Goal: Task Accomplishment & Management: Use online tool/utility

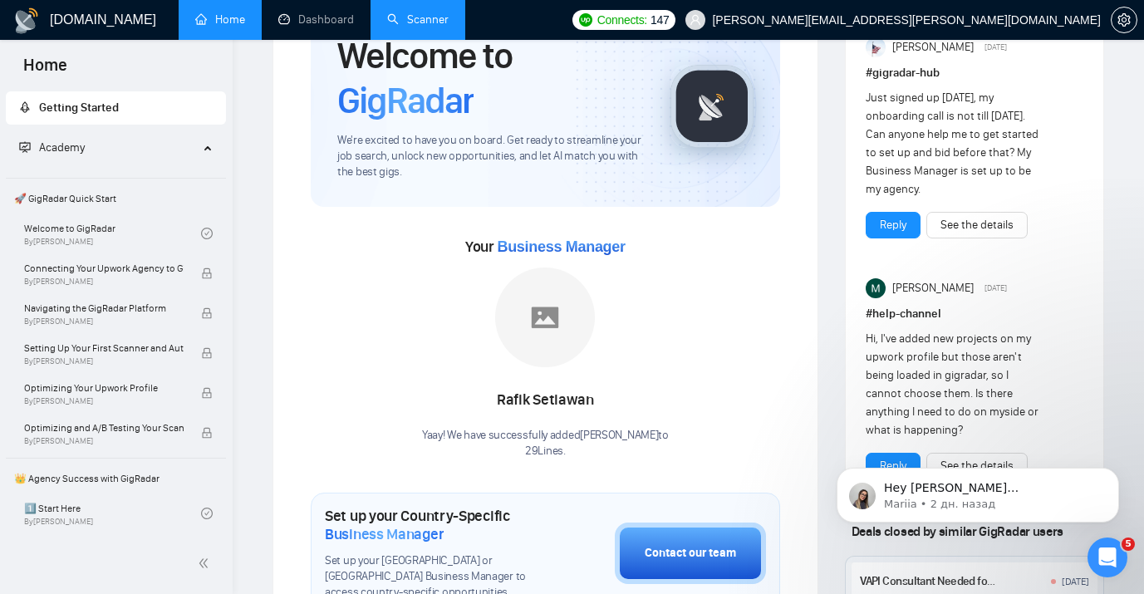
click at [431, 21] on link "Scanner" at bounding box center [417, 19] width 61 height 14
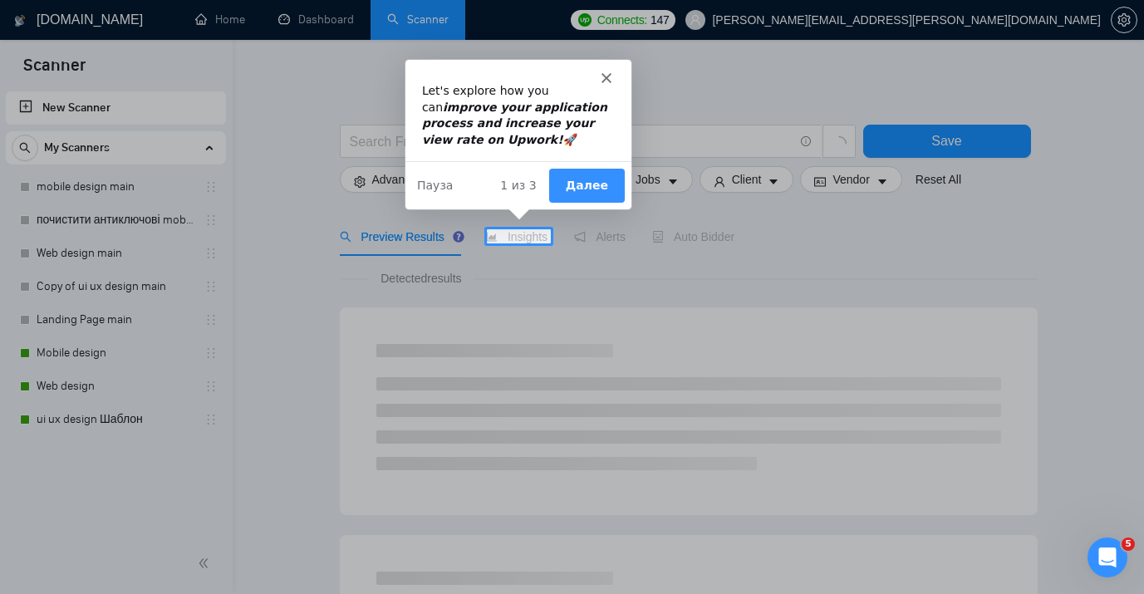
click at [590, 76] on div "Мессенджер Intercom" at bounding box center [518, 69] width 226 height 23
click at [603, 78] on icon "Закрыть" at bounding box center [606, 76] width 10 height 10
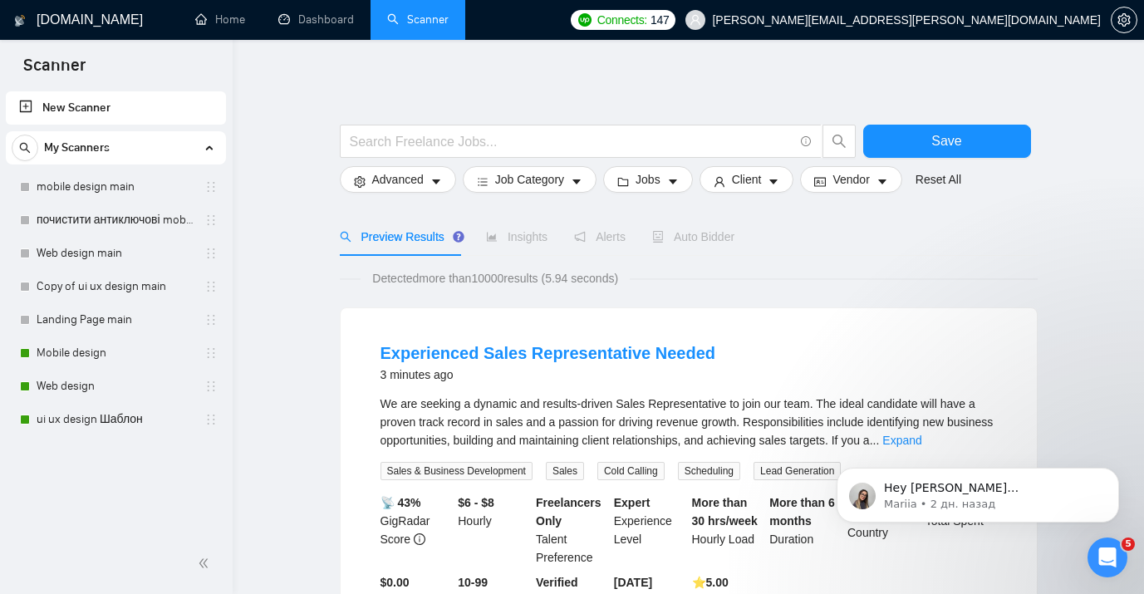
click at [725, 243] on div "Auto Bidder" at bounding box center [693, 237] width 82 height 18
click at [676, 241] on span "Auto Bidder" at bounding box center [693, 236] width 82 height 13
click at [702, 231] on span "Auto Bidder" at bounding box center [693, 236] width 82 height 13
click at [94, 357] on link "Mobile design" at bounding box center [116, 353] width 158 height 33
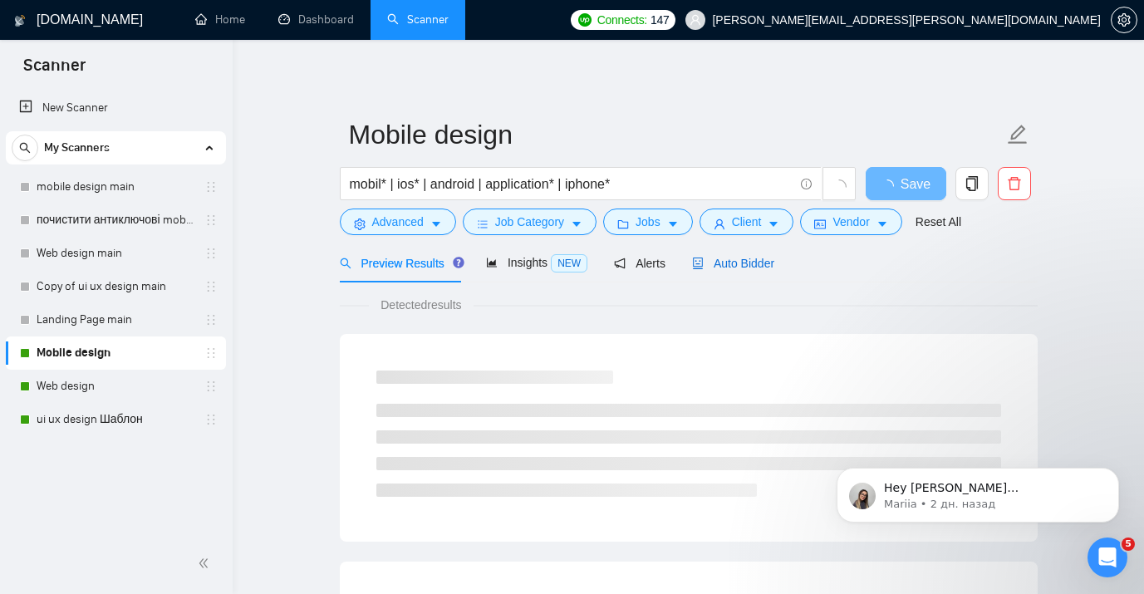
click at [747, 263] on span "Auto Bidder" at bounding box center [733, 263] width 82 height 13
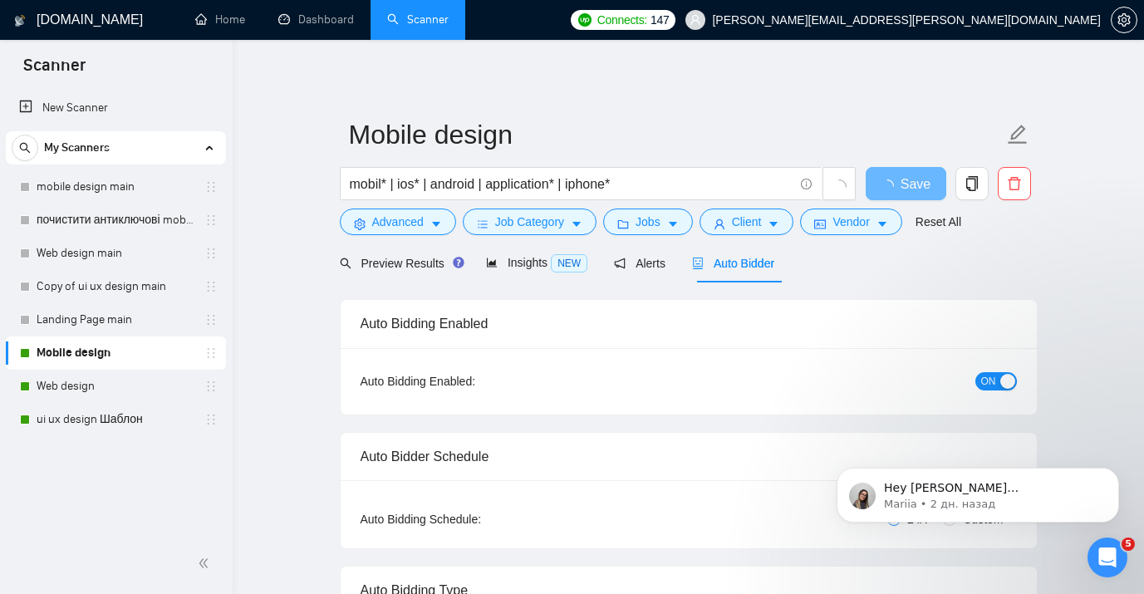
checkbox input "true"
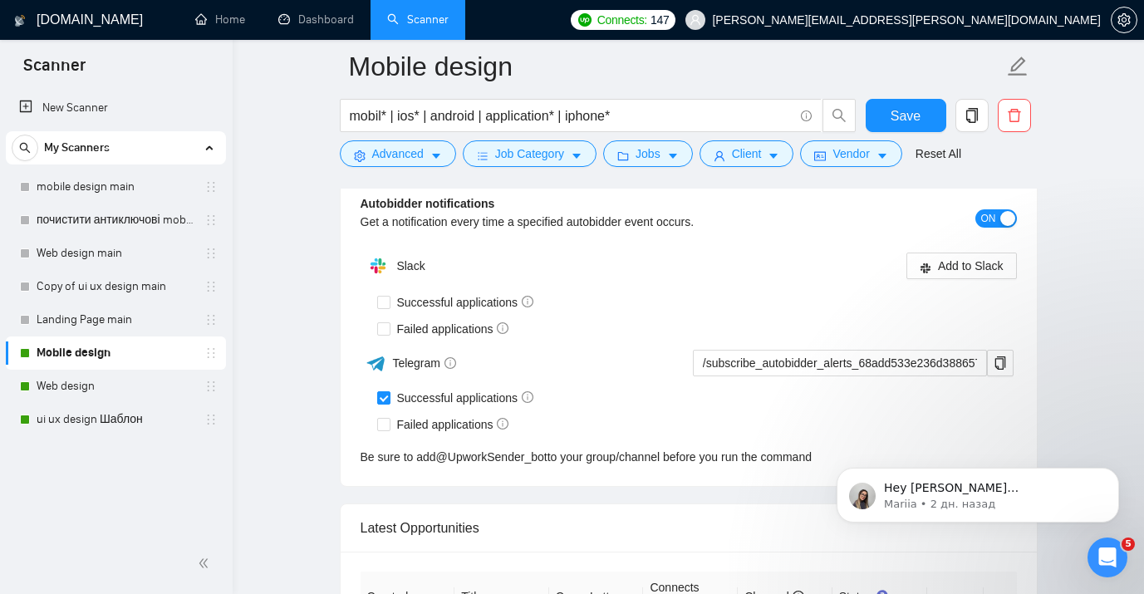
scroll to position [3647, 0]
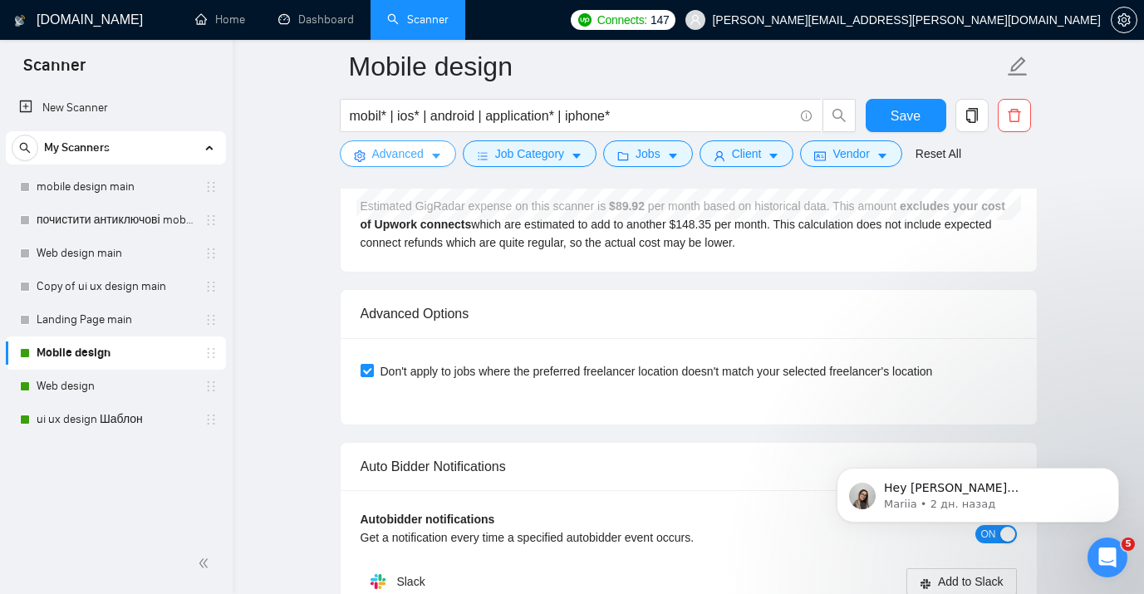
click at [404, 160] on span "Advanced" at bounding box center [398, 154] width 52 height 18
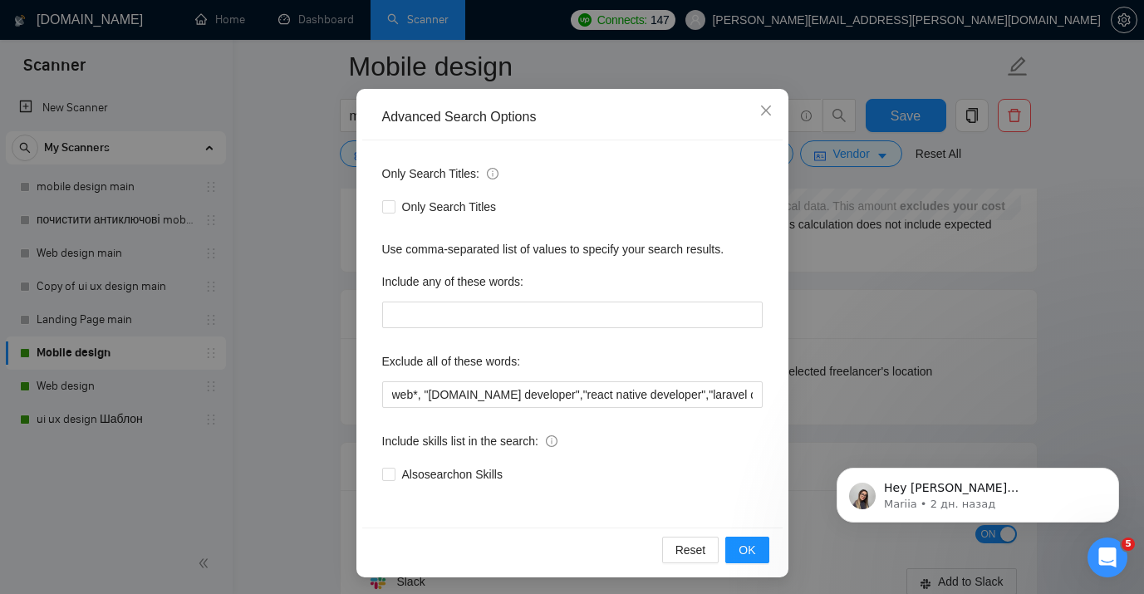
scroll to position [97, 0]
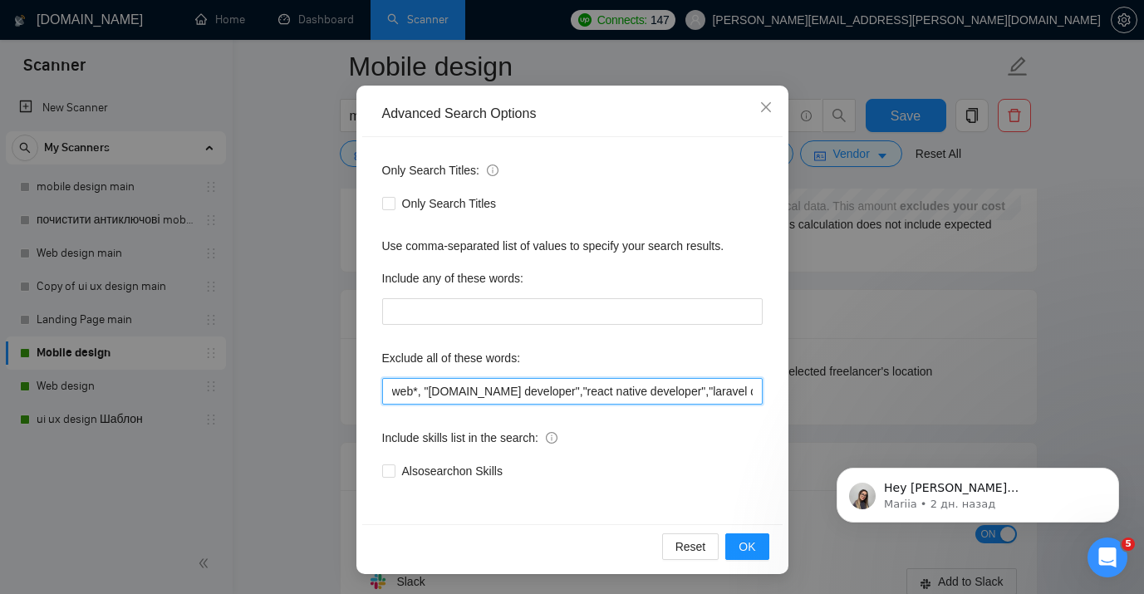
click at [425, 395] on input "web*, "bubble.io developer","react native developer","laravel developer","php d…" at bounding box center [572, 391] width 381 height 27
paste input "TCG Game Design"
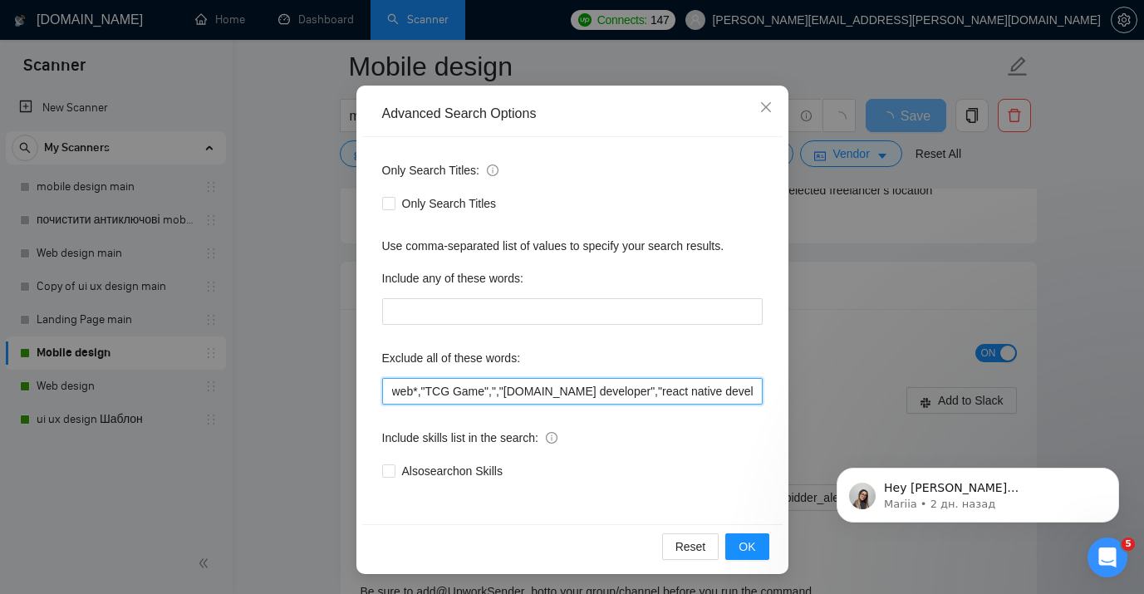
paste input "TCG Game Design"
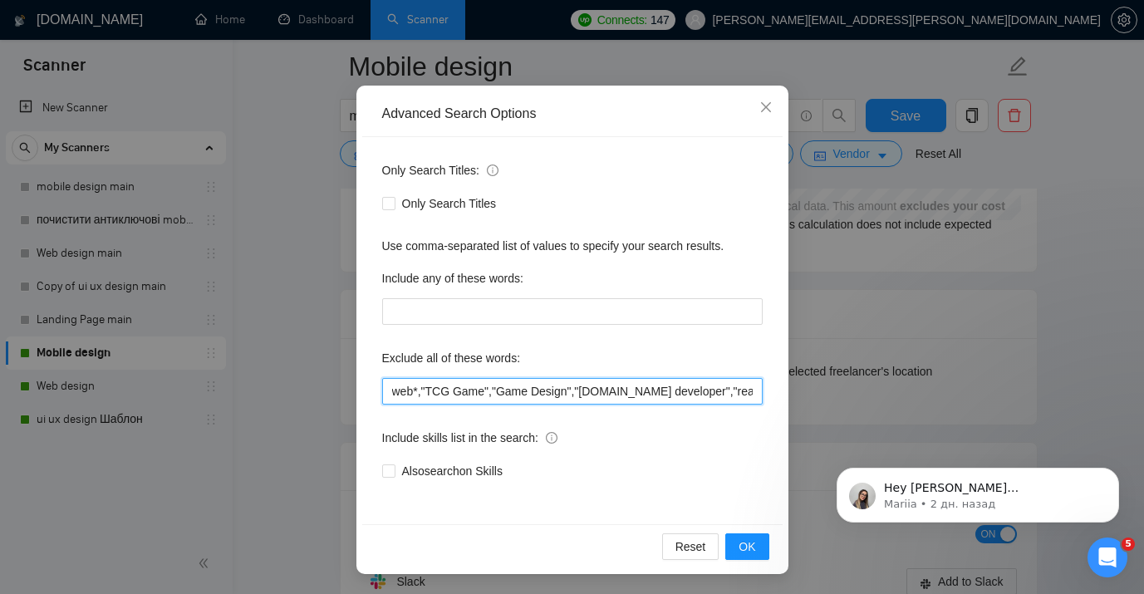
drag, startPoint x: 573, startPoint y: 391, endPoint x: 421, endPoint y: 397, distance: 152.2
click at [421, 397] on input "web*,"TCG Game","Game Design","[DOMAIN_NAME] developer","react native developer…" at bounding box center [572, 391] width 381 height 27
type input "web*,"TCG Game","Game Design","[DOMAIN_NAME] developer","react native developer…"
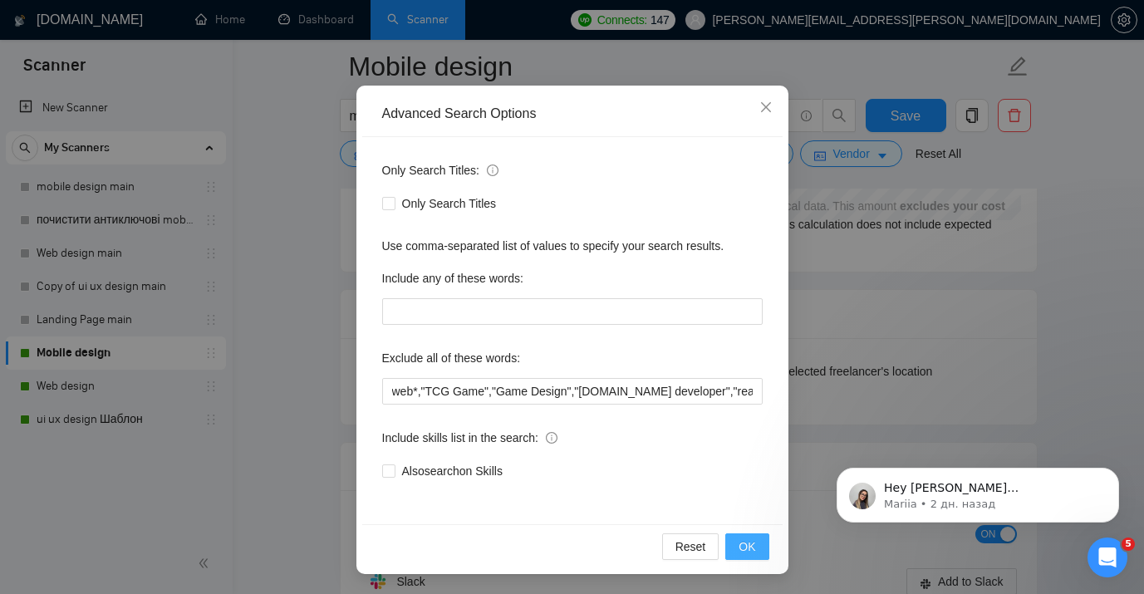
click at [760, 548] on button "OK" at bounding box center [747, 547] width 43 height 27
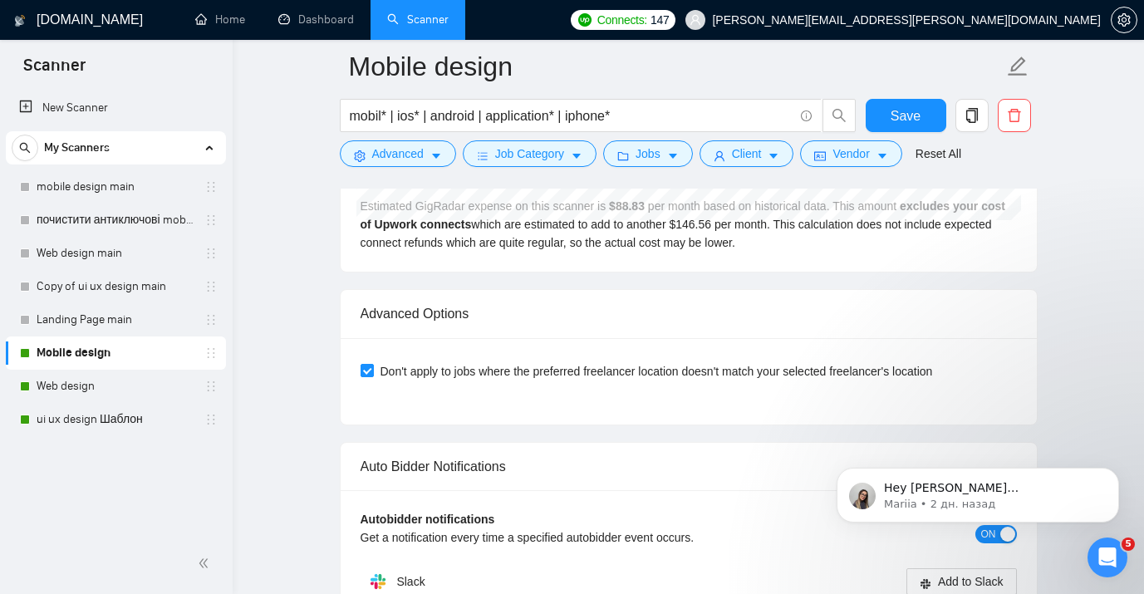
scroll to position [14, 0]
click at [912, 107] on span "Save" at bounding box center [906, 116] width 30 height 21
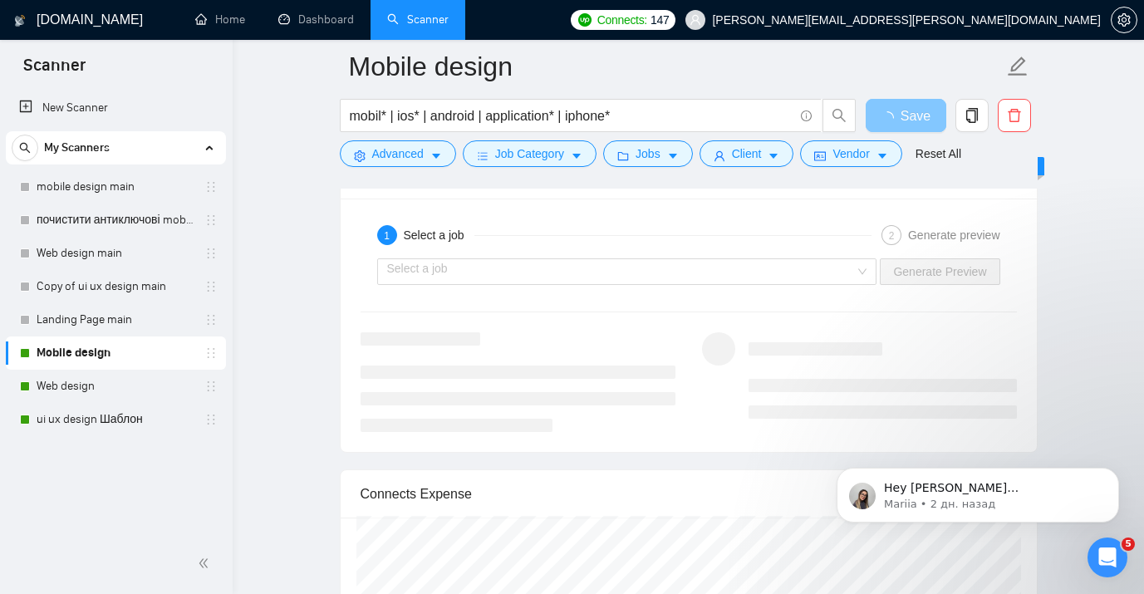
scroll to position [3039, 0]
click at [431, 152] on icon "caret-down" at bounding box center [436, 156] width 12 height 12
checkbox input "true"
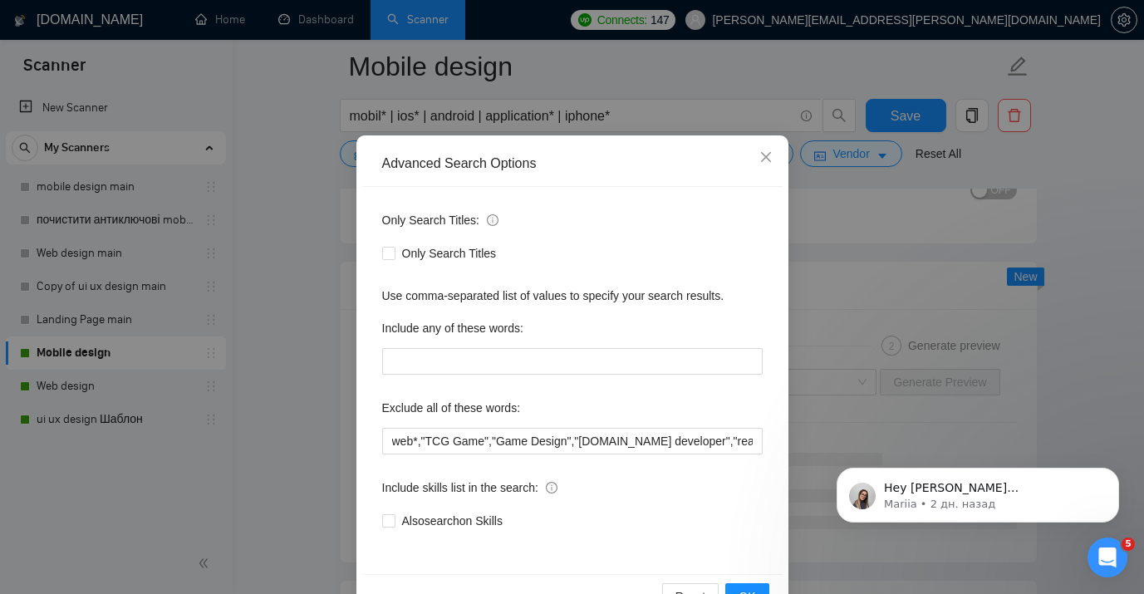
scroll to position [50, 0]
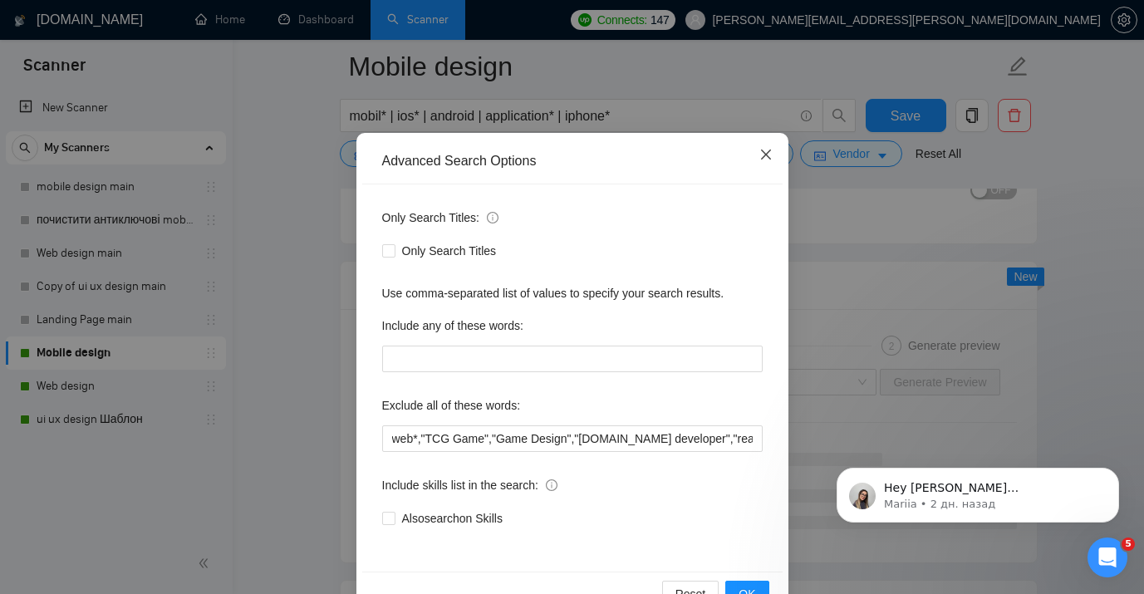
click at [771, 157] on icon "close" at bounding box center [766, 154] width 13 height 13
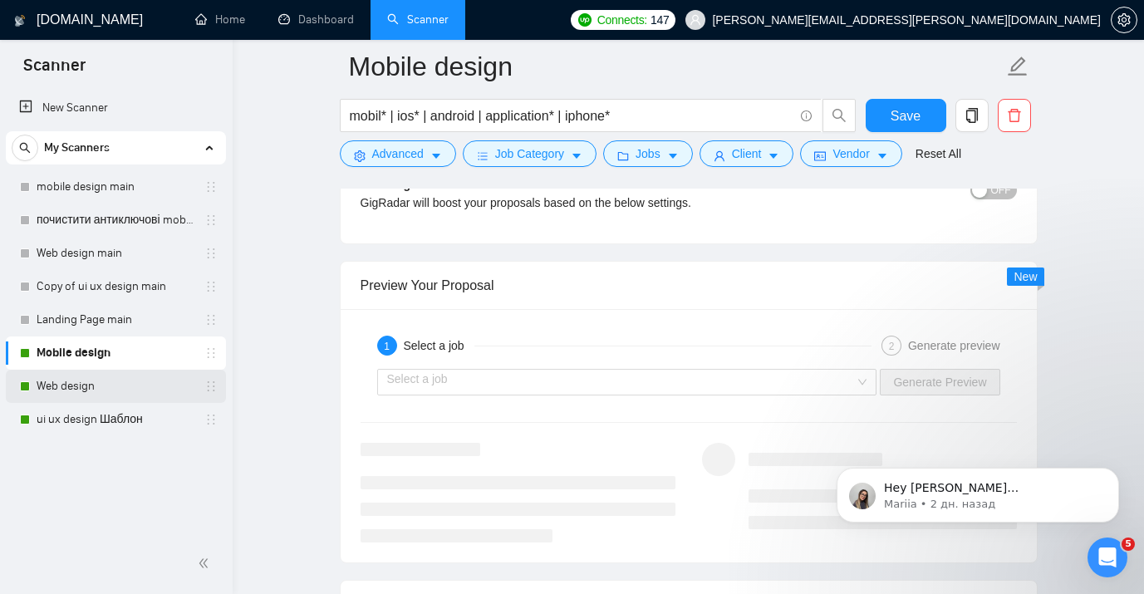
click at [71, 388] on link "Web design" at bounding box center [116, 386] width 158 height 33
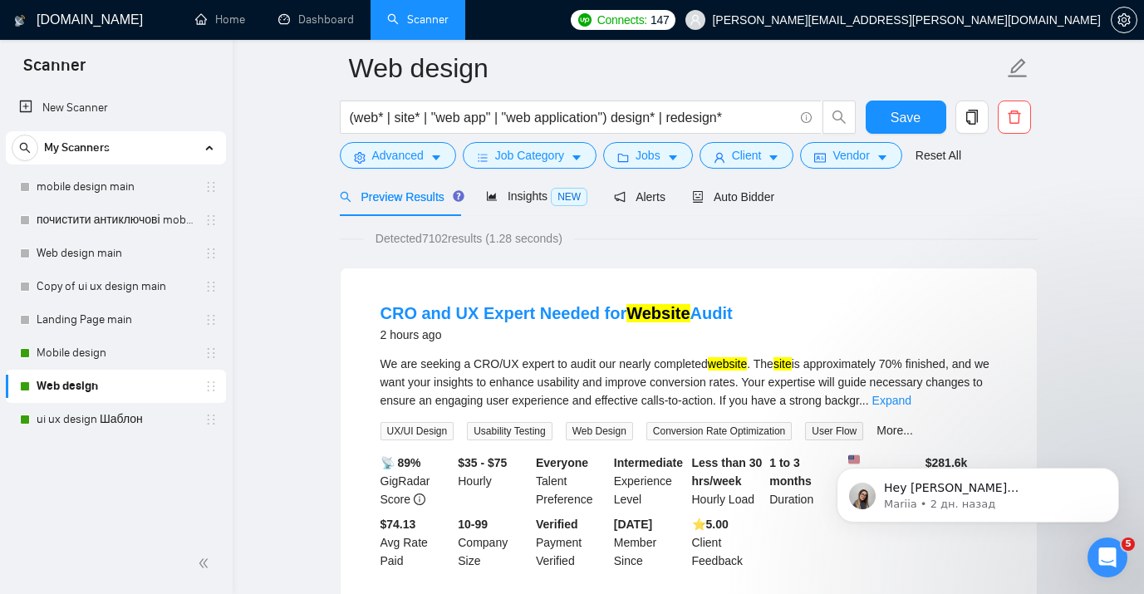
scroll to position [45, 0]
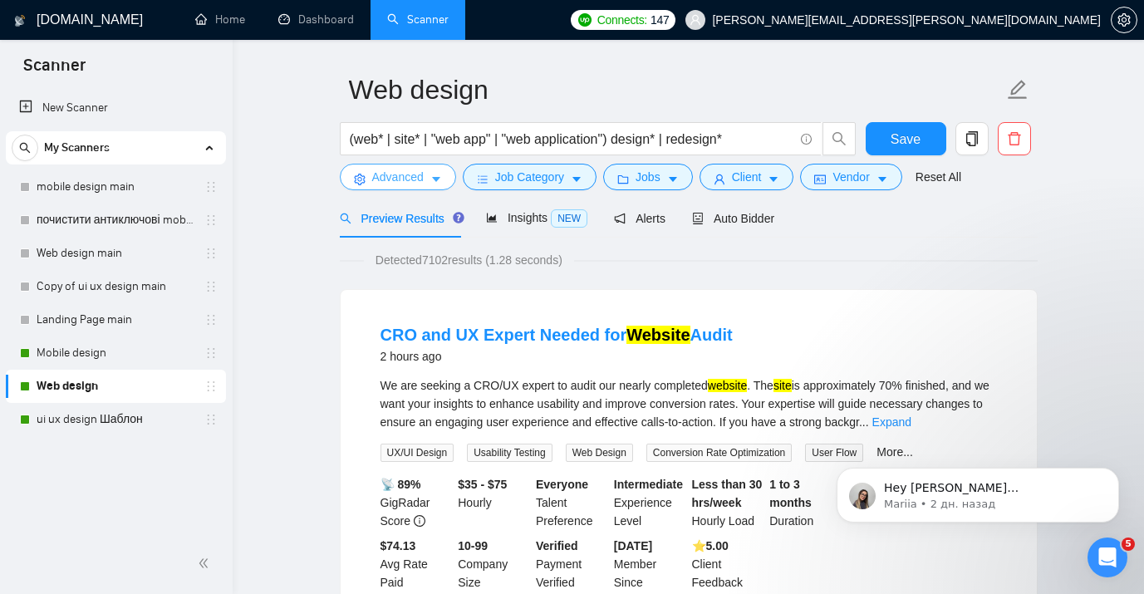
click at [422, 179] on span "Advanced" at bounding box center [398, 177] width 52 height 18
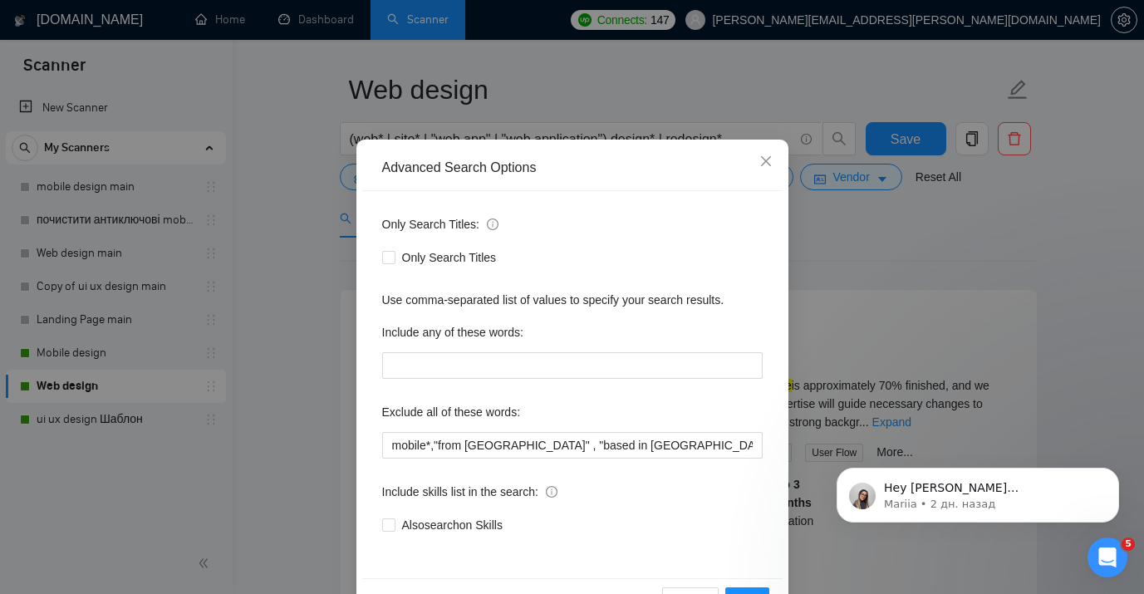
scroll to position [53, 0]
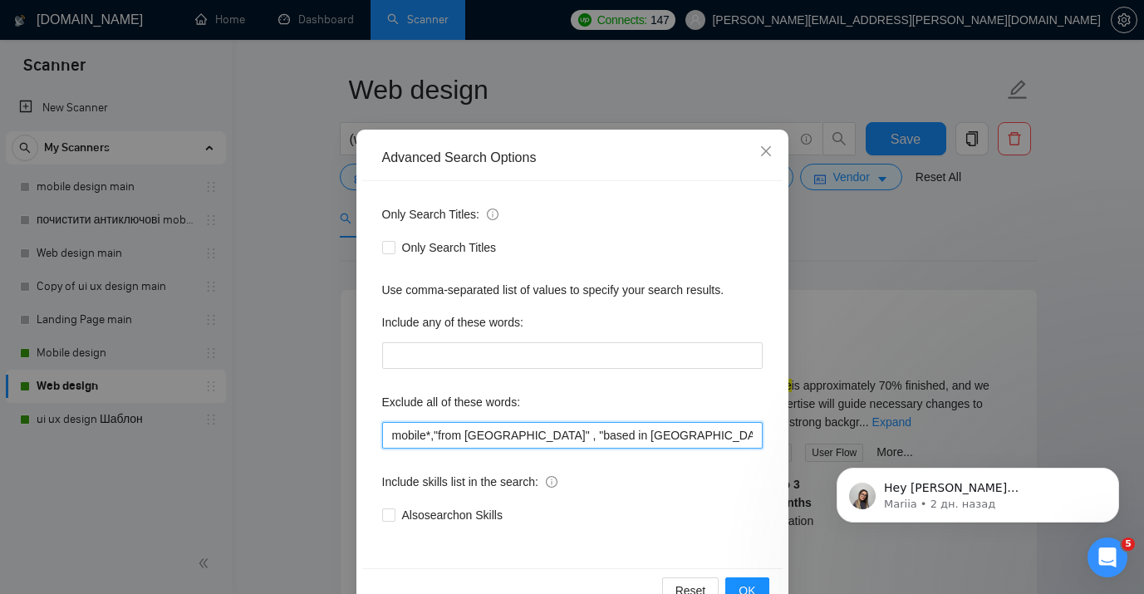
click at [436, 436] on input "mobile*,"from India" , "based in India", "from Pakistan" ,"based in Pakistan","…" at bounding box center [572, 435] width 381 height 27
paste input "TCG Game","Game Design",""
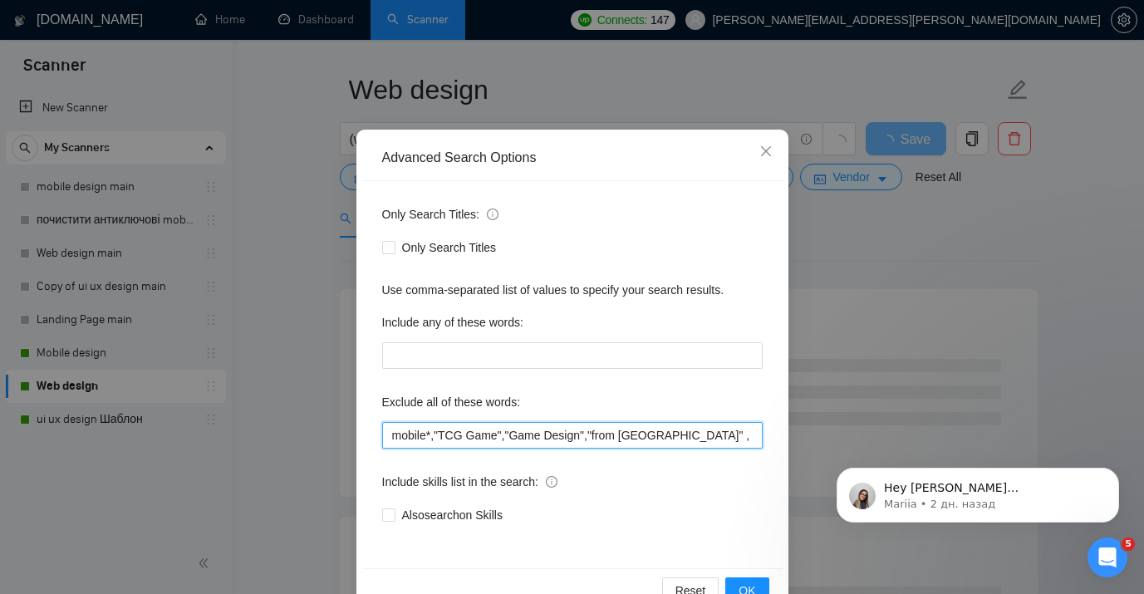
scroll to position [66, 0]
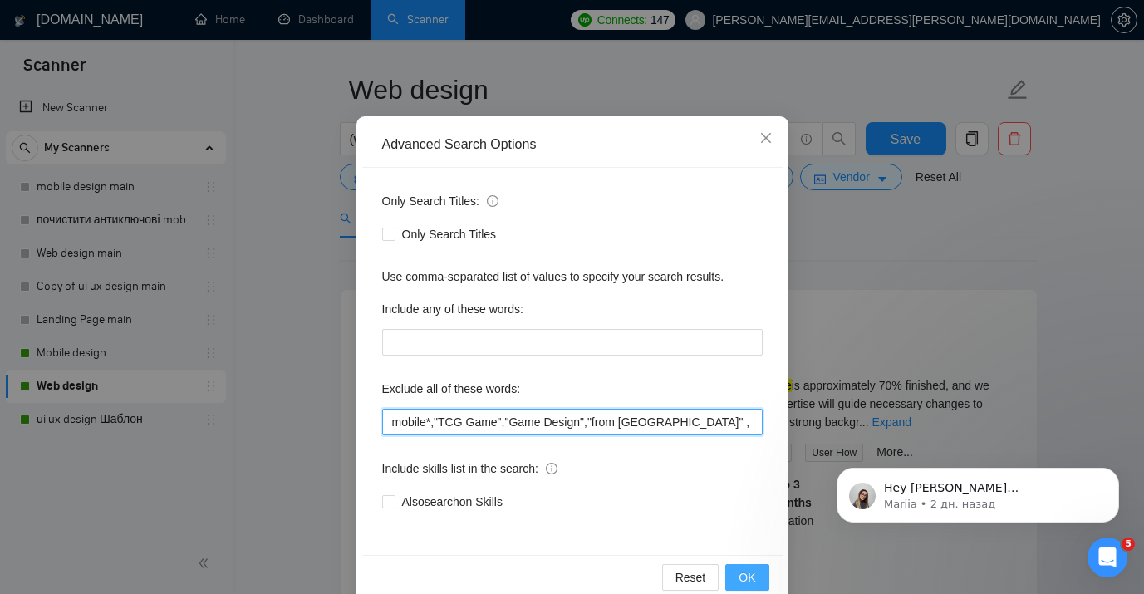
type input "mobile*,"TCG Game","Game Design","from [GEOGRAPHIC_DATA]" , "based in [GEOGRAPH…"
click at [750, 570] on span "OK" at bounding box center [747, 577] width 17 height 18
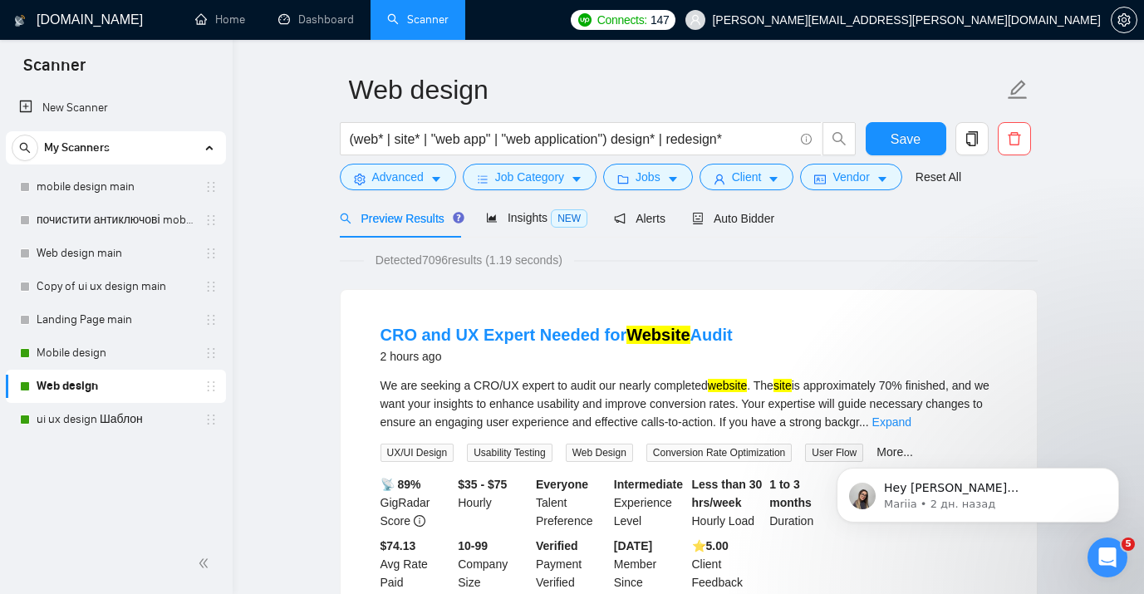
scroll to position [14, 0]
click at [914, 126] on button "Save" at bounding box center [906, 138] width 81 height 33
click at [77, 421] on link "ui ux design Шаблон" at bounding box center [116, 419] width 158 height 33
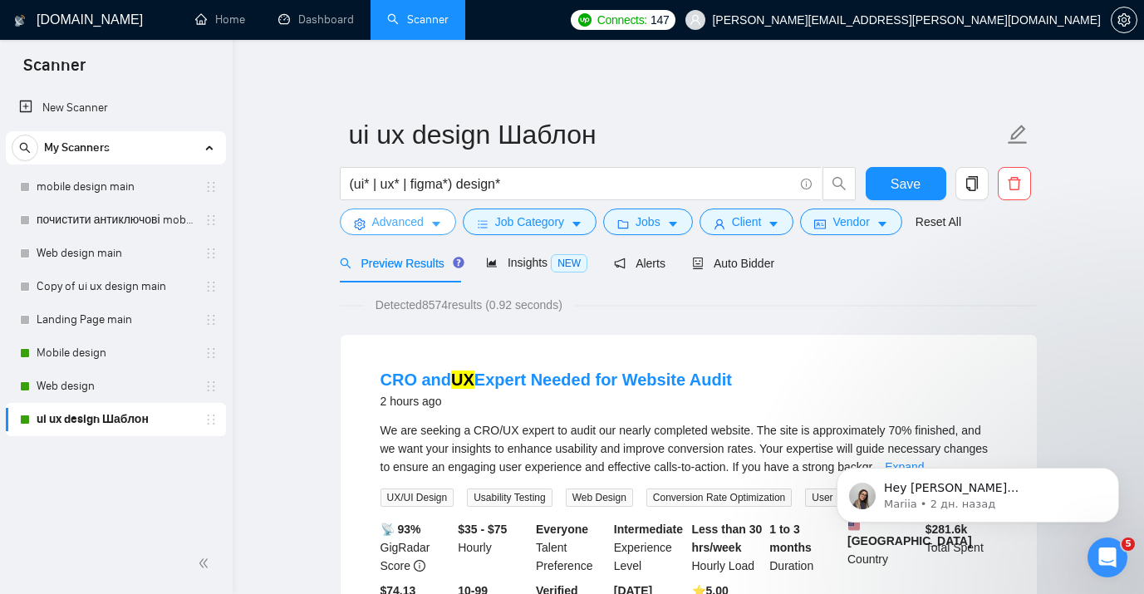
click at [418, 221] on span "Advanced" at bounding box center [398, 222] width 52 height 18
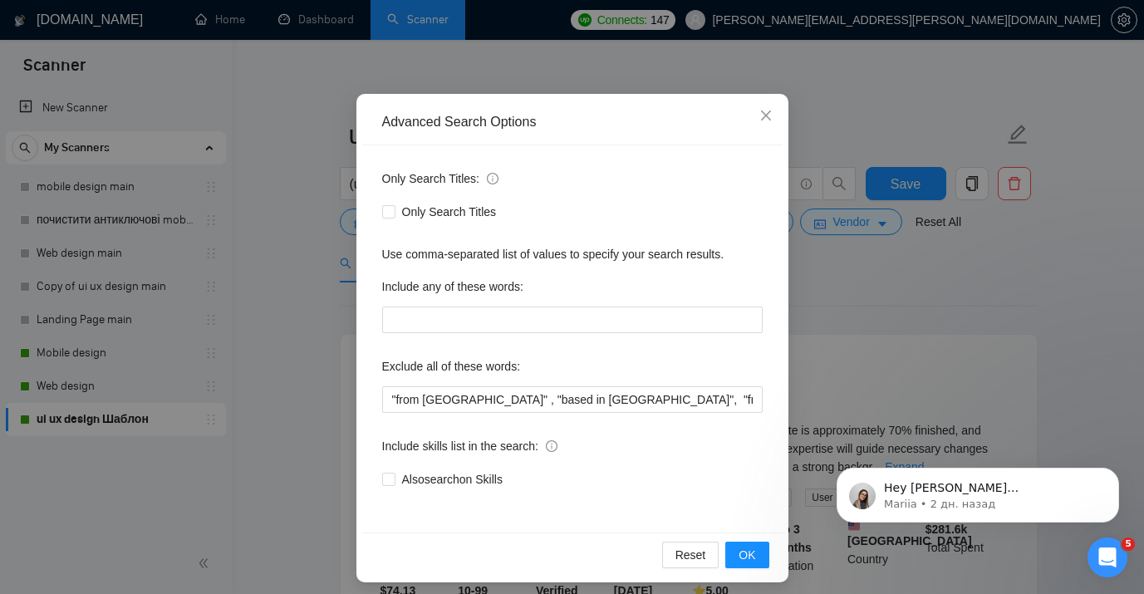
scroll to position [97, 0]
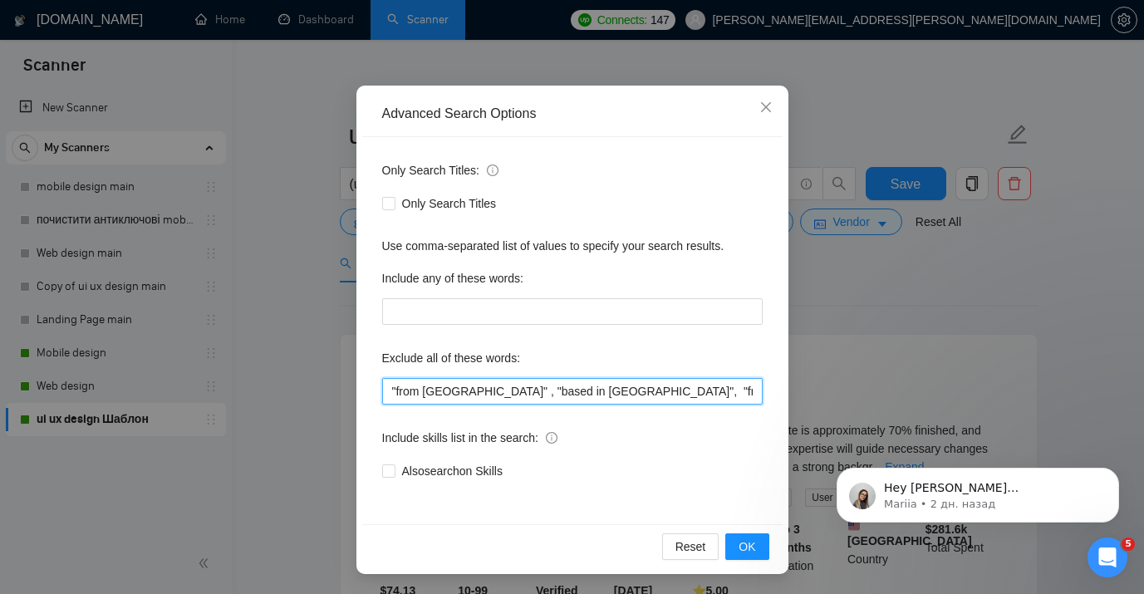
click at [465, 391] on input ""from India" , "based in India", "from Pakistan" ,"based in Pakistan","to join …" at bounding box center [572, 391] width 381 height 27
paste input ""TCG Game","Game Design","
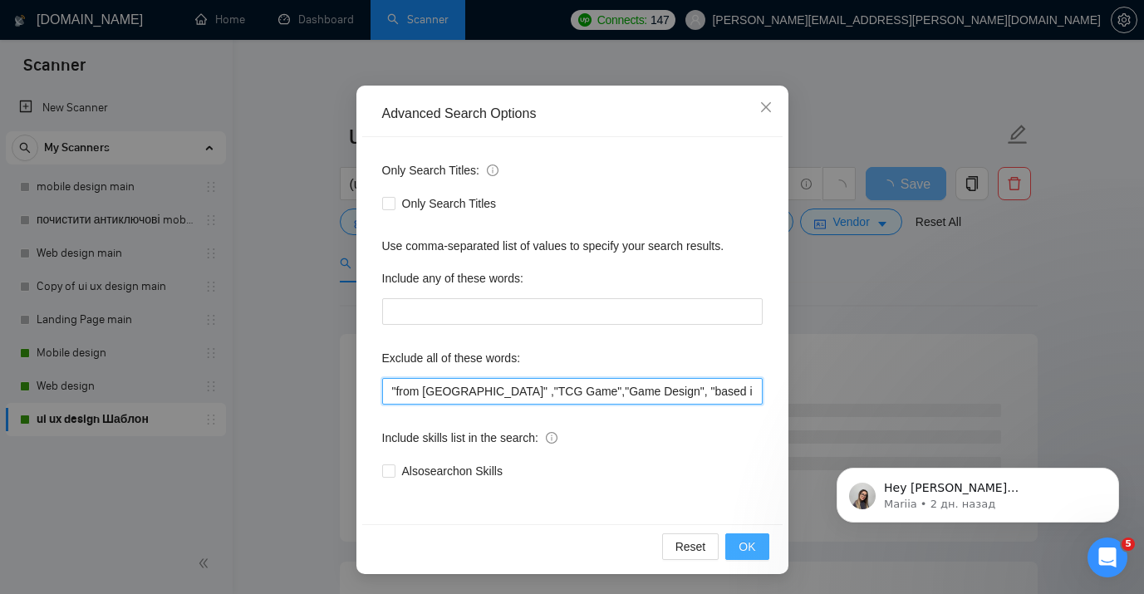
type input ""from [GEOGRAPHIC_DATA]" ,"TCG Game","Game Design", "based in [GEOGRAPHIC_DATA]…"
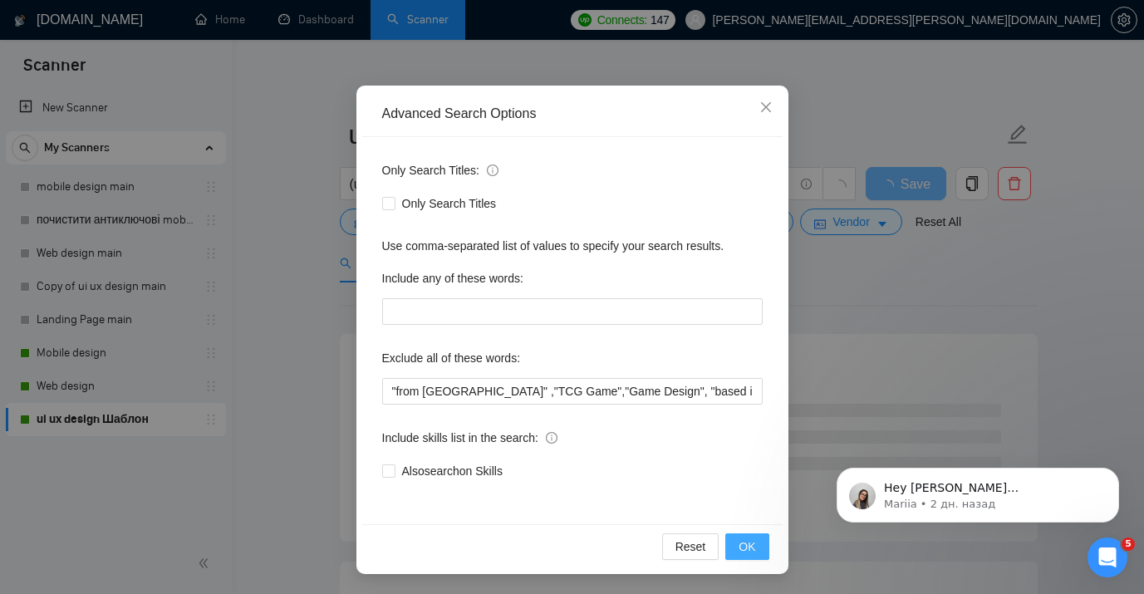
click at [750, 548] on span "OK" at bounding box center [747, 547] width 17 height 18
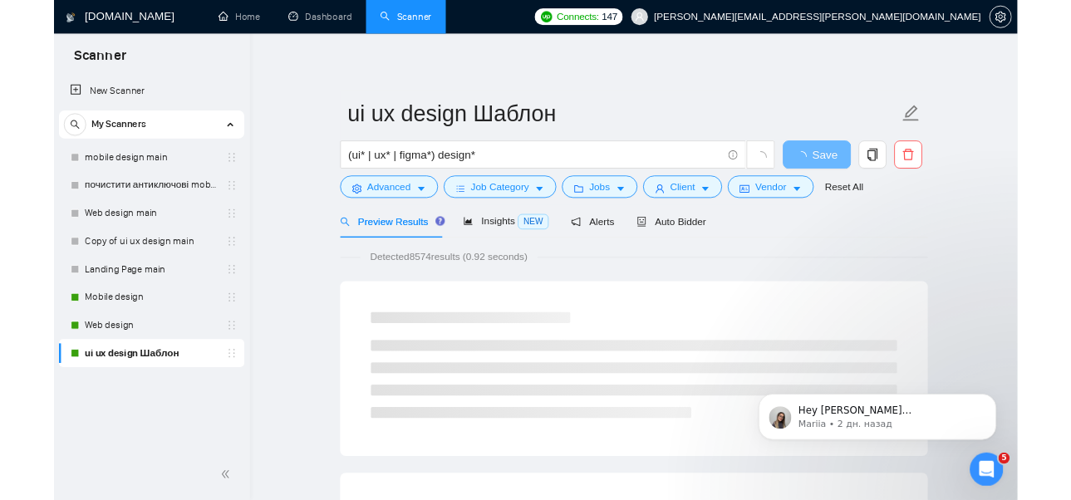
scroll to position [14, 0]
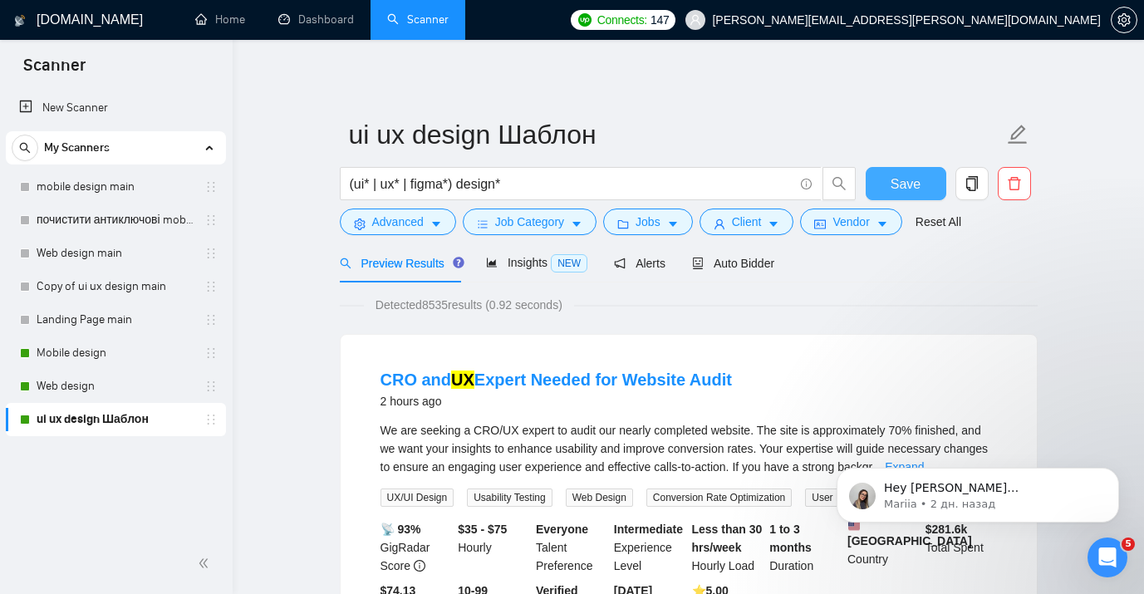
click at [912, 180] on span "Save" at bounding box center [906, 184] width 30 height 21
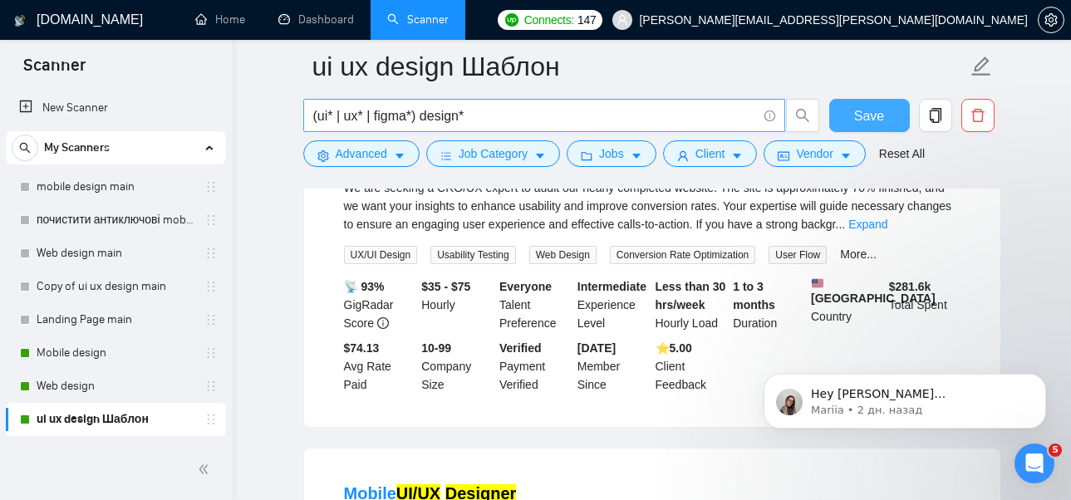
scroll to position [257, 0]
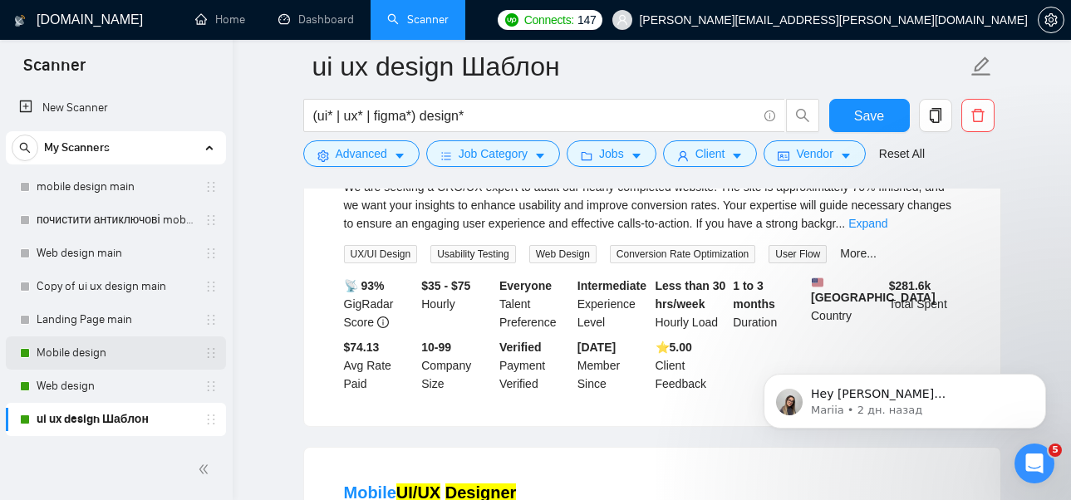
click at [87, 357] on link "Mobile design" at bounding box center [116, 353] width 158 height 33
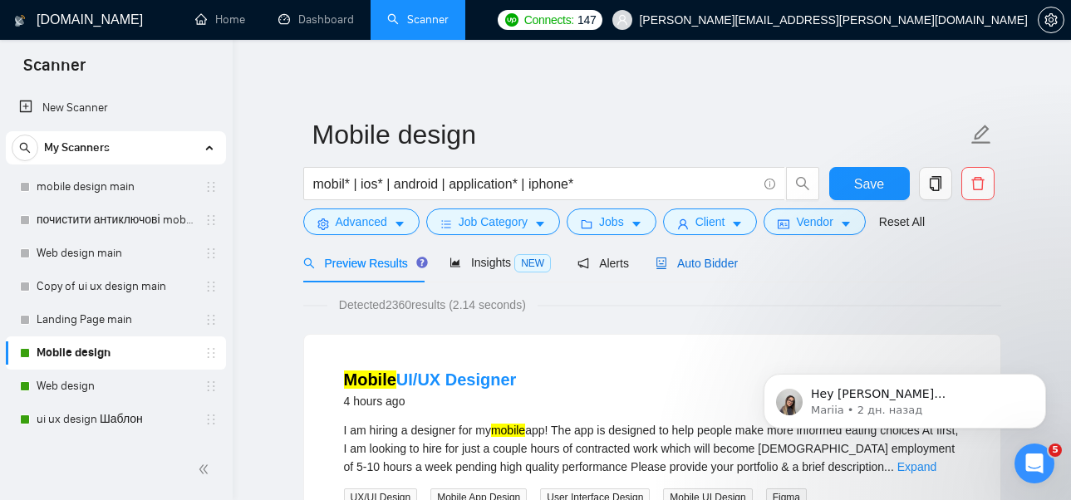
drag, startPoint x: 712, startPoint y: 255, endPoint x: 309, endPoint y: 96, distance: 433.2
click at [712, 255] on div "Auto Bidder" at bounding box center [697, 263] width 82 height 18
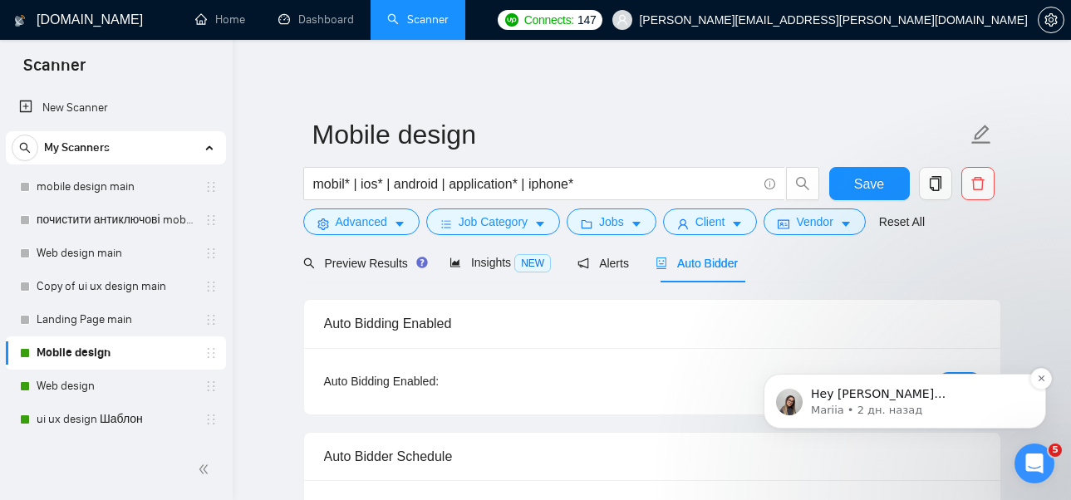
checkbox input "true"
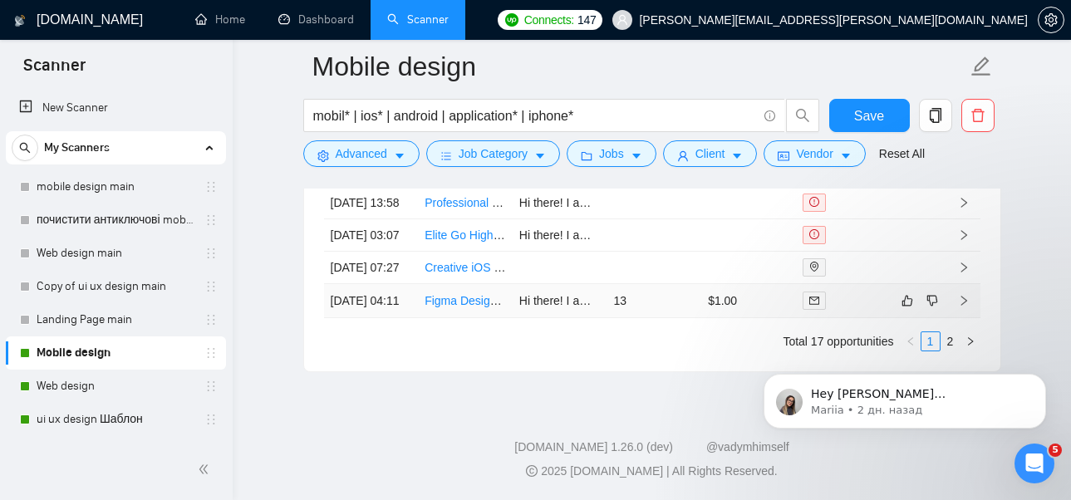
scroll to position [4630, 0]
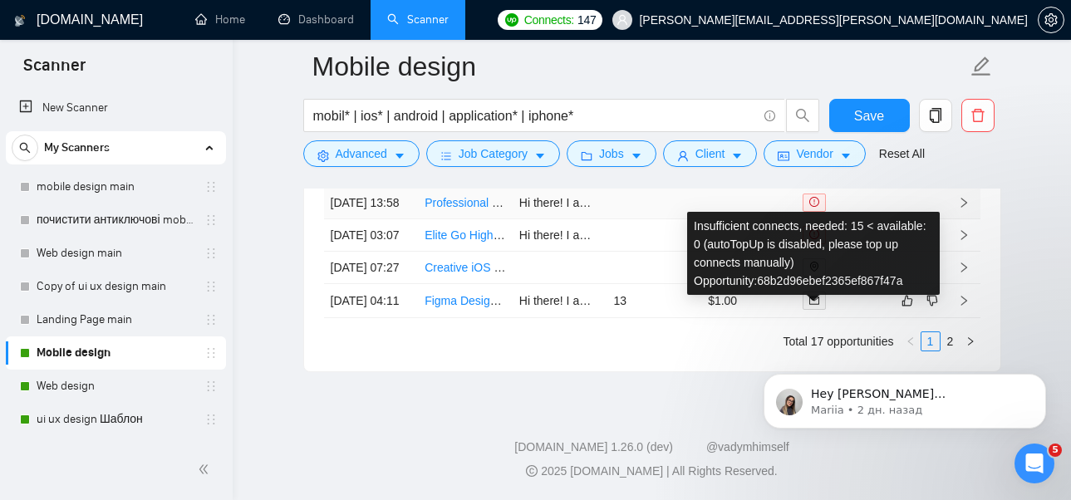
click at [812, 207] on icon "exclamation-circle" at bounding box center [814, 202] width 10 height 10
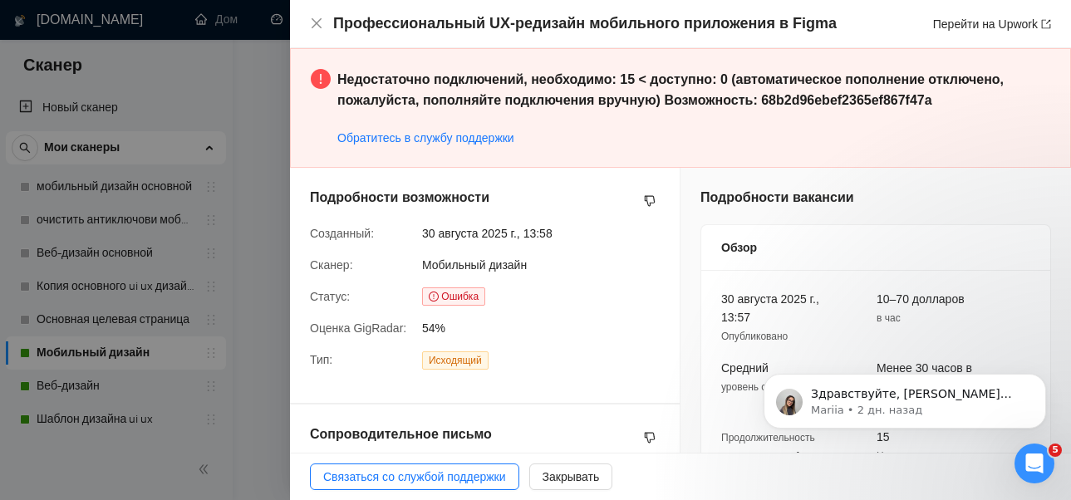
click at [686, 139] on div "Недостаточно подключений, необходимо: 15 < доступно: 0 (автоматическое пополнен…" at bounding box center [693, 108] width 713 height 78
click at [253, 110] on div at bounding box center [535, 250] width 1071 height 500
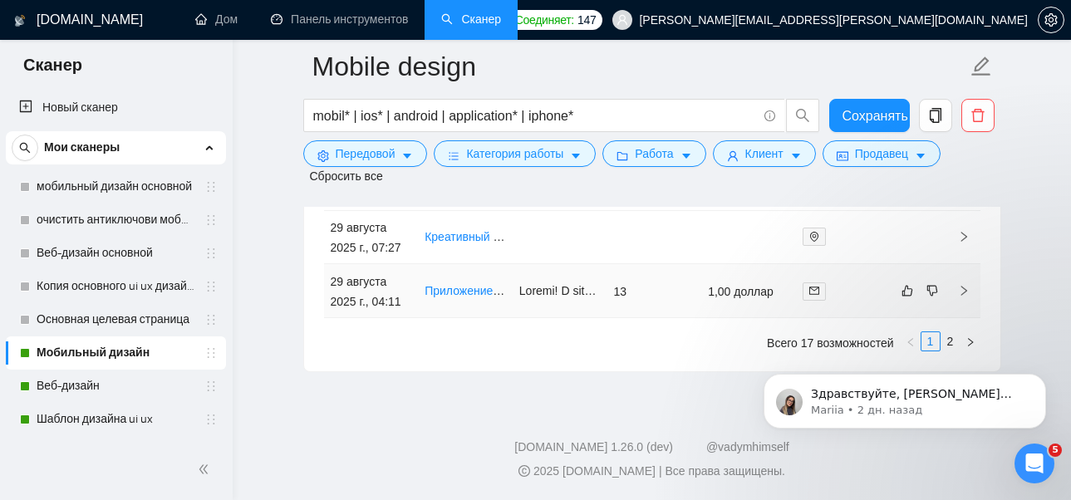
scroll to position [5019, 0]
click html "Здравствуйте, yuriy.a.goncharov@gmail.com! Похоже, у вашего агентства Upwork 29…"
click at [942, 341] on div "Здравствуйте, yuriy.a.goncharov@gmail.com! Похоже, у вашего агентства Upwork 29…" at bounding box center [905, 325] width 306 height 208
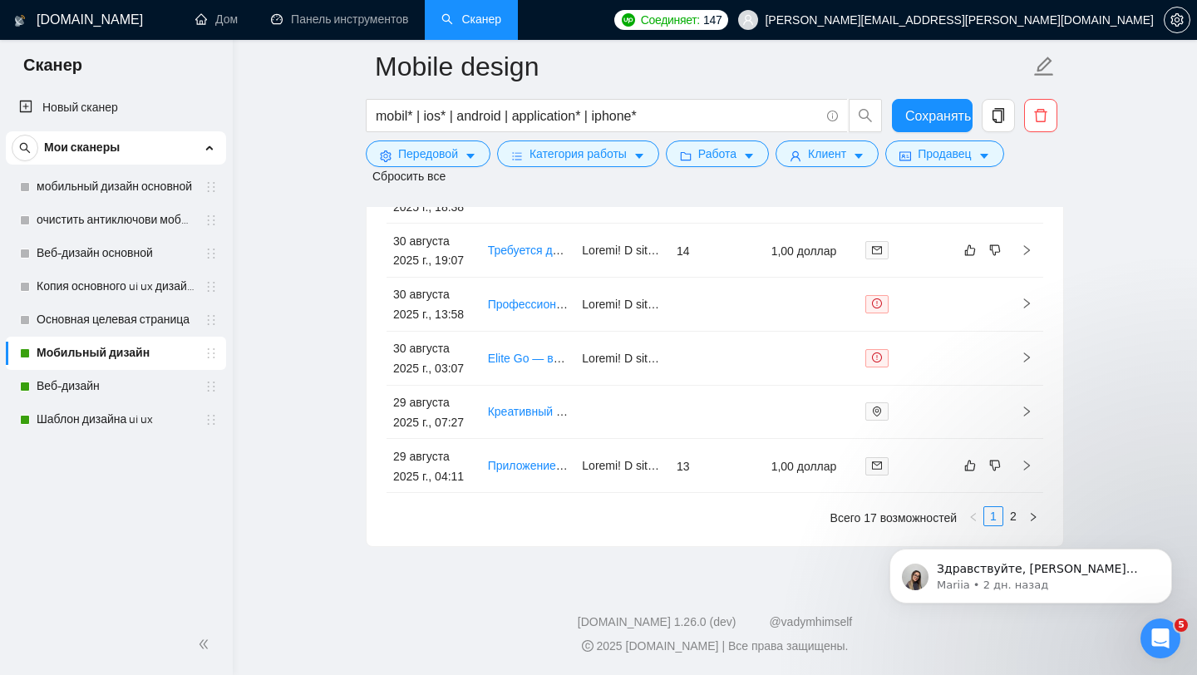
scroll to position [4844, 0]
click at [88, 419] on link "Шаблон дизайна ui ux" at bounding box center [116, 419] width 158 height 33
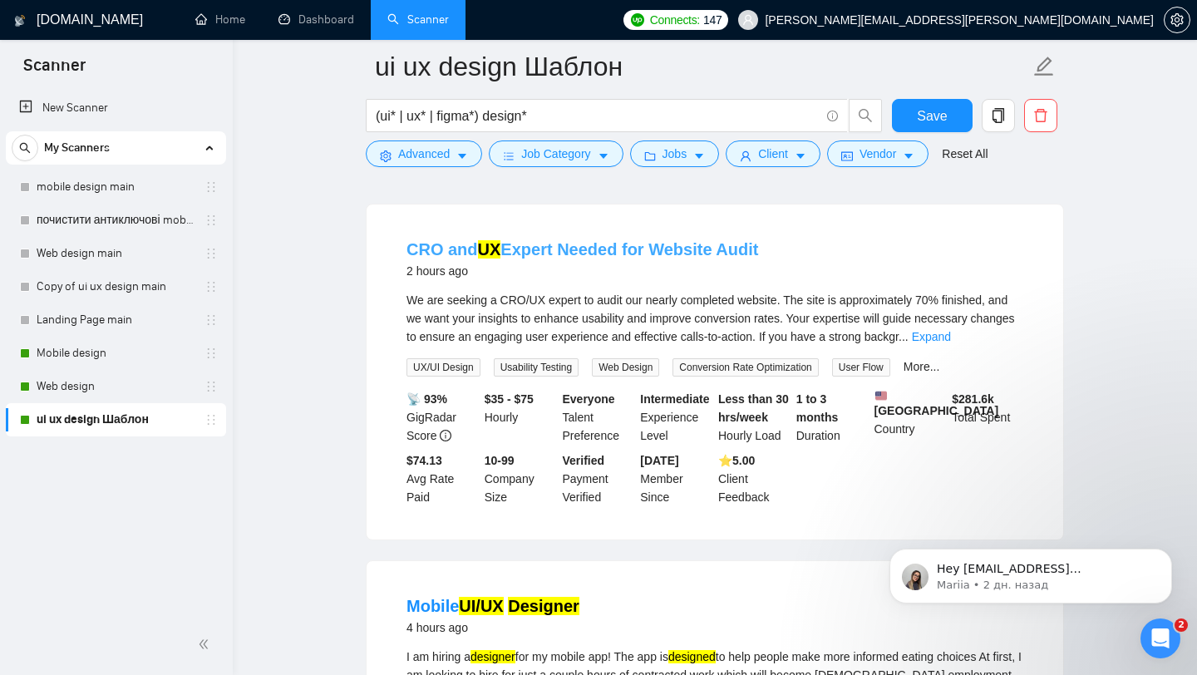
scroll to position [122, 0]
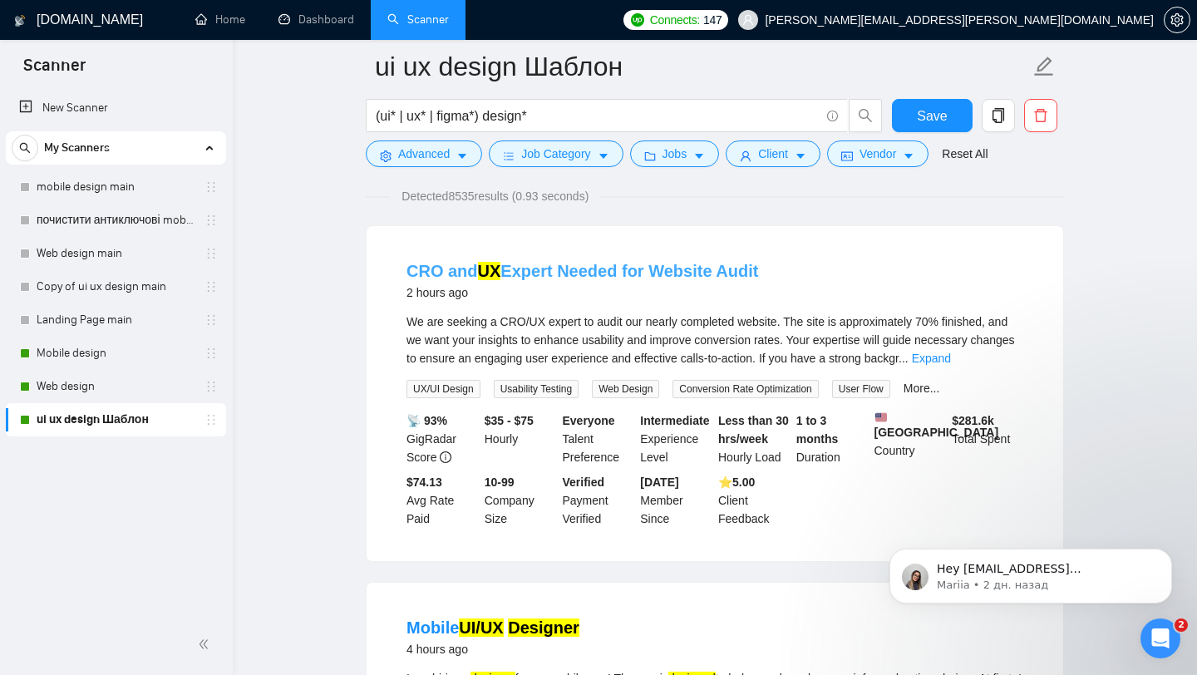
click at [628, 266] on link "CRO and UX Expert Needed for Website Audit" at bounding box center [582, 271] width 352 height 18
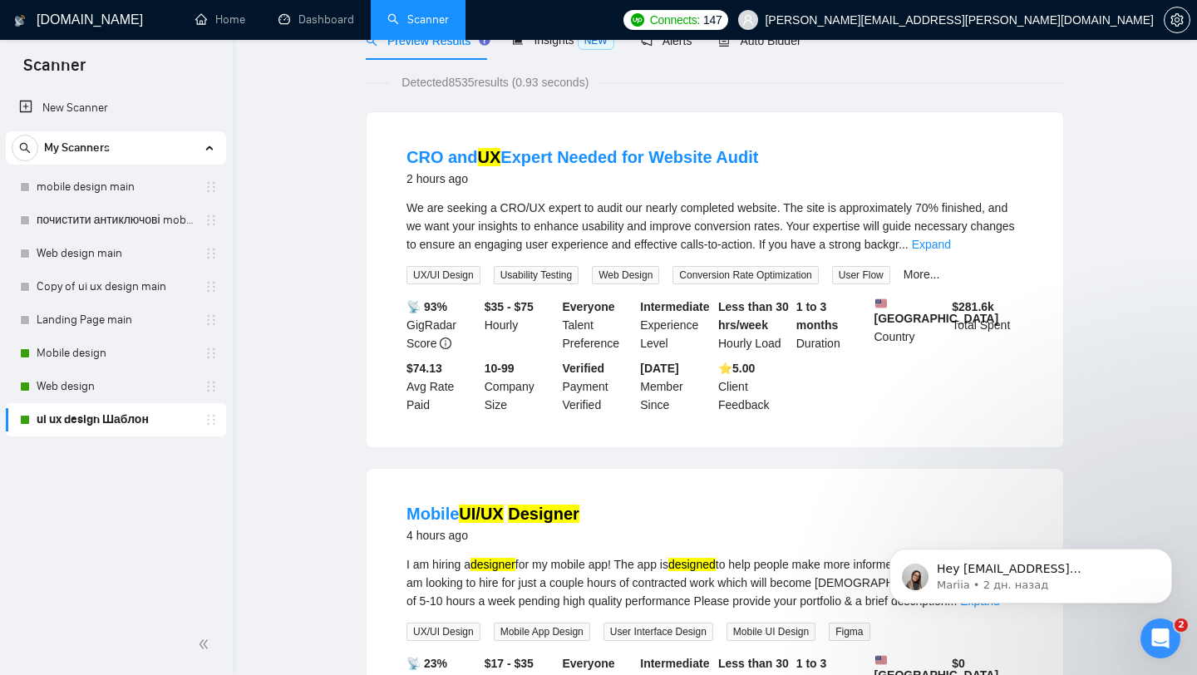
scroll to position [0, 0]
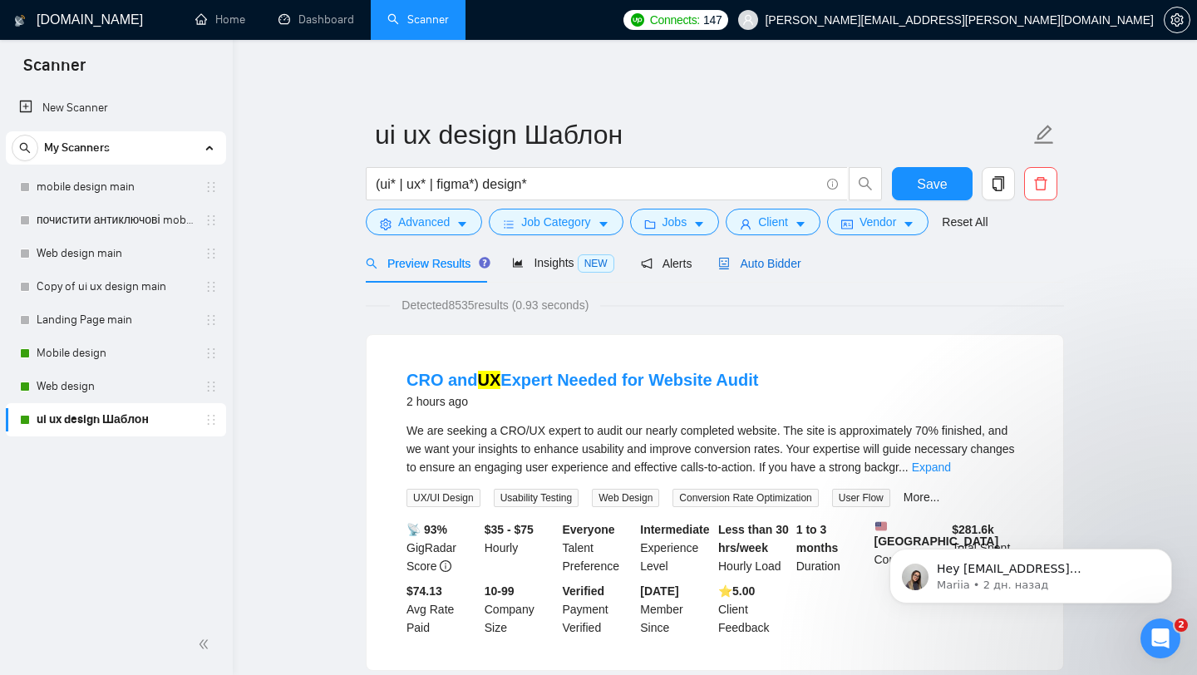
click at [770, 258] on span "Auto Bidder" at bounding box center [759, 263] width 82 height 13
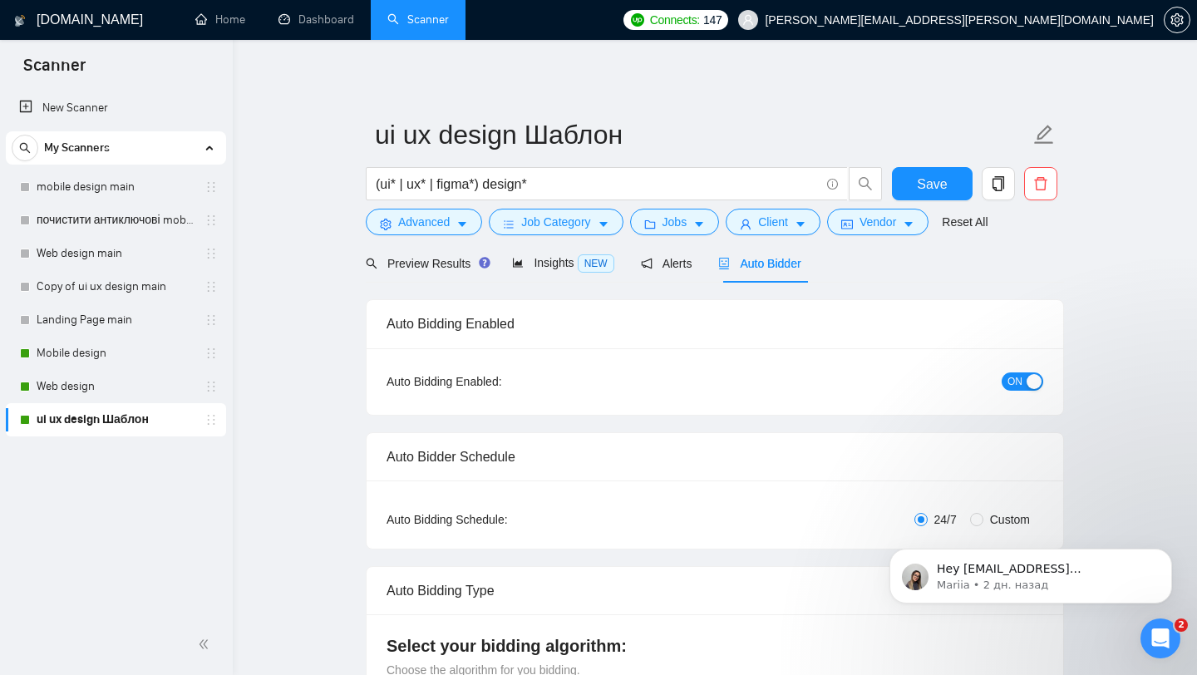
checkbox input "true"
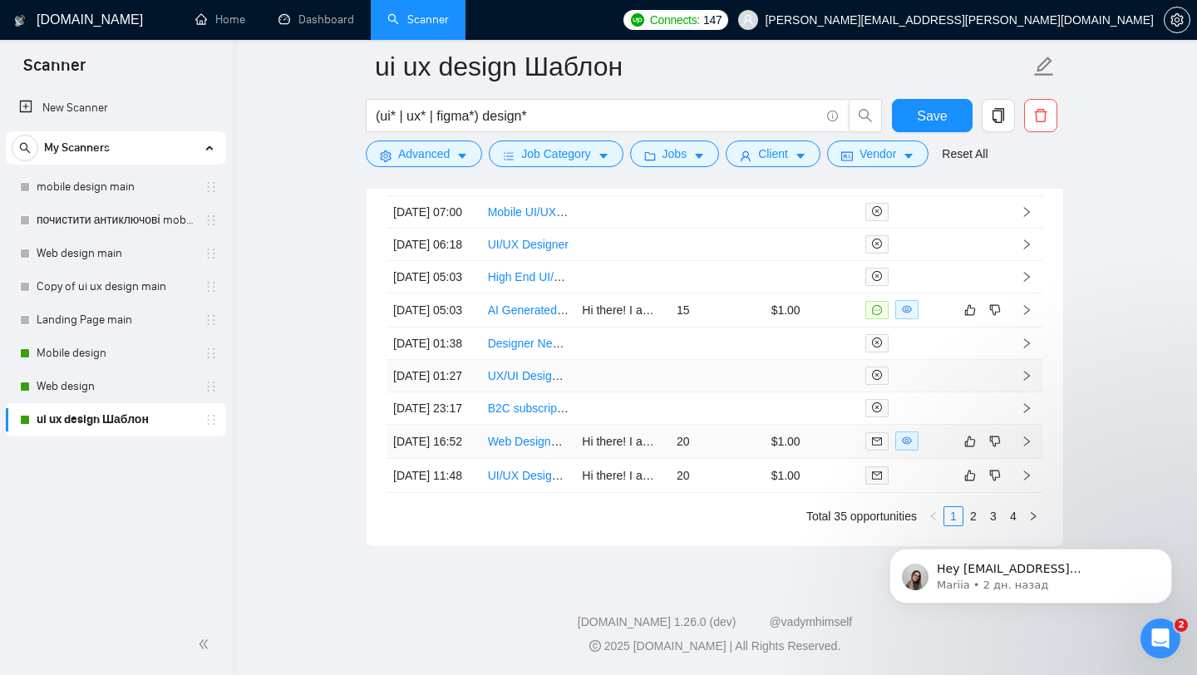
scroll to position [4626, 0]
click html "Hey [EMAIL_ADDRESS][DOMAIN_NAME], Looks like your Upwork agency 29Lines ran out…"
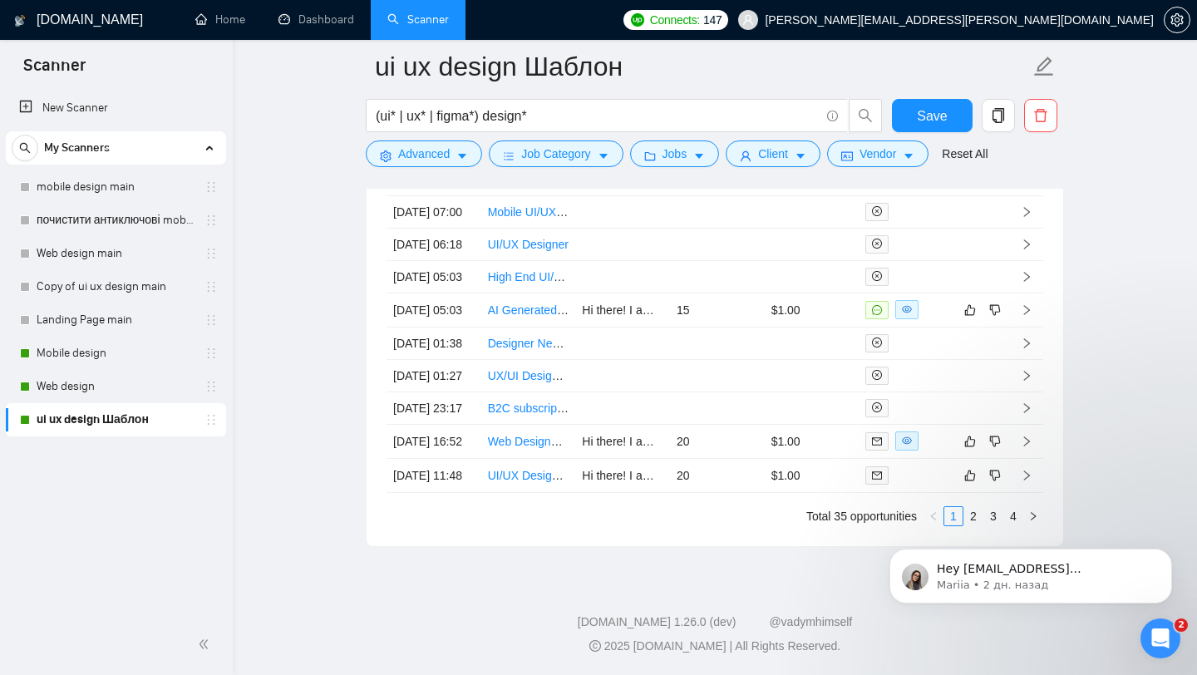
click html "Hey [EMAIL_ADDRESS][DOMAIN_NAME], Looks like your Upwork agency 29Lines ran out…"
click at [986, 510] on link "3" at bounding box center [993, 516] width 18 height 18
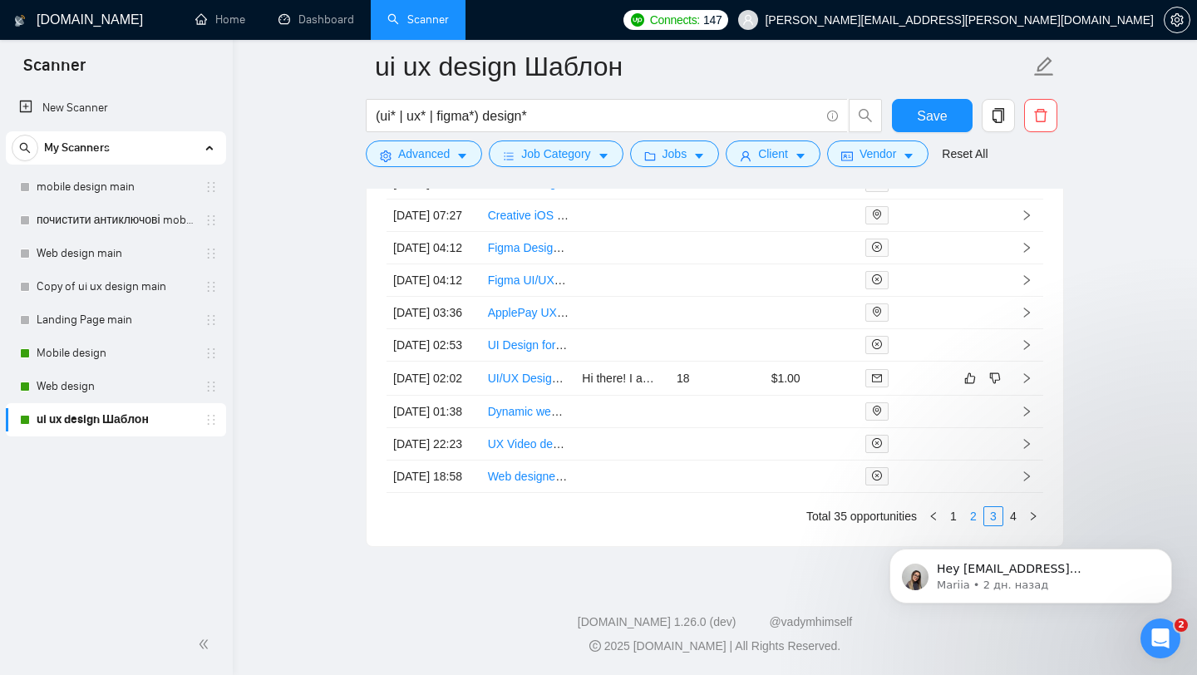
click at [971, 512] on link "2" at bounding box center [973, 516] width 18 height 18
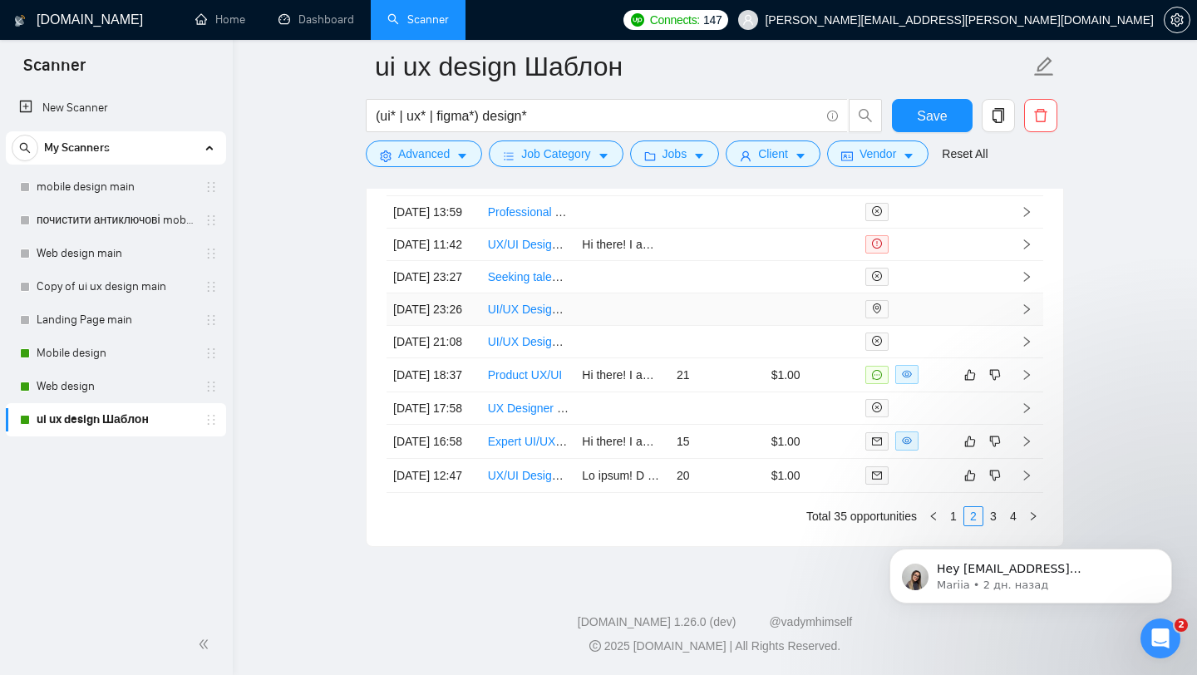
scroll to position [4624, 0]
click at [541, 435] on link "Expert UI/UX Designer Needed for Premium Sports Fan App" at bounding box center [644, 441] width 312 height 13
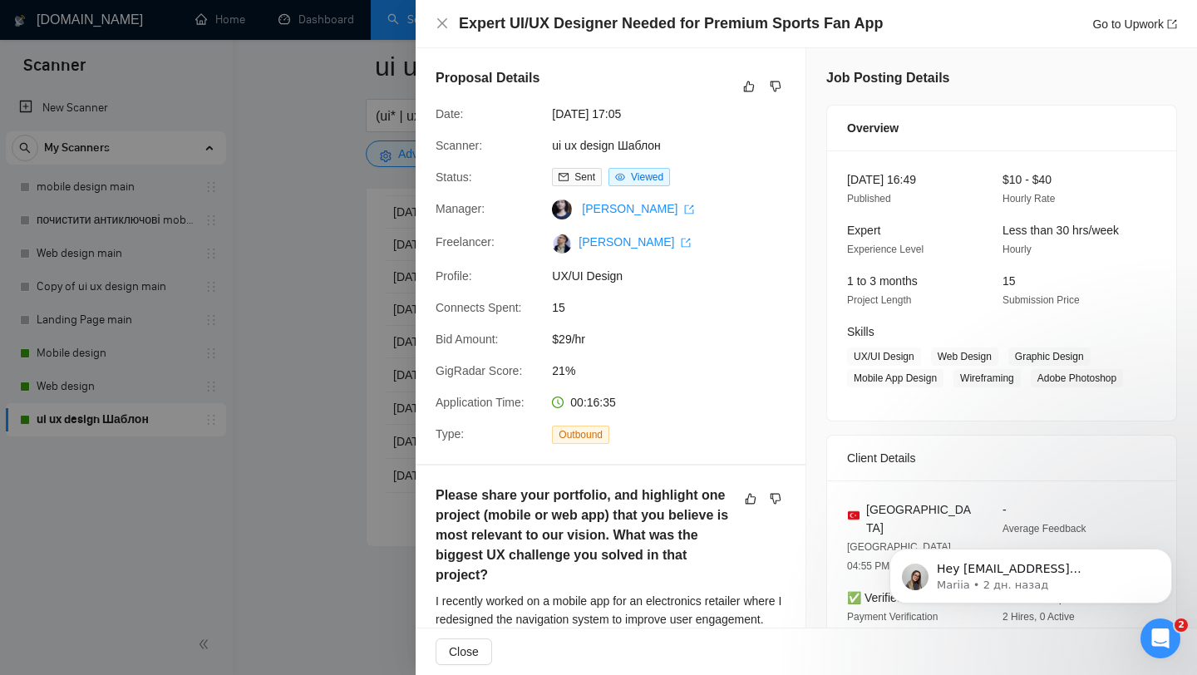
click at [311, 246] on div at bounding box center [598, 337] width 1197 height 675
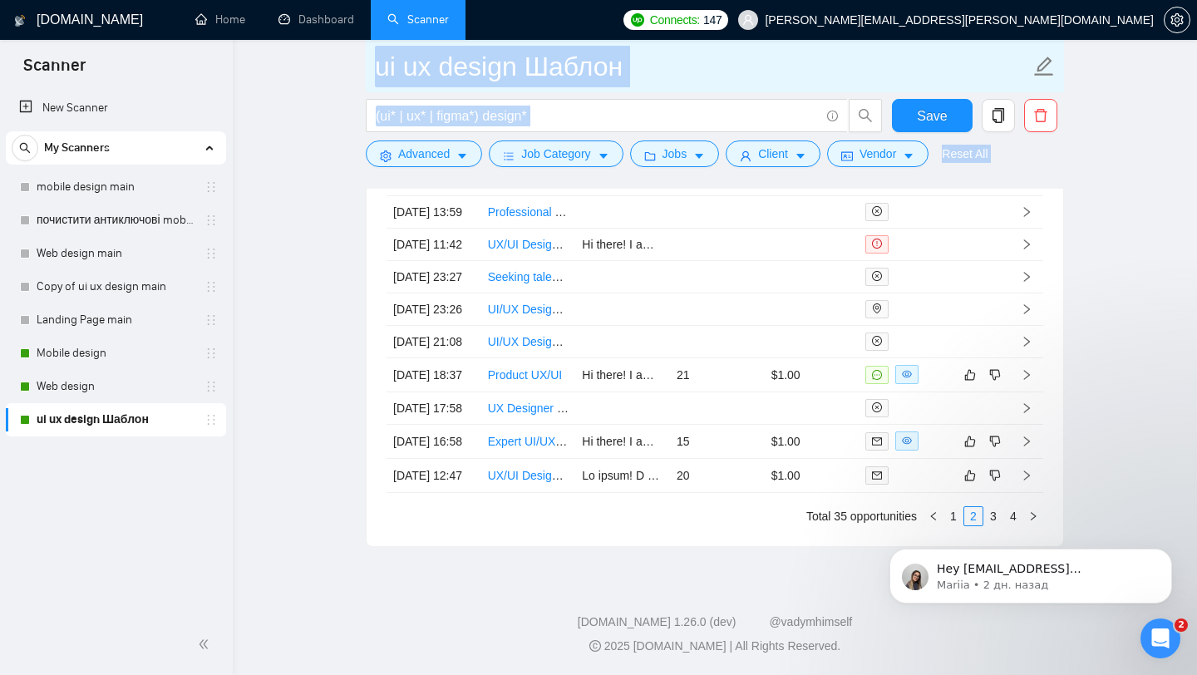
drag, startPoint x: 364, startPoint y: 70, endPoint x: 449, endPoint y: 76, distance: 85.0
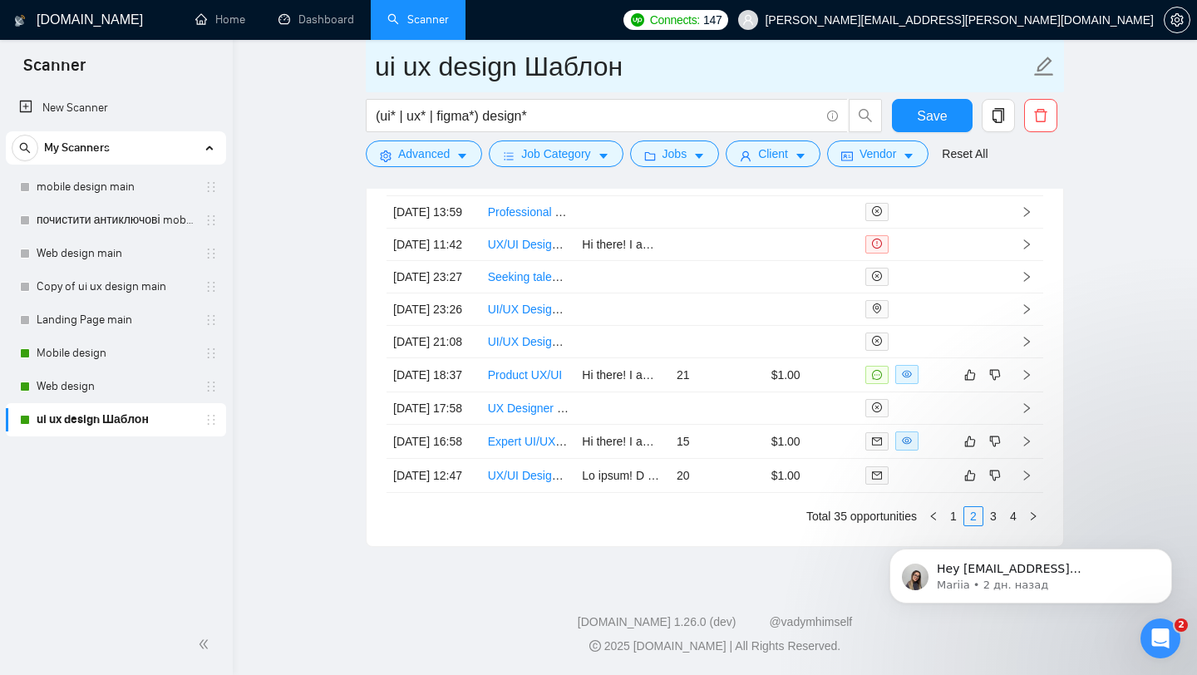
drag, startPoint x: 376, startPoint y: 72, endPoint x: 516, endPoint y: 77, distance: 140.5
click at [516, 77] on input "ui ux design Шаблон" at bounding box center [702, 67] width 655 height 42
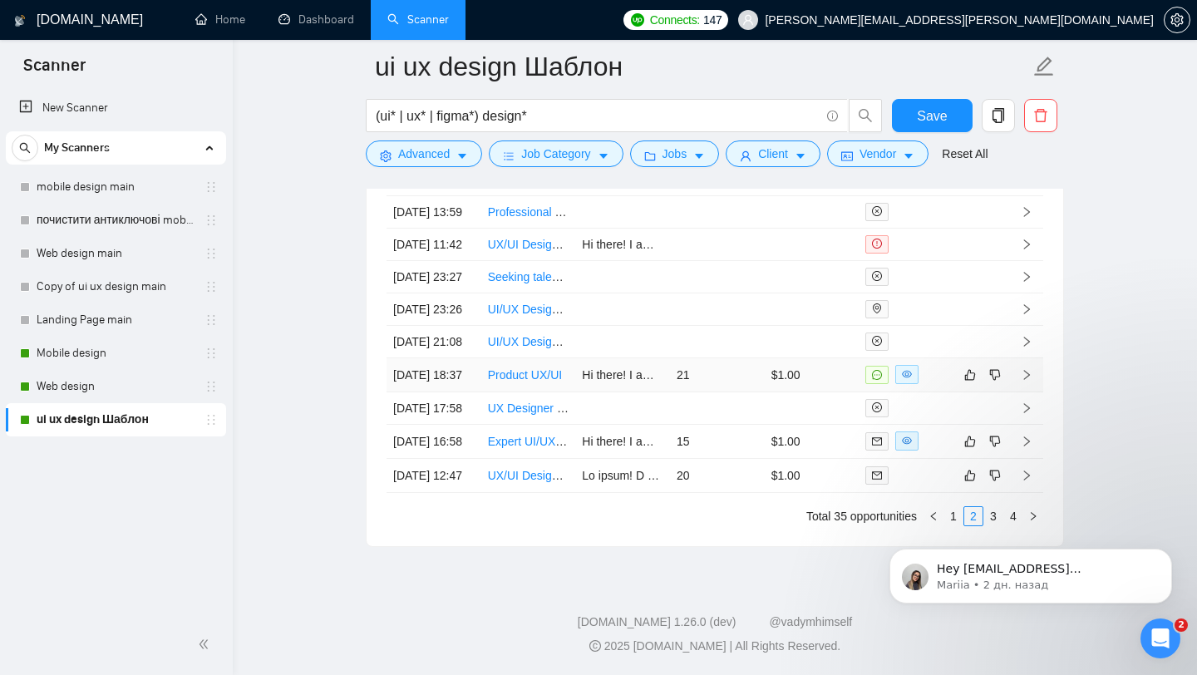
click at [540, 381] on link "Product UX/UI" at bounding box center [525, 374] width 74 height 13
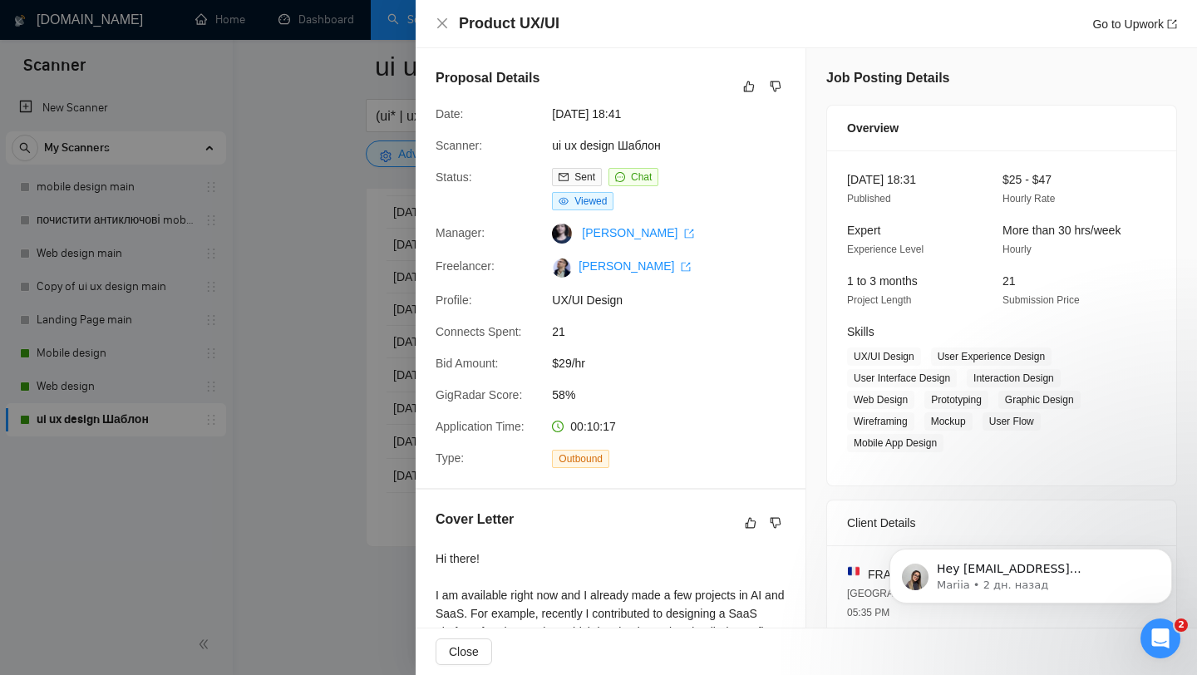
click at [301, 170] on div at bounding box center [598, 337] width 1197 height 675
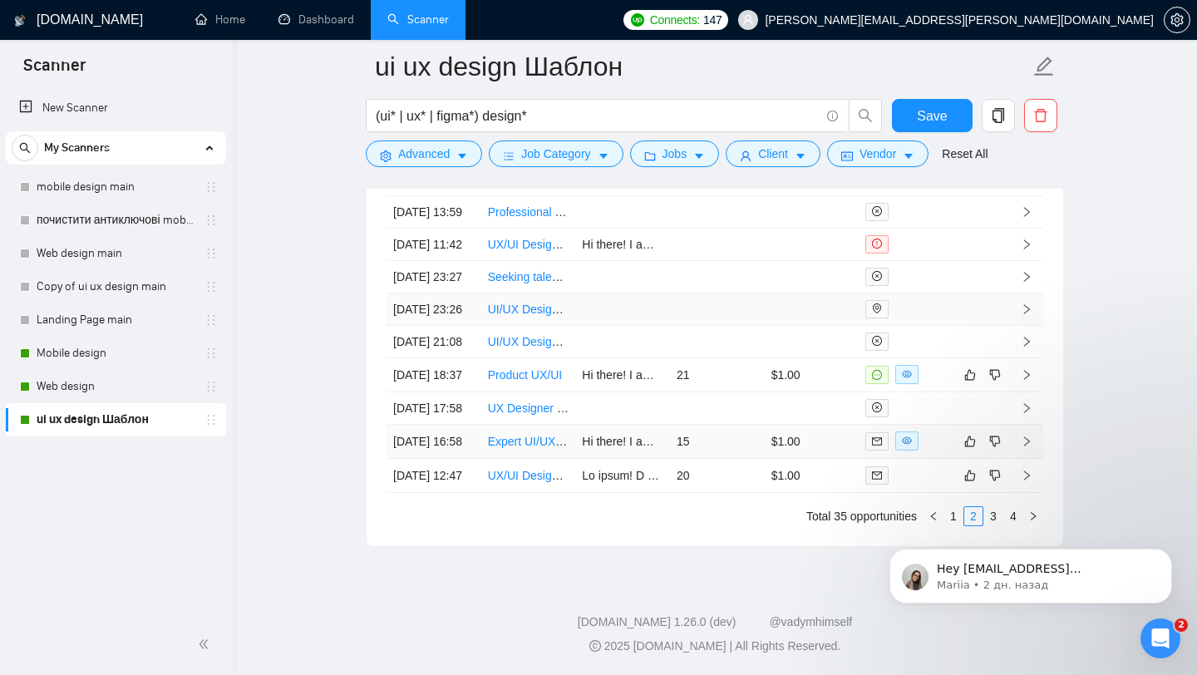
scroll to position [4626, 0]
click at [72, 381] on link "Web design" at bounding box center [116, 386] width 158 height 33
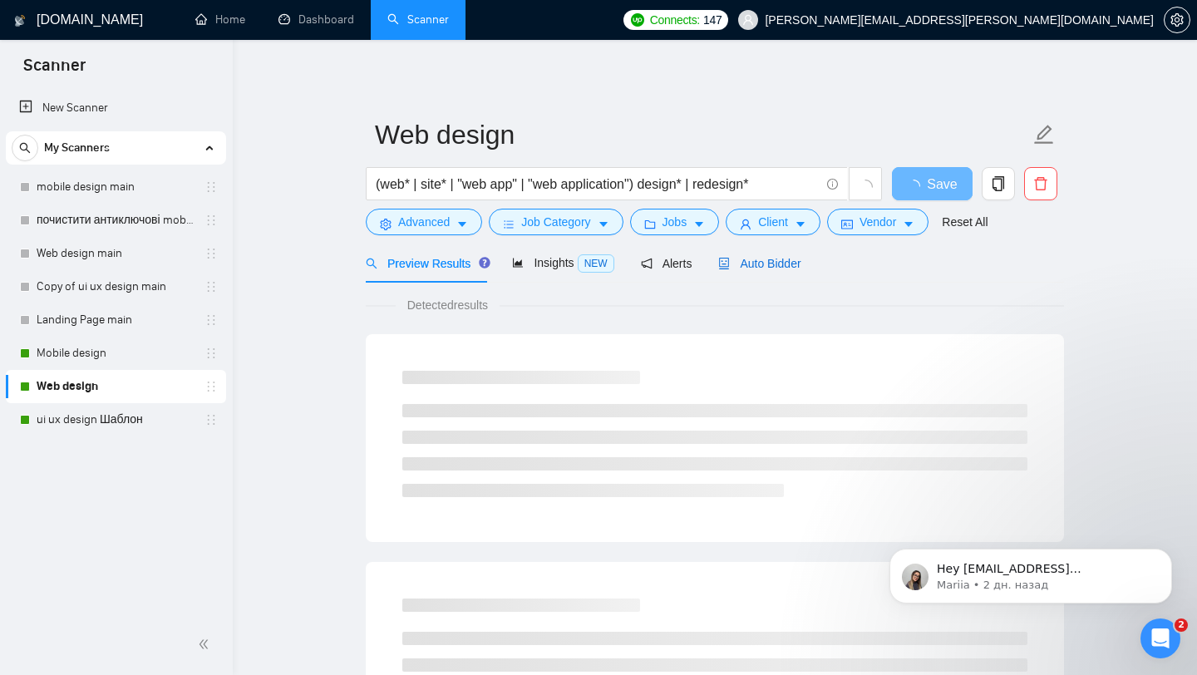
click at [778, 262] on span "Auto Bidder" at bounding box center [759, 263] width 82 height 13
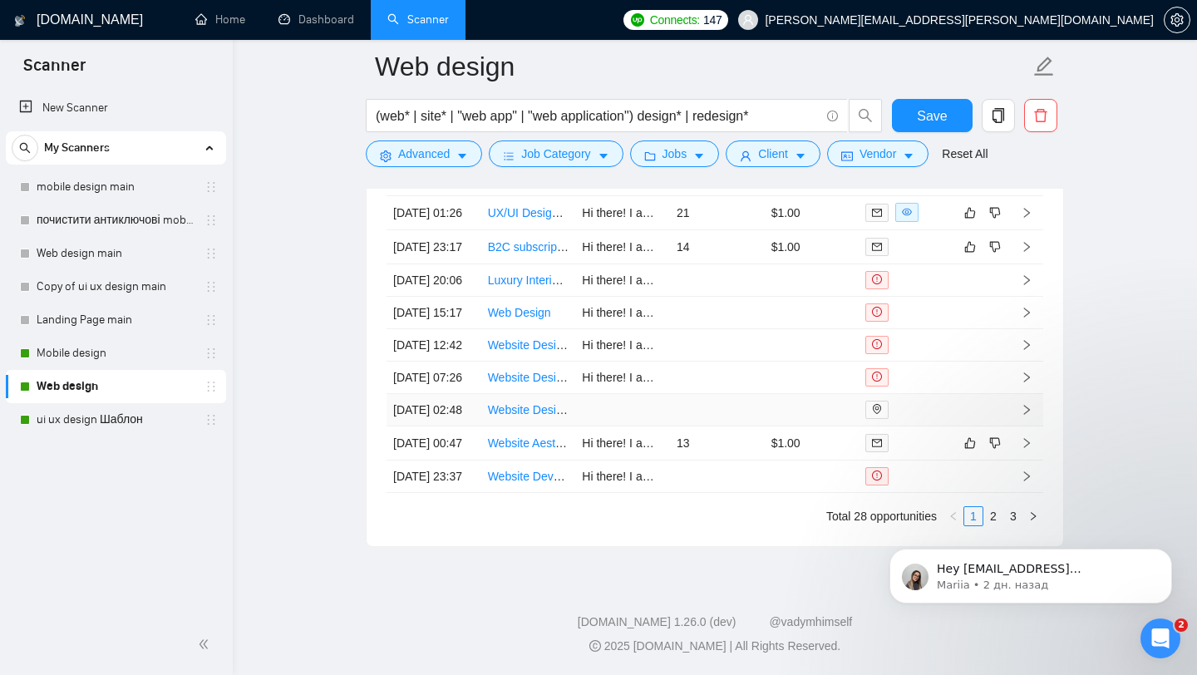
scroll to position [4365, 0]
click at [983, 528] on body "Hey [EMAIL_ADDRESS][DOMAIN_NAME], Looks like your Upwork agency 29Lines ran out…" at bounding box center [1030, 571] width 319 height 103
click at [988, 526] on body "Hey [EMAIL_ADDRESS][DOMAIN_NAME], Looks like your Upwork agency 29Lines ran out…" at bounding box center [1030, 571] width 319 height 103
click at [994, 514] on iframe at bounding box center [1030, 572] width 332 height 116
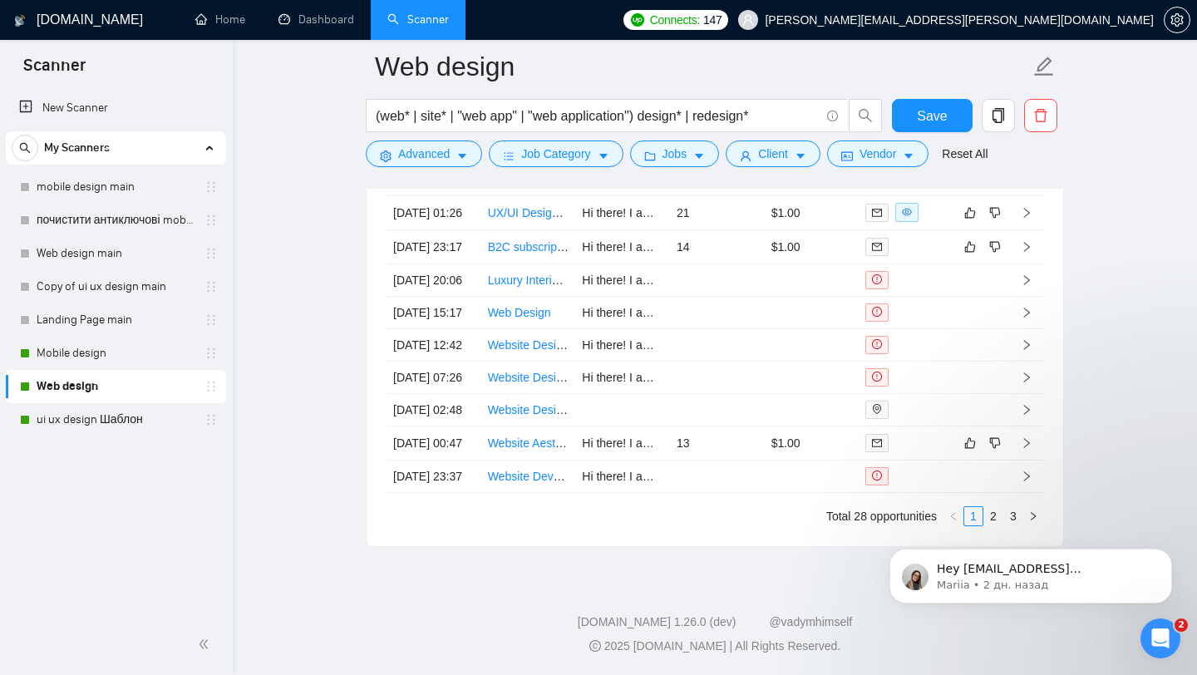
click at [982, 517] on div "Hey [EMAIL_ADDRESS][DOMAIN_NAME], Looks like your Upwork agency 29Lines ran out…" at bounding box center [1031, 500] width 306 height 208
click at [986, 518] on div "Hey [EMAIL_ADDRESS][DOMAIN_NAME], Looks like your Upwork agency 29Lines ran out…" at bounding box center [1031, 500] width 306 height 208
click at [1173, 553] on button "Dismiss notification" at bounding box center [1167, 554] width 22 height 22
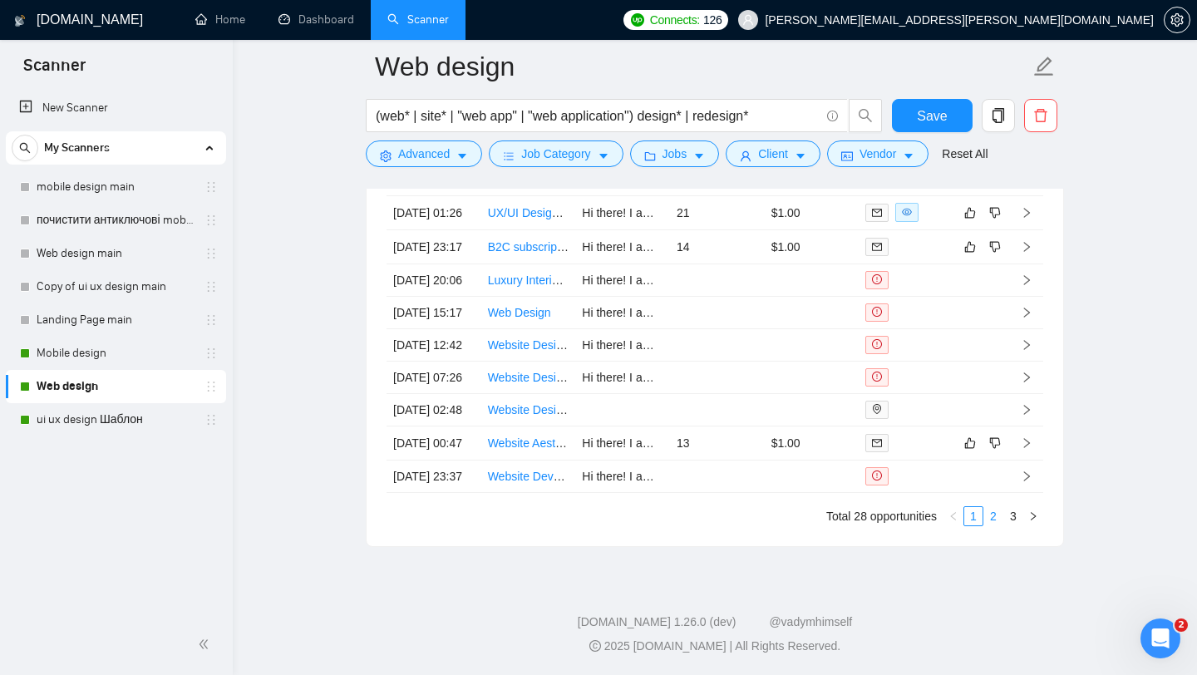
click at [993, 516] on link "2" at bounding box center [993, 516] width 18 height 18
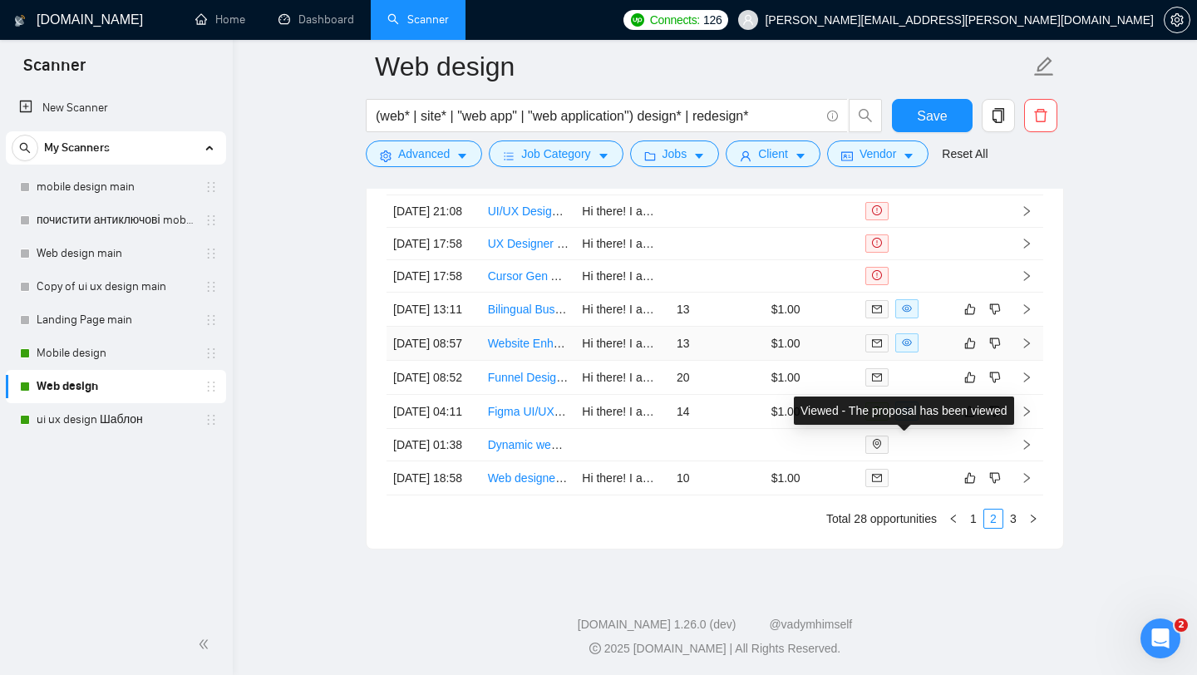
scroll to position [4196, 0]
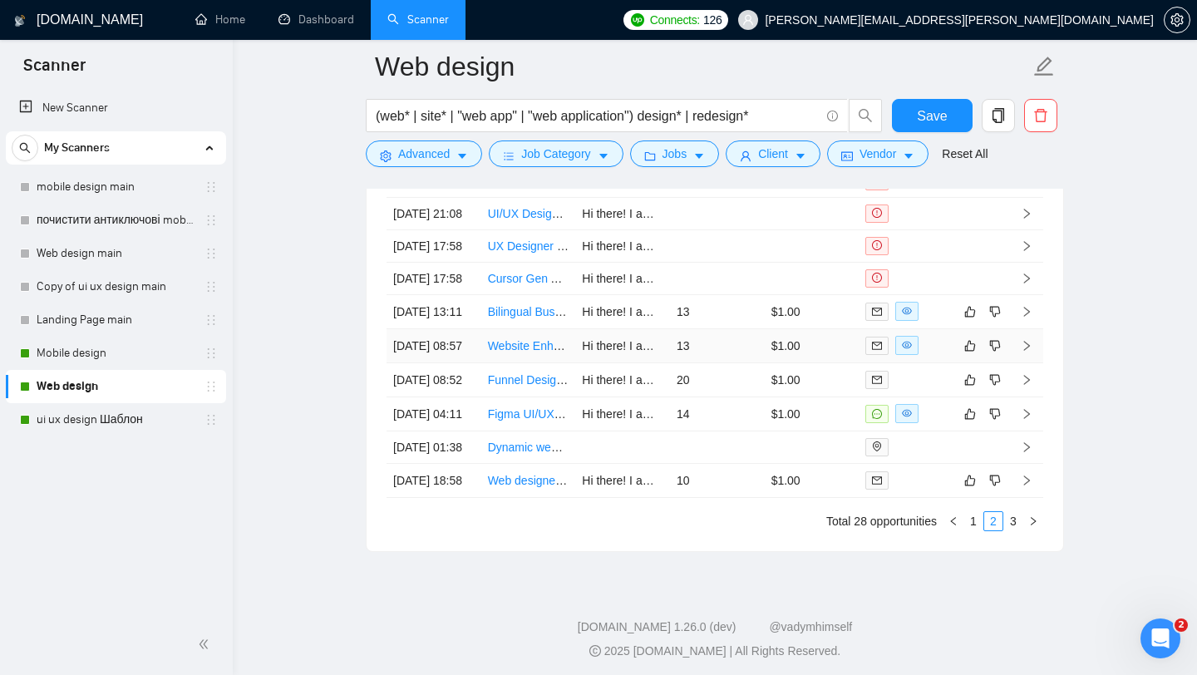
click at [541, 352] on link "Website Enhancement and Job Advertisement Integration" at bounding box center [636, 345] width 297 height 13
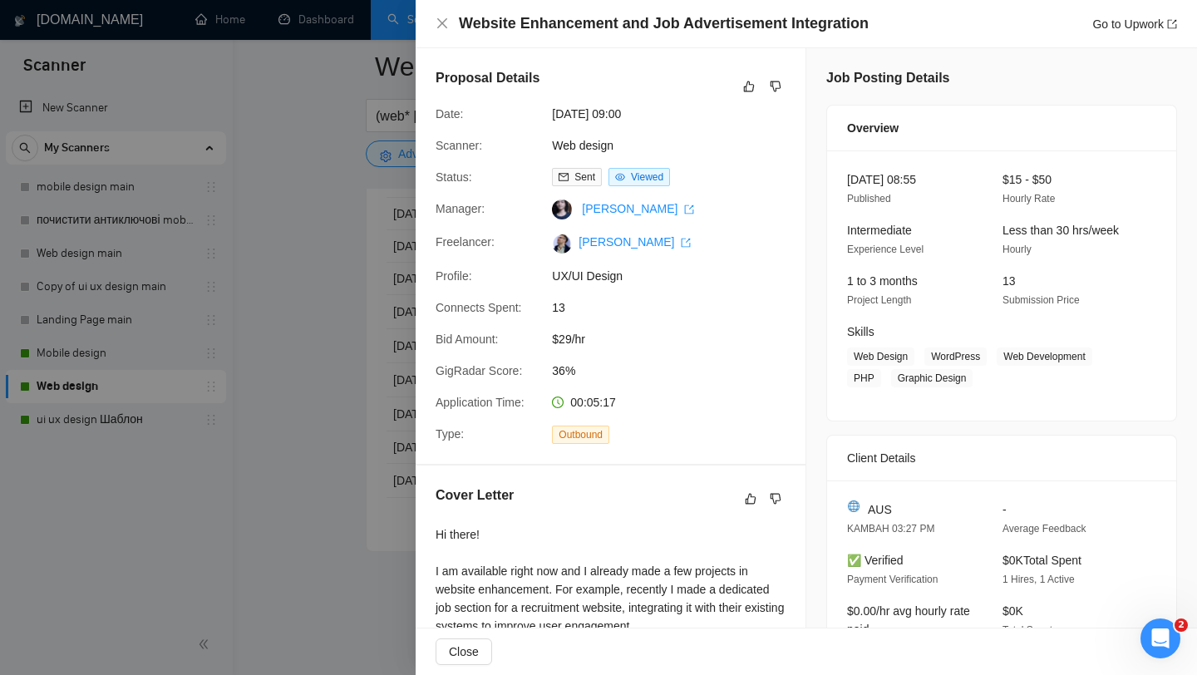
click at [310, 289] on div at bounding box center [598, 337] width 1197 height 675
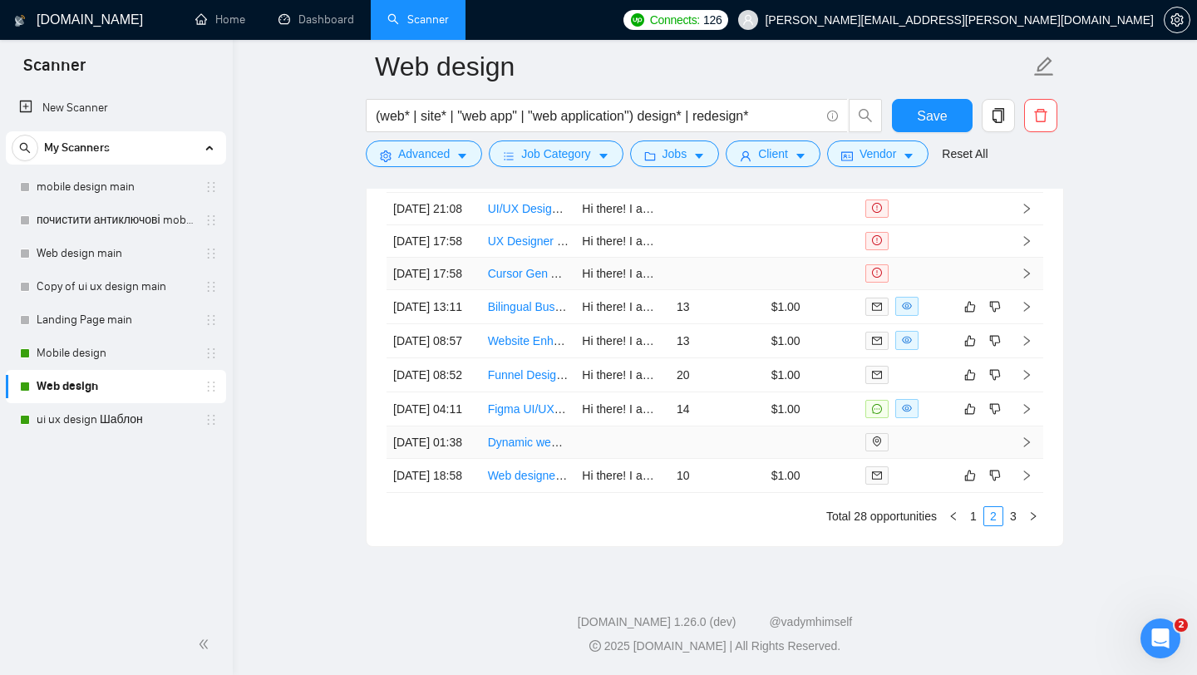
scroll to position [4301, 0]
click at [974, 525] on link "1" at bounding box center [973, 516] width 18 height 18
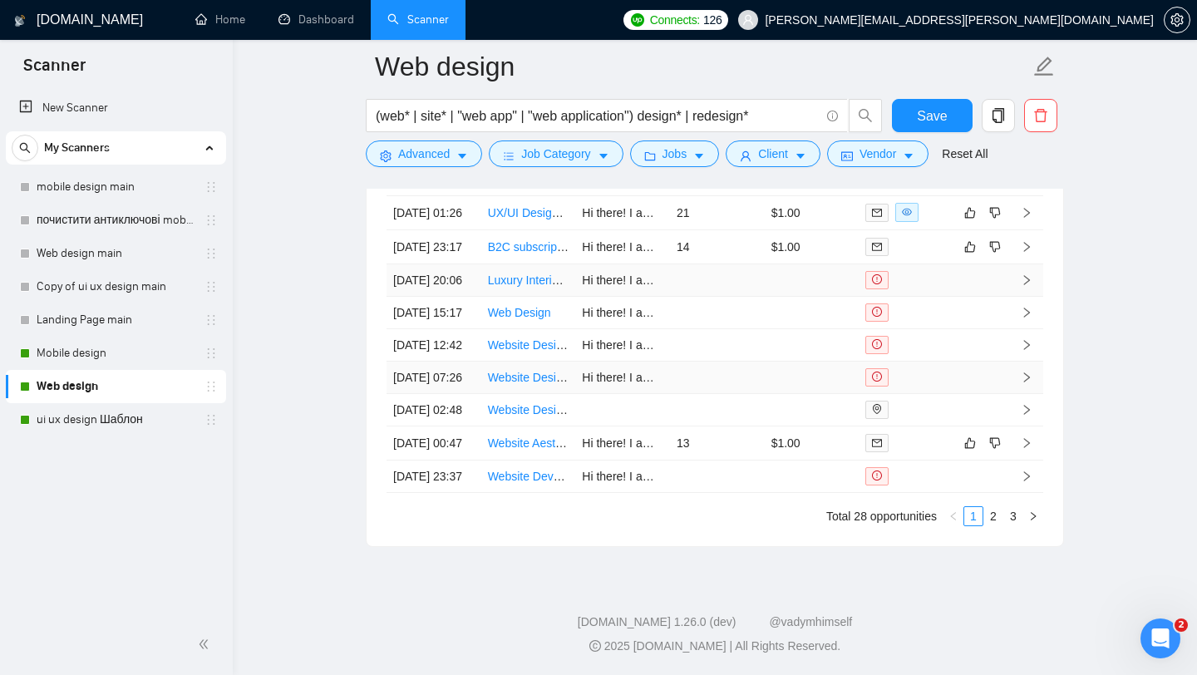
scroll to position [4209, 0]
click at [112, 349] on link "Mobile design" at bounding box center [116, 353] width 158 height 33
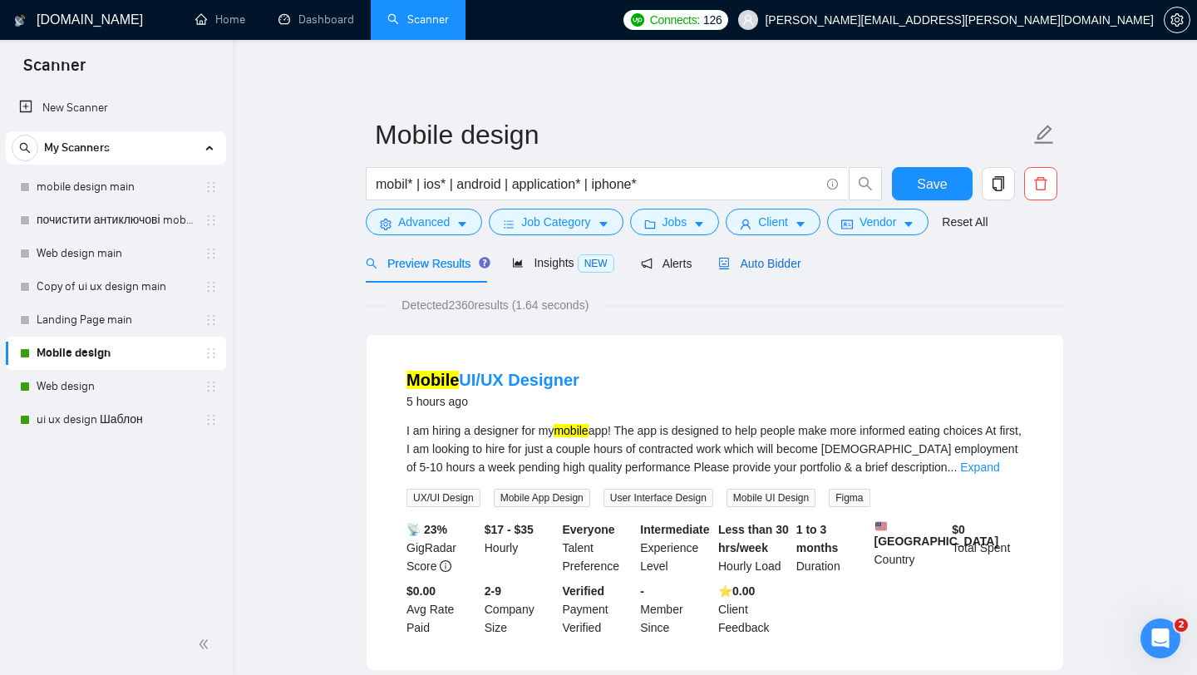
click at [774, 264] on span "Auto Bidder" at bounding box center [759, 263] width 82 height 13
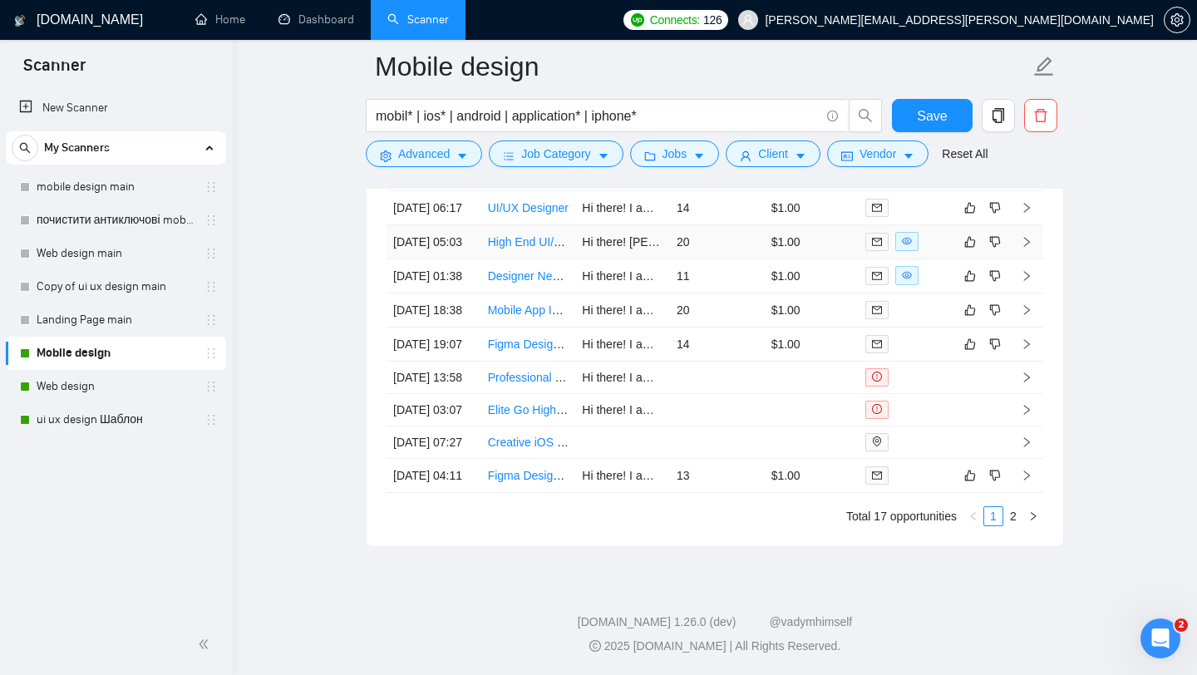
scroll to position [4528, 0]
click at [509, 482] on link "Figma Designer for iOS & macOS AI Assistant App" at bounding box center [618, 475] width 261 height 13
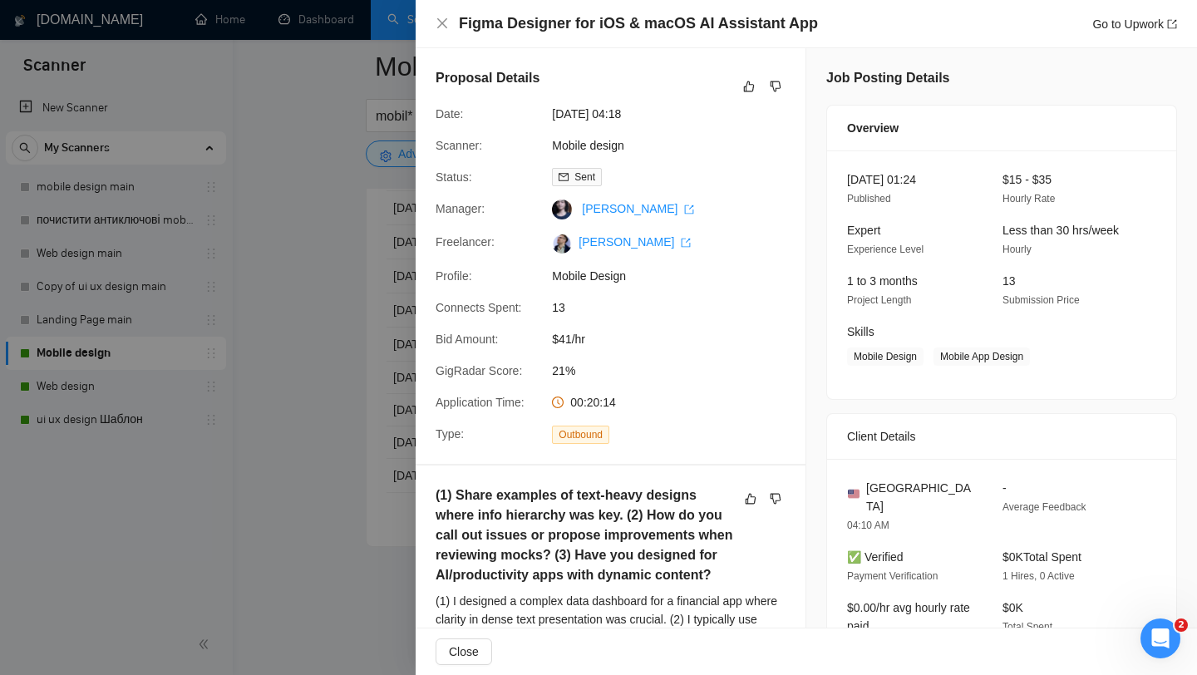
click at [412, 182] on div at bounding box center [598, 337] width 1197 height 675
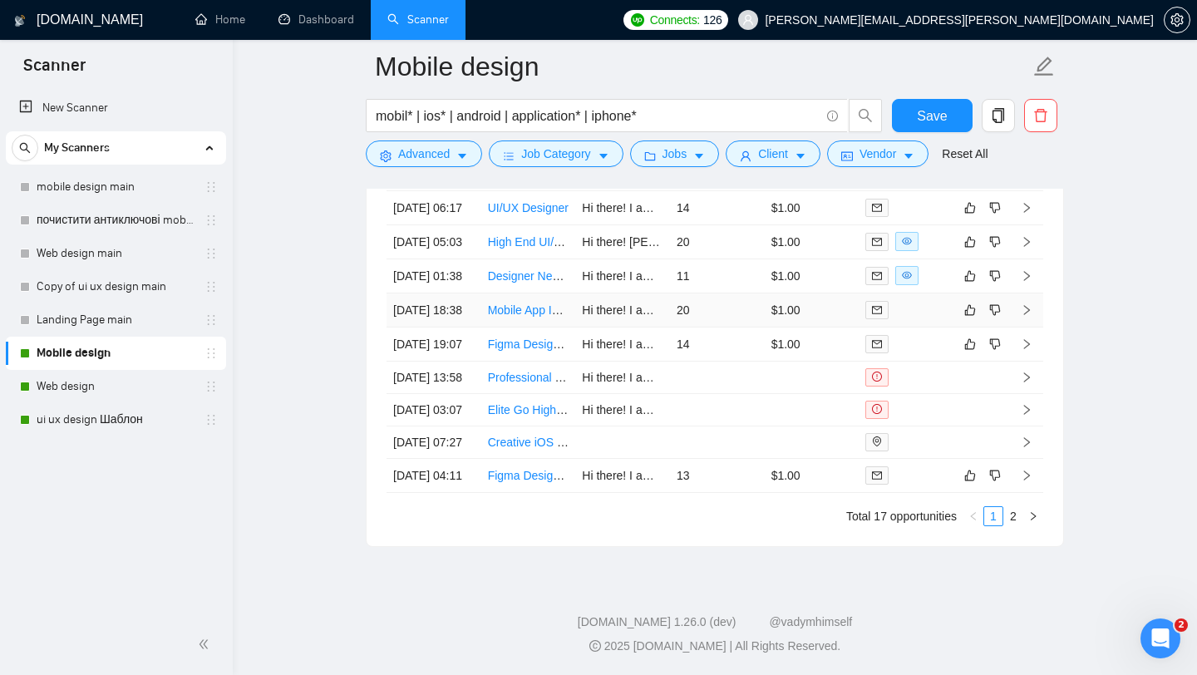
scroll to position [4425, 0]
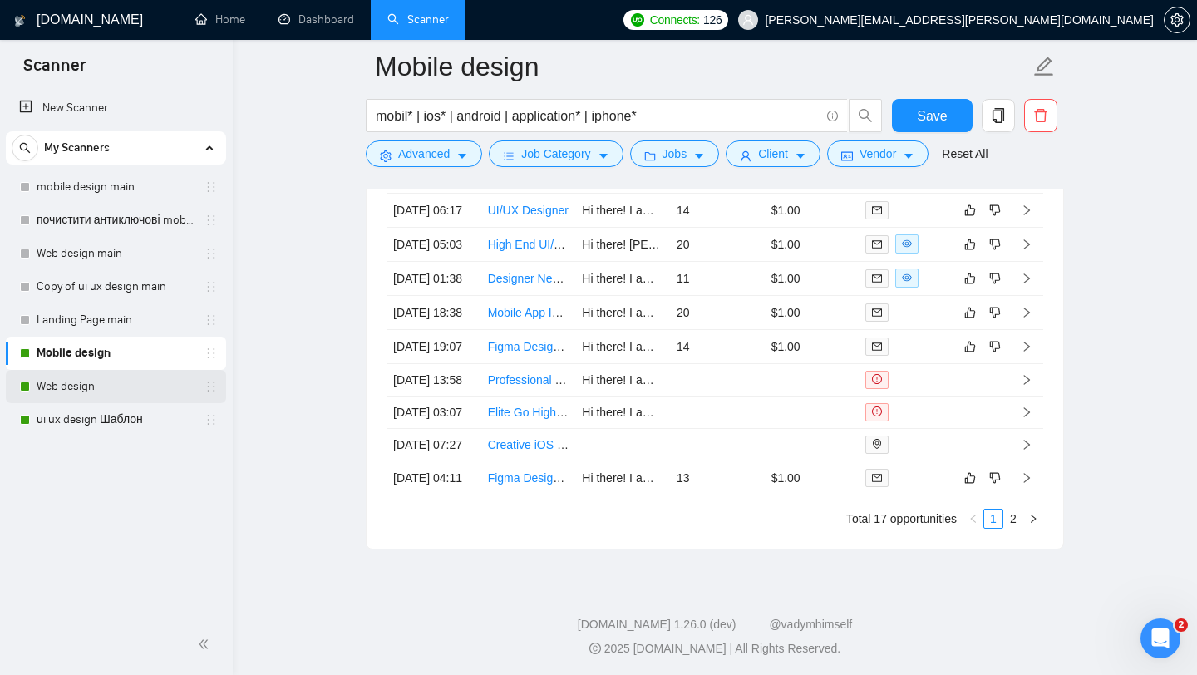
click at [96, 390] on link "Web design" at bounding box center [116, 386] width 158 height 33
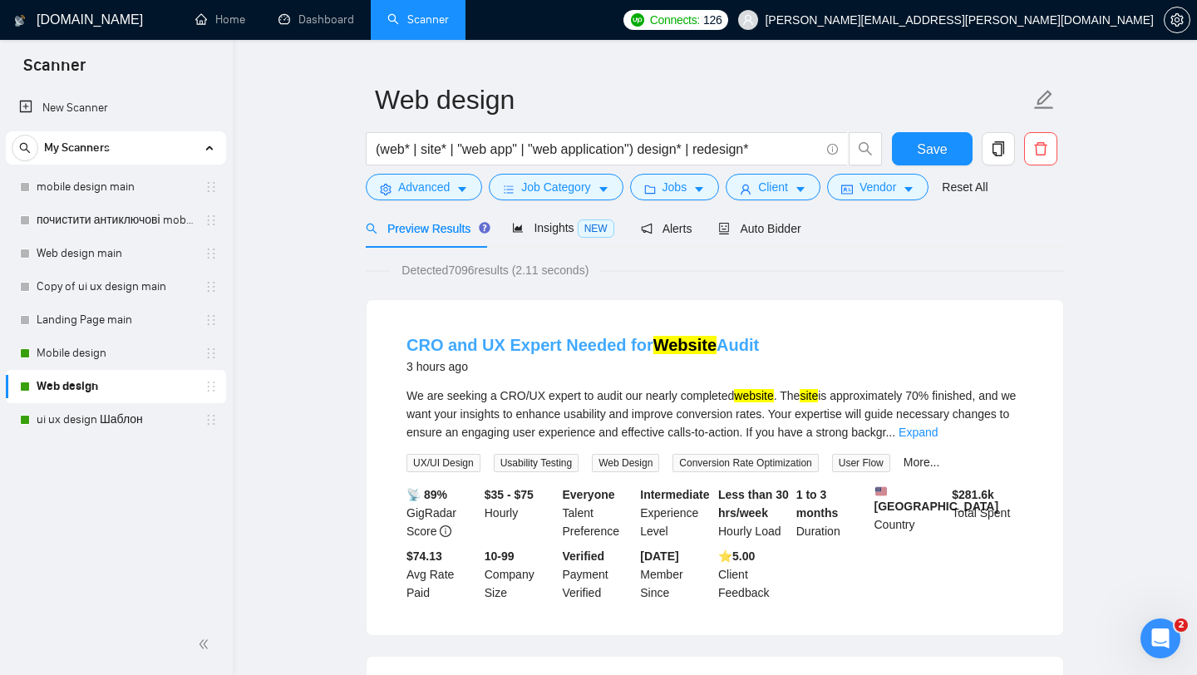
scroll to position [37, 0]
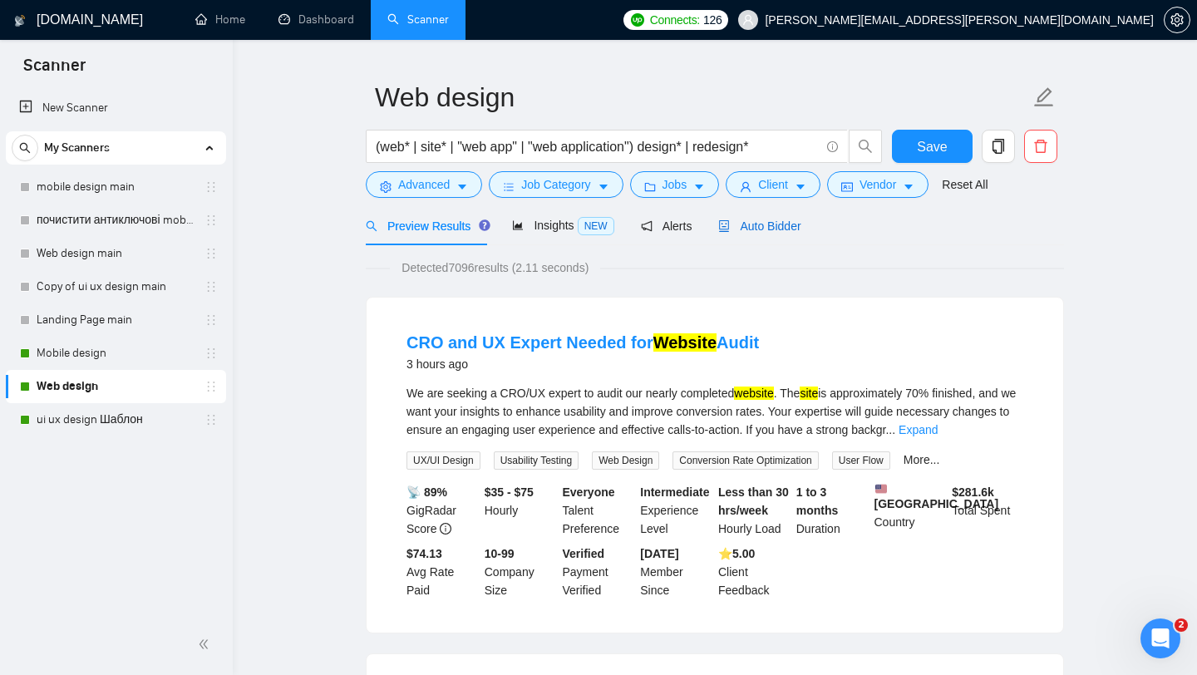
click at [775, 228] on span "Auto Bidder" at bounding box center [759, 225] width 82 height 13
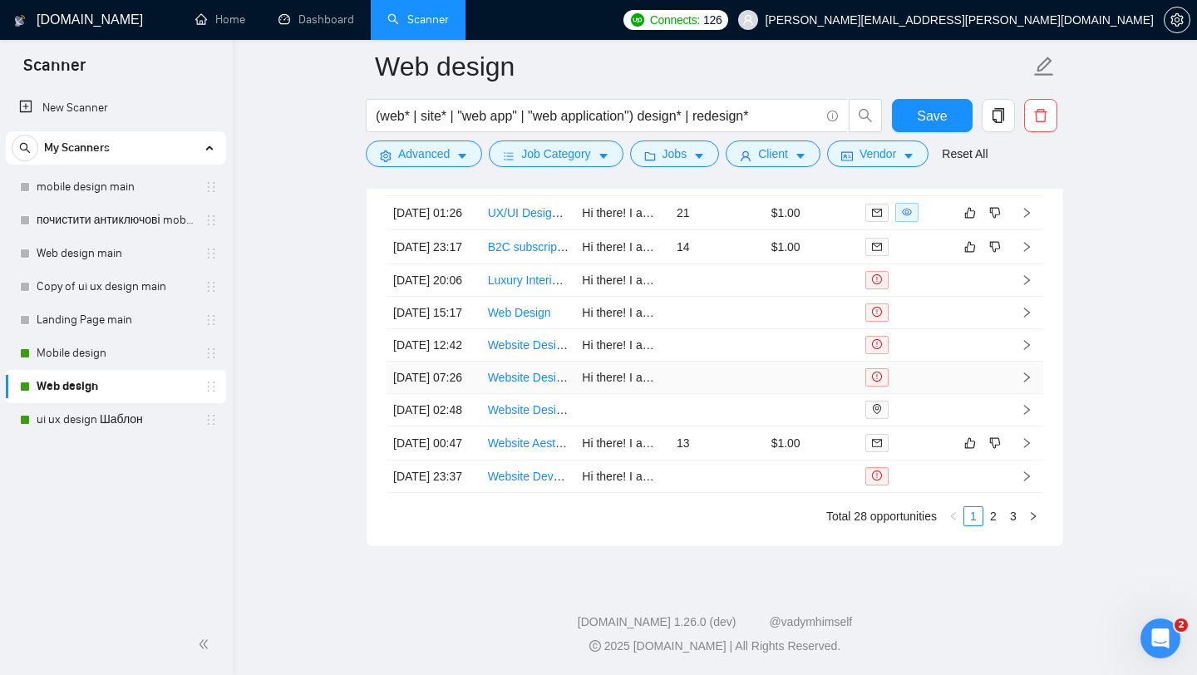
scroll to position [4329, 0]
click at [989, 525] on link "2" at bounding box center [993, 516] width 18 height 18
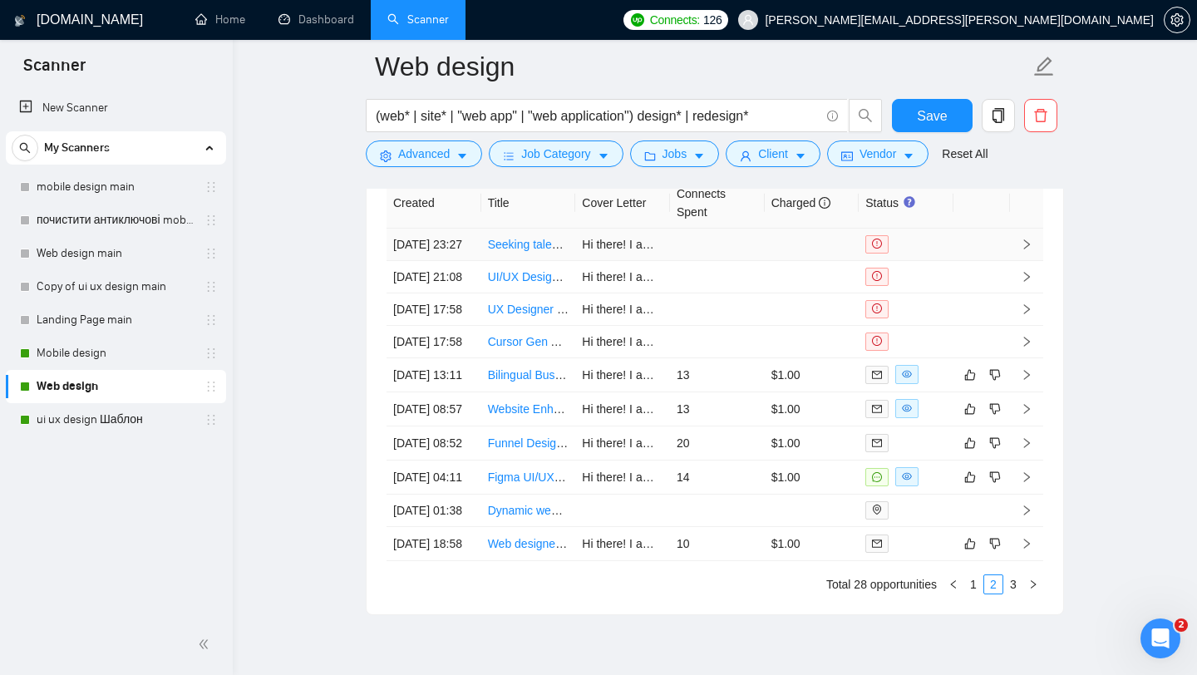
scroll to position [4375, 0]
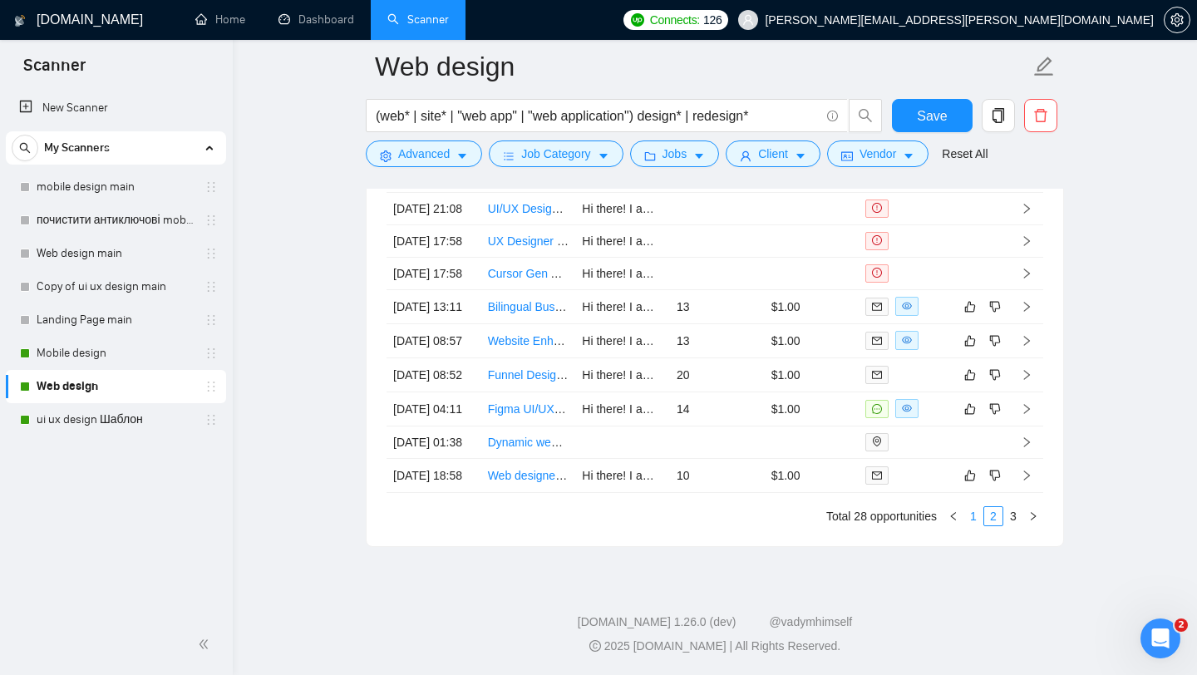
click at [975, 514] on link "1" at bounding box center [973, 516] width 18 height 18
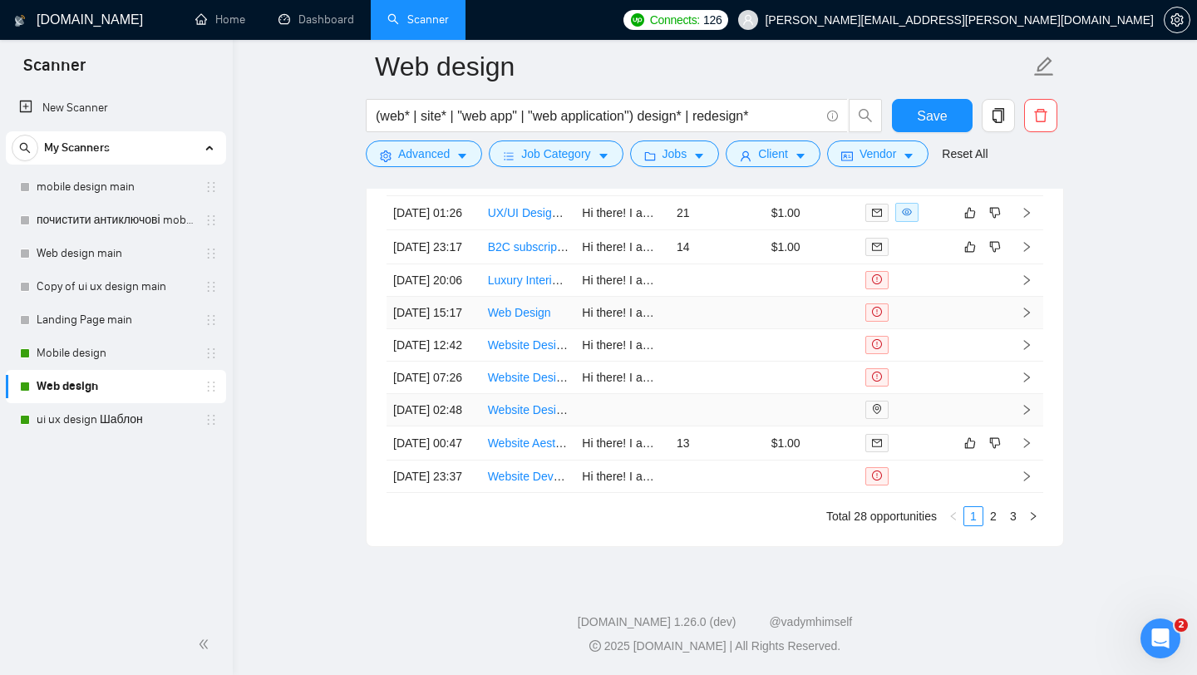
scroll to position [4290, 0]
click at [109, 417] on link "ui ux design Шаблон" at bounding box center [116, 419] width 158 height 33
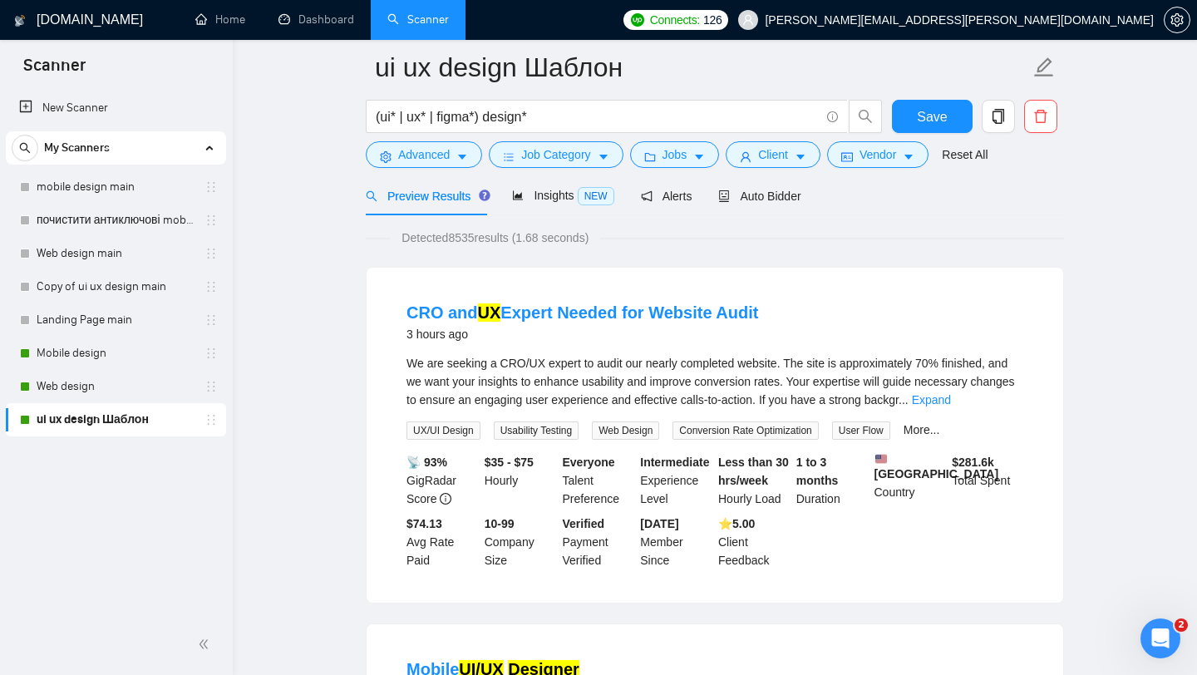
scroll to position [47, 0]
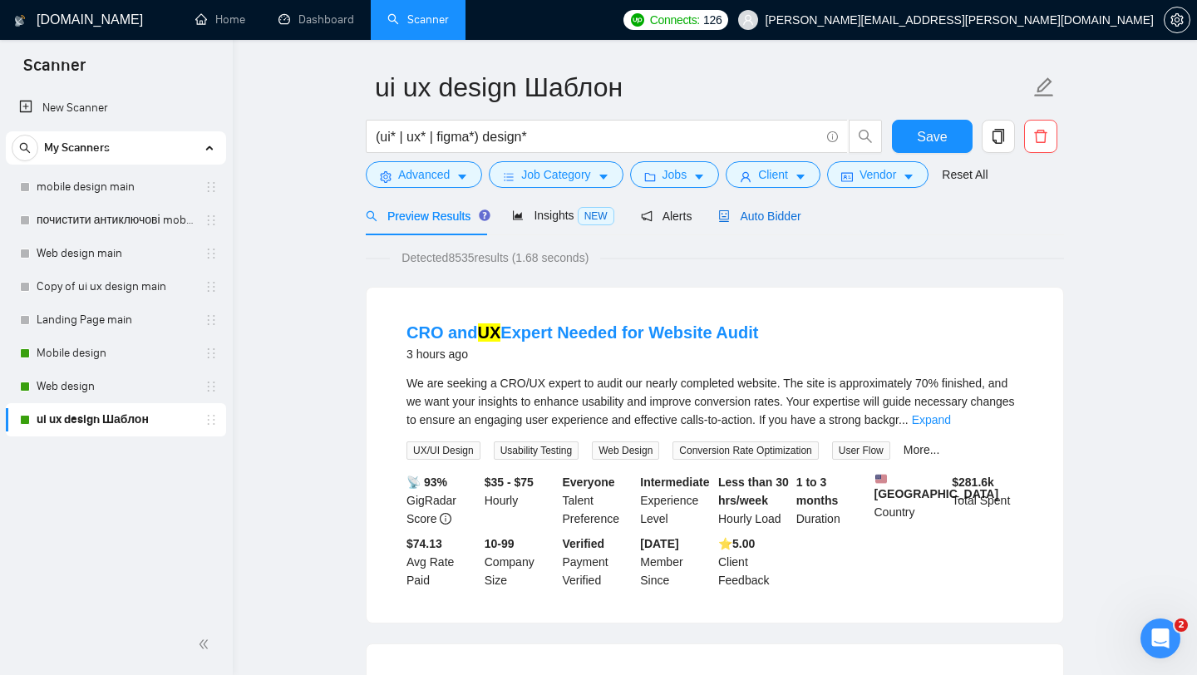
click at [763, 213] on span "Auto Bidder" at bounding box center [759, 215] width 82 height 13
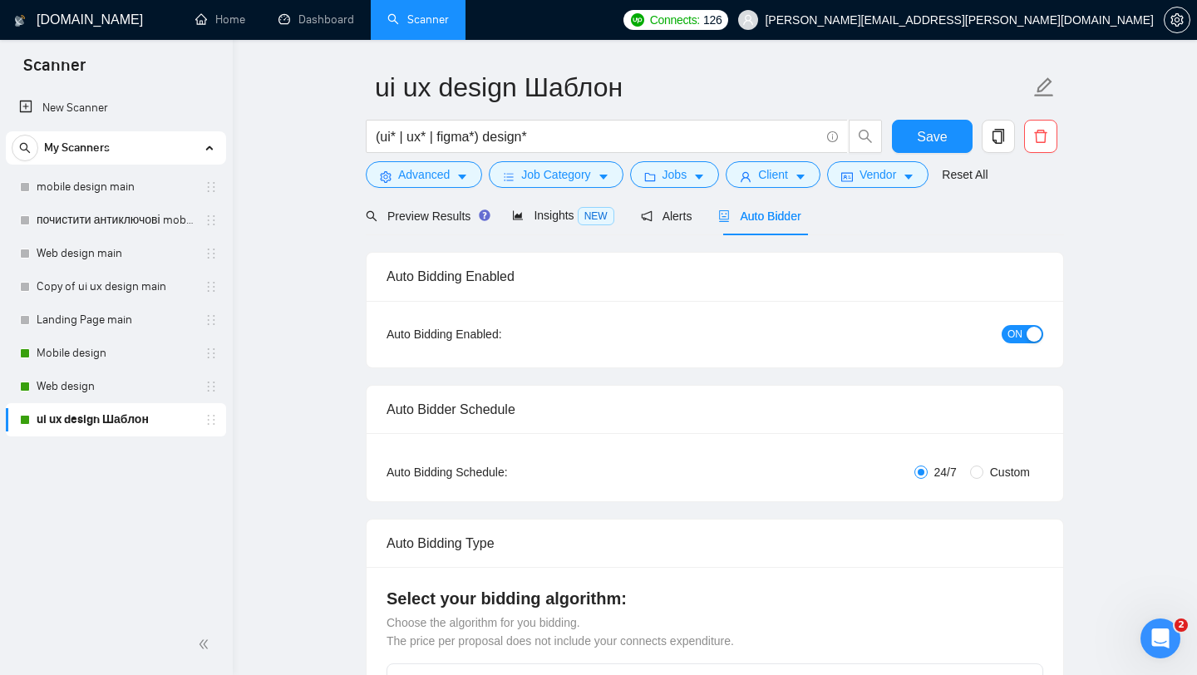
checkbox input "true"
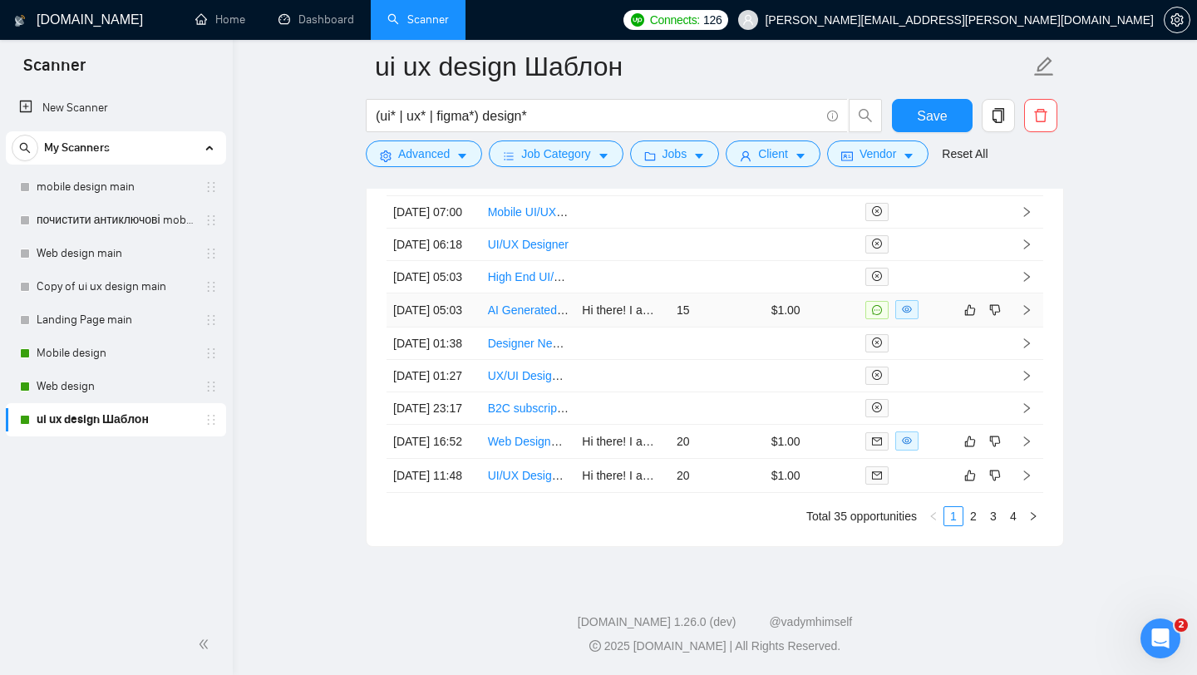
scroll to position [4626, 0]
click at [971, 520] on link "2" at bounding box center [973, 516] width 18 height 18
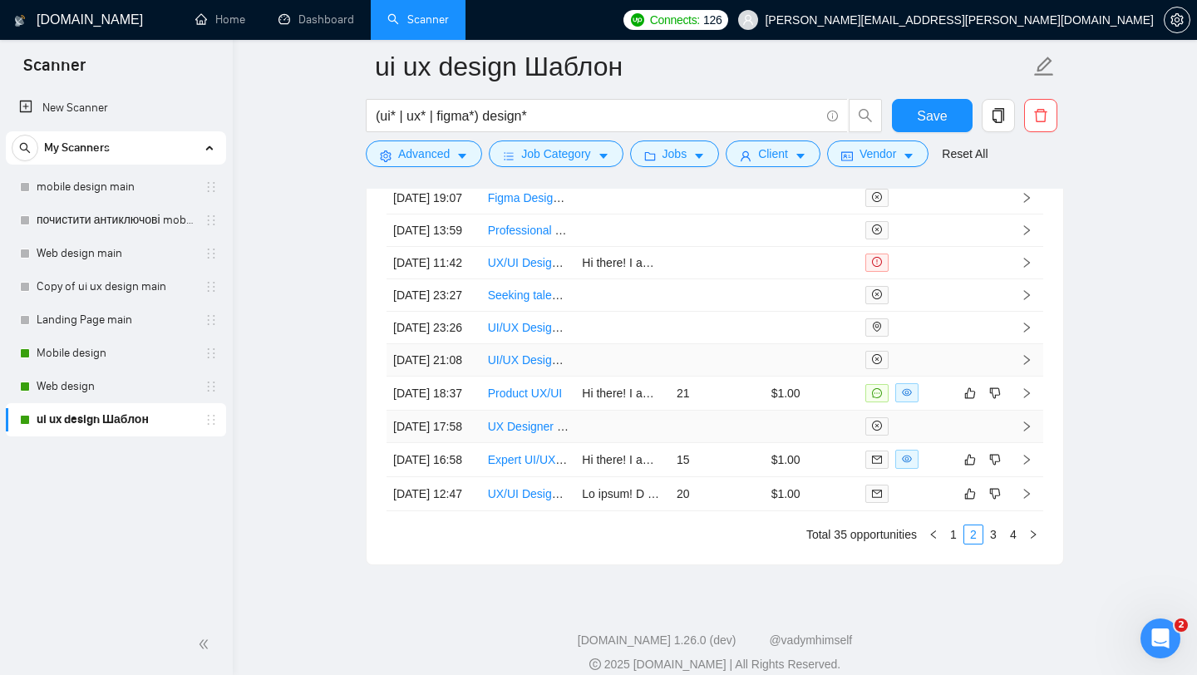
scroll to position [4427, 0]
click at [529, 402] on link "Product UX/UI" at bounding box center [525, 395] width 74 height 13
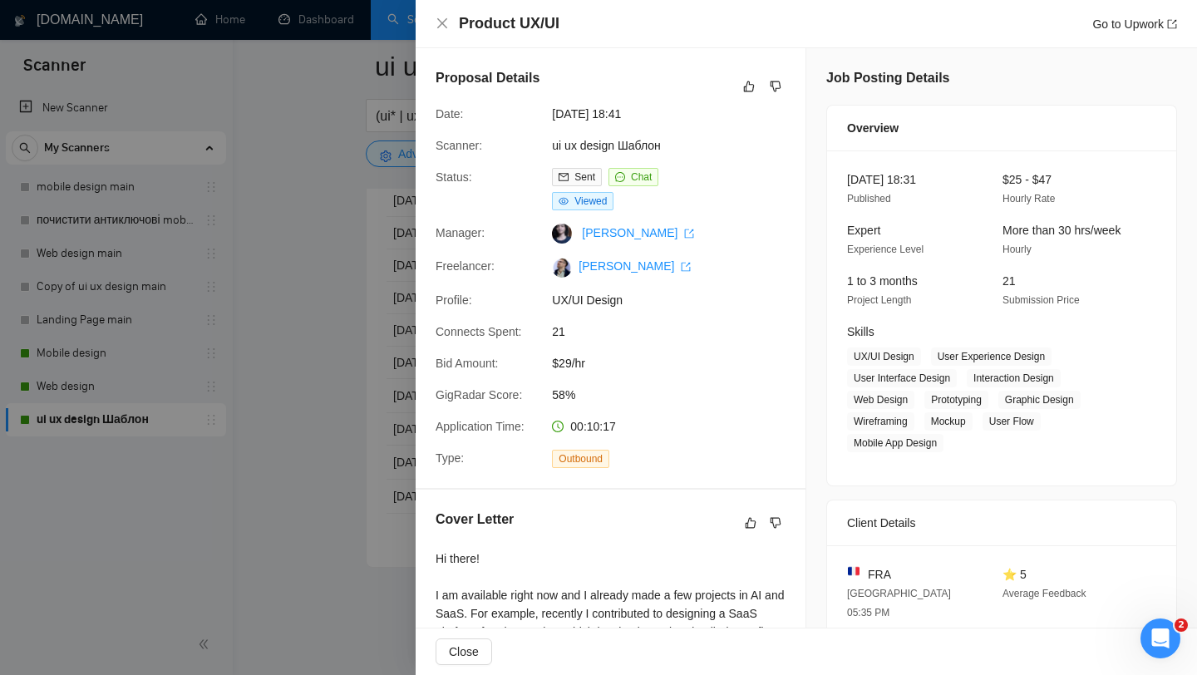
click at [313, 225] on div at bounding box center [598, 337] width 1197 height 675
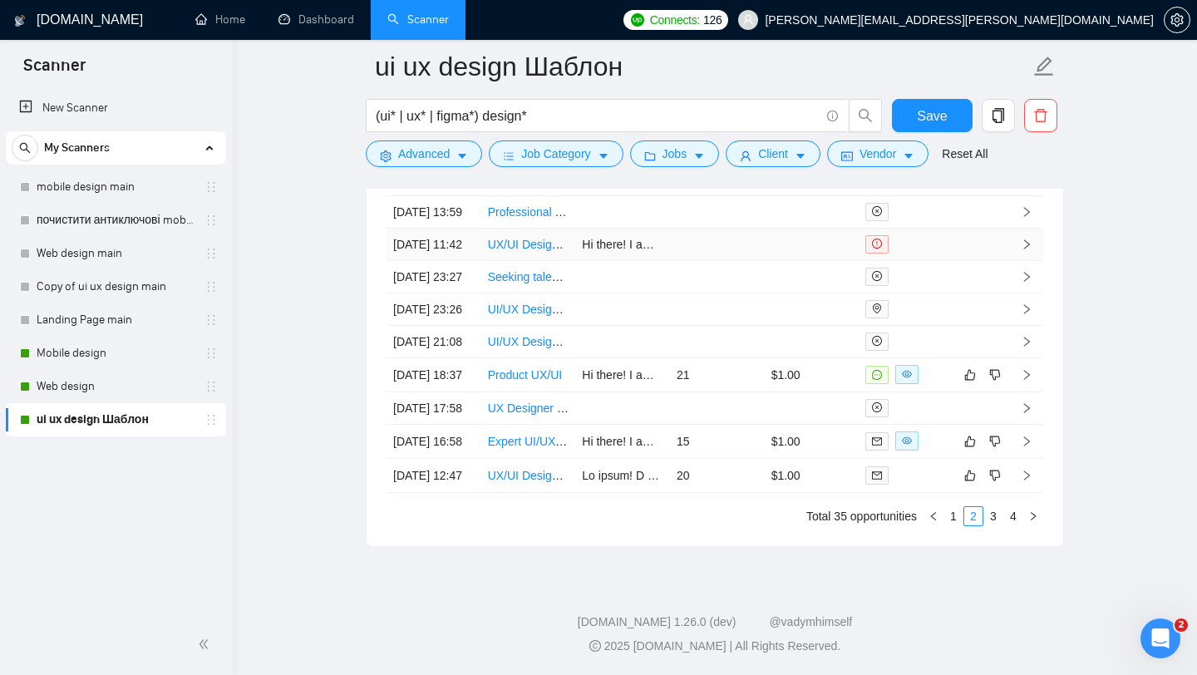
scroll to position [4626, 0]
click at [956, 514] on link "1" at bounding box center [953, 516] width 18 height 18
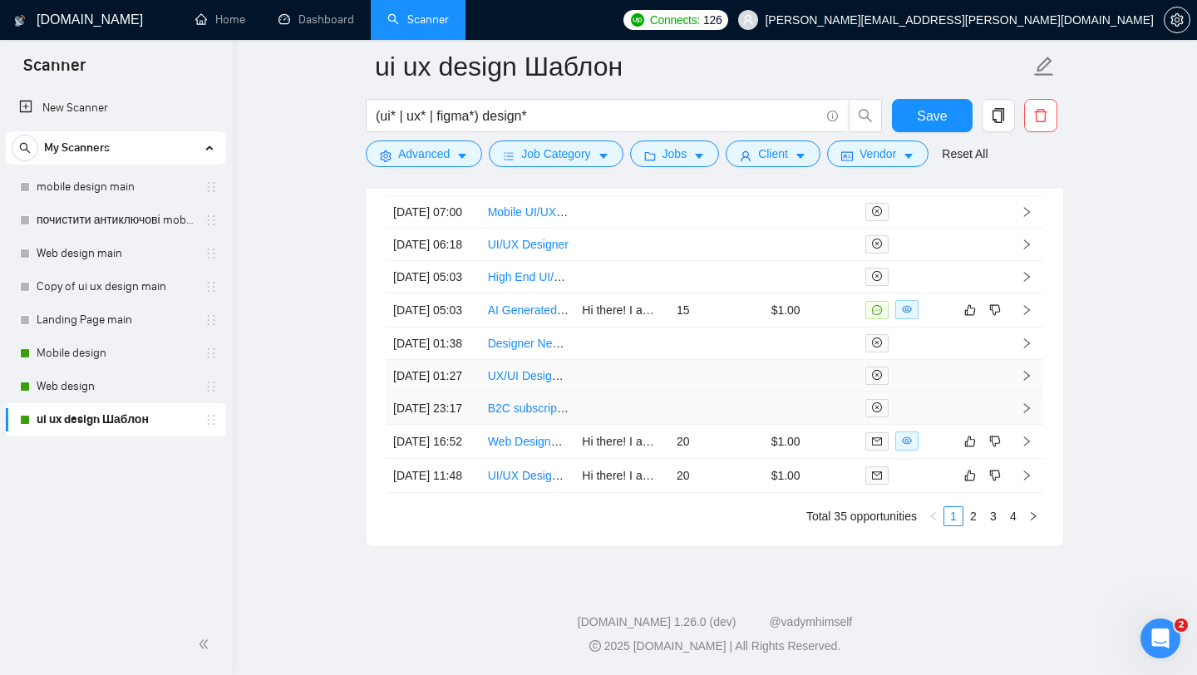
scroll to position [4610, 0]
click at [61, 384] on link "Web design" at bounding box center [116, 386] width 158 height 33
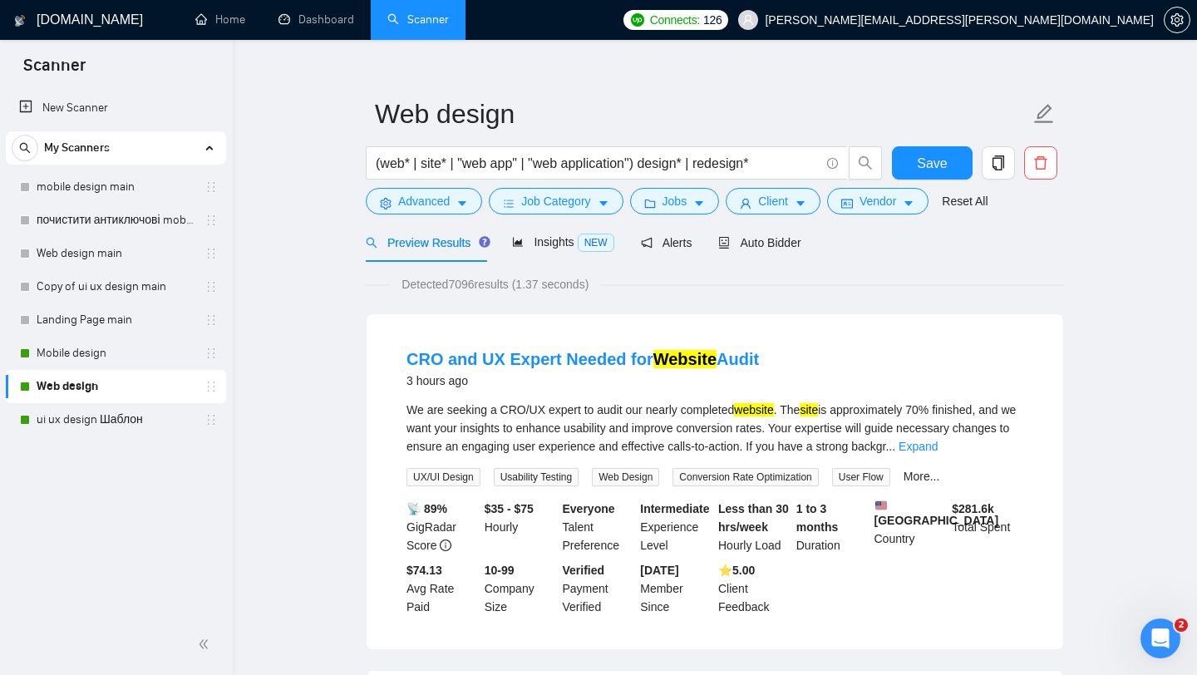
scroll to position [23, 0]
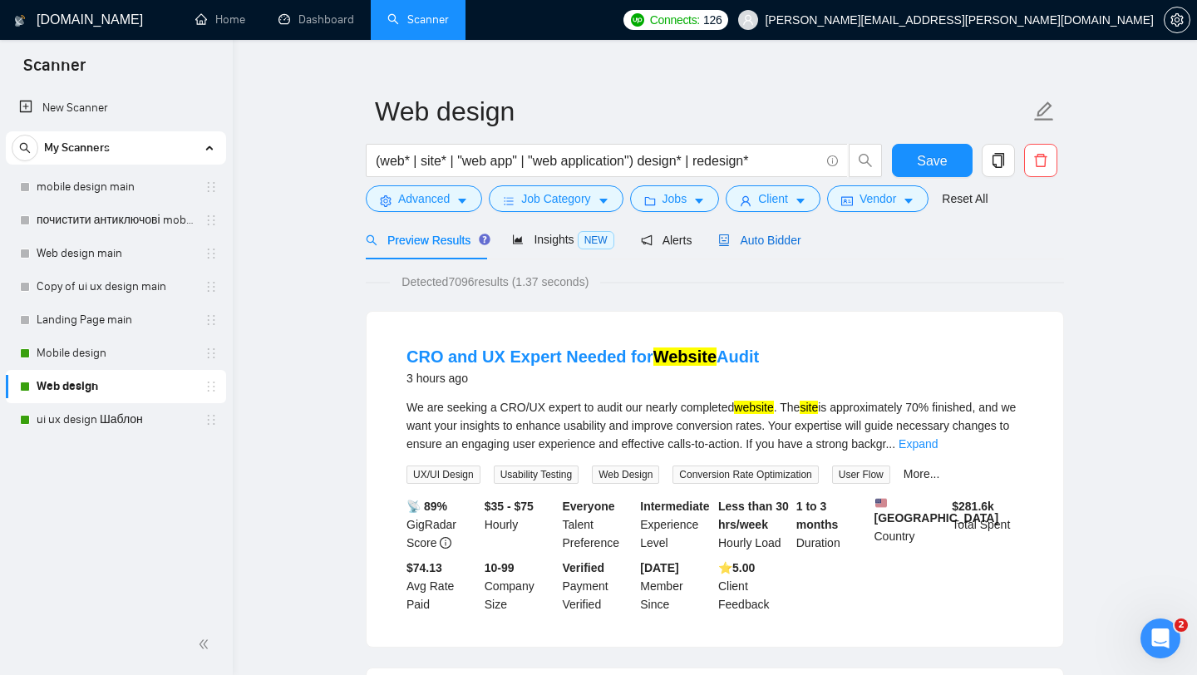
click at [756, 243] on span "Auto Bidder" at bounding box center [759, 240] width 82 height 13
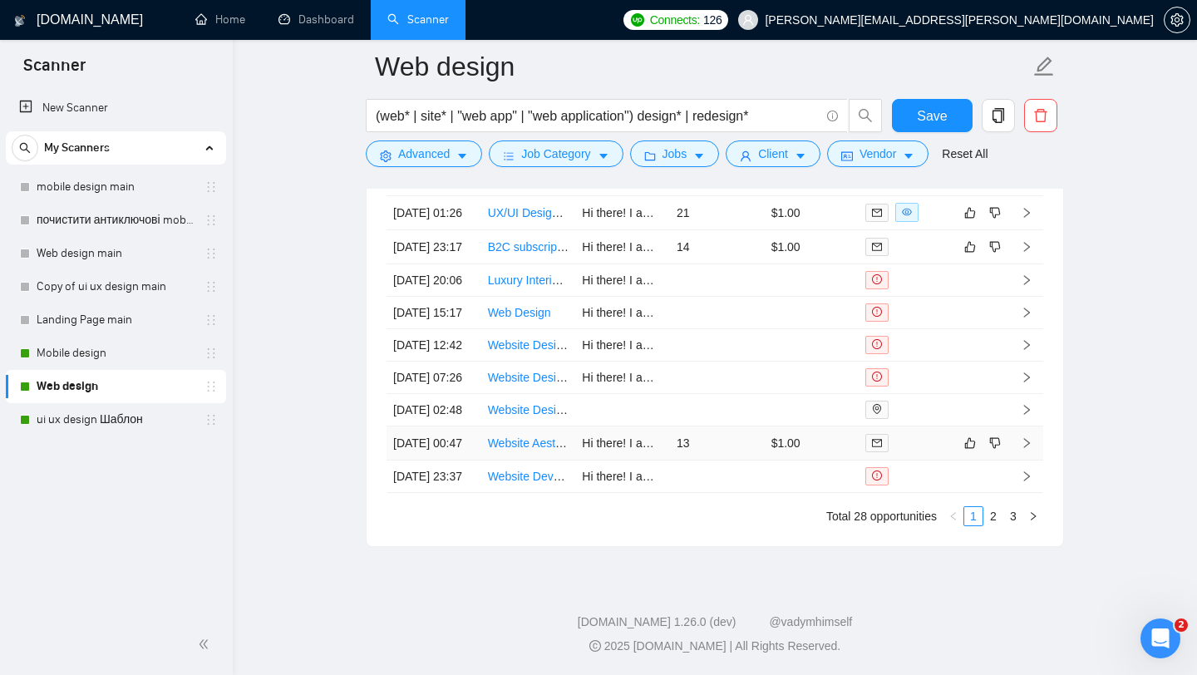
scroll to position [4347, 0]
click at [539, 446] on link "Website Aesthetic and Functionality Improvement" at bounding box center [615, 442] width 254 height 13
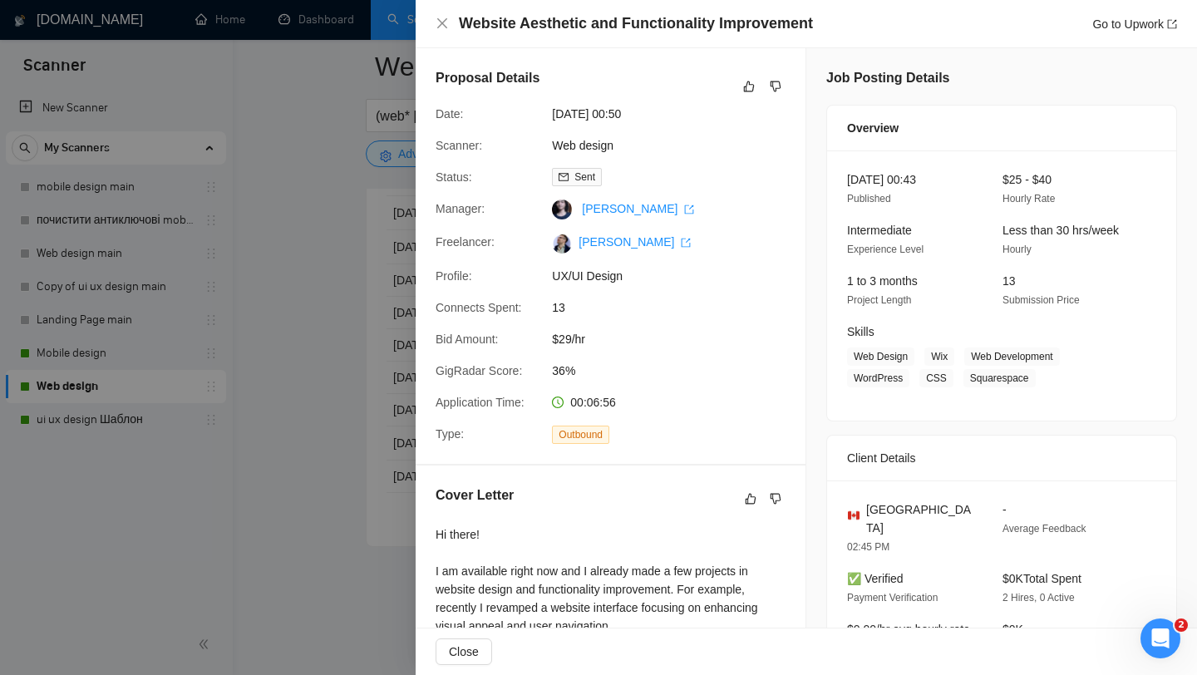
click at [276, 263] on div at bounding box center [598, 337] width 1197 height 675
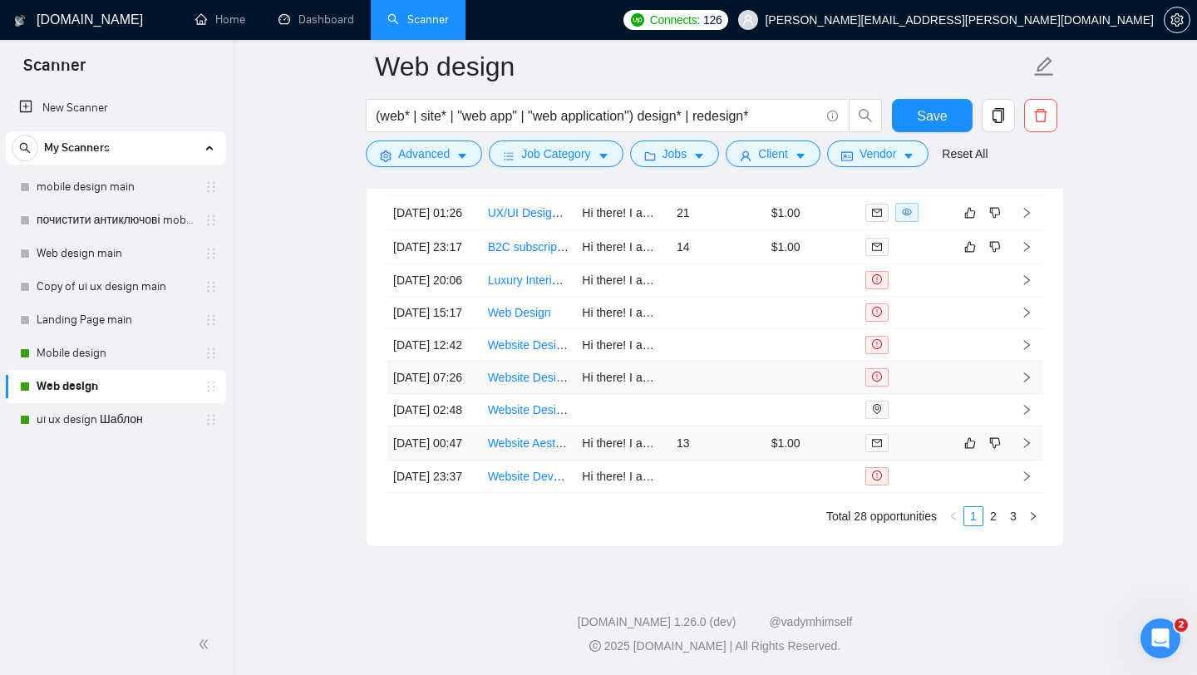
scroll to position [4323, 0]
click at [101, 352] on link "Mobile design" at bounding box center [116, 353] width 158 height 33
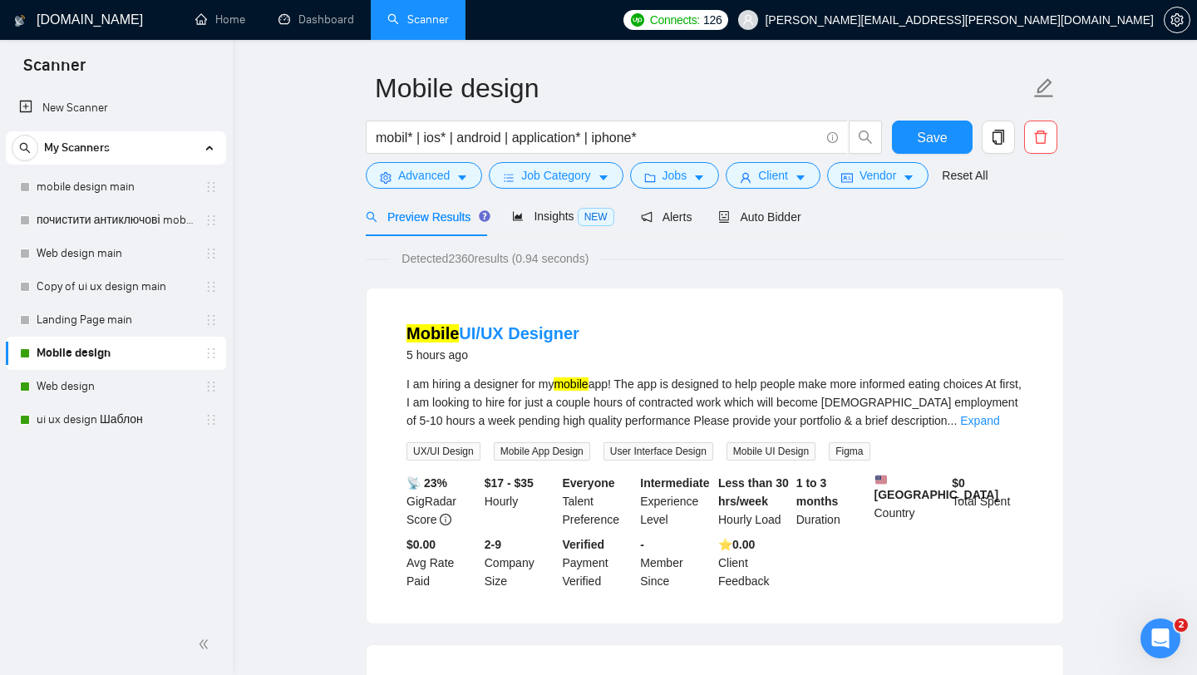
scroll to position [45, 0]
click at [761, 212] on span "Auto Bidder" at bounding box center [759, 218] width 82 height 13
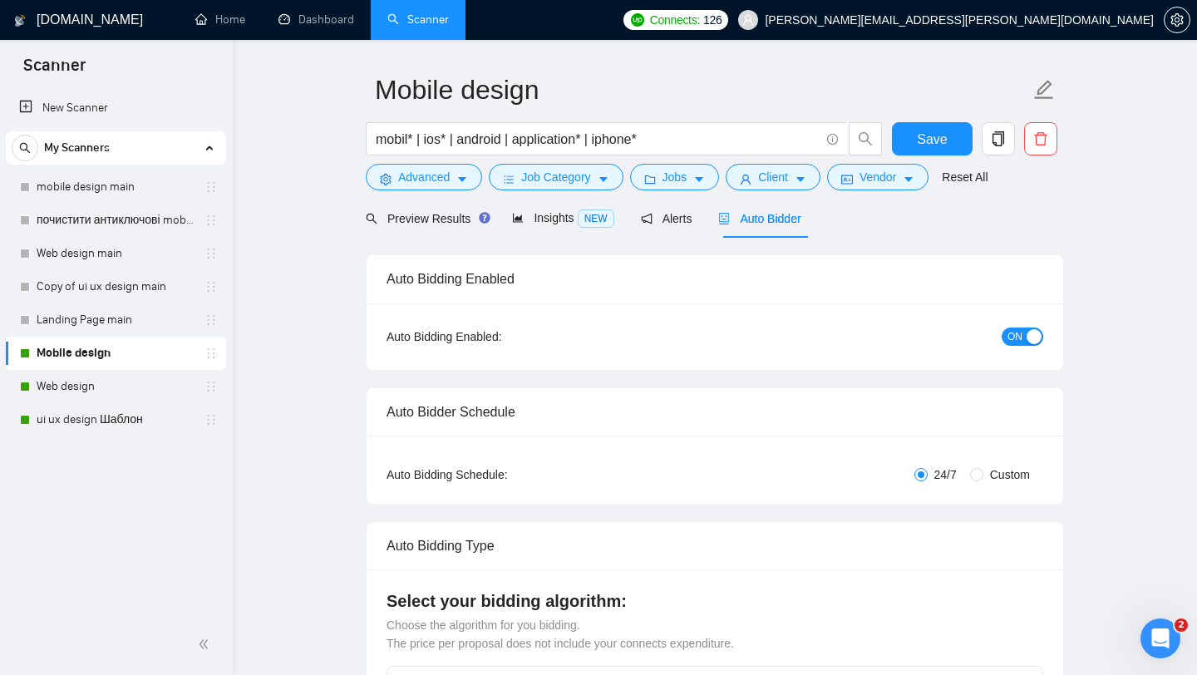
checkbox input "true"
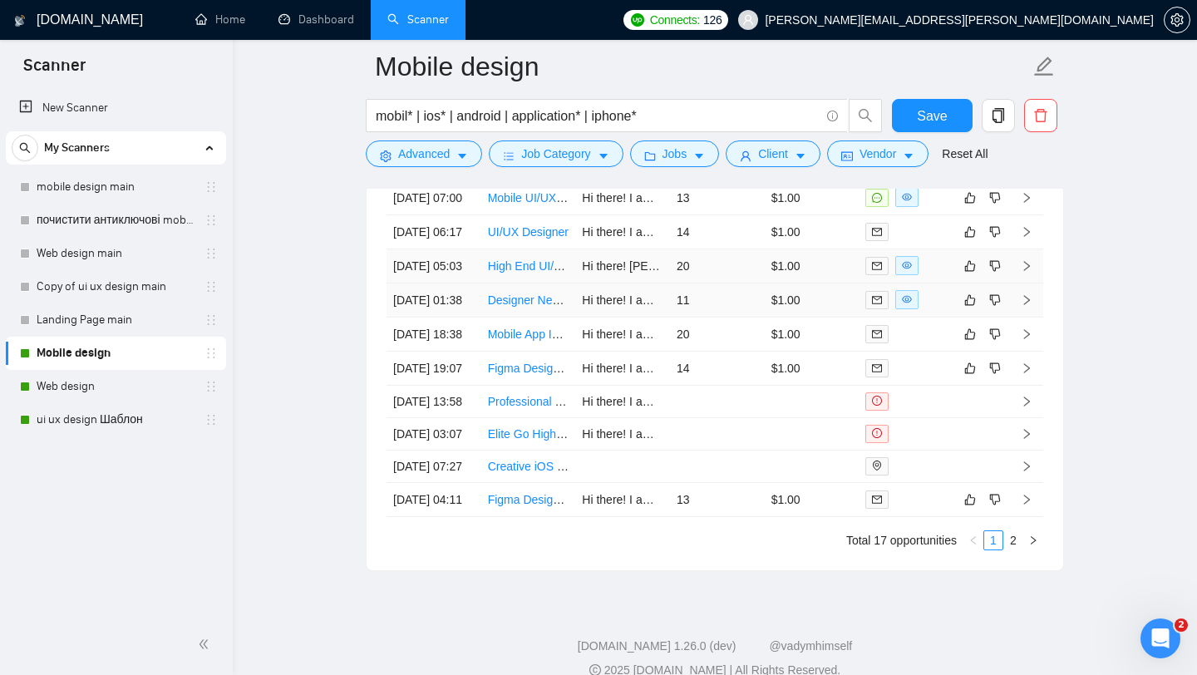
scroll to position [4403, 0]
click at [531, 376] on link "Figma Designer Needed for iOS Design Project" at bounding box center [610, 368] width 244 height 13
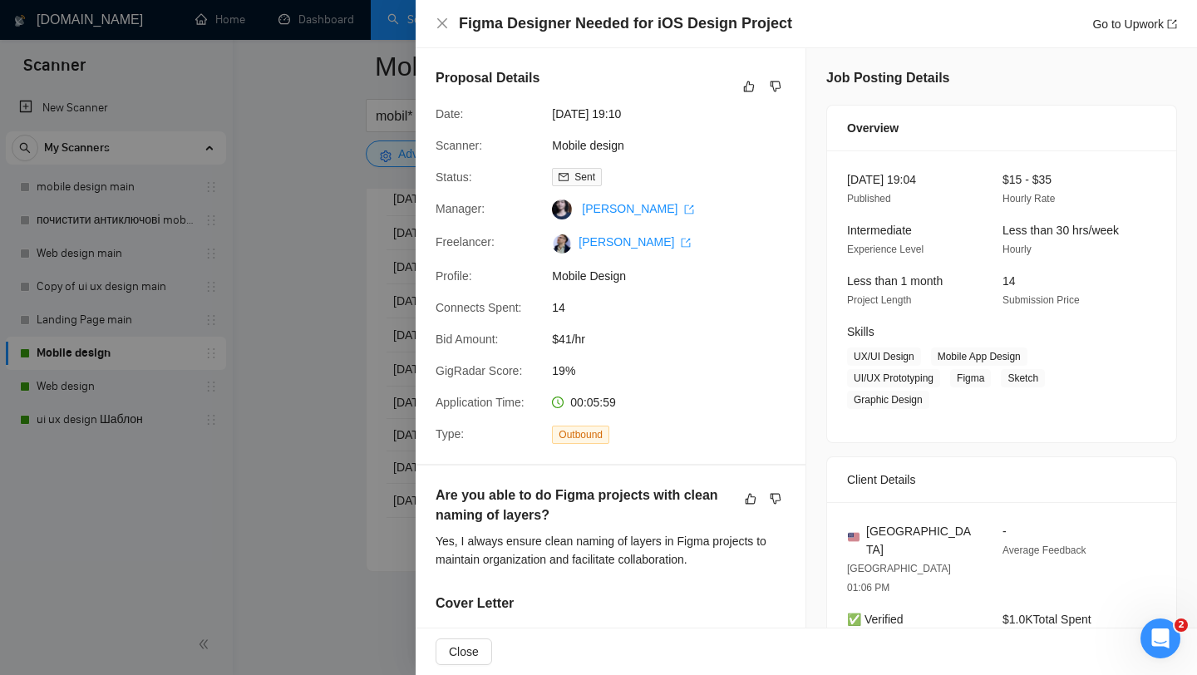
click at [381, 155] on div at bounding box center [598, 337] width 1197 height 675
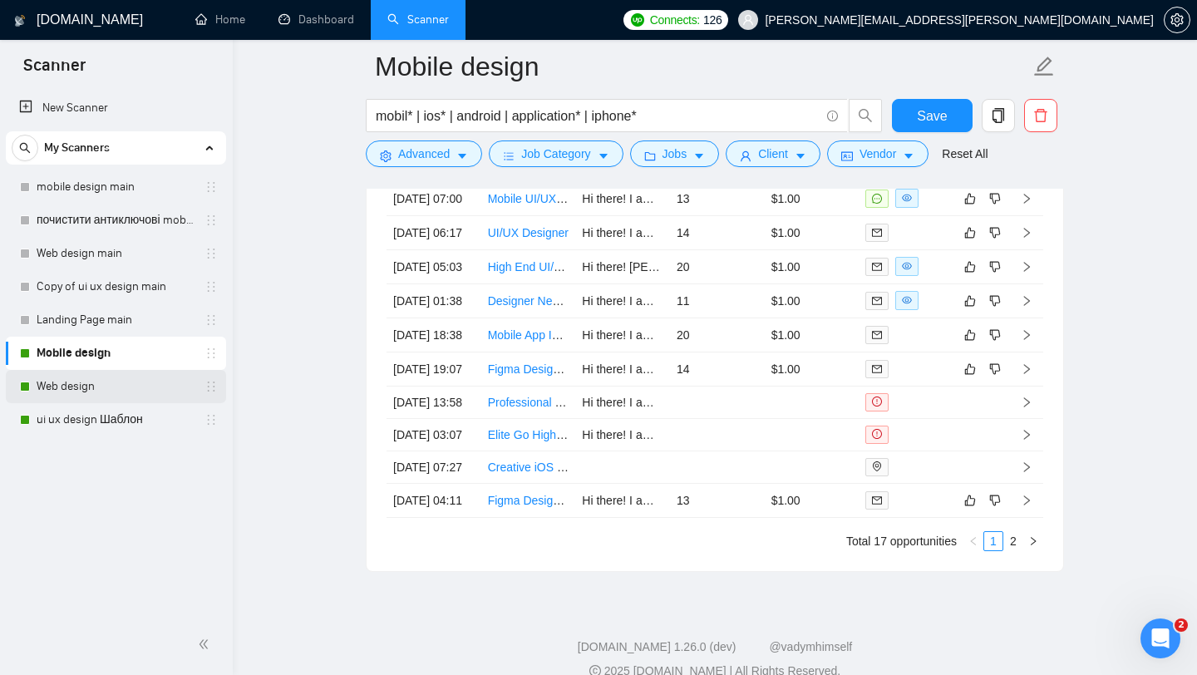
click at [96, 392] on link "Web design" at bounding box center [116, 386] width 158 height 33
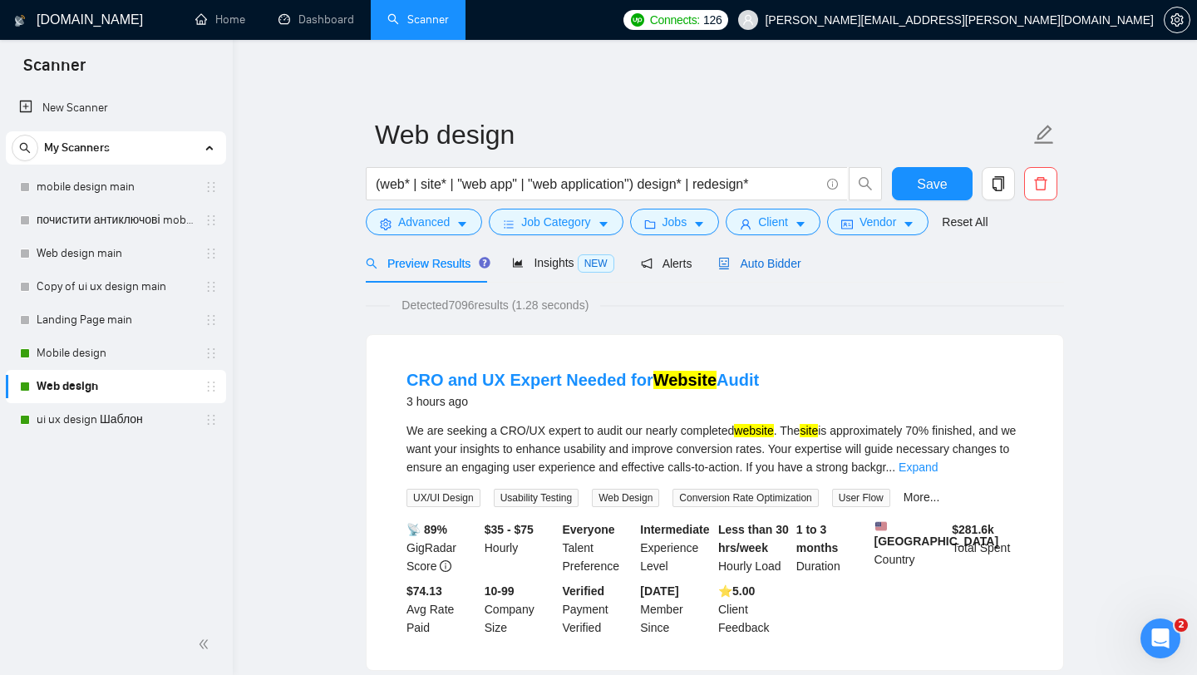
click at [770, 262] on span "Auto Bidder" at bounding box center [759, 263] width 82 height 13
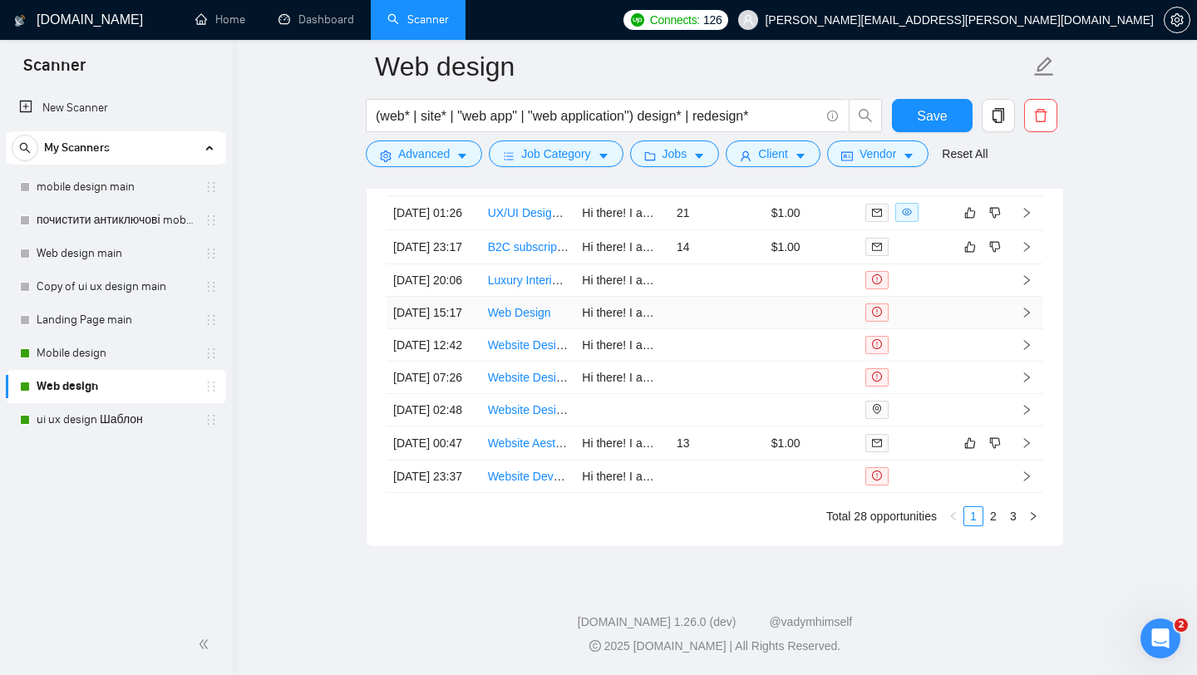
scroll to position [4375, 0]
click at [994, 518] on link "2" at bounding box center [993, 516] width 18 height 18
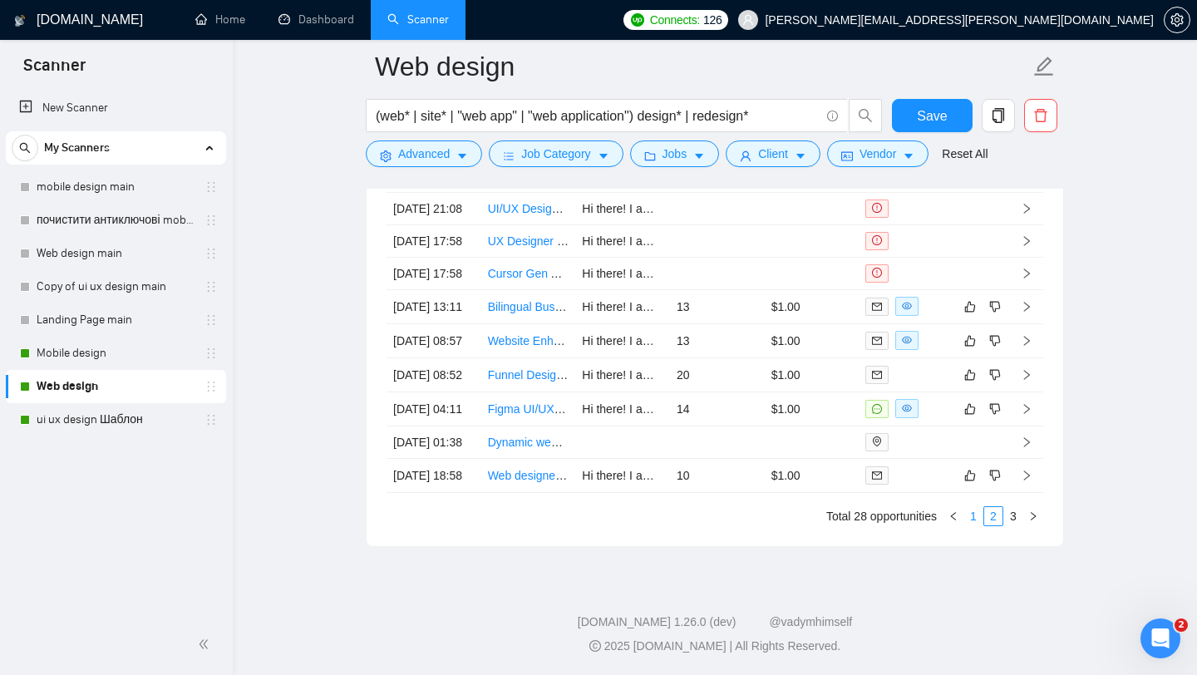
click at [973, 519] on link "1" at bounding box center [973, 516] width 18 height 18
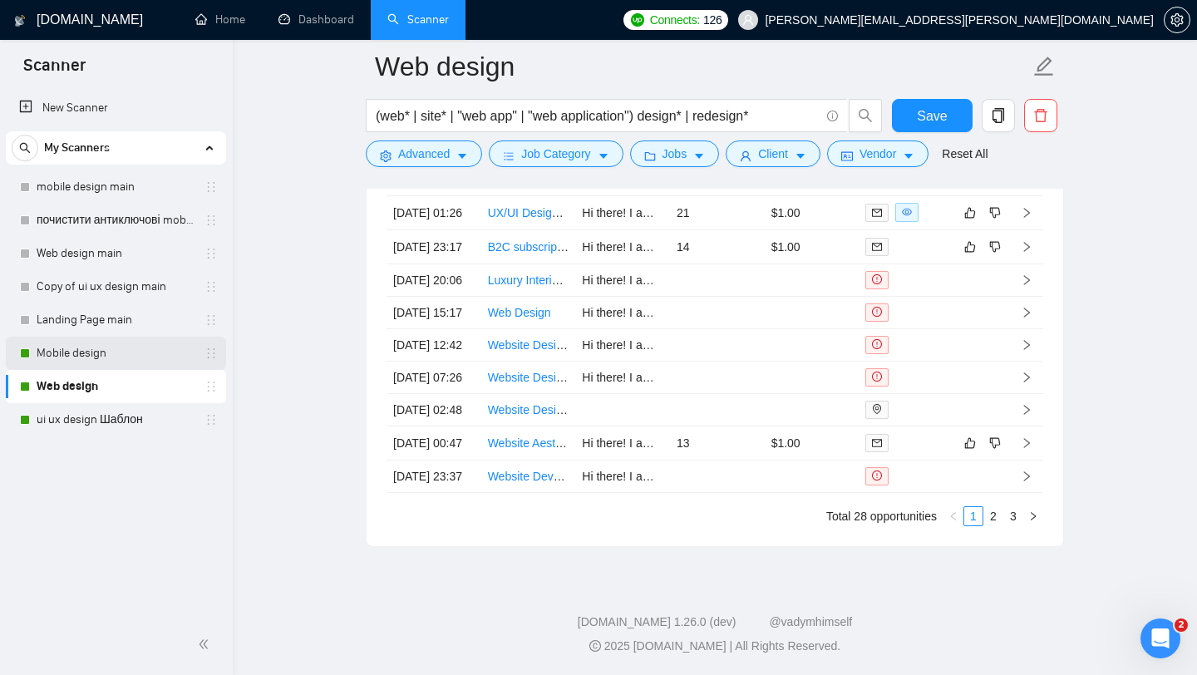
click at [91, 355] on link "Mobile design" at bounding box center [116, 353] width 158 height 33
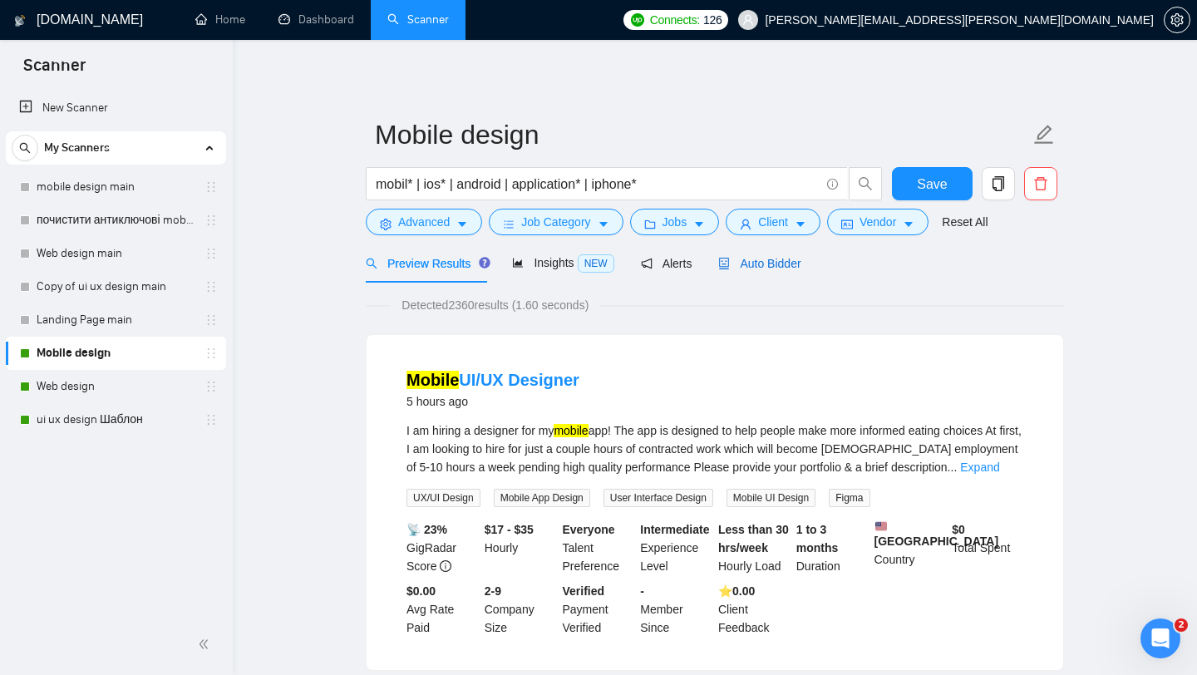
click at [782, 257] on span "Auto Bidder" at bounding box center [759, 263] width 82 height 13
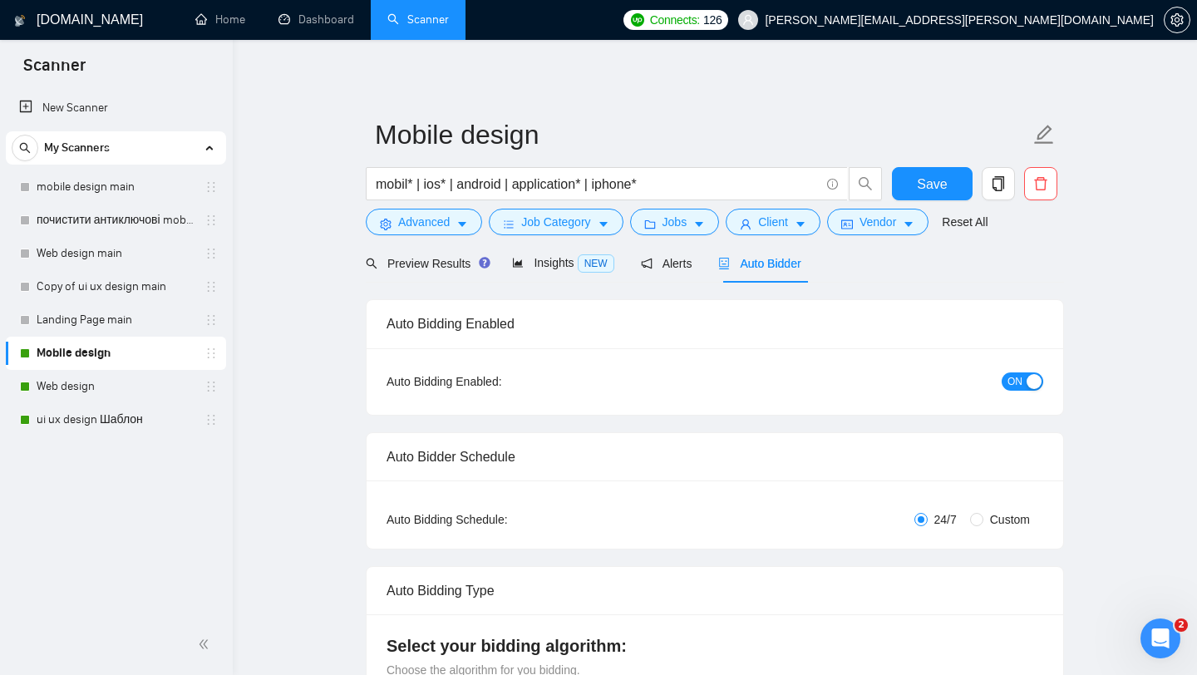
checkbox input "true"
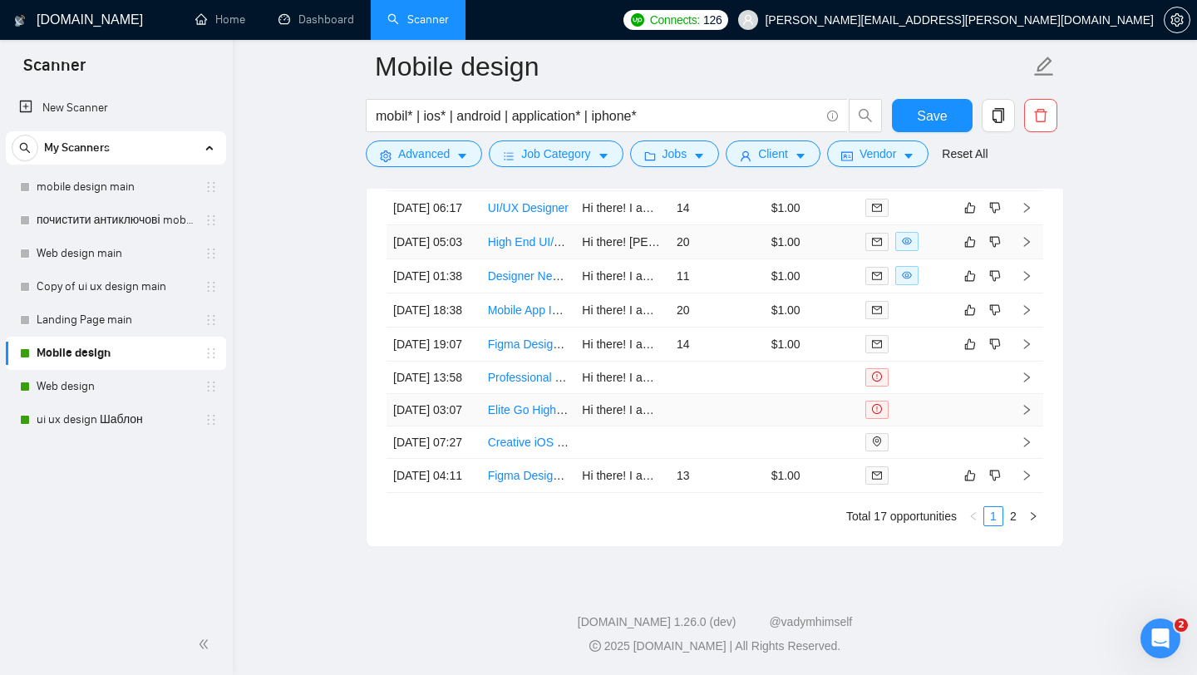
scroll to position [4483, 0]
click at [535, 351] on link "Figma Designer Needed for iOS Design Project" at bounding box center [610, 343] width 244 height 13
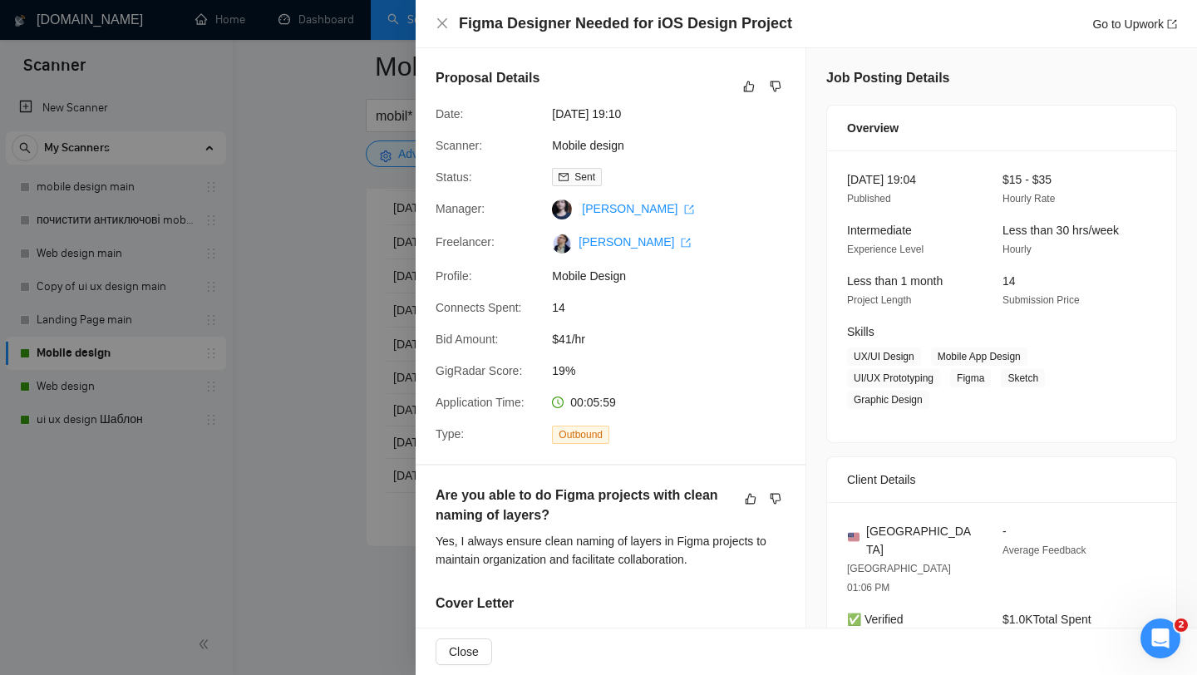
click at [273, 291] on div at bounding box center [598, 337] width 1197 height 675
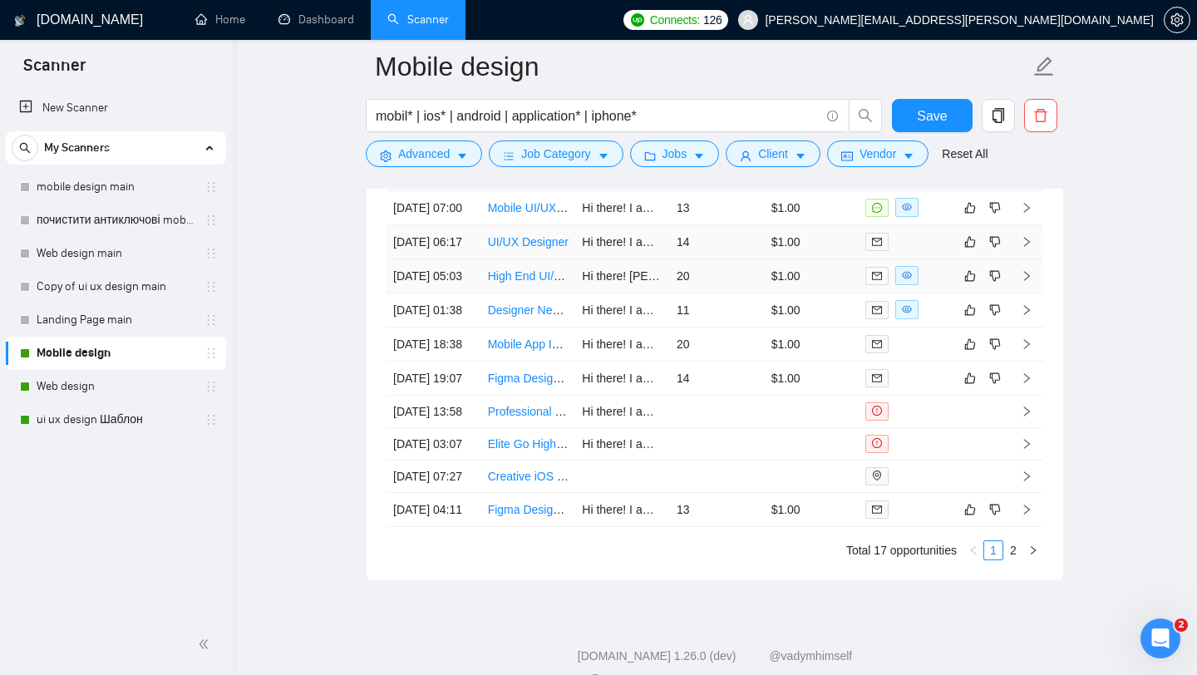
scroll to position [4391, 0]
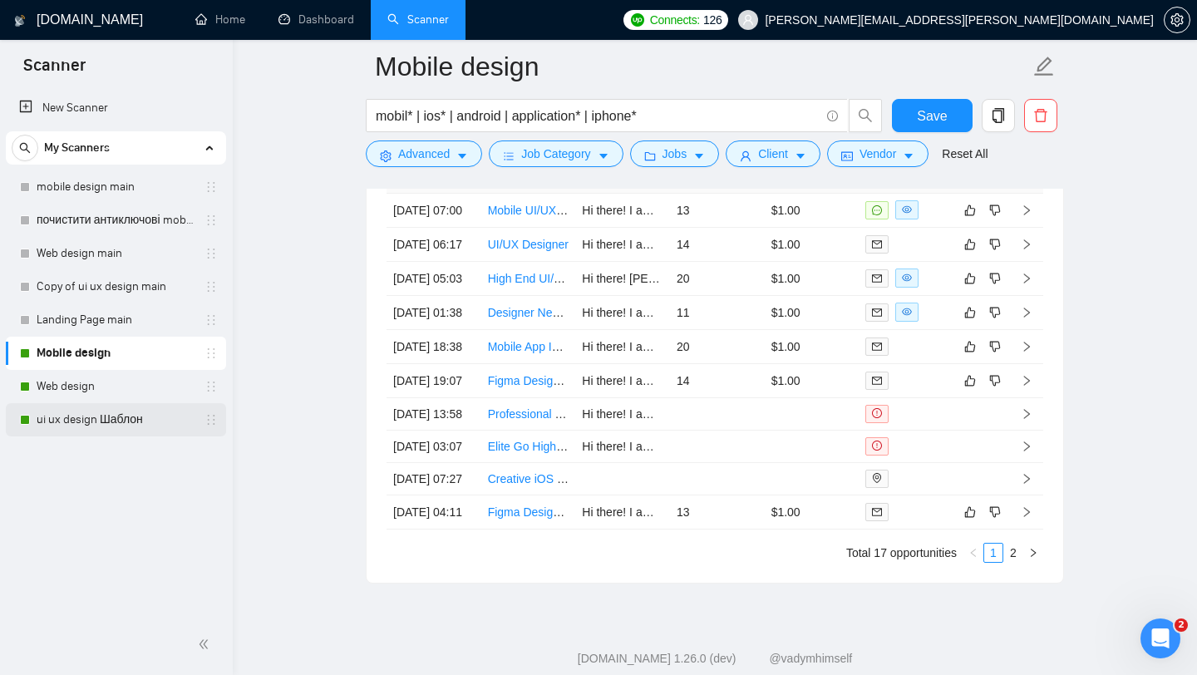
click at [145, 423] on link "ui ux design Шаблон" at bounding box center [116, 419] width 158 height 33
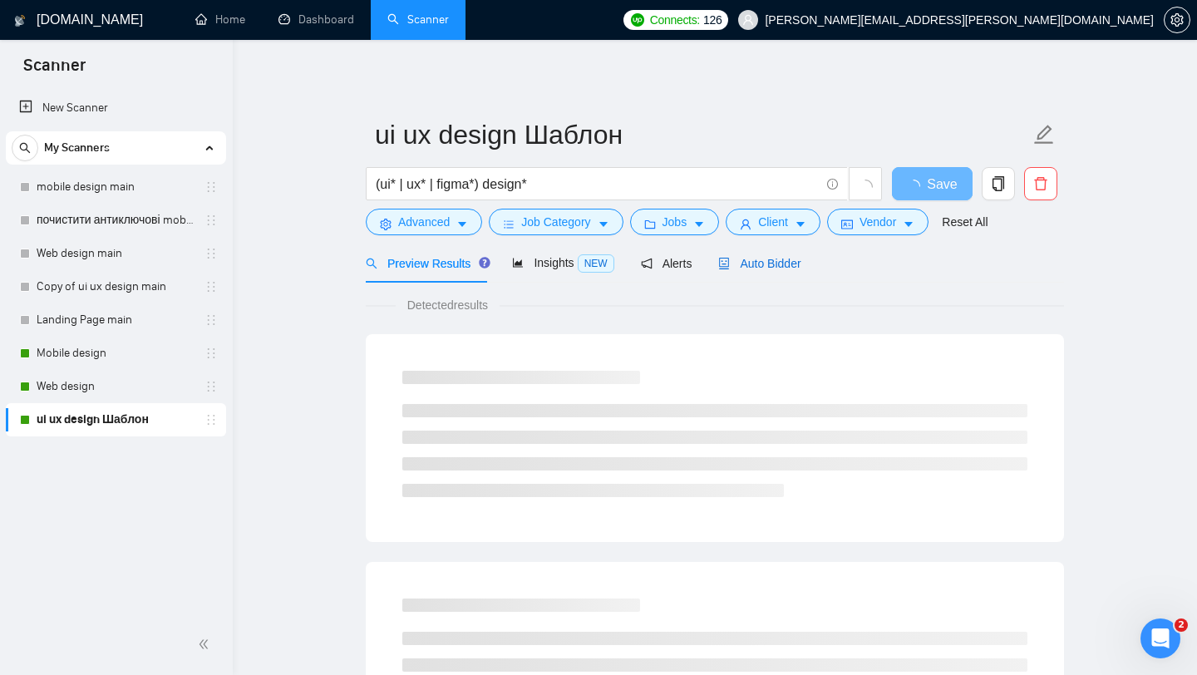
click at [760, 261] on span "Auto Bidder" at bounding box center [759, 263] width 82 height 13
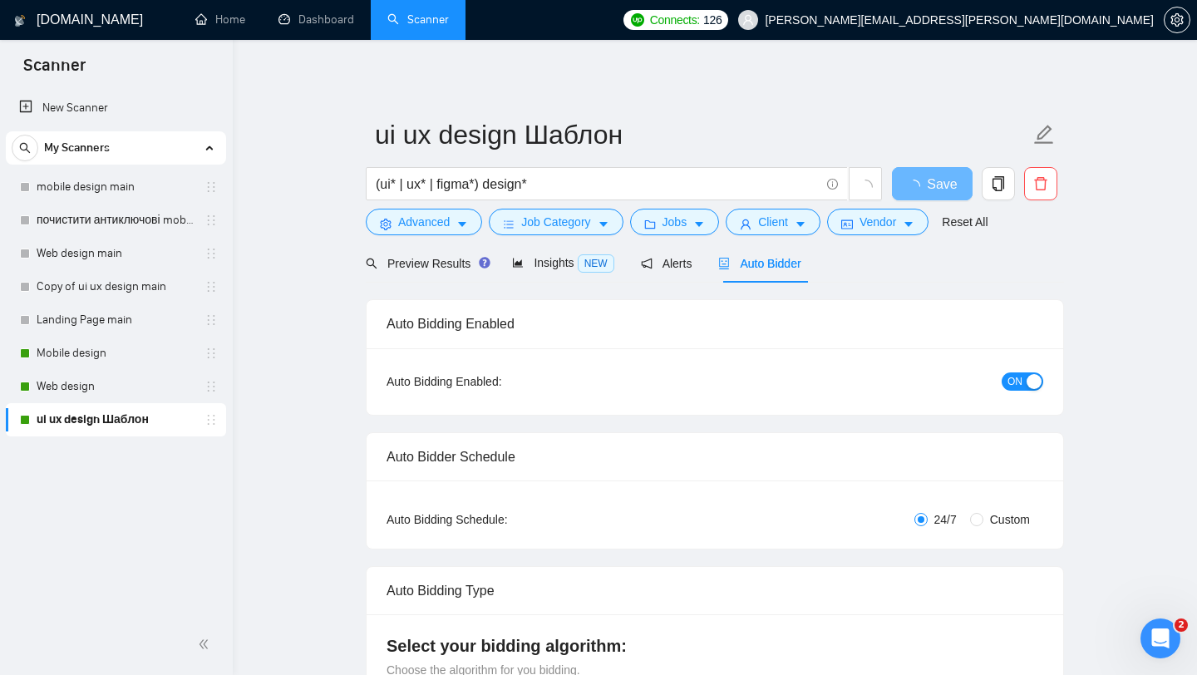
checkbox input "true"
click at [757, 262] on span "Auto Bidder" at bounding box center [759, 263] width 82 height 13
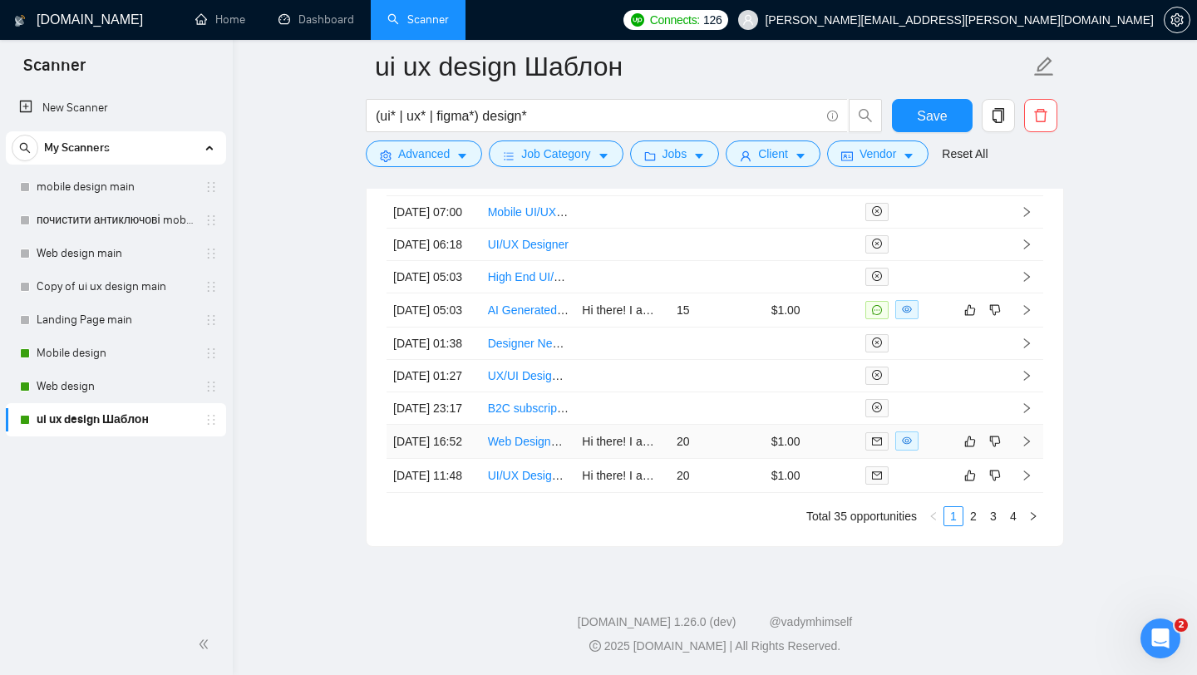
scroll to position [4626, 0]
click at [975, 516] on link "2" at bounding box center [973, 516] width 18 height 18
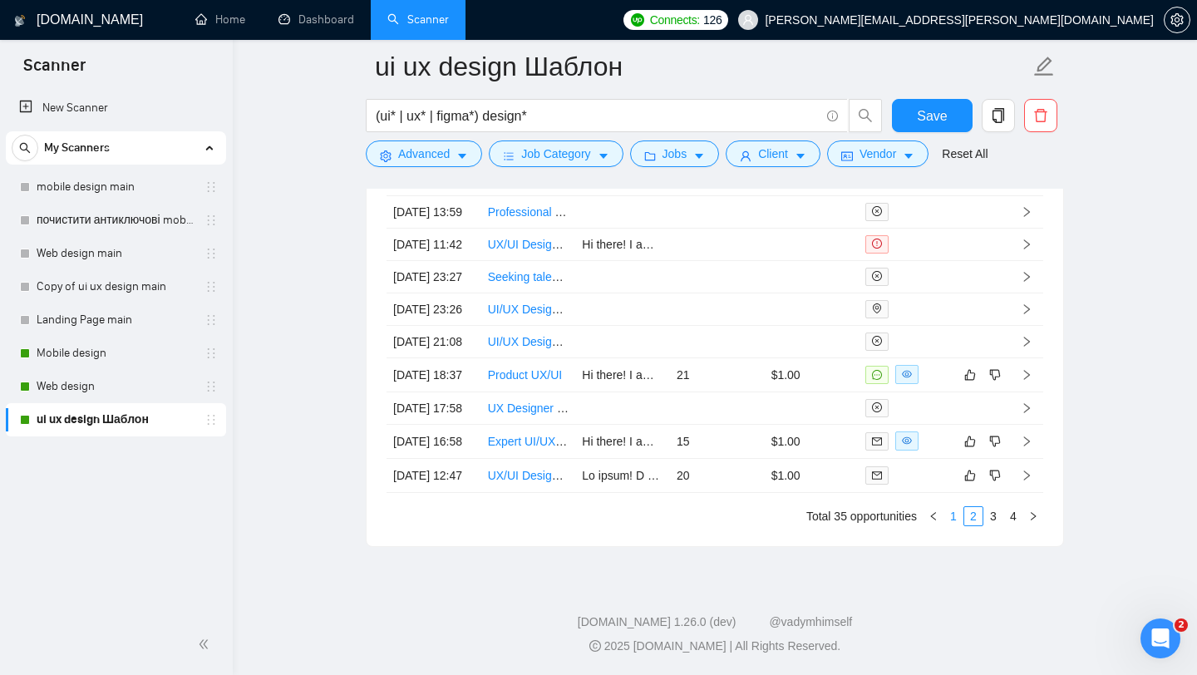
click at [956, 517] on link "1" at bounding box center [953, 516] width 18 height 18
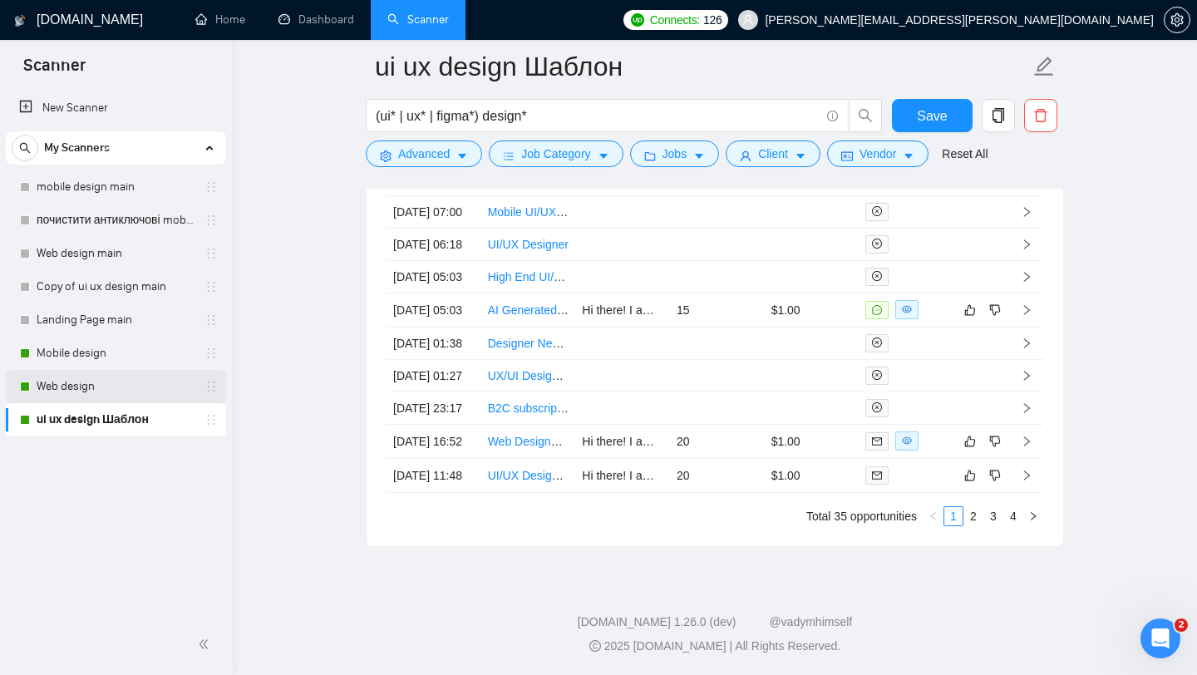
click at [66, 376] on link "Web design" at bounding box center [116, 386] width 158 height 33
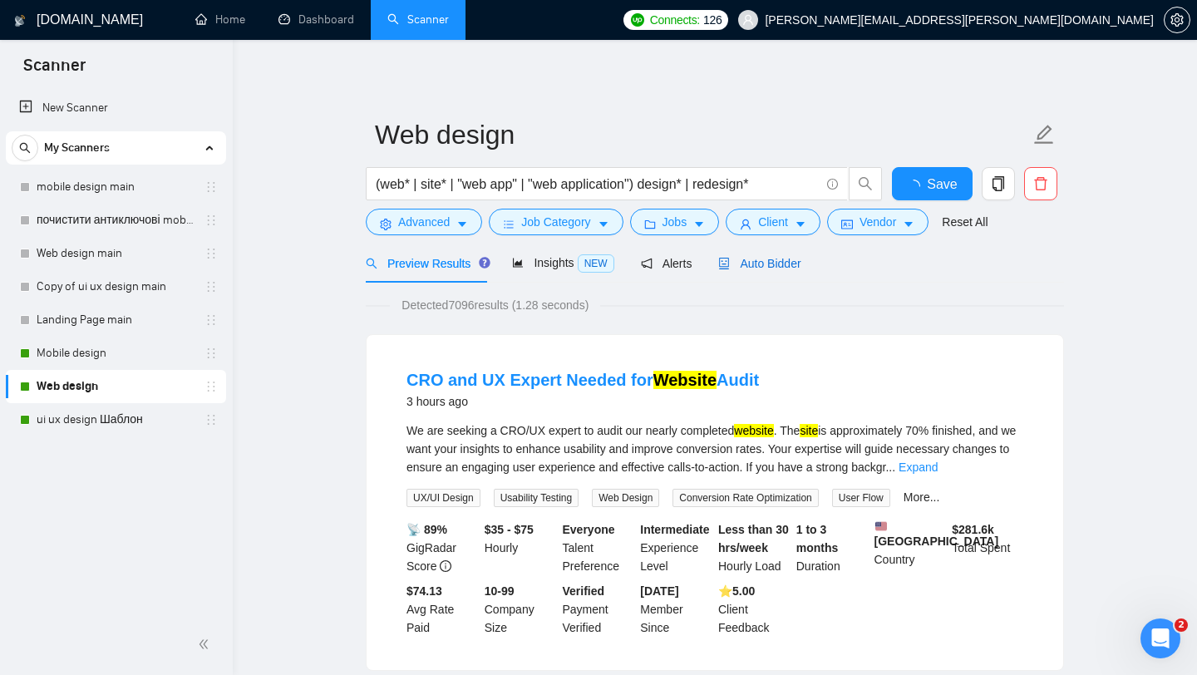
click at [773, 267] on span "Auto Bidder" at bounding box center [759, 263] width 82 height 13
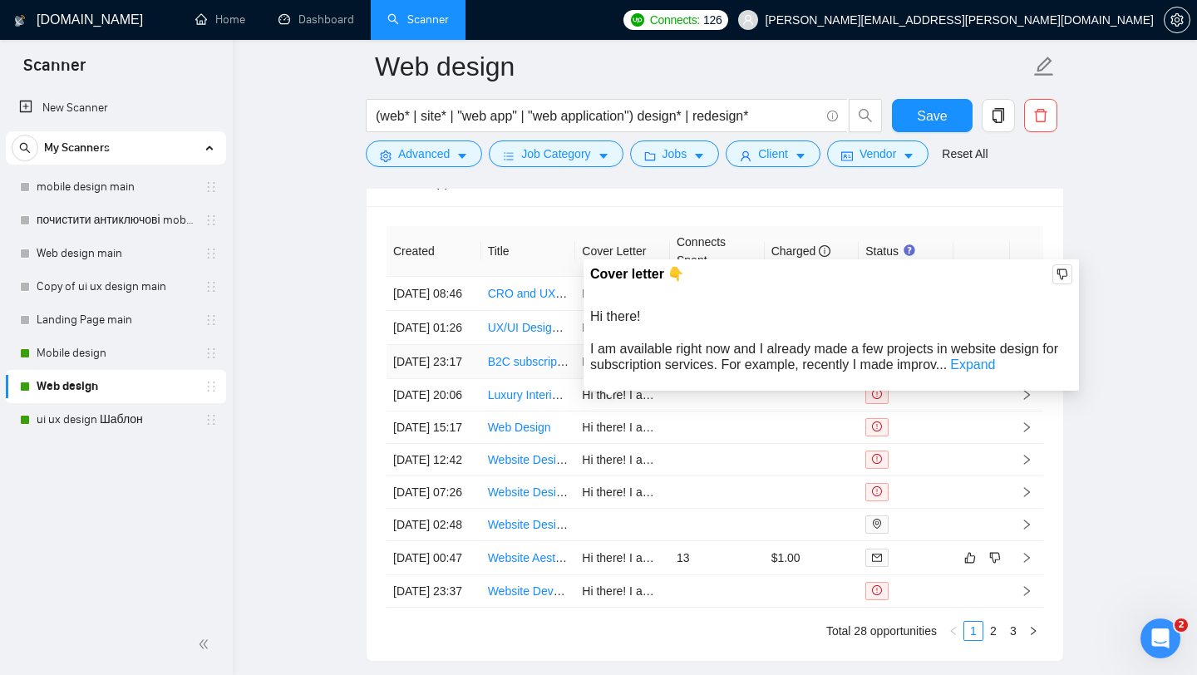
scroll to position [4082, 0]
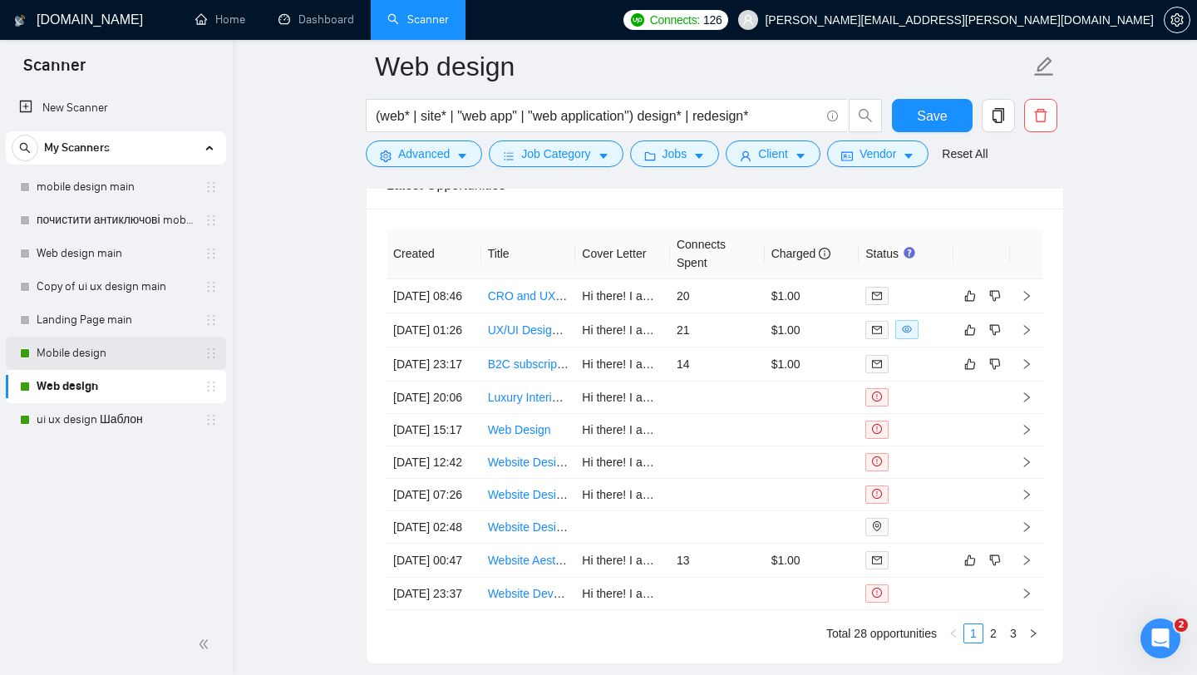
click at [108, 350] on link "Mobile design" at bounding box center [116, 353] width 158 height 33
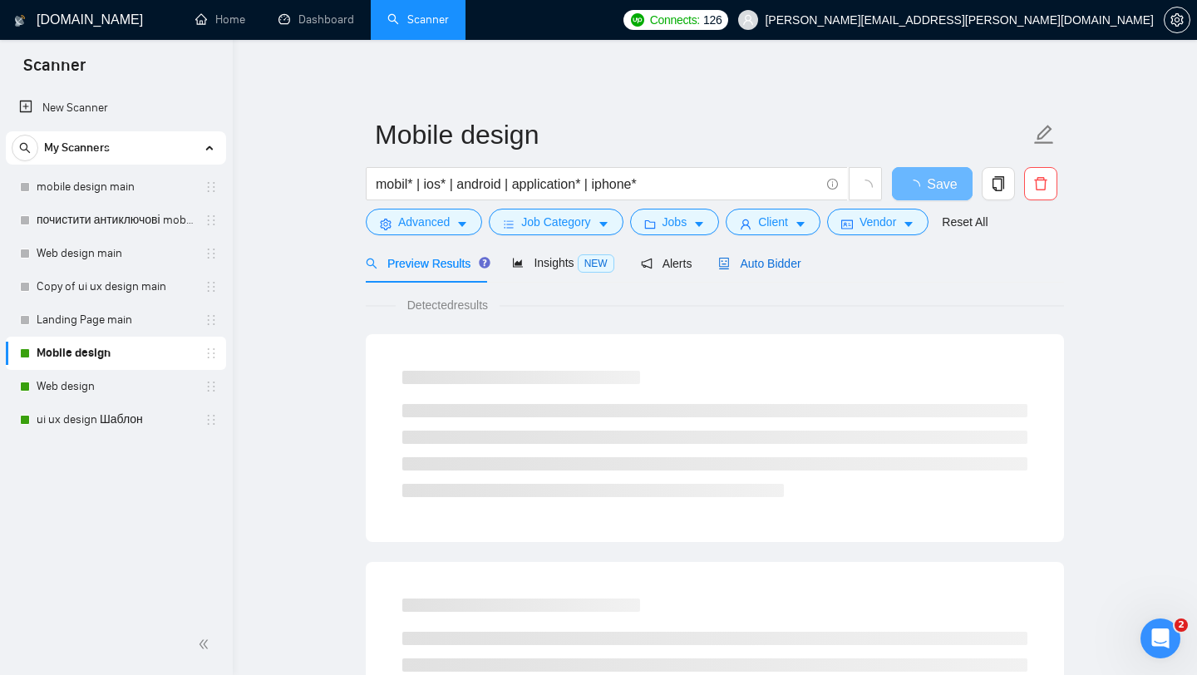
click at [756, 265] on span "Auto Bidder" at bounding box center [759, 263] width 82 height 13
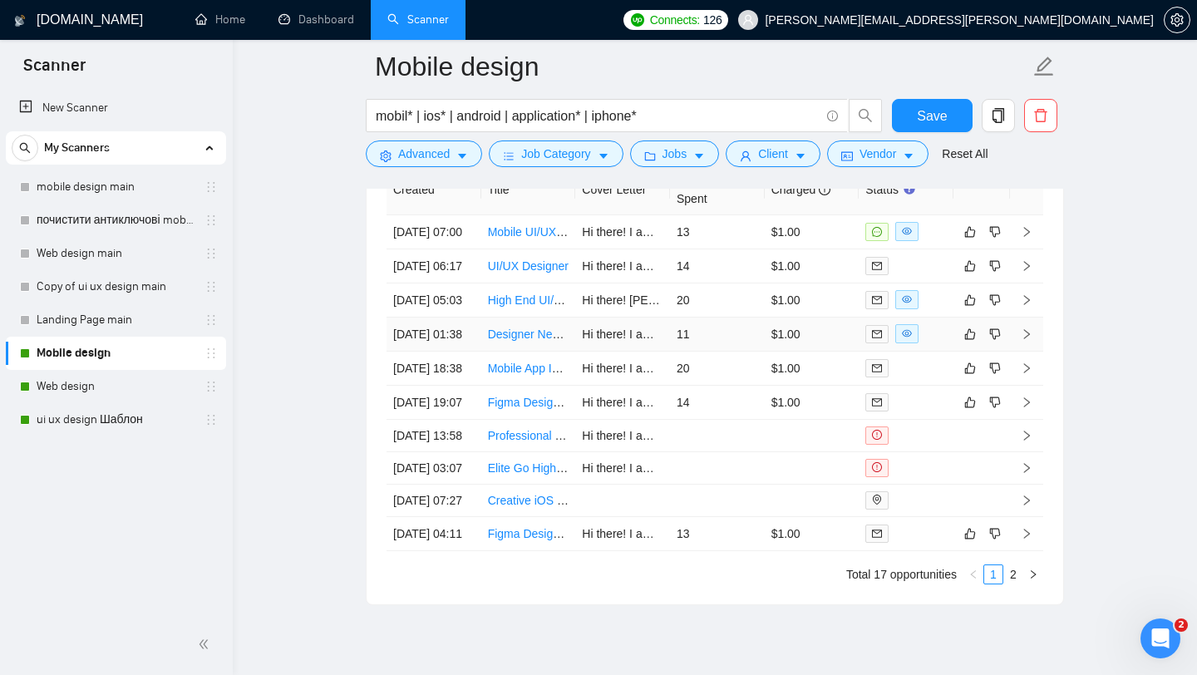
scroll to position [4369, 0]
click at [515, 376] on link "Mobile App Icon Designer with ASO Experience (Android & iOS)" at bounding box center [653, 368] width 330 height 13
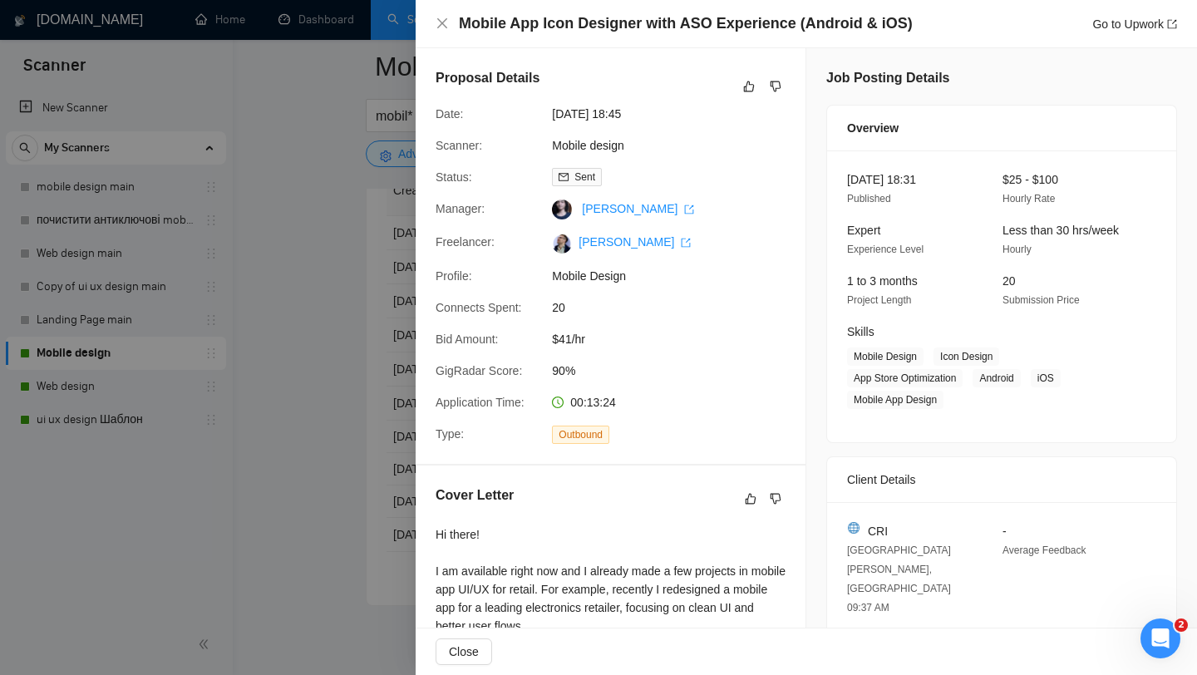
click at [357, 305] on div at bounding box center [598, 337] width 1197 height 675
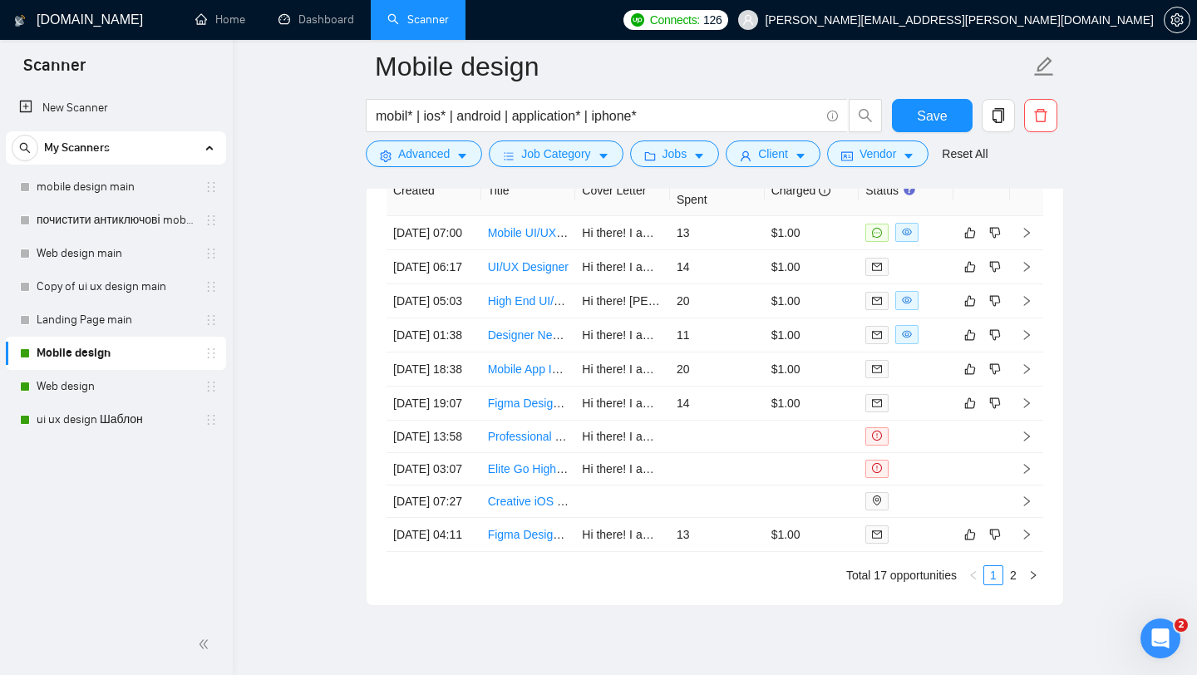
click at [119, 416] on link "ui ux design Шаблон" at bounding box center [116, 419] width 158 height 33
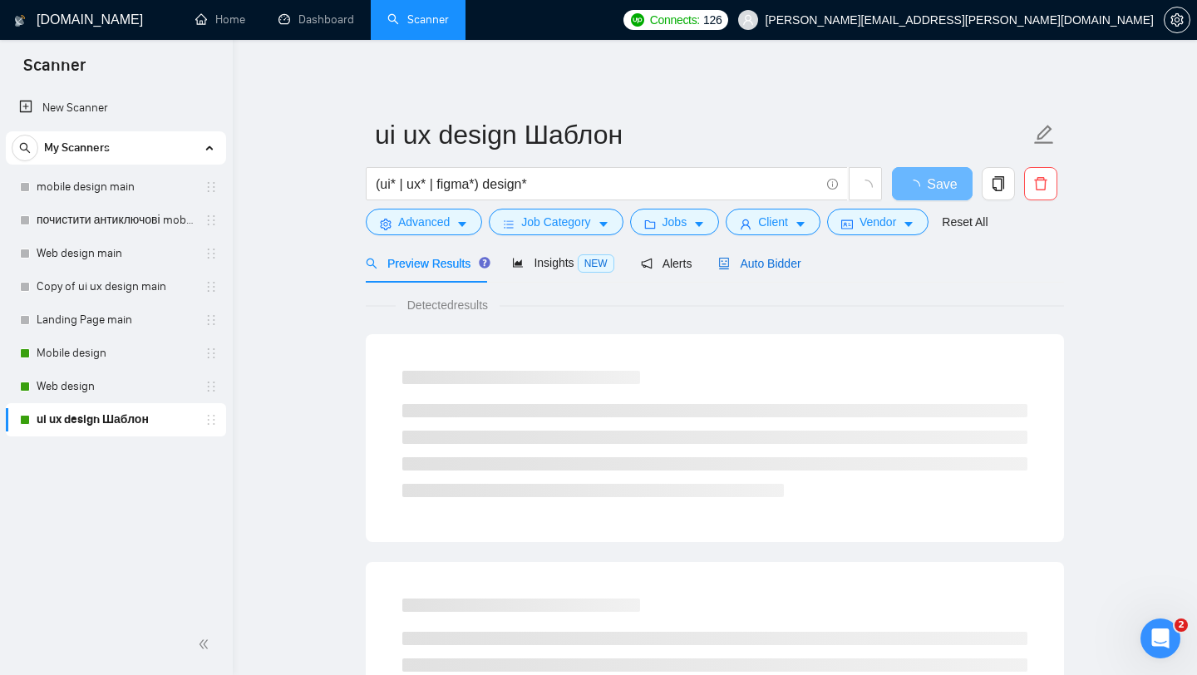
click at [783, 261] on span "Auto Bidder" at bounding box center [759, 263] width 82 height 13
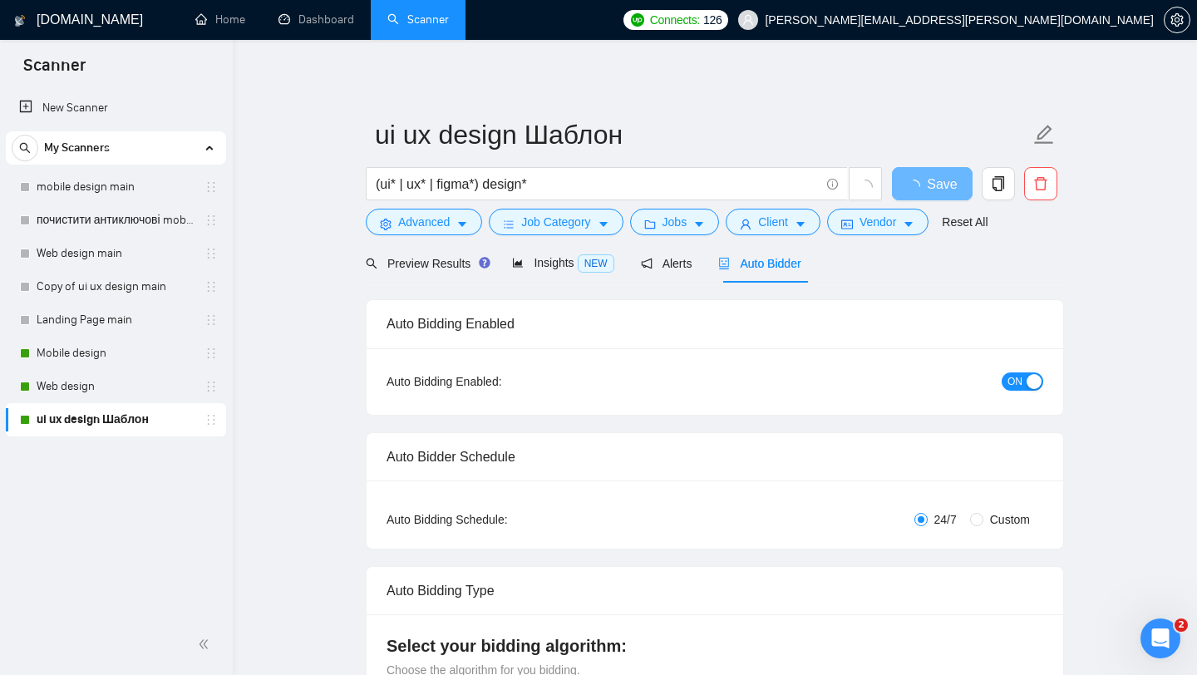
checkbox input "true"
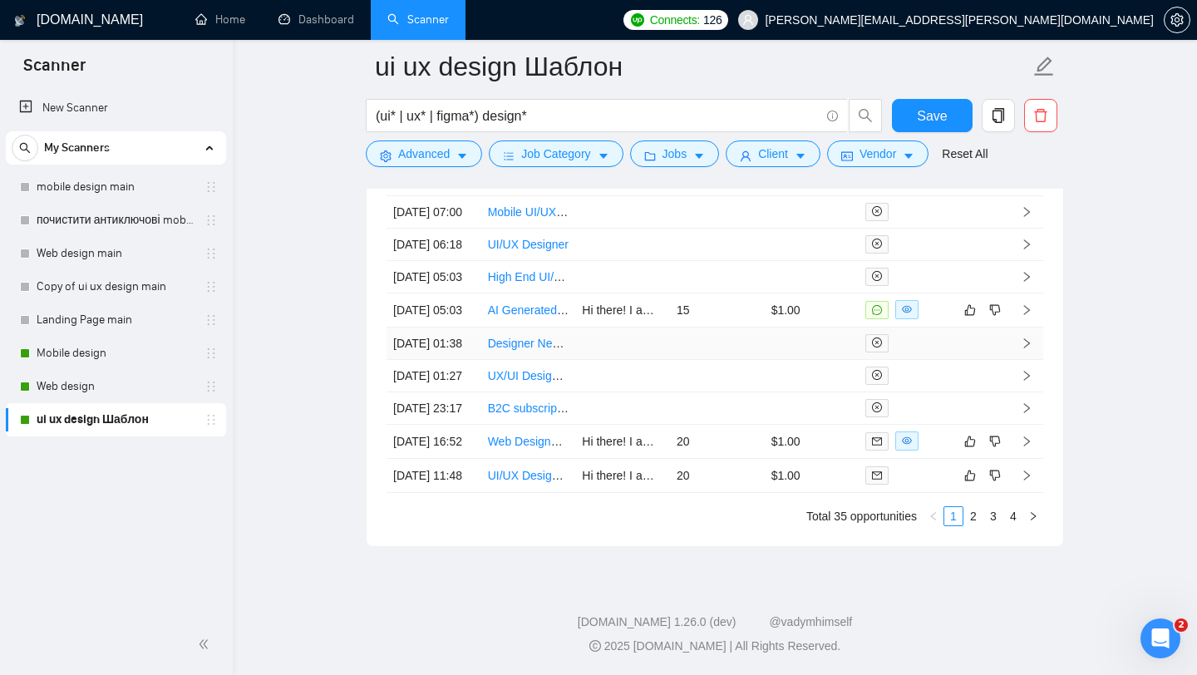
scroll to position [4626, 0]
click at [981, 514] on link "2" at bounding box center [973, 516] width 18 height 18
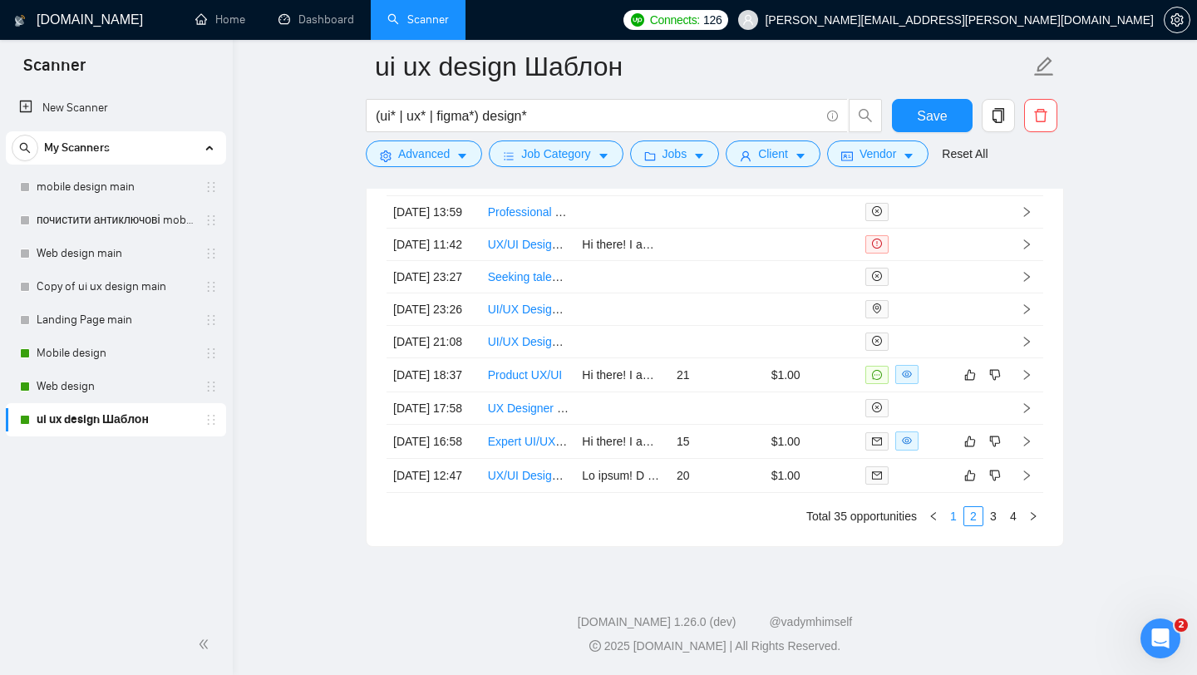
click at [955, 513] on link "1" at bounding box center [953, 516] width 18 height 18
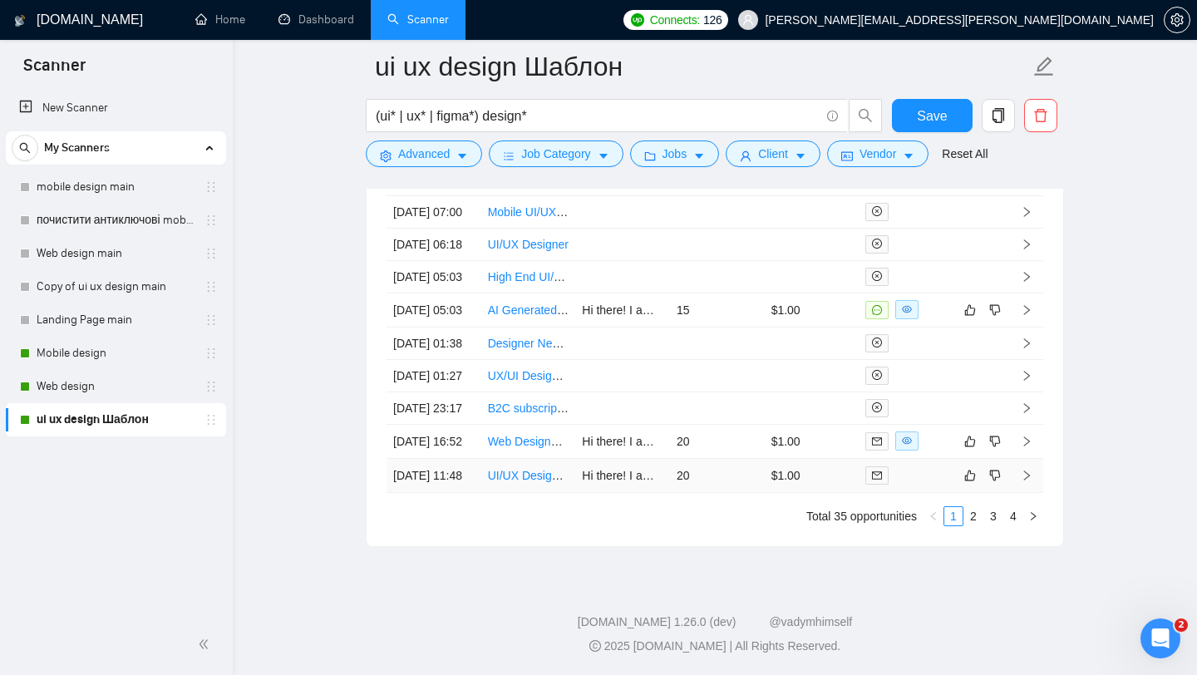
scroll to position [4610, 0]
click at [539, 479] on link "UI/UX Designer Needed for Engineering Software Review" at bounding box center [637, 475] width 298 height 13
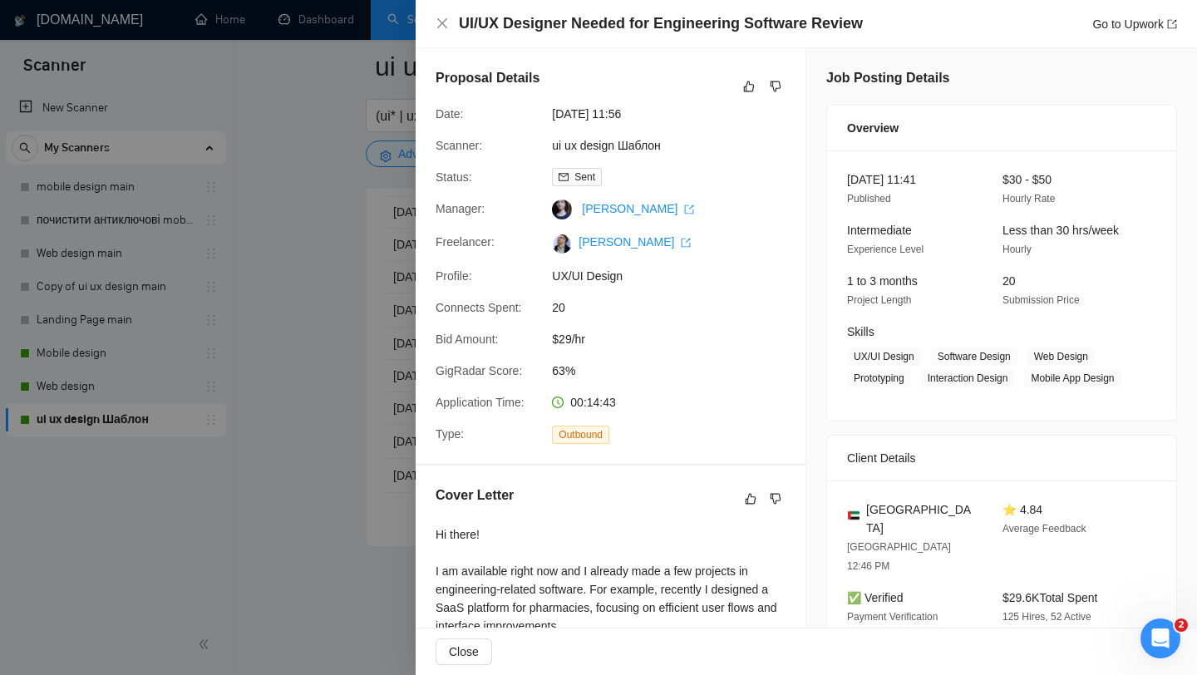
click at [301, 213] on div at bounding box center [598, 337] width 1197 height 675
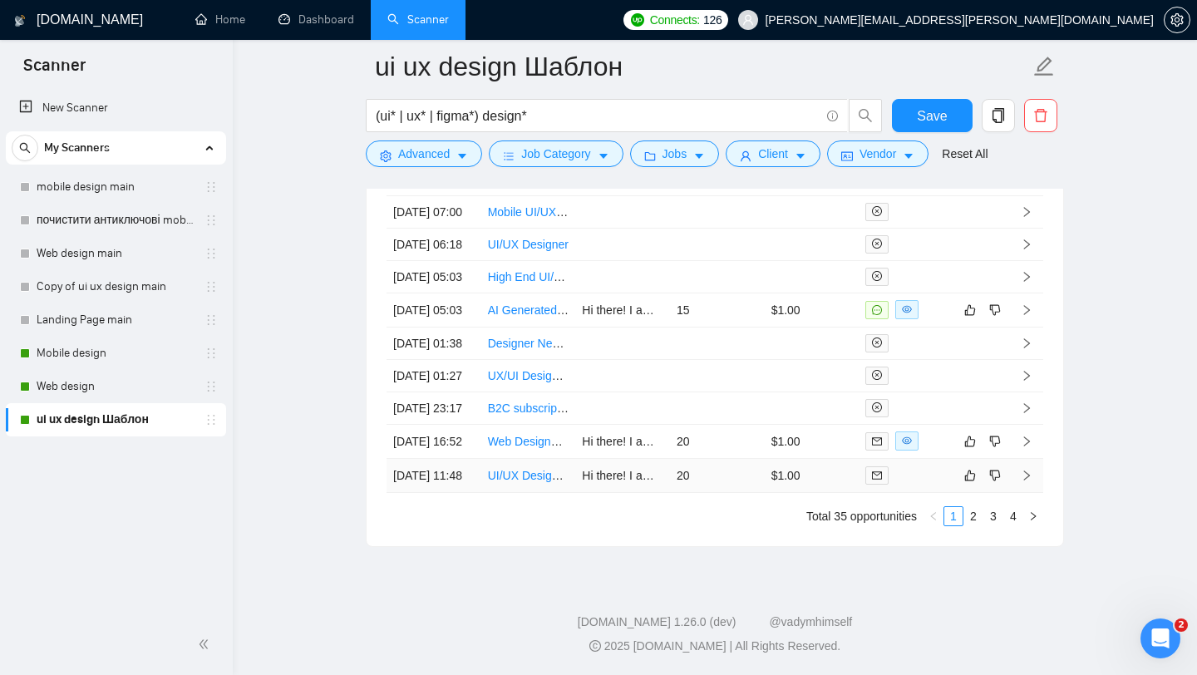
click at [539, 480] on link "UI/UX Designer Needed for Engineering Software Review" at bounding box center [637, 475] width 298 height 13
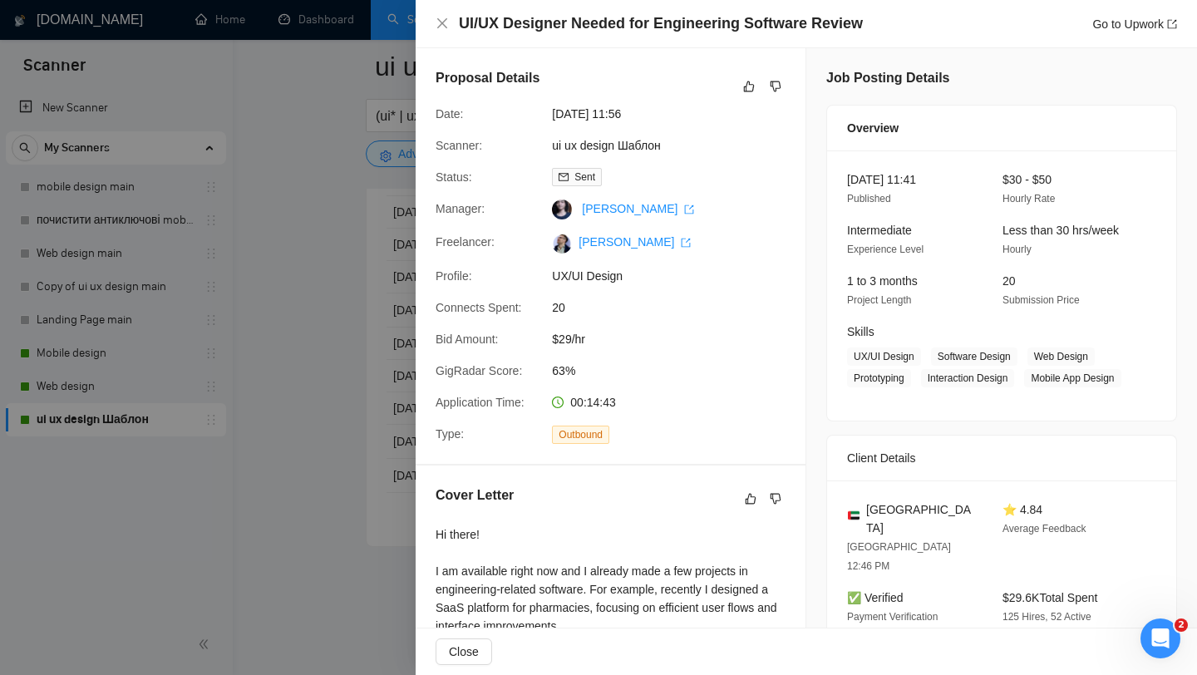
click at [299, 160] on div at bounding box center [598, 337] width 1197 height 675
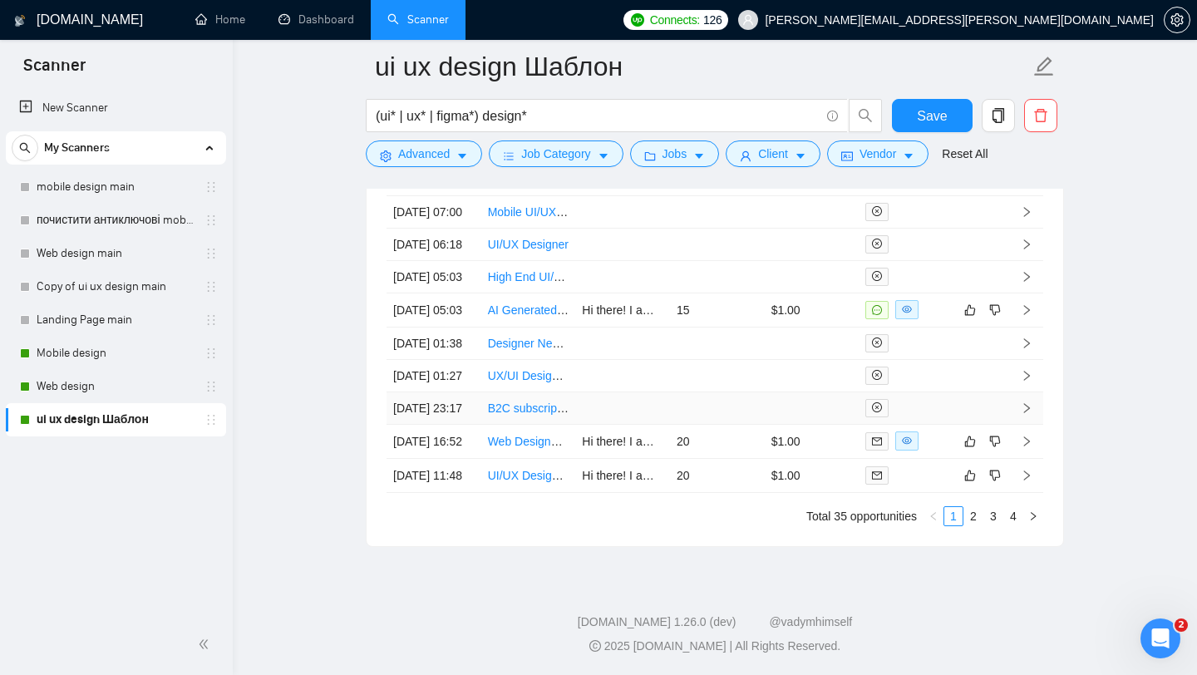
scroll to position [4626, 0]
click at [516, 435] on link "Web Designer for One-Page Landing Page" at bounding box center [599, 441] width 222 height 13
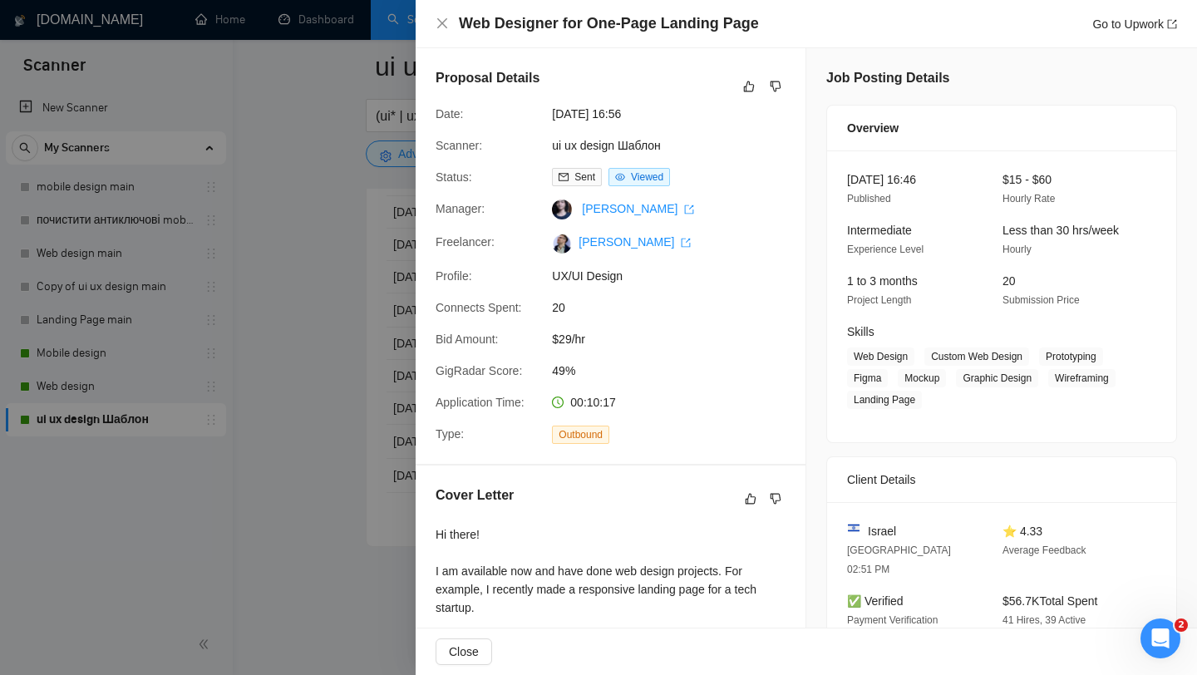
click at [382, 121] on div at bounding box center [598, 337] width 1197 height 675
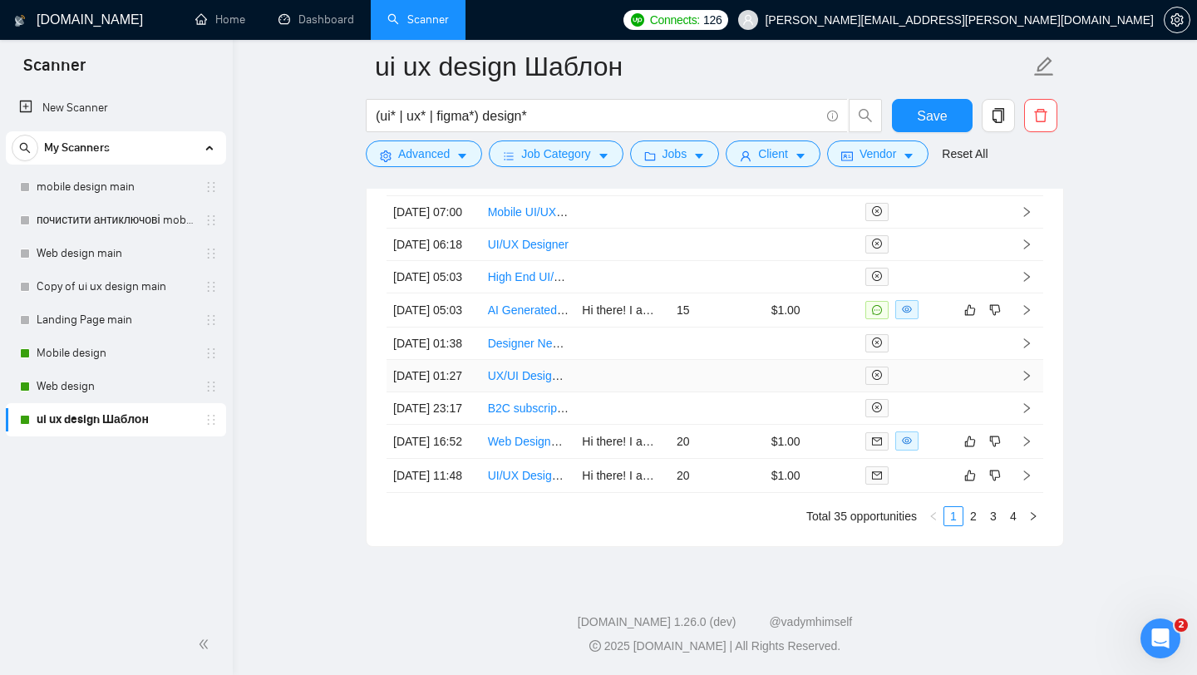
scroll to position [4545, 0]
click at [61, 387] on link "Web design" at bounding box center [116, 386] width 158 height 33
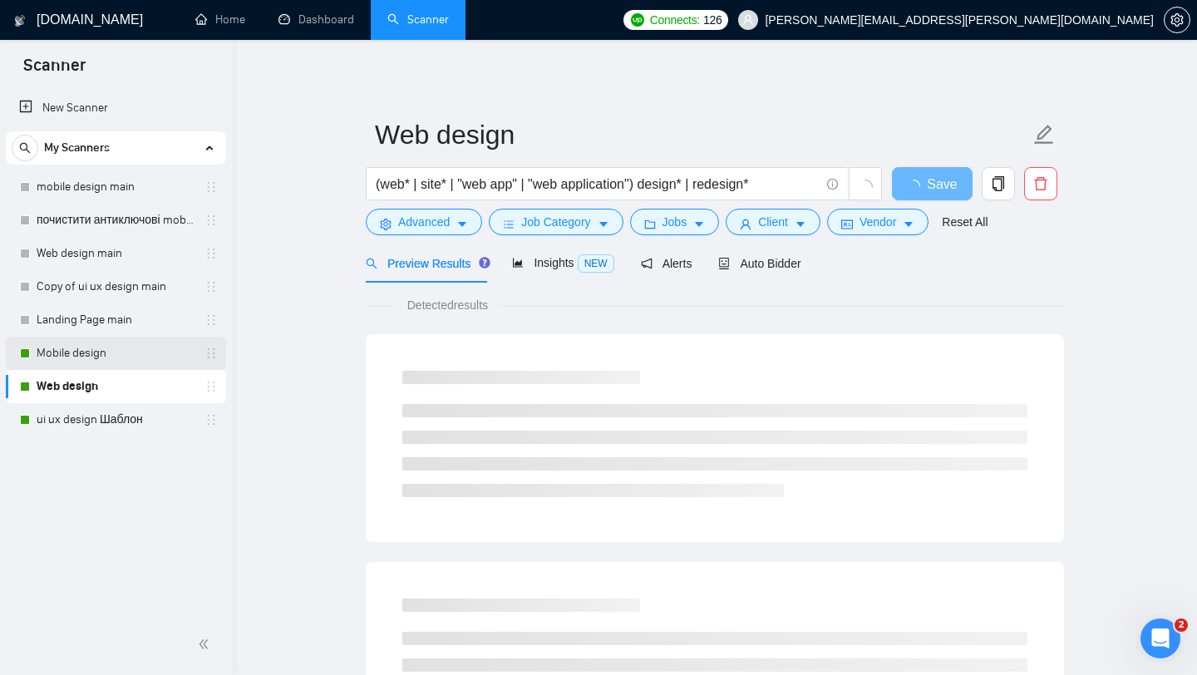
click at [88, 356] on link "Mobile design" at bounding box center [116, 353] width 158 height 33
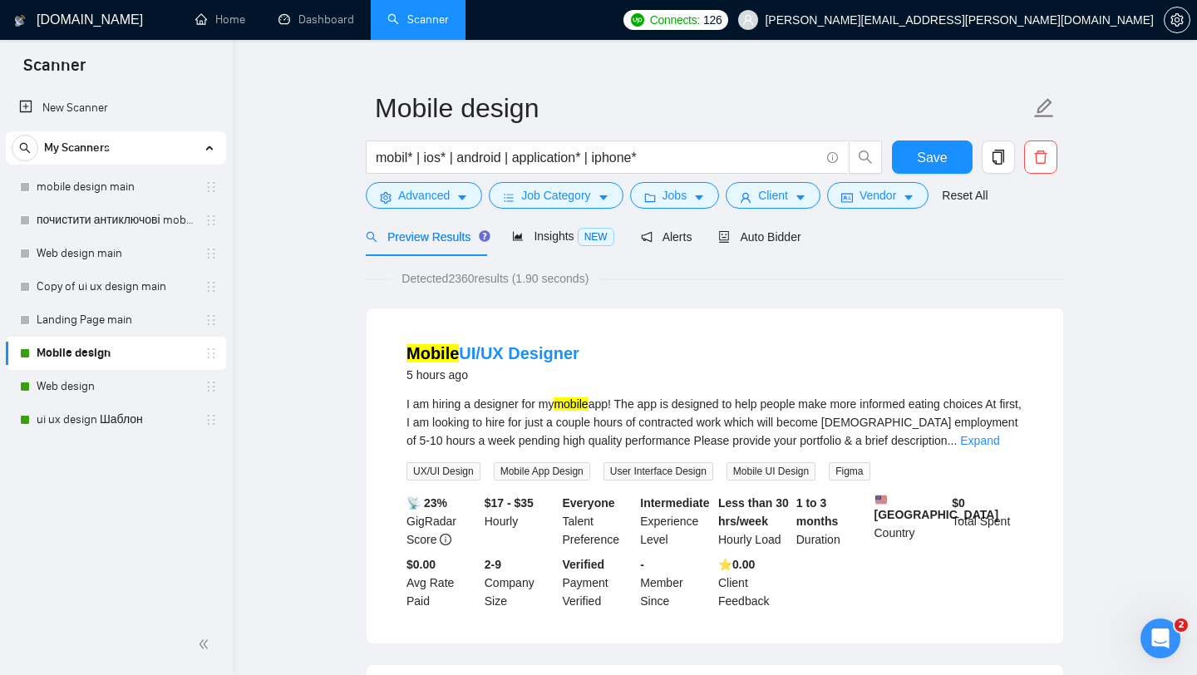
scroll to position [34, 0]
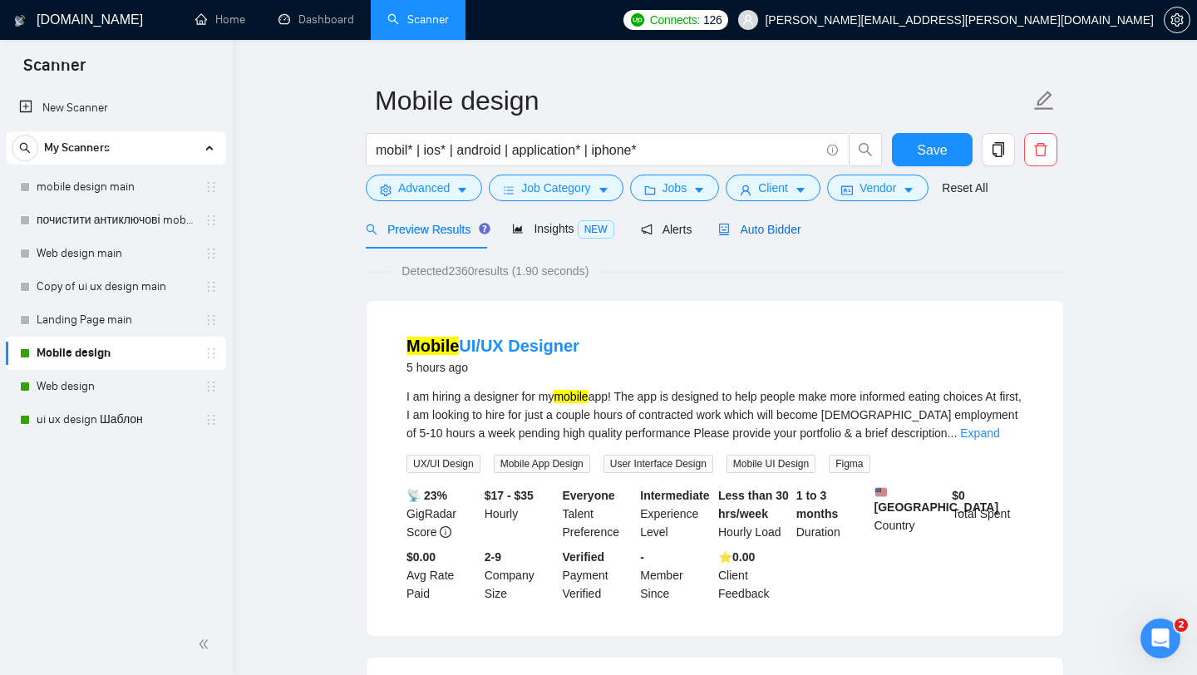
click at [778, 231] on span "Auto Bidder" at bounding box center [759, 229] width 82 height 13
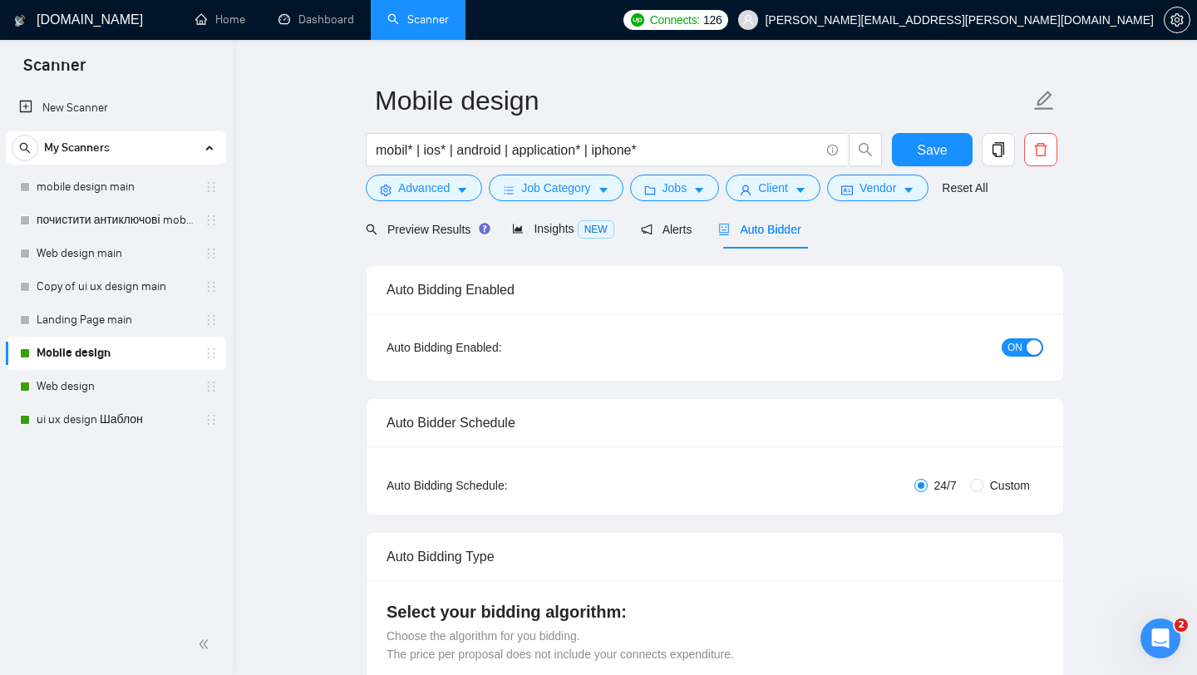
checkbox input "true"
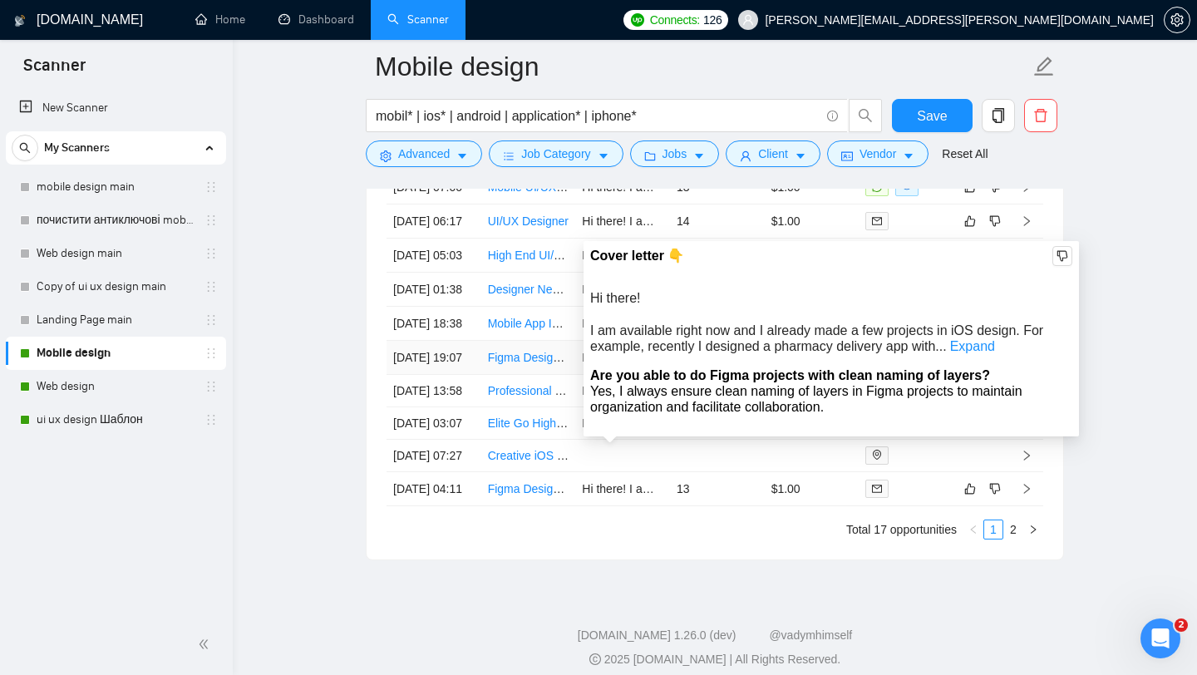
scroll to position [4411, 0]
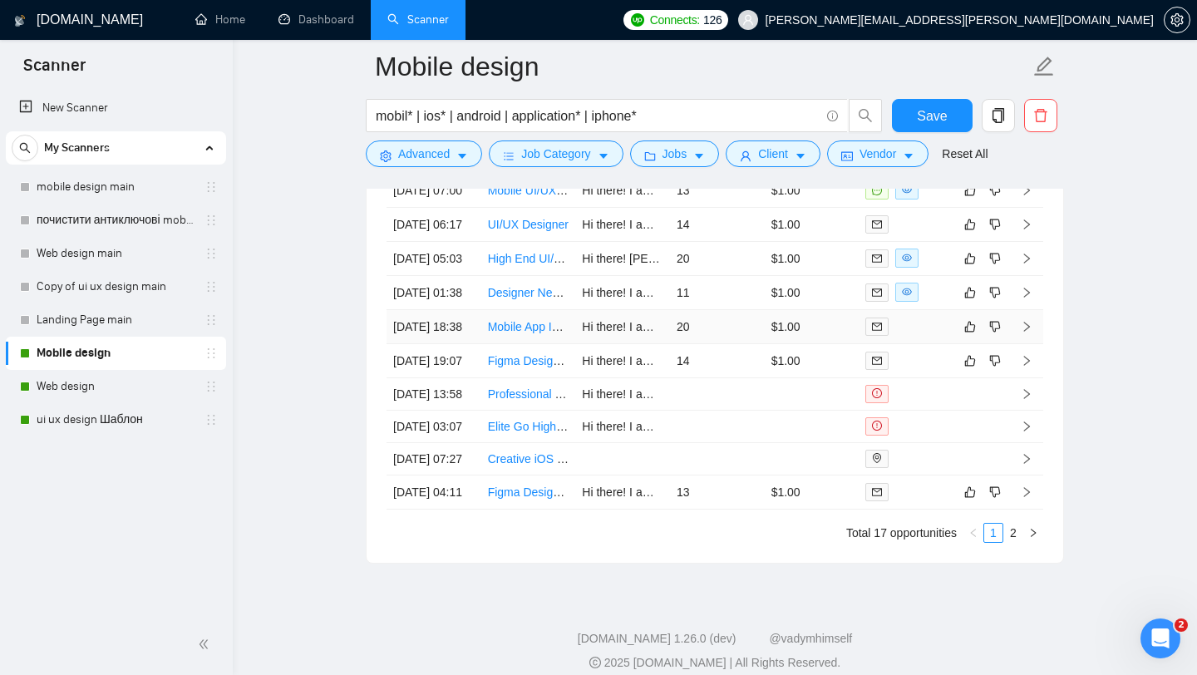
click at [534, 333] on link "Mobile App Icon Designer with ASO Experience (Android & iOS)" at bounding box center [653, 326] width 330 height 13
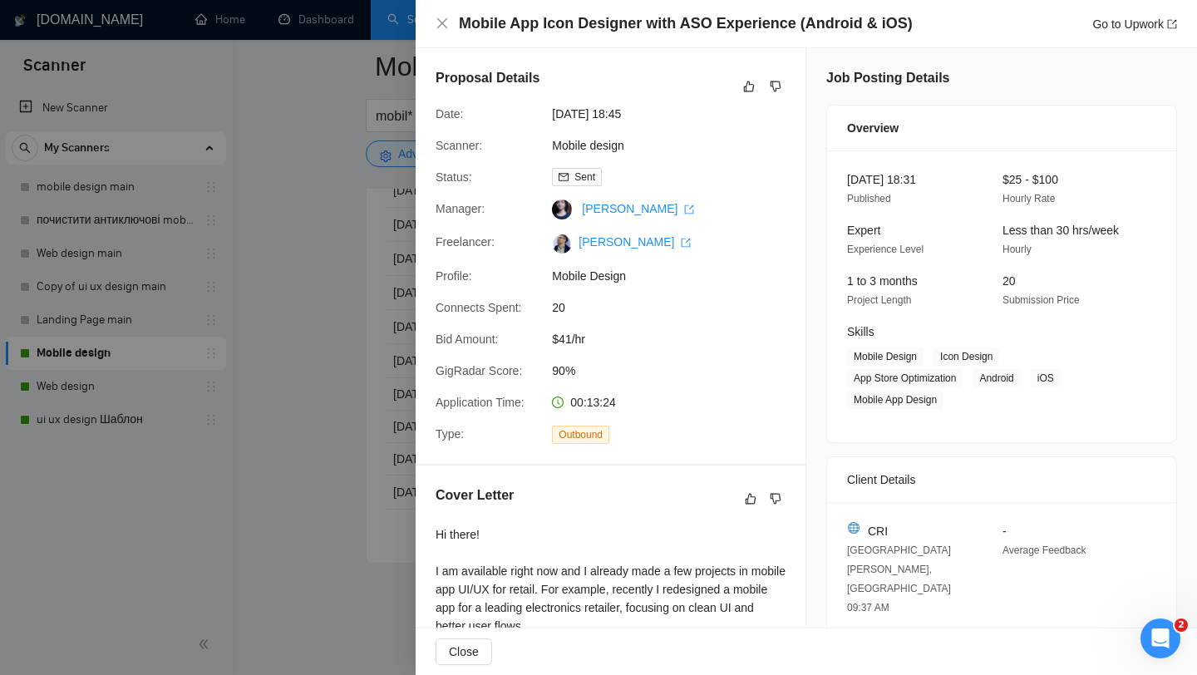
click at [289, 214] on div at bounding box center [598, 337] width 1197 height 675
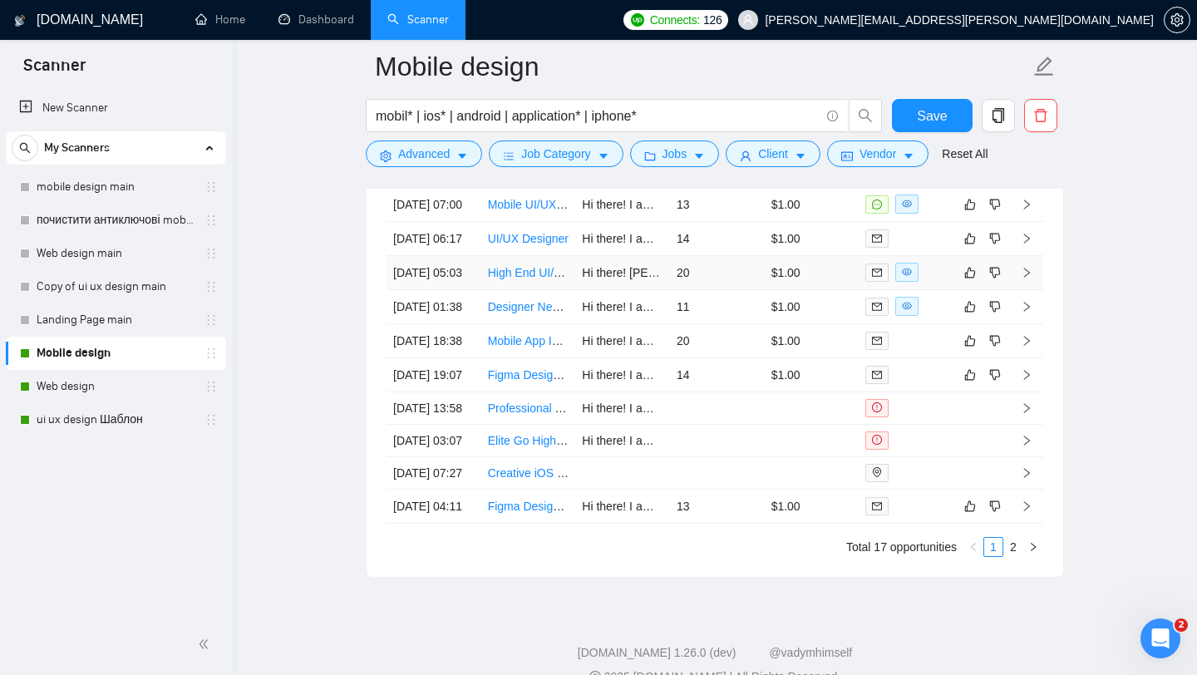
scroll to position [4377, 0]
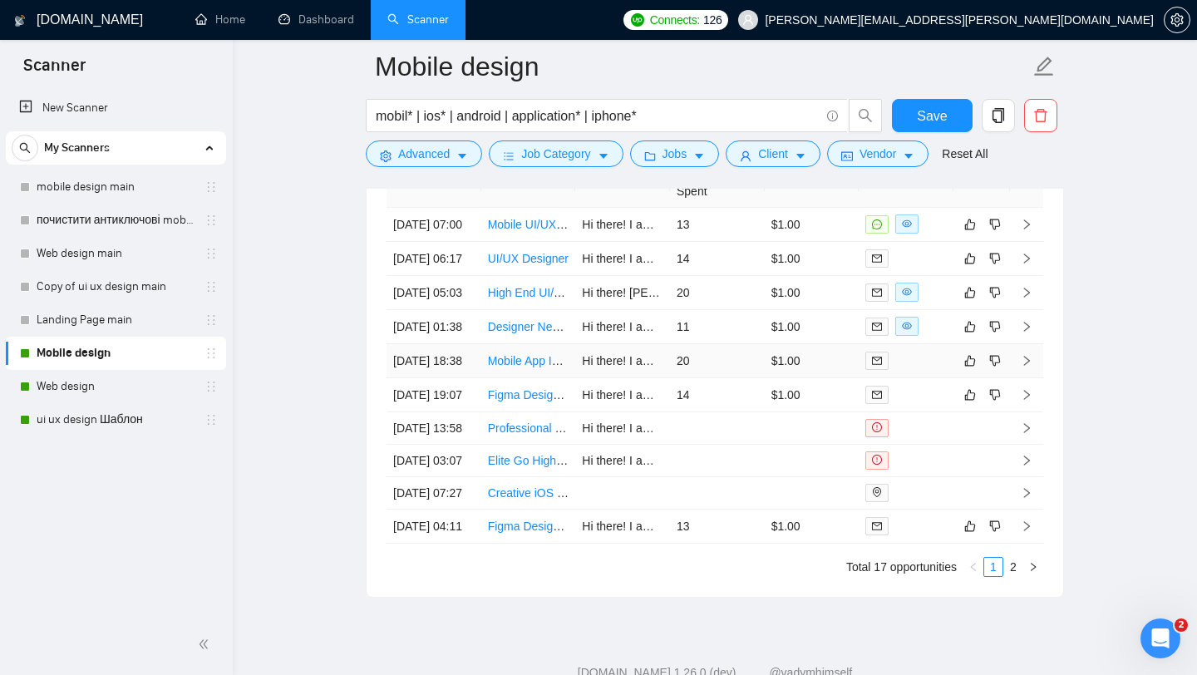
click at [528, 367] on link "Mobile App Icon Designer with ASO Experience (Android & iOS)" at bounding box center [653, 360] width 330 height 13
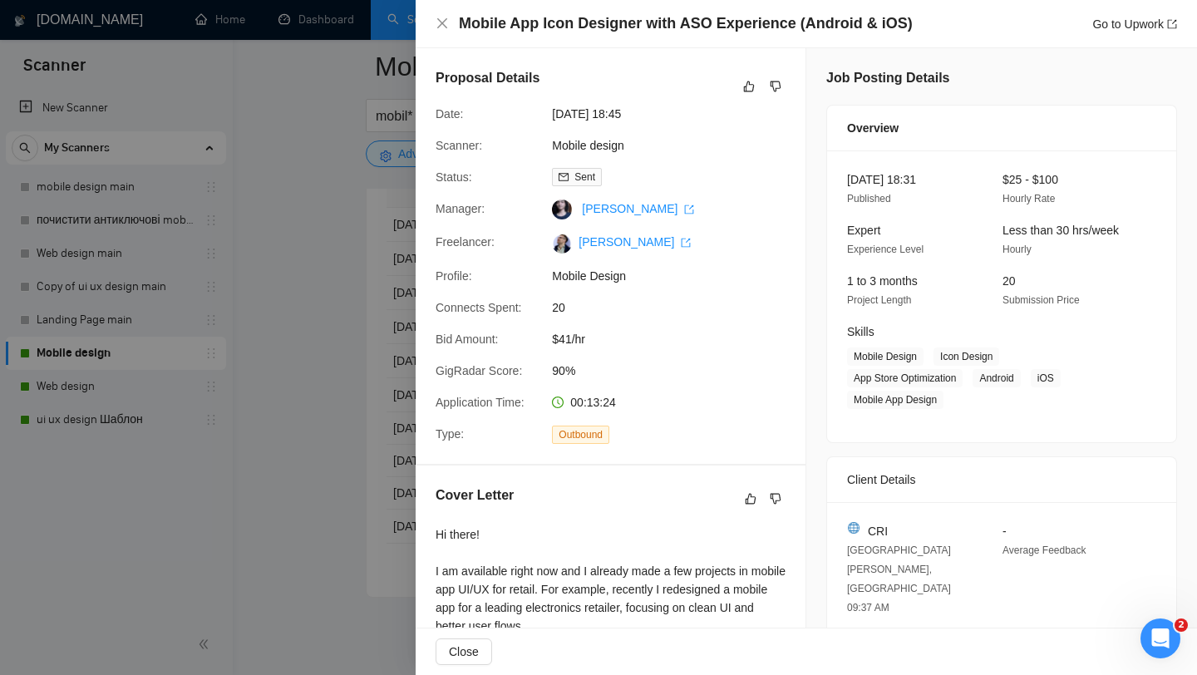
click at [339, 283] on div at bounding box center [598, 337] width 1197 height 675
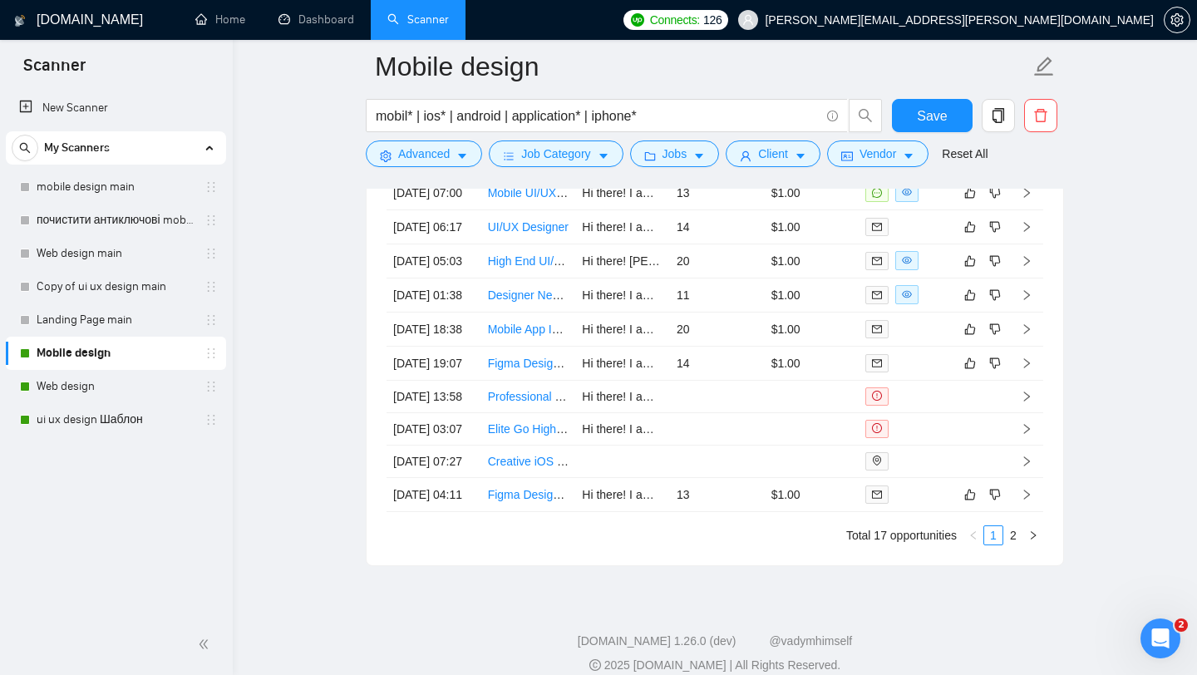
scroll to position [4410, 0]
click at [133, 420] on link "ui ux design Шаблон" at bounding box center [116, 419] width 158 height 33
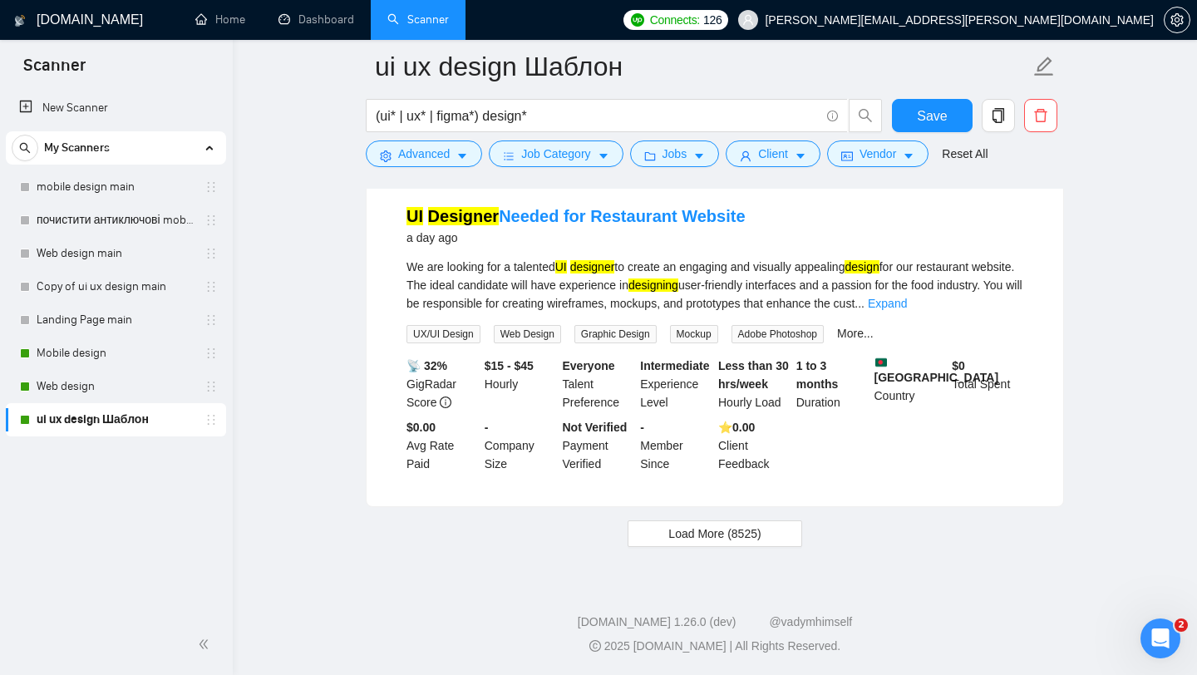
scroll to position [3462, 0]
click at [632, 217] on link "UI Designer Needed for Restaurant Website" at bounding box center [575, 216] width 339 height 18
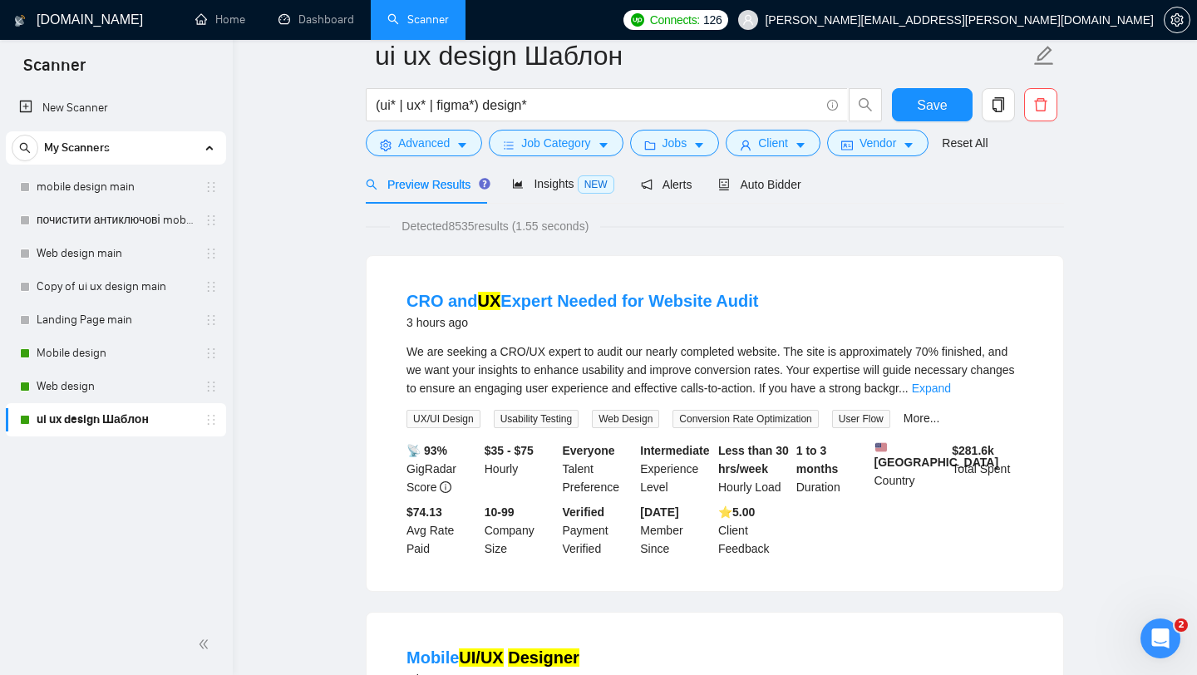
scroll to position [0, 0]
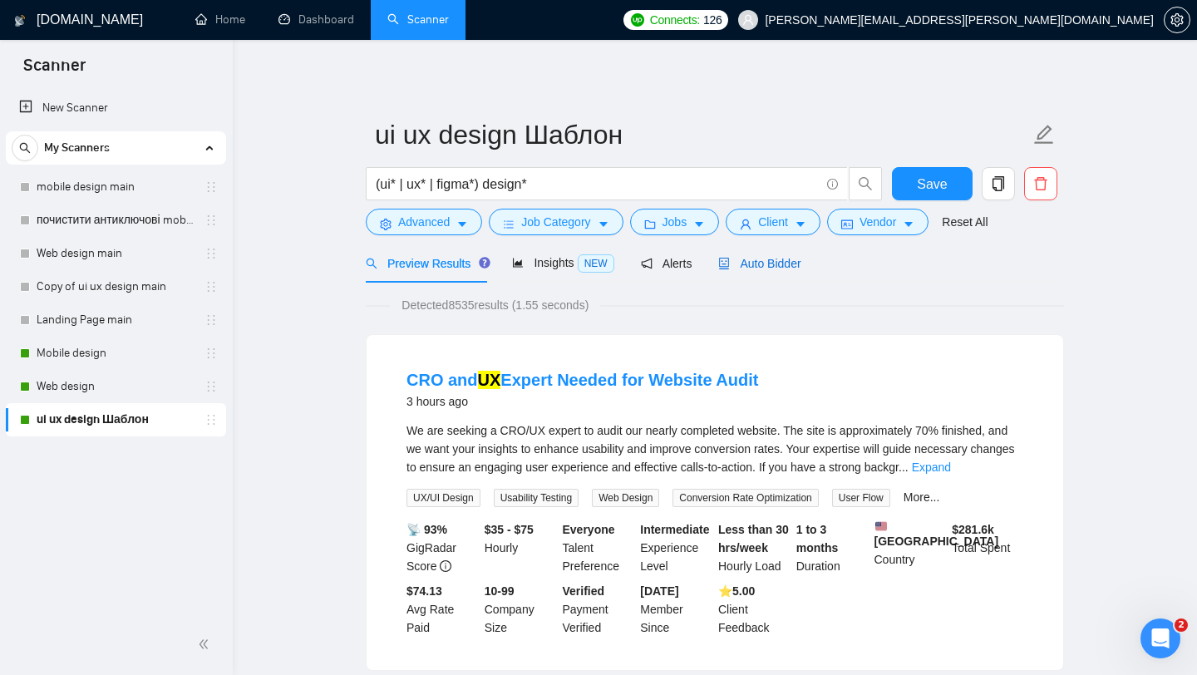
click at [768, 260] on span "Auto Bidder" at bounding box center [759, 263] width 82 height 13
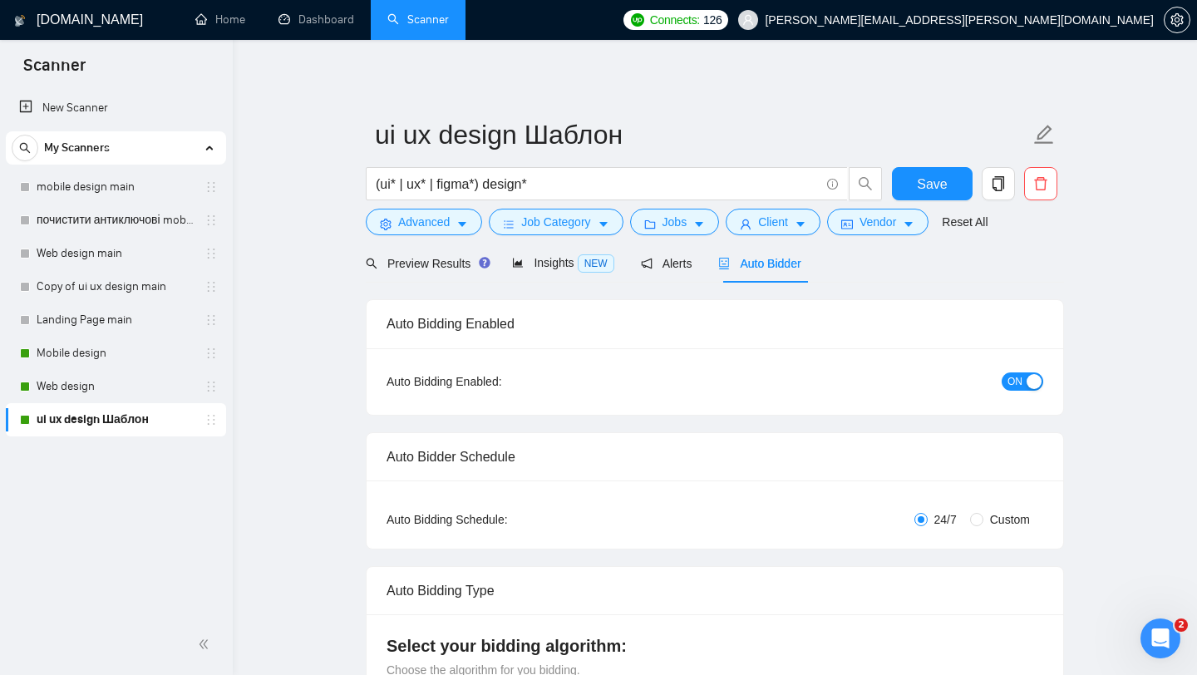
checkbox input "true"
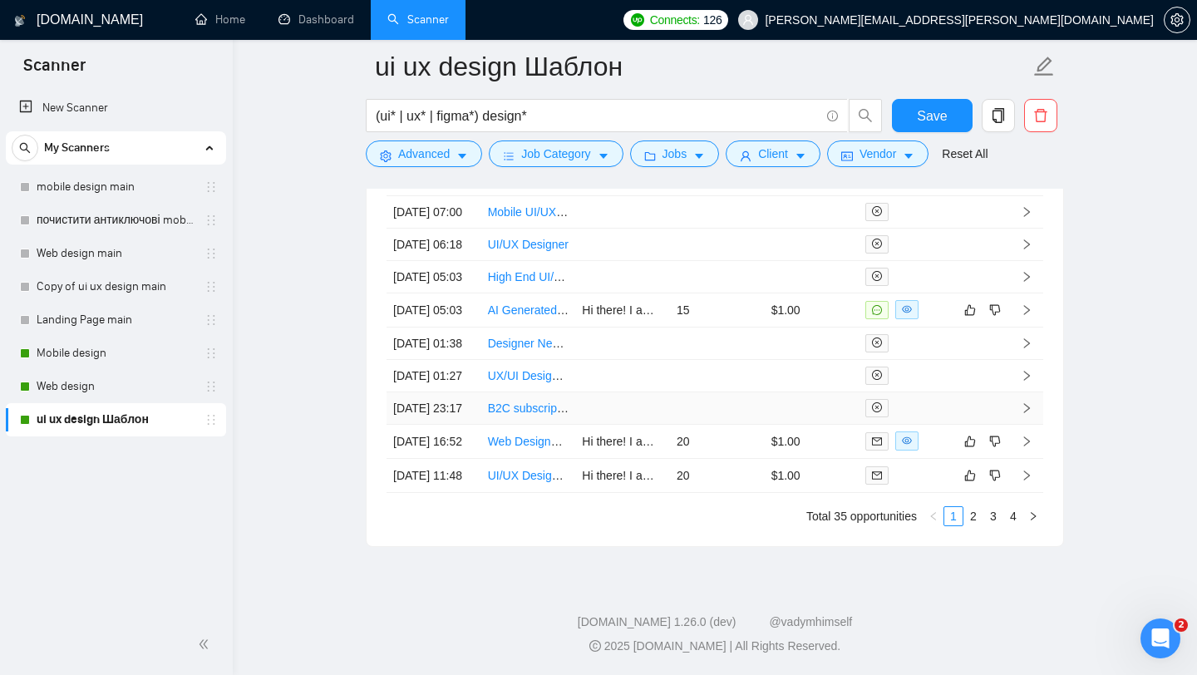
scroll to position [4518, 0]
click at [103, 391] on link "Web design" at bounding box center [116, 386] width 158 height 33
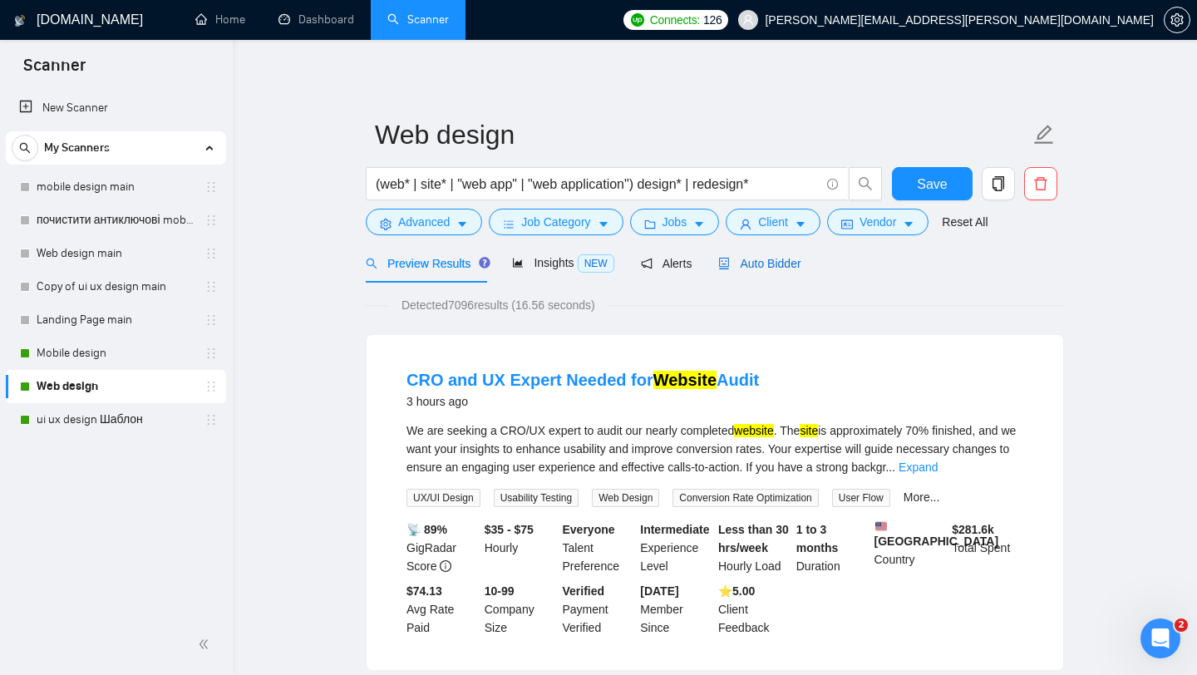
click at [765, 260] on span "Auto Bidder" at bounding box center [759, 263] width 82 height 13
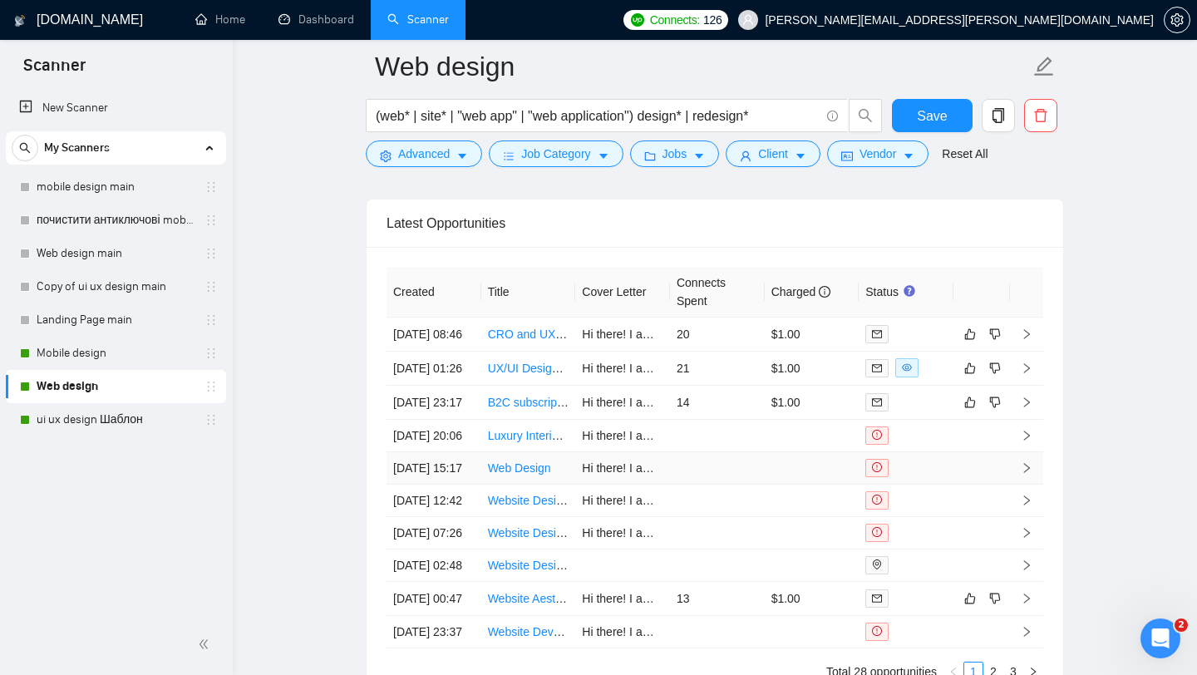
scroll to position [4043, 0]
click at [541, 410] on link "B2C subscription service website design" at bounding box center [592, 402] width 209 height 13
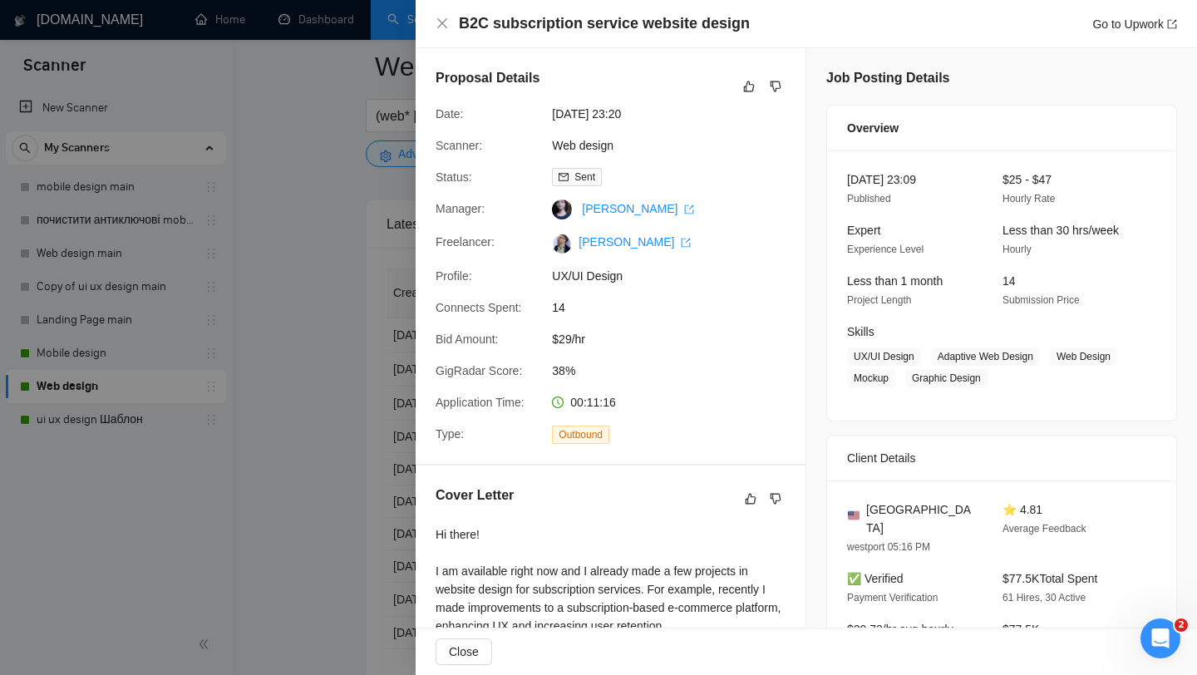
click at [312, 198] on div at bounding box center [598, 337] width 1197 height 675
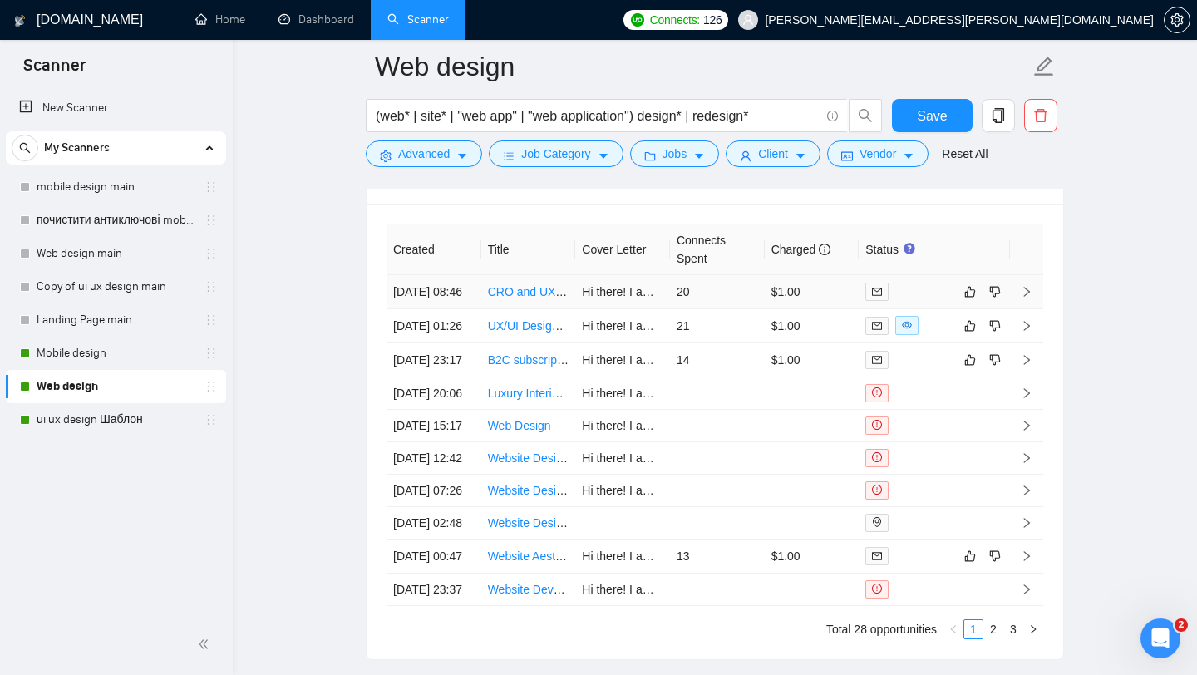
scroll to position [4056, 0]
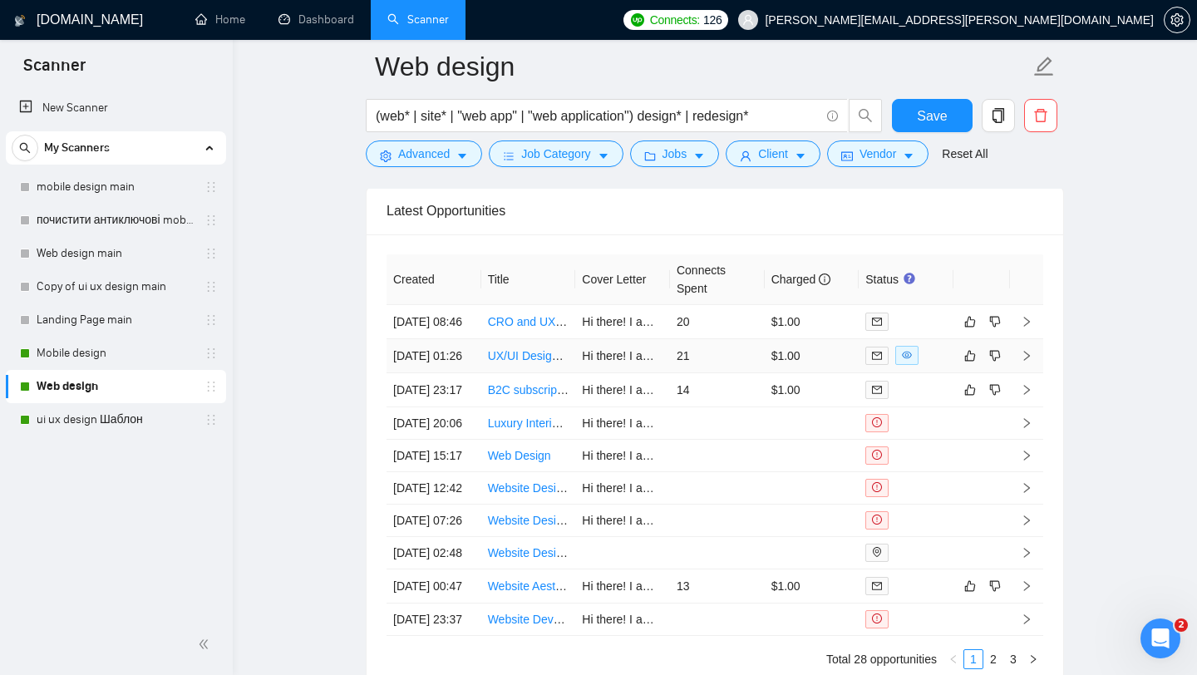
click at [522, 362] on link "UX/UI Designer for Gamified 3D Middle Eastern Clothing Customization Platform" at bounding box center [696, 355] width 416 height 13
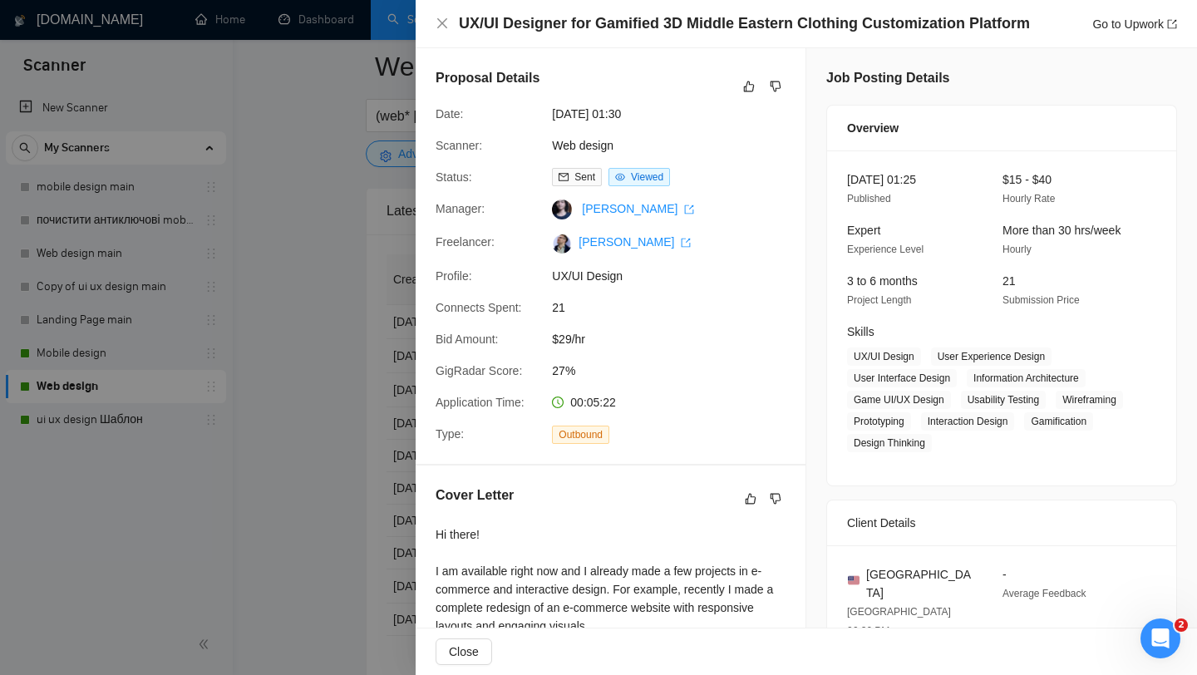
click at [364, 224] on div at bounding box center [598, 337] width 1197 height 675
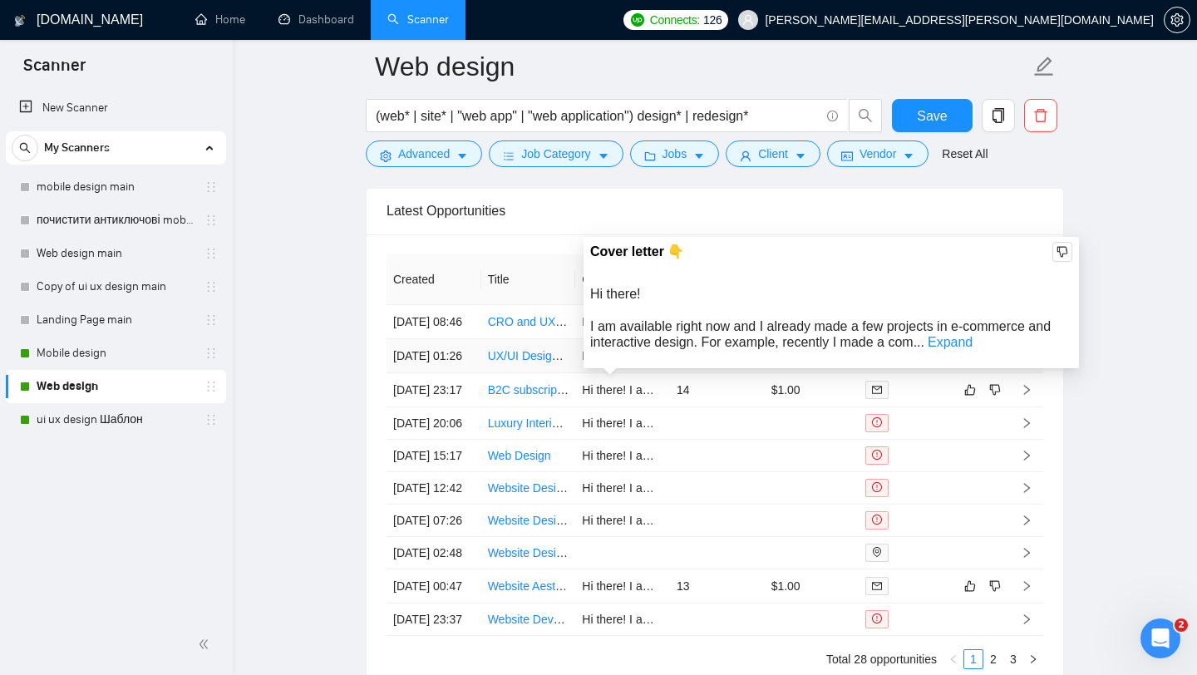
scroll to position [4050, 0]
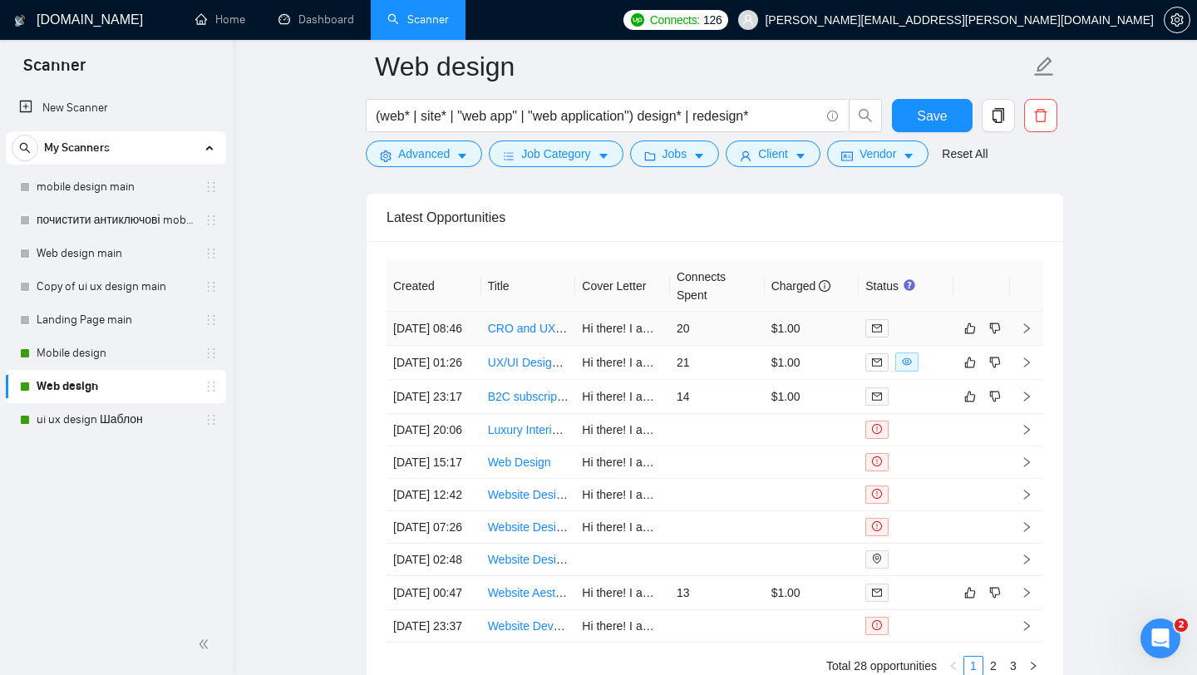
click at [512, 332] on link "CRO and UX Expert Needed for Website Audit" at bounding box center [607, 328] width 239 height 13
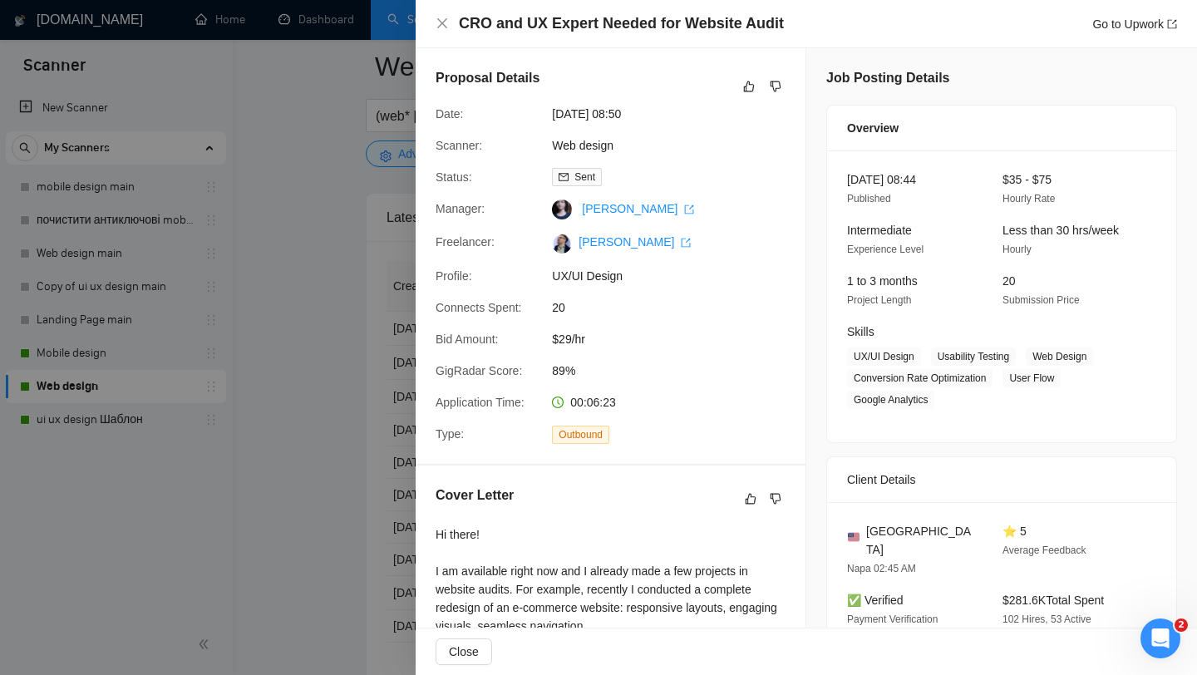
click at [322, 106] on div at bounding box center [598, 337] width 1197 height 675
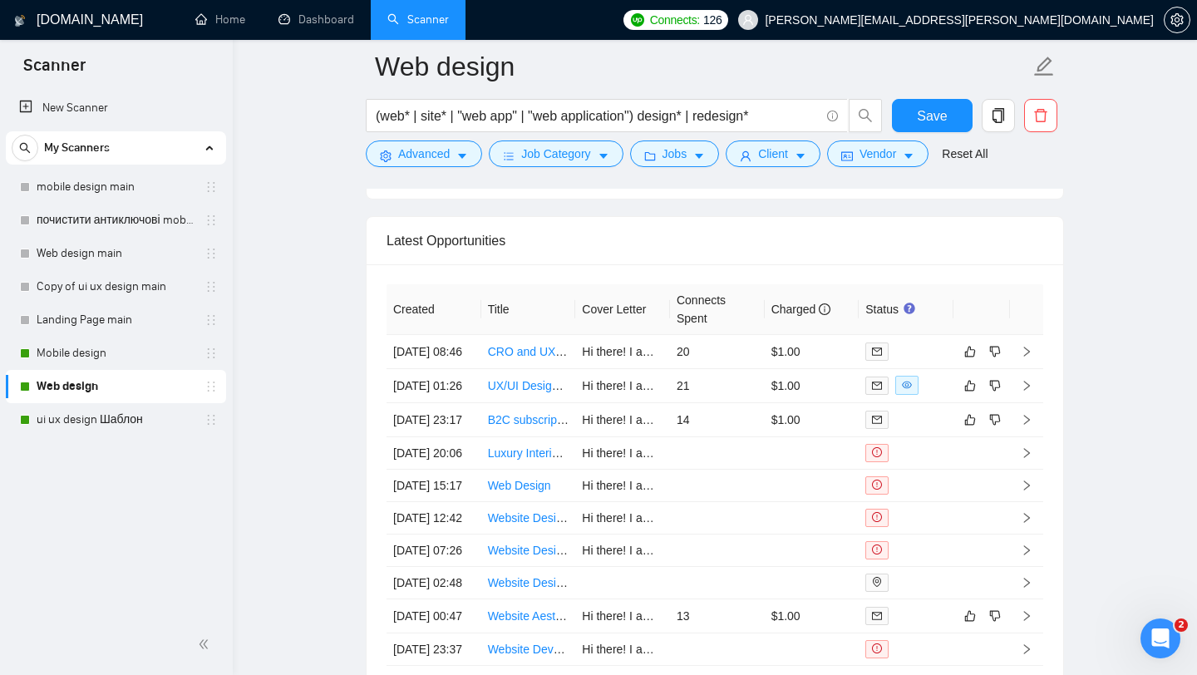
scroll to position [4021, 0]
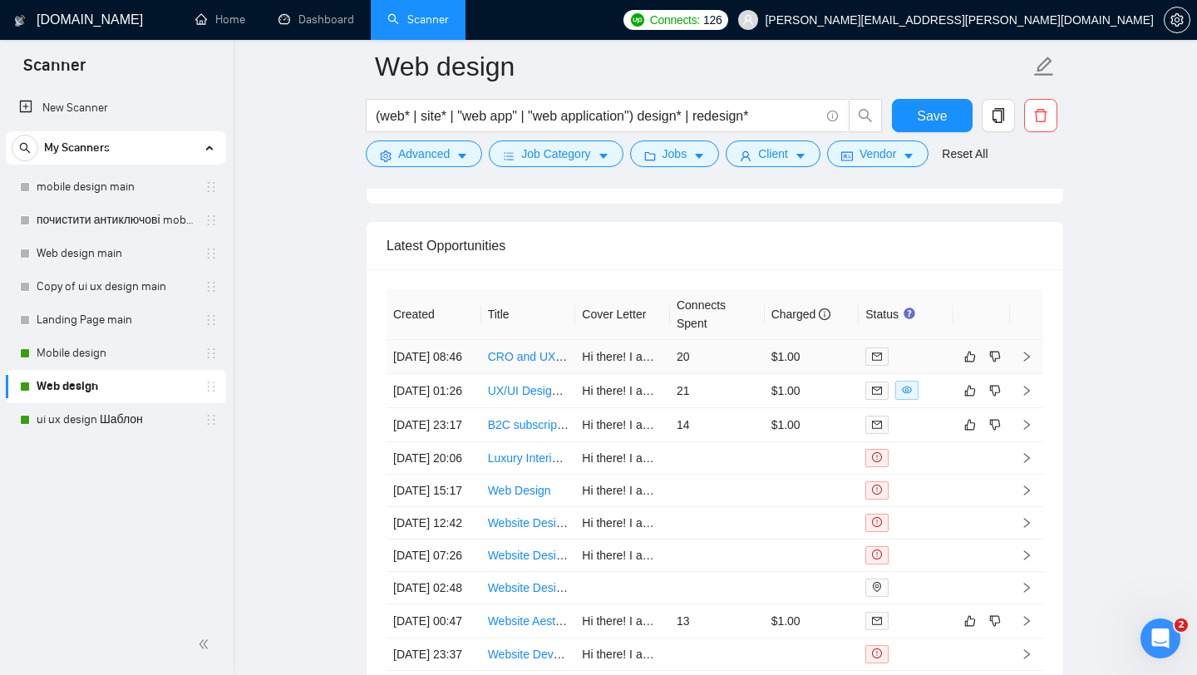
click at [520, 363] on link "CRO and UX Expert Needed for Website Audit" at bounding box center [607, 356] width 239 height 13
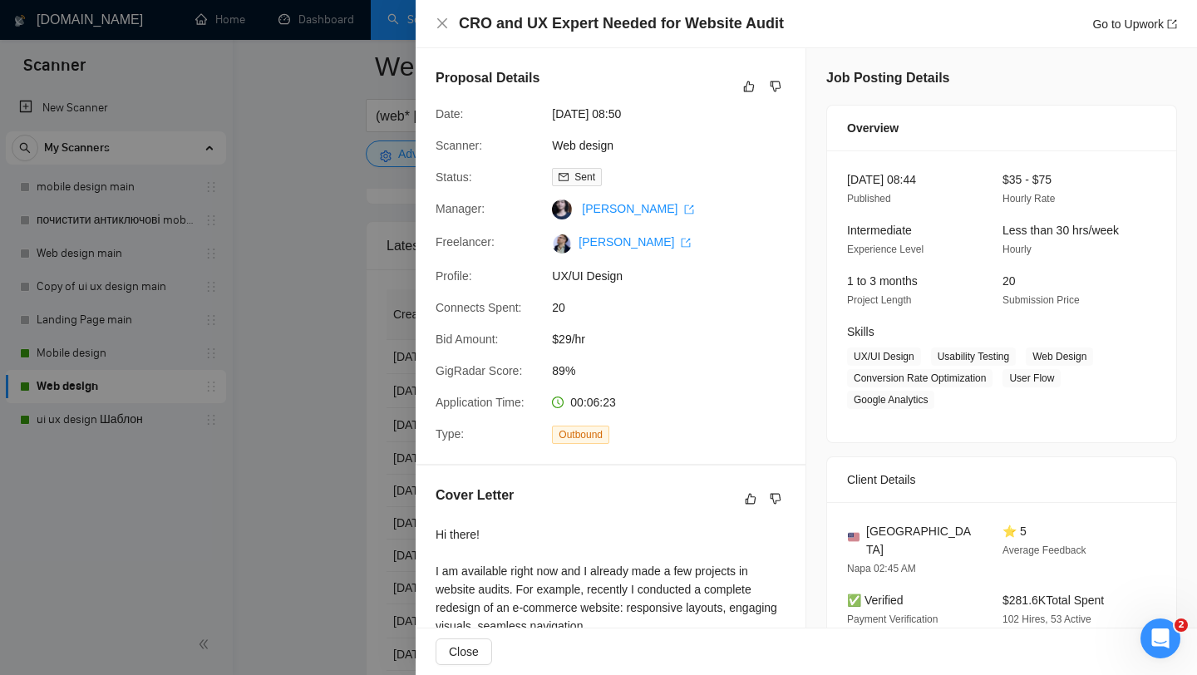
click at [268, 204] on div at bounding box center [598, 337] width 1197 height 675
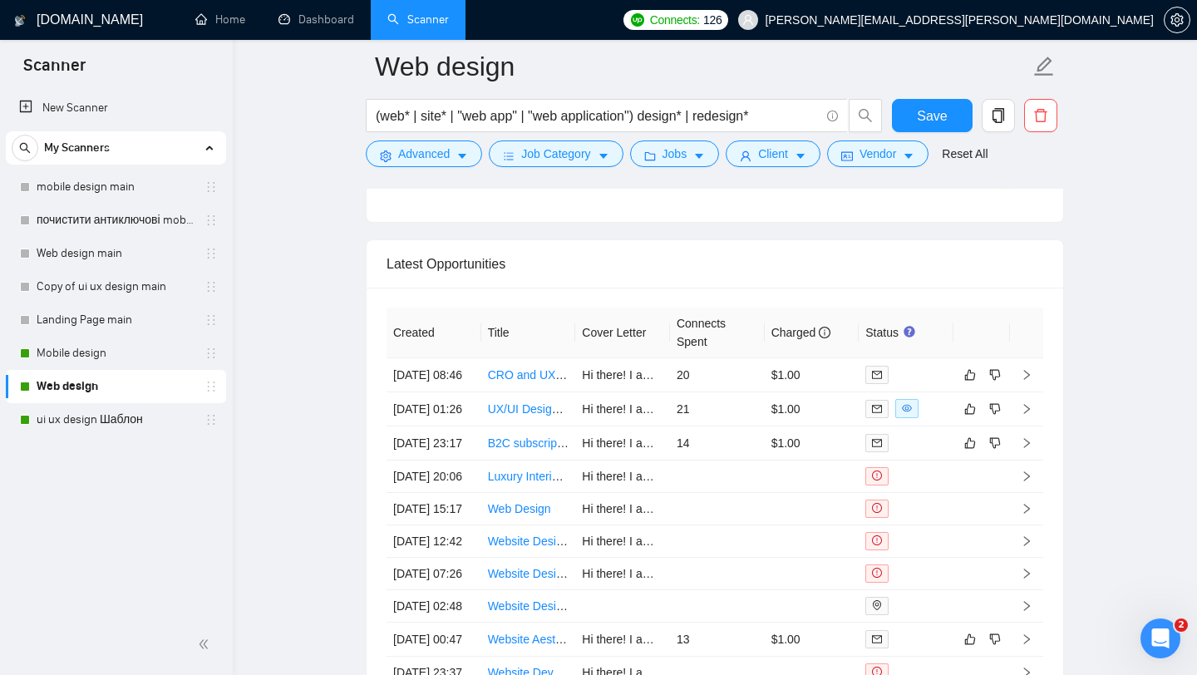
scroll to position [3999, 0]
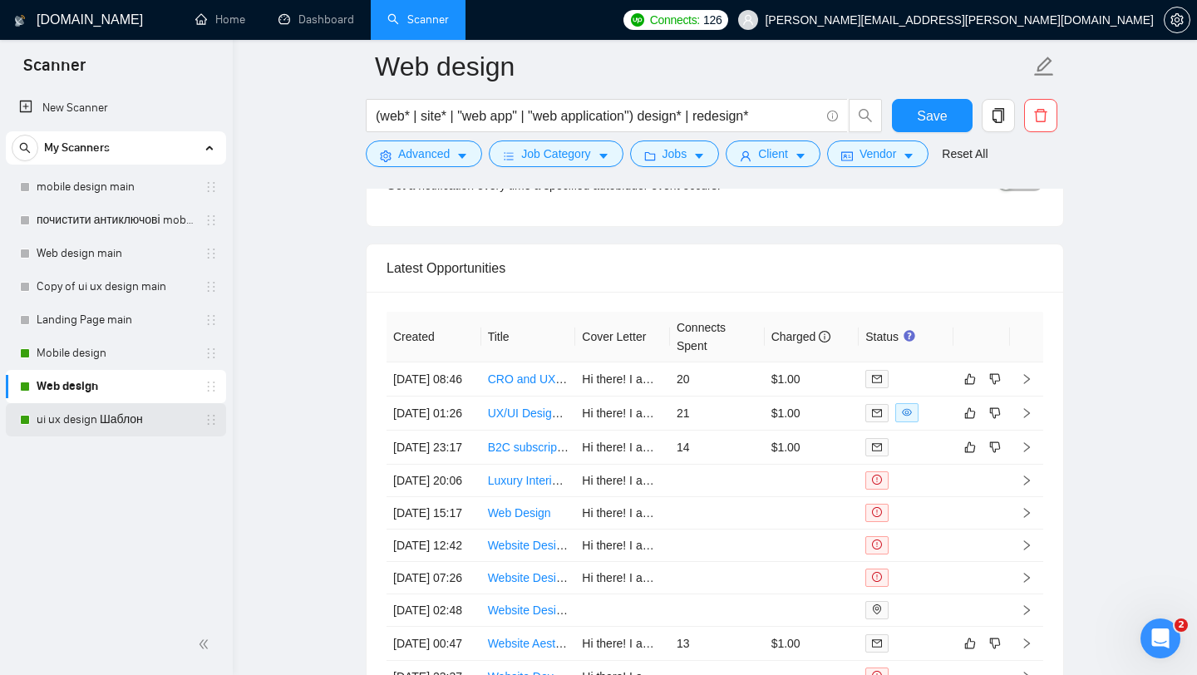
click at [111, 419] on link "ui ux design Шаблон" at bounding box center [116, 419] width 158 height 33
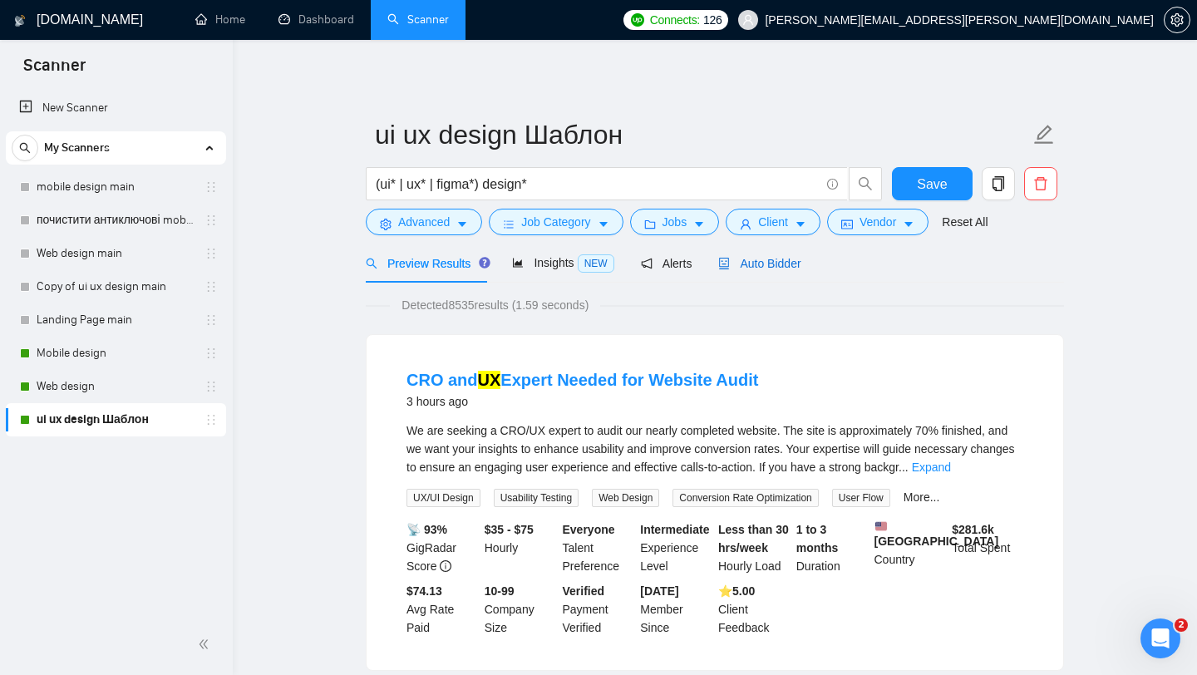
click at [771, 268] on span "Auto Bidder" at bounding box center [759, 263] width 82 height 13
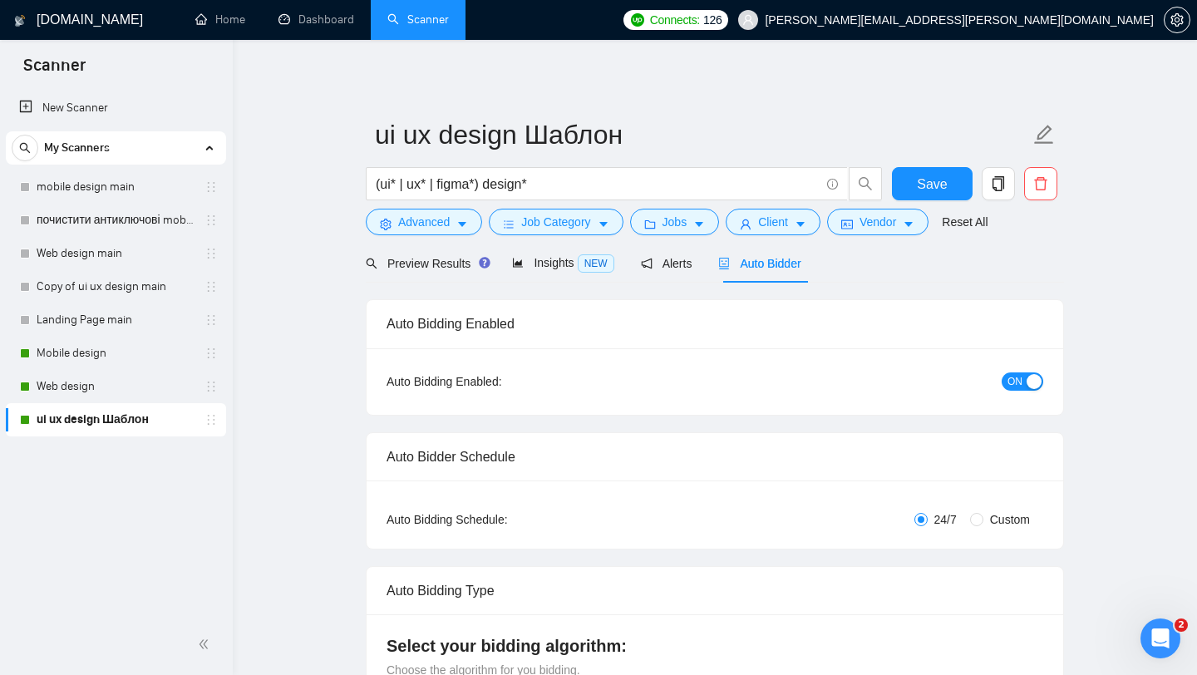
checkbox input "true"
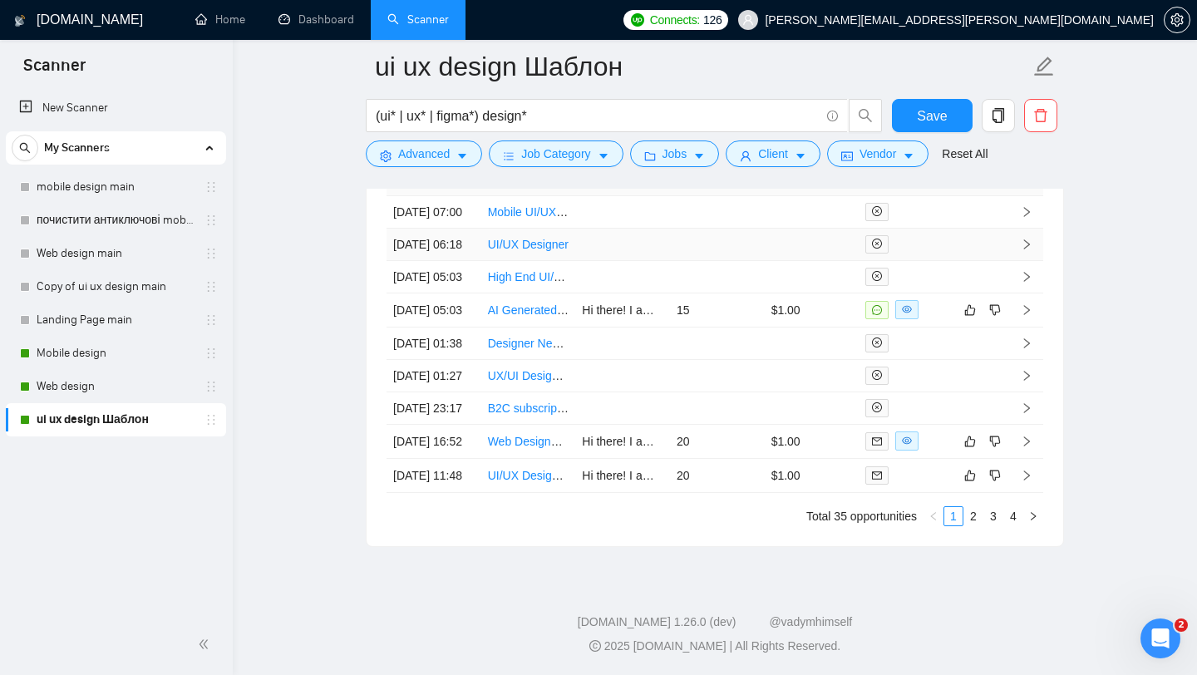
scroll to position [4458, 0]
click at [514, 317] on link "AI Generated TCG Game Design/ UIUX" at bounding box center [590, 309] width 205 height 13
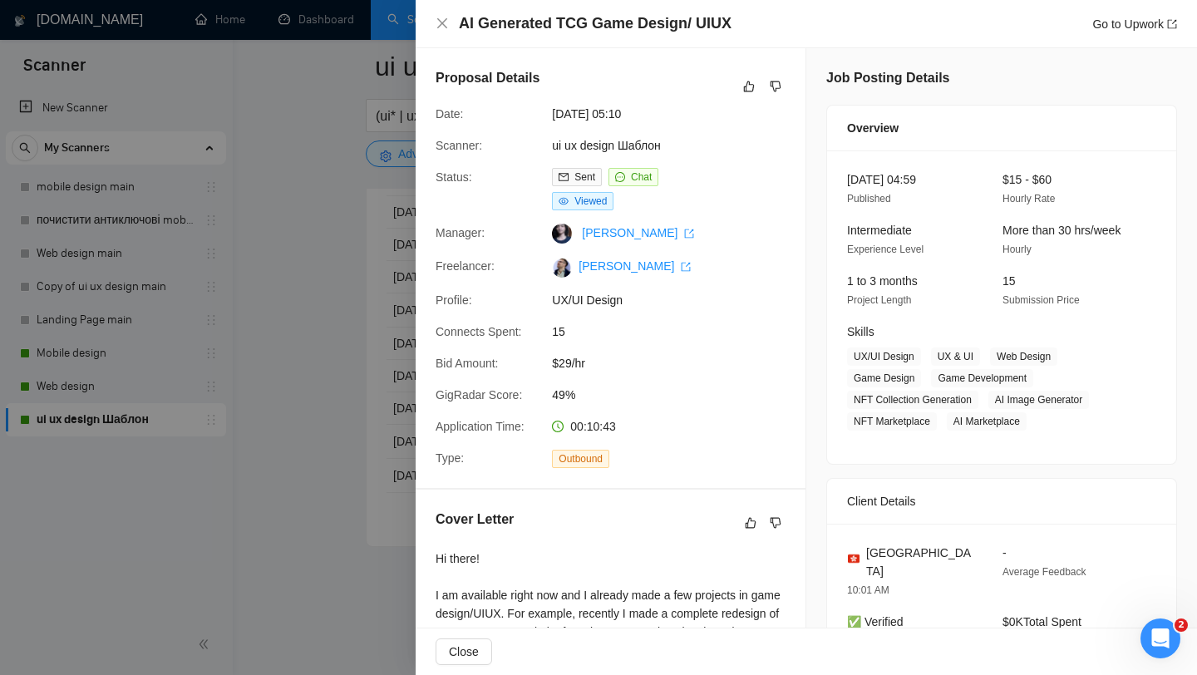
click at [323, 189] on div at bounding box center [598, 337] width 1197 height 675
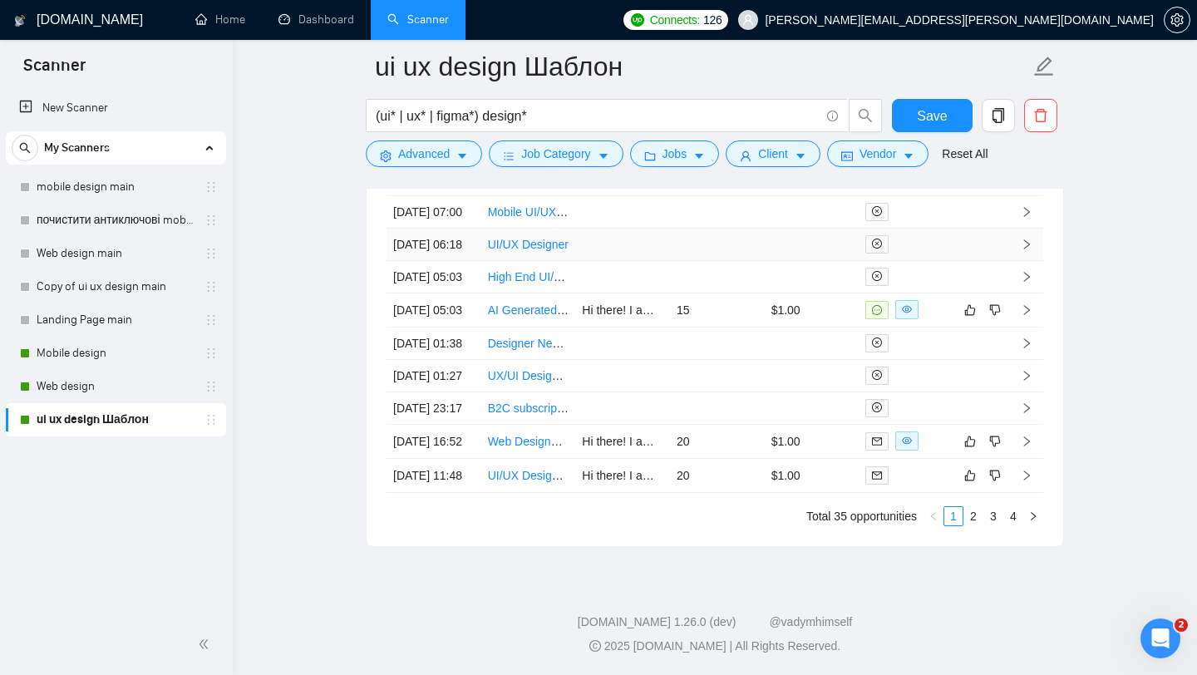
scroll to position [4447, 0]
click at [114, 353] on link "Mobile design" at bounding box center [116, 353] width 158 height 33
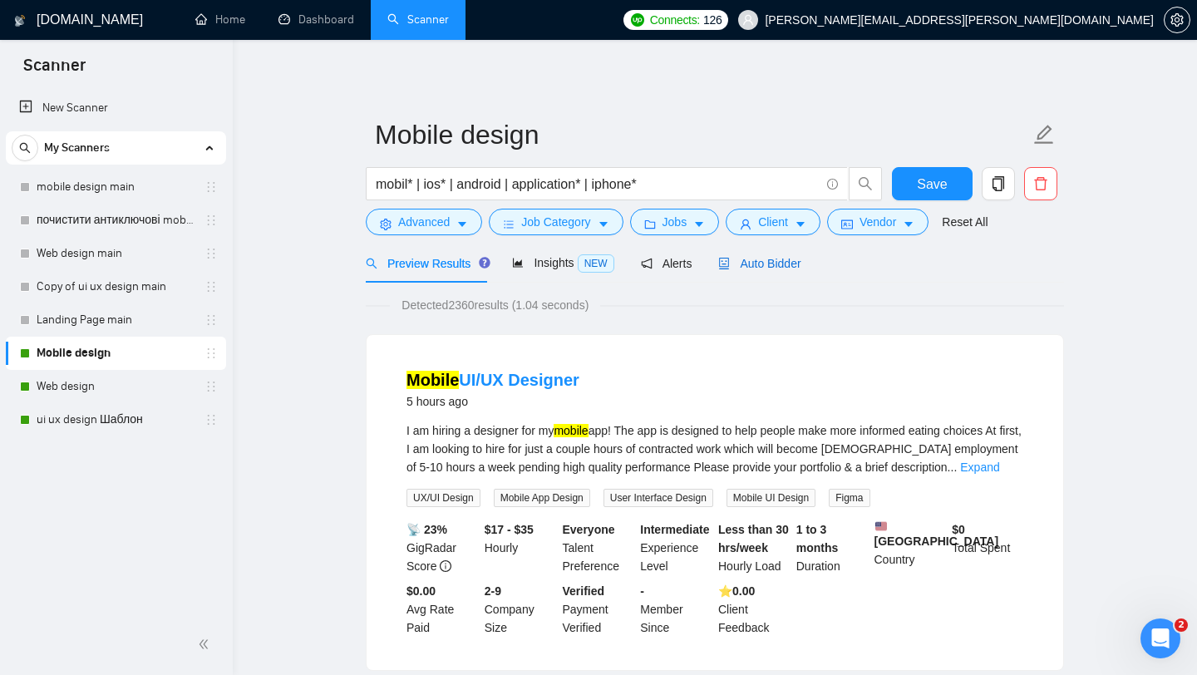
click at [782, 264] on span "Auto Bidder" at bounding box center [759, 263] width 82 height 13
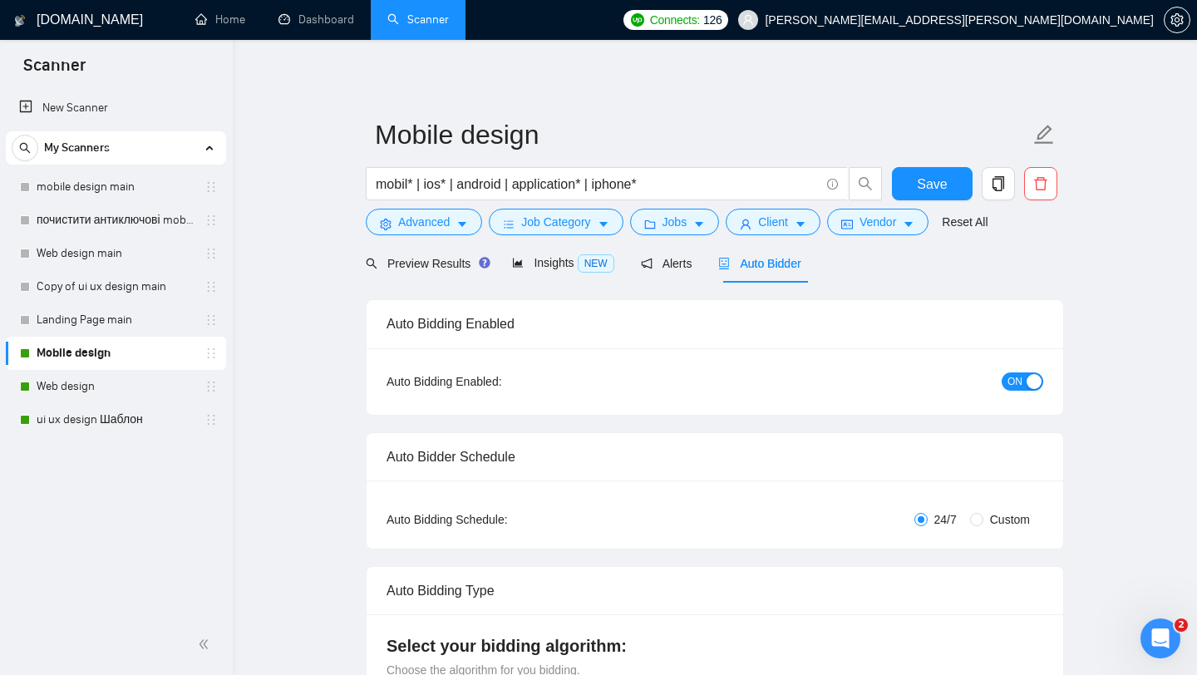
checkbox input "true"
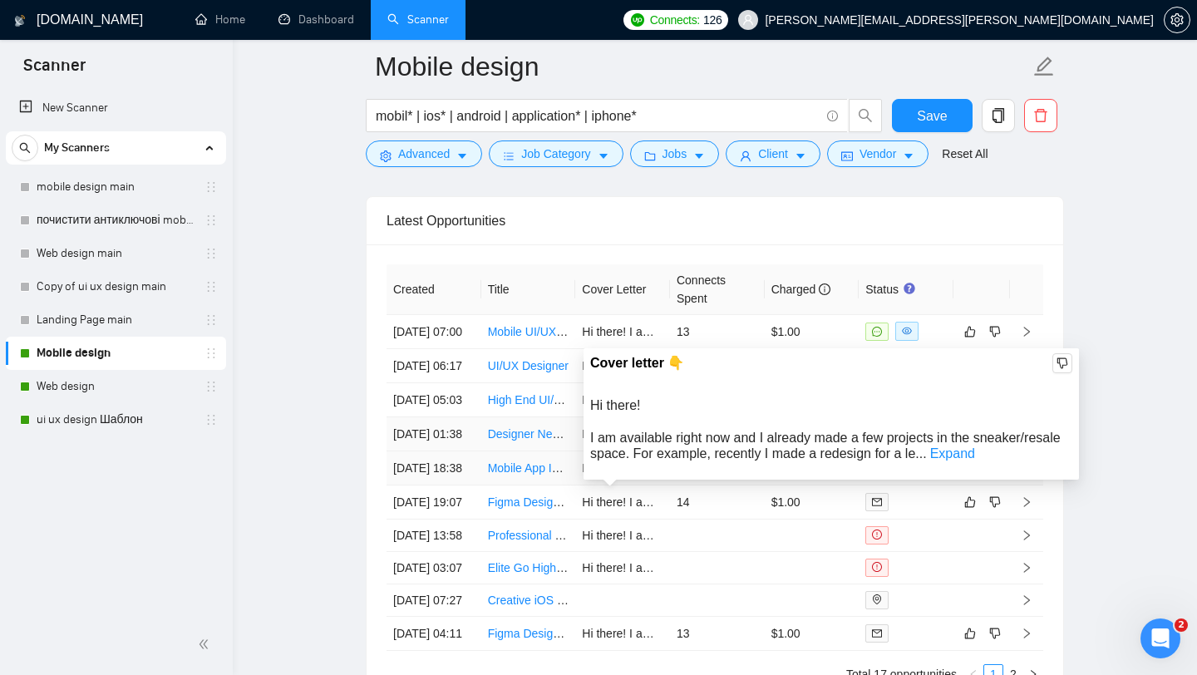
scroll to position [4263, 0]
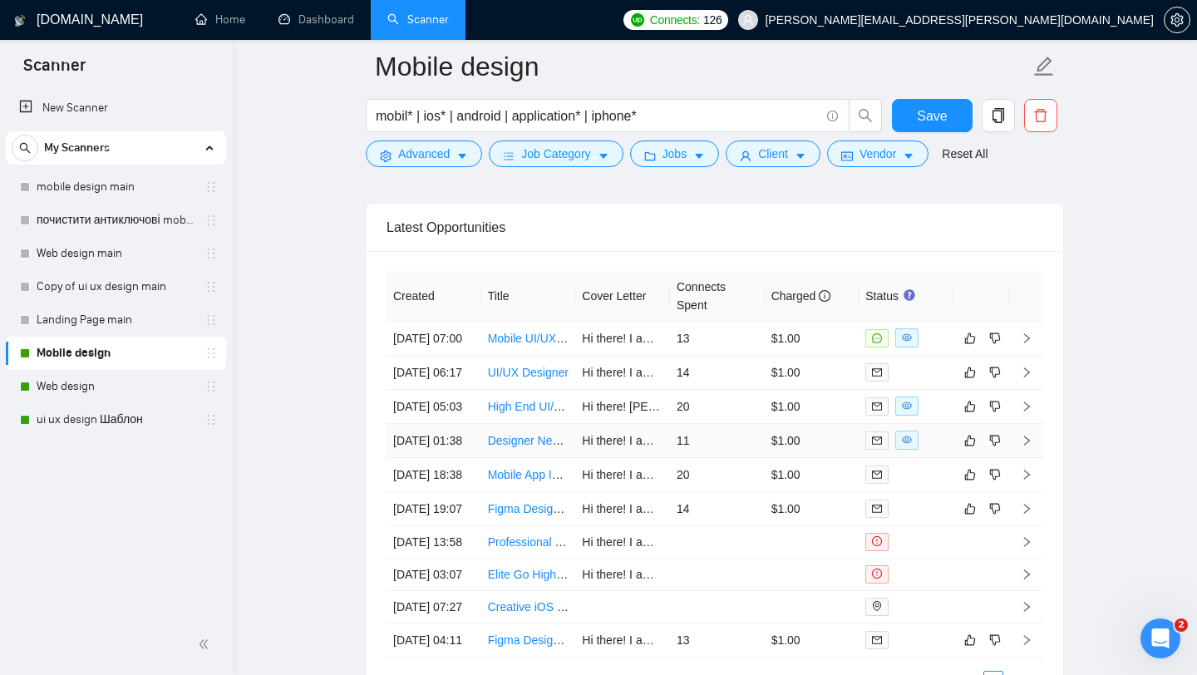
click at [518, 447] on link "Designer Needed for Eye-Catching App Store CPP (Custom Product Page)" at bounding box center [681, 440] width 386 height 13
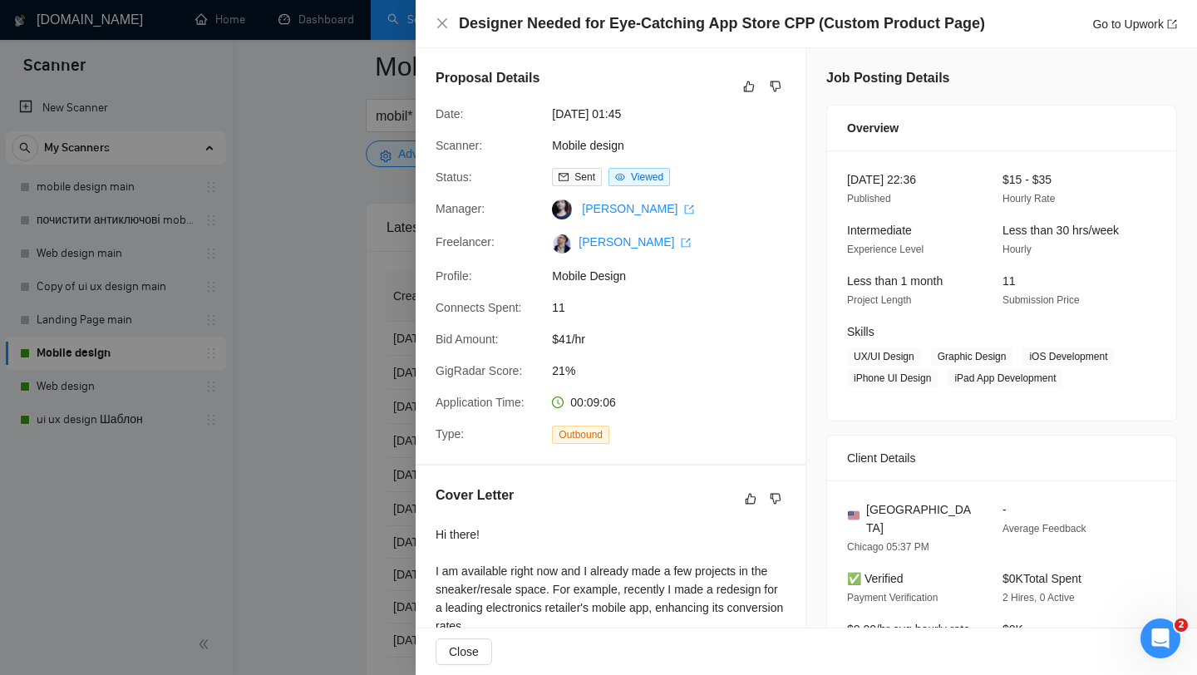
click at [321, 224] on div at bounding box center [598, 337] width 1197 height 675
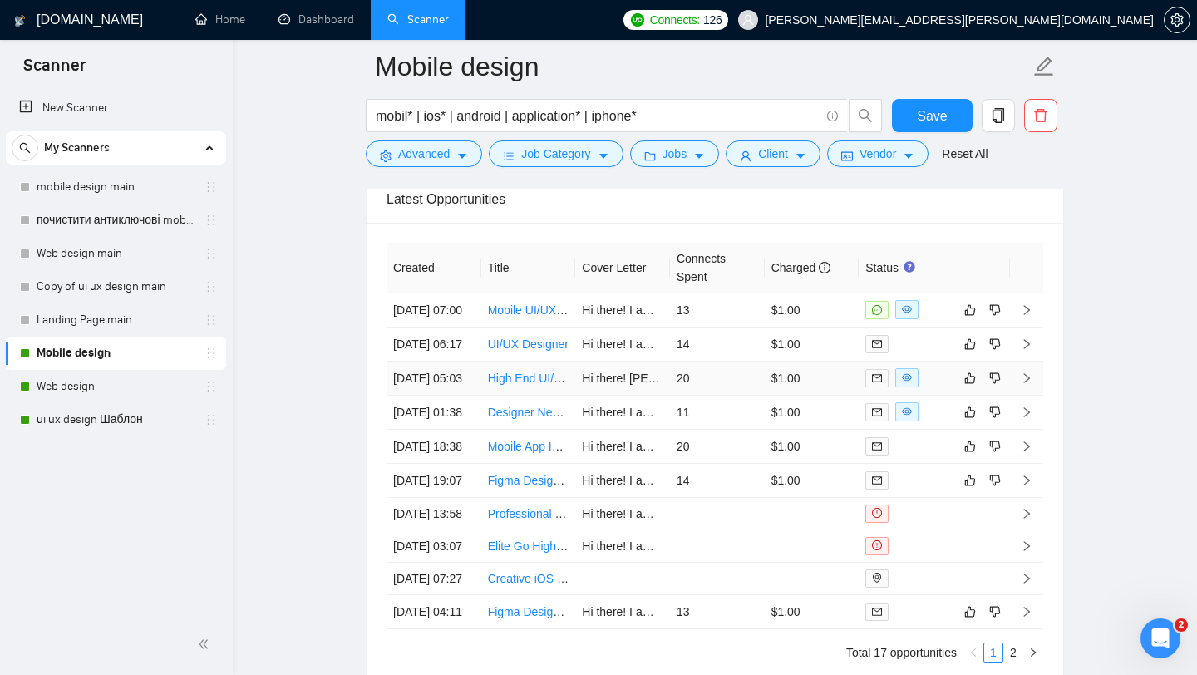
scroll to position [4290, 0]
click at [525, 386] on link "High End UI/UX Designer – Concept & Prototype- Ongoing" at bounding box center [639, 379] width 303 height 13
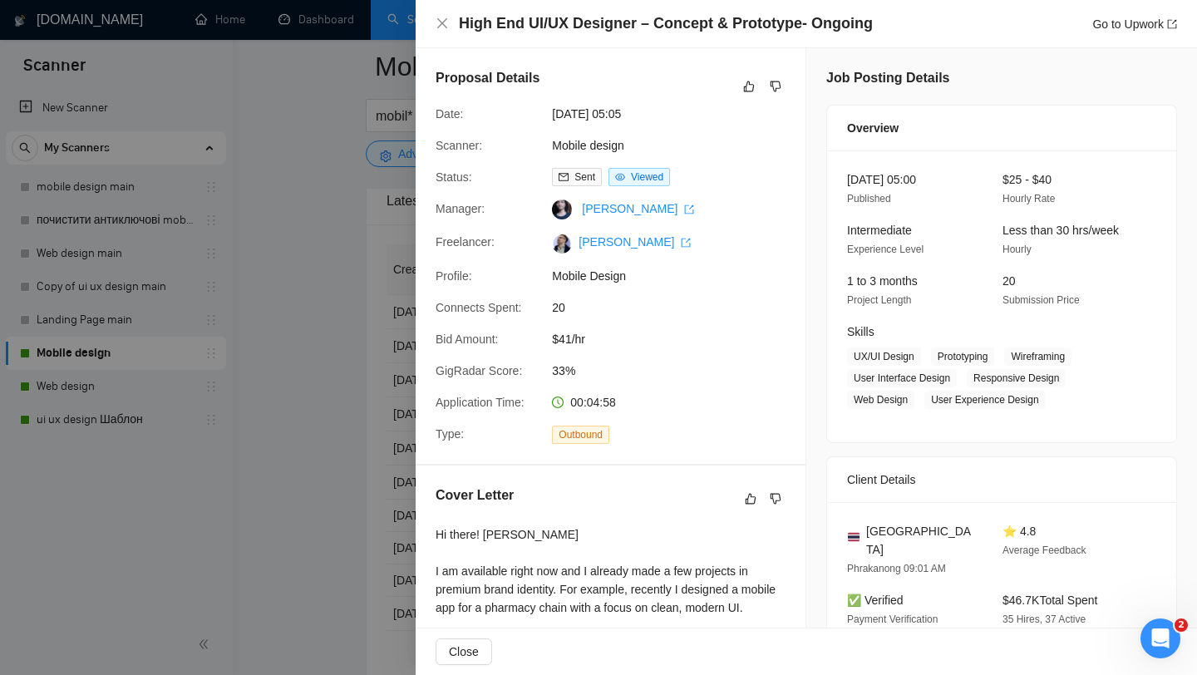
click at [329, 194] on div at bounding box center [598, 337] width 1197 height 675
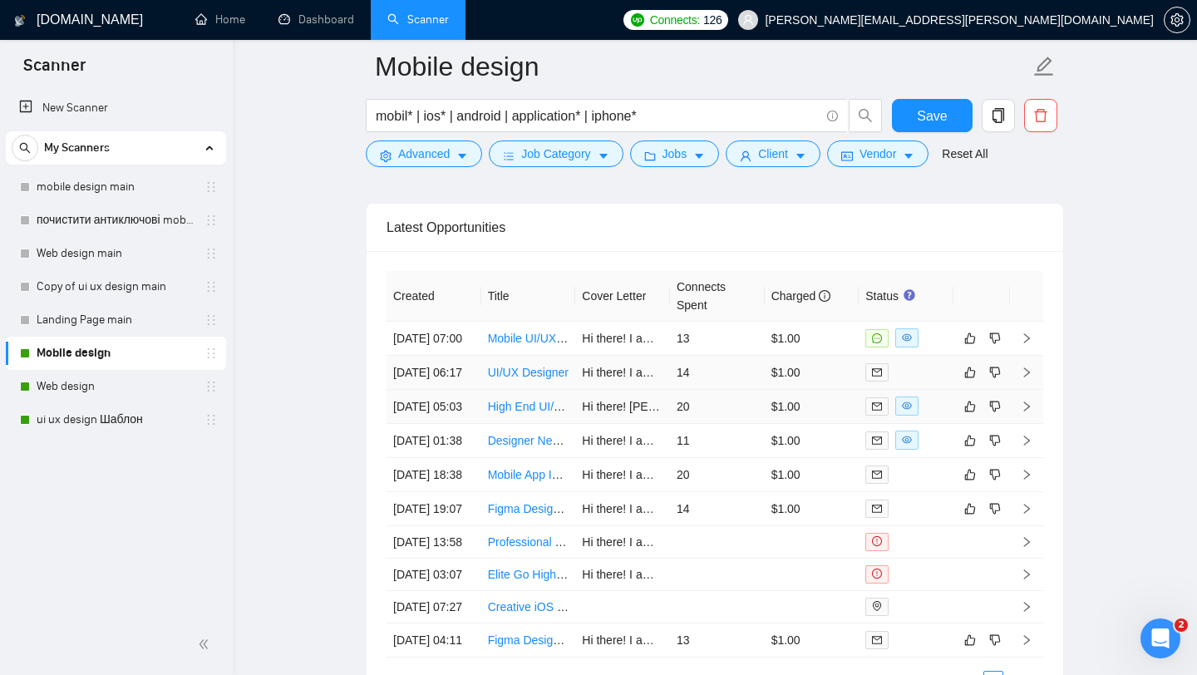
scroll to position [4259, 0]
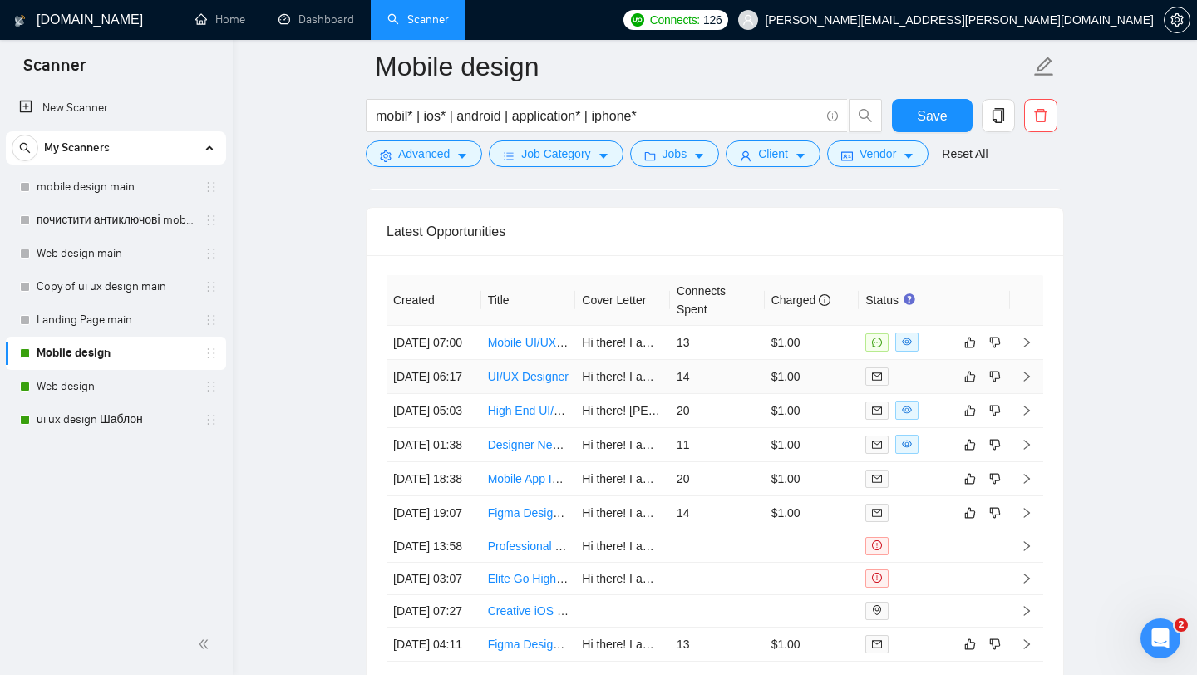
click at [520, 383] on link "UI/UX Designer" at bounding box center [528, 376] width 81 height 13
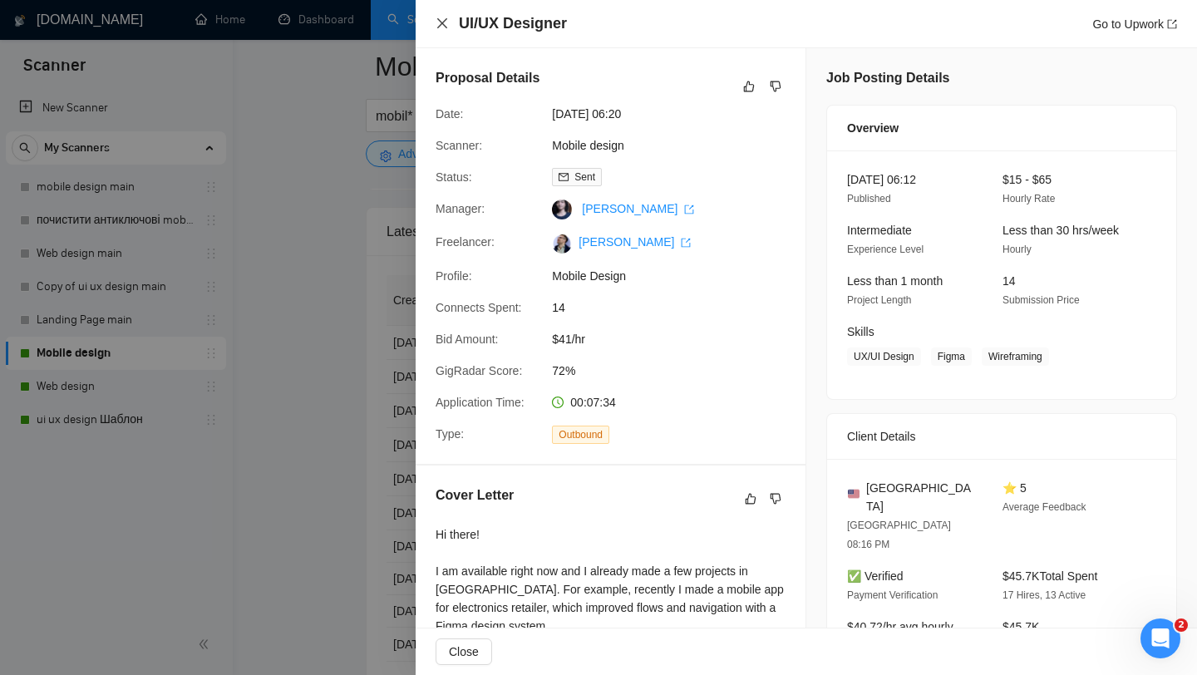
click at [446, 24] on icon "close" at bounding box center [441, 23] width 13 height 13
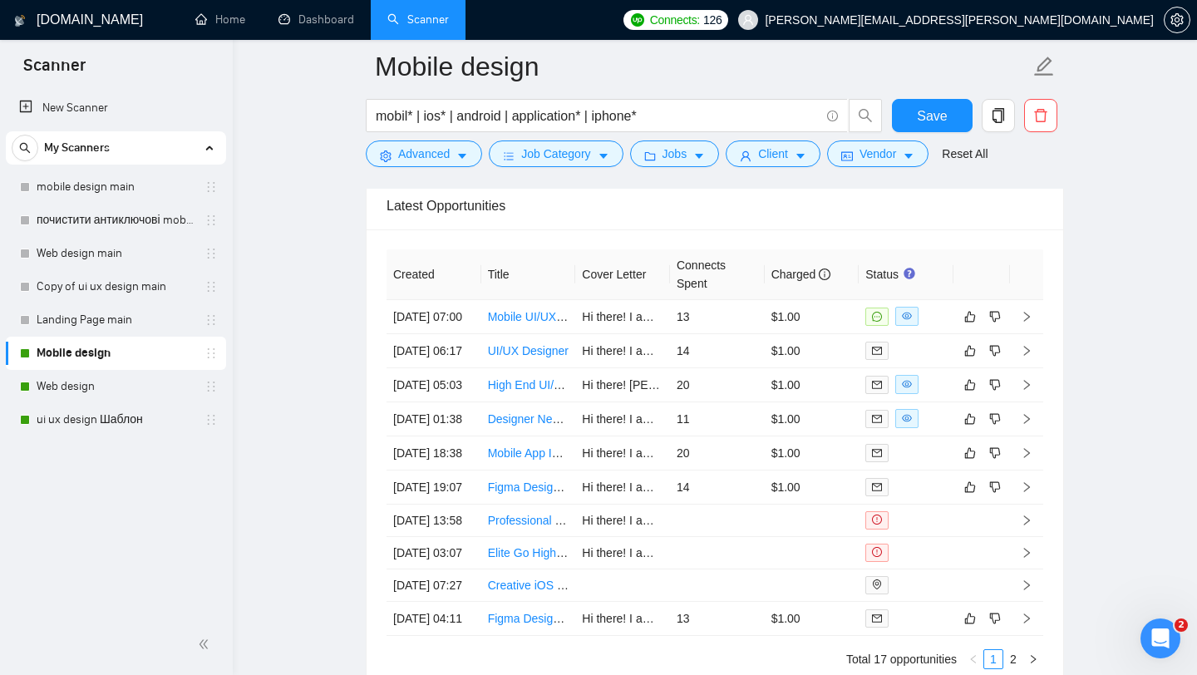
scroll to position [4283, 0]
click at [523, 325] on link "Mobile UI/UX Designer" at bounding box center [547, 318] width 118 height 13
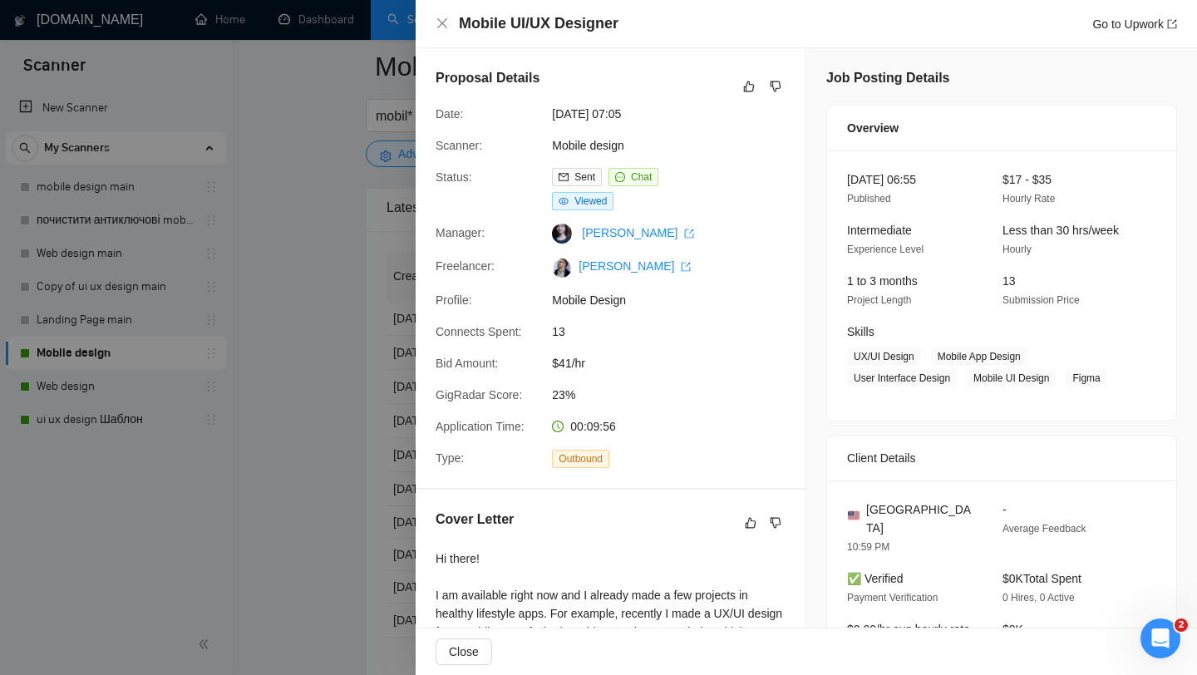
click at [340, 164] on div at bounding box center [598, 337] width 1197 height 675
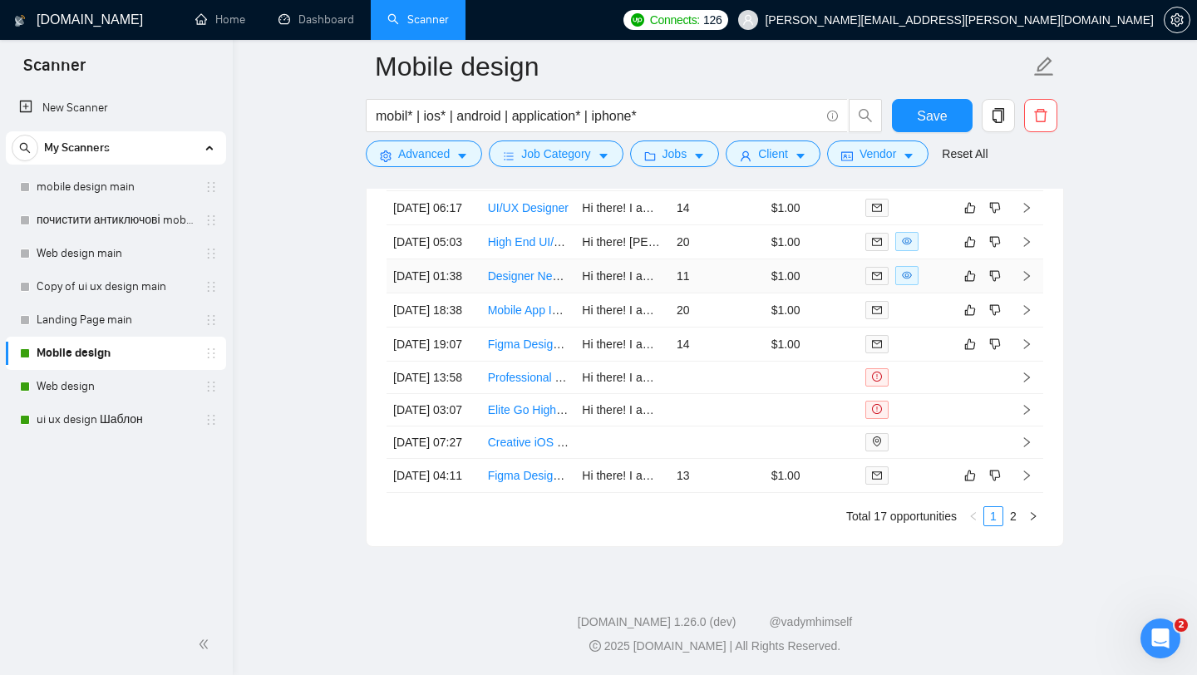
scroll to position [4542, 0]
click at [1015, 525] on link "2" at bounding box center [1013, 516] width 18 height 18
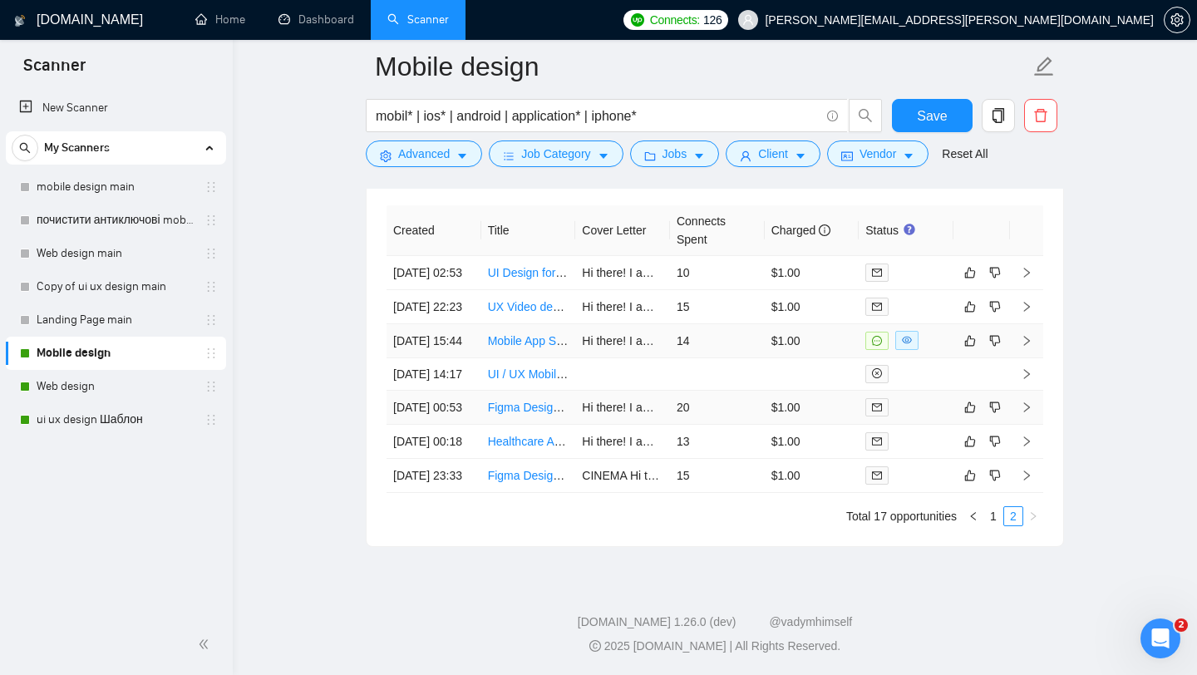
scroll to position [4425, 0]
click at [990, 525] on link "1" at bounding box center [993, 516] width 18 height 18
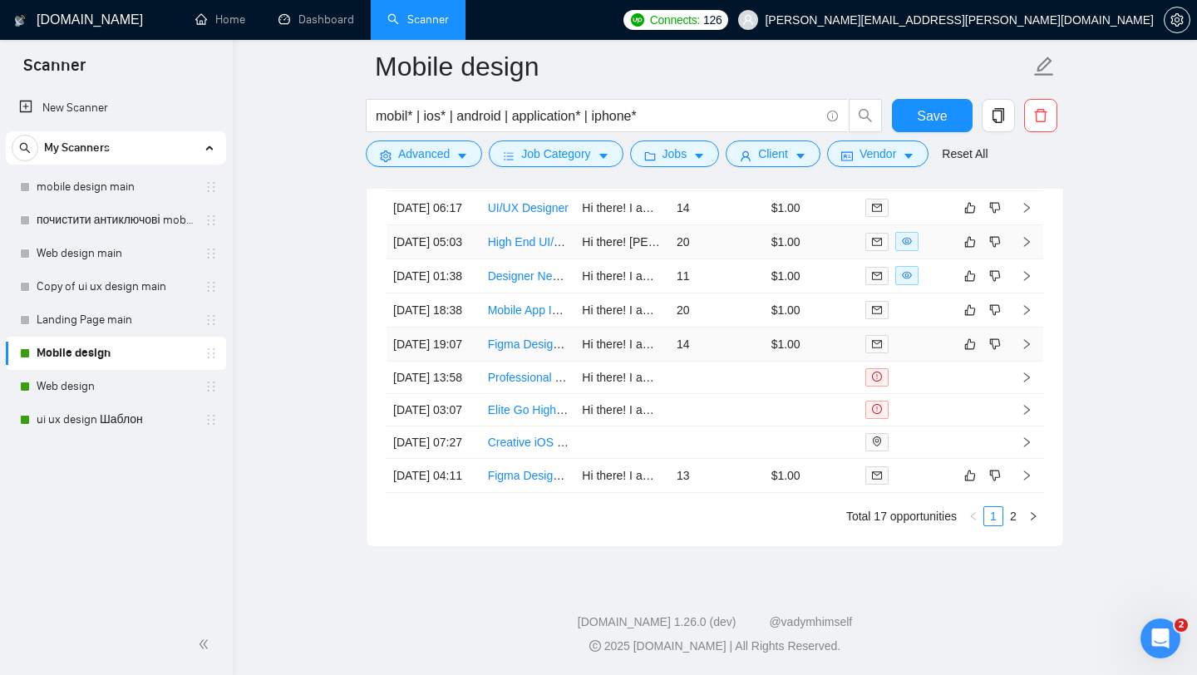
scroll to position [4439, 0]
click at [103, 381] on link "Web design" at bounding box center [116, 386] width 158 height 33
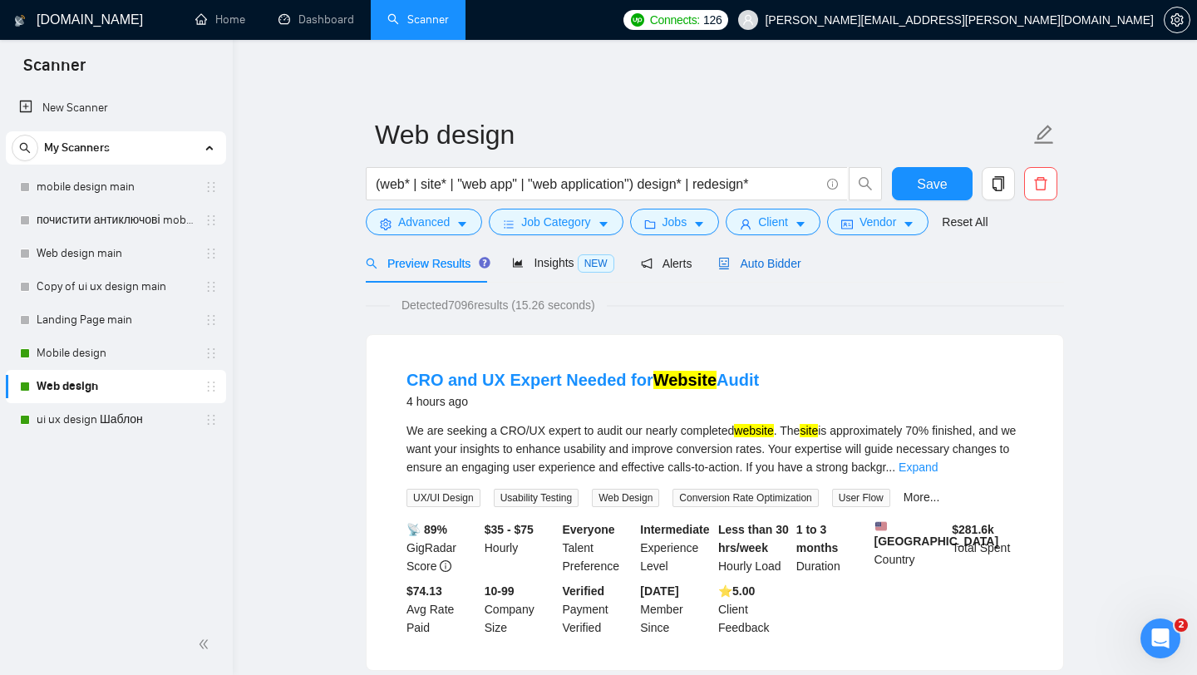
click at [787, 268] on span "Auto Bidder" at bounding box center [759, 263] width 82 height 13
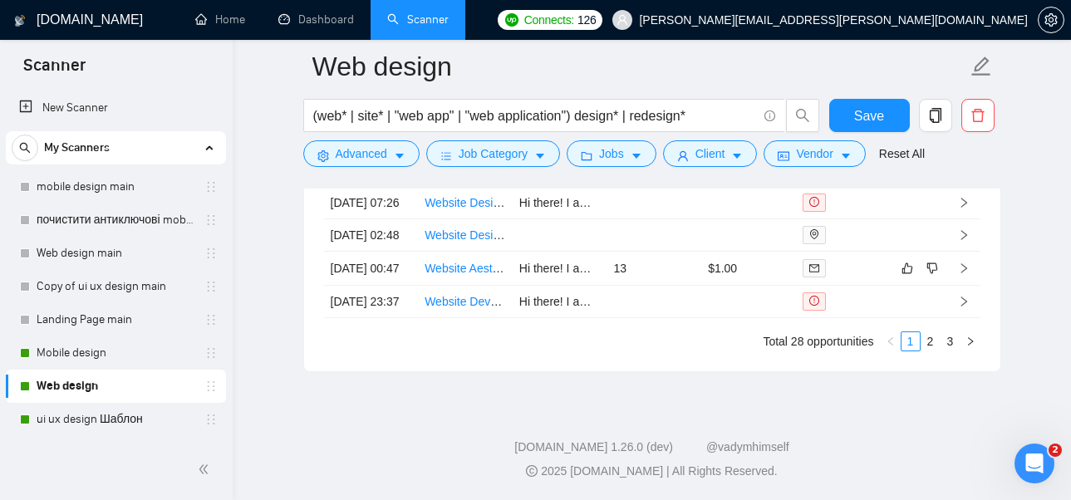
scroll to position [4550, 0]
click at [930, 341] on link "2" at bounding box center [931, 341] width 18 height 18
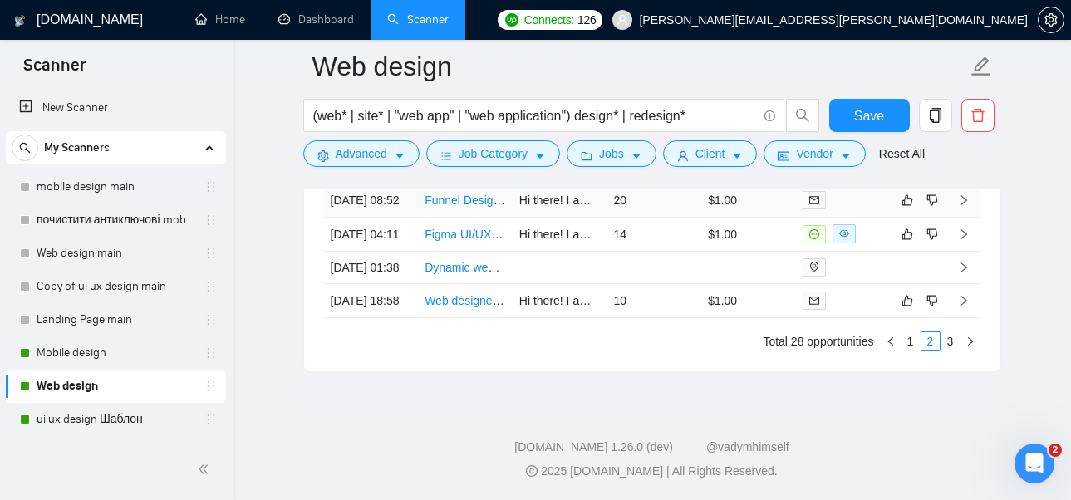
scroll to position [4482, 0]
click at [950, 351] on link "3" at bounding box center [951, 341] width 18 height 18
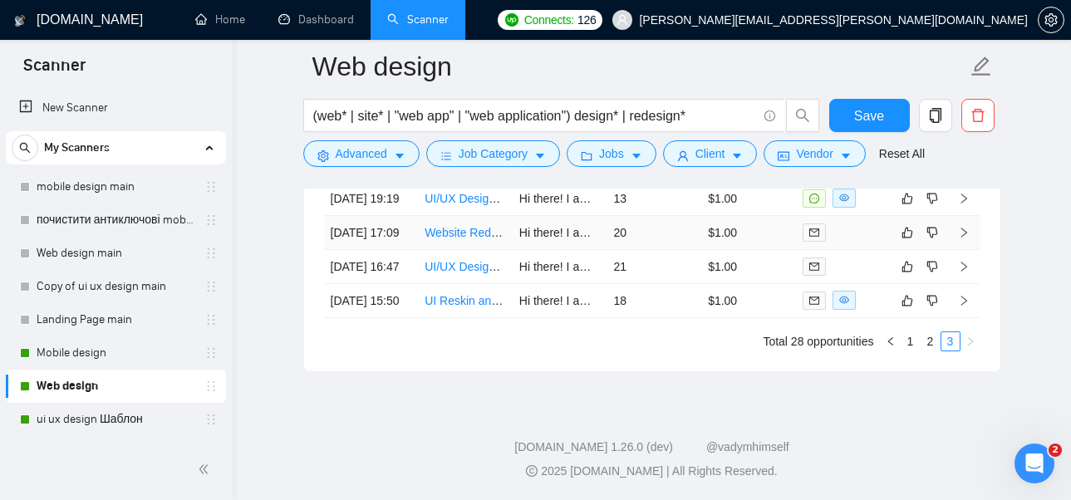
scroll to position [4394, 0]
click at [912, 351] on link "1" at bounding box center [911, 341] width 18 height 18
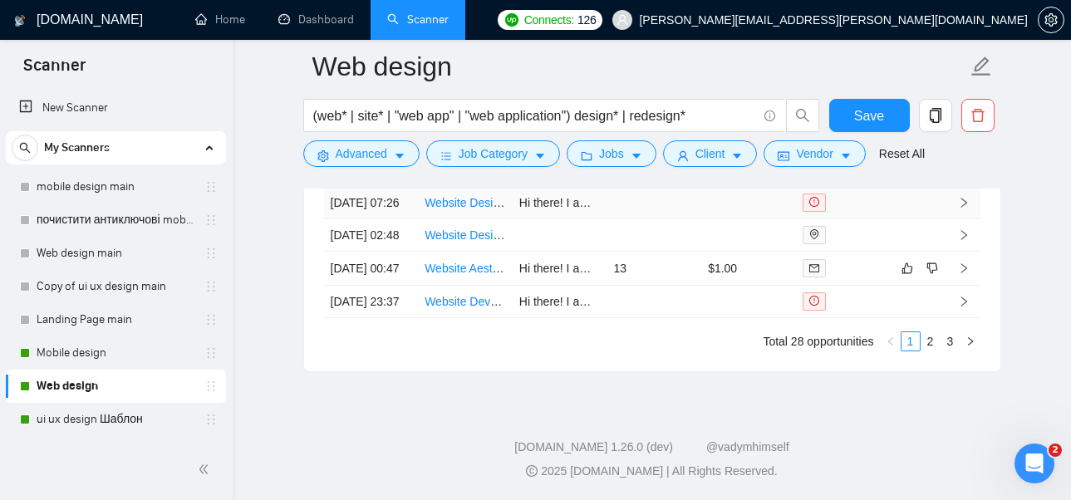
scroll to position [4439, 0]
click at [118, 416] on link "ui ux design Шаблон" at bounding box center [116, 419] width 158 height 33
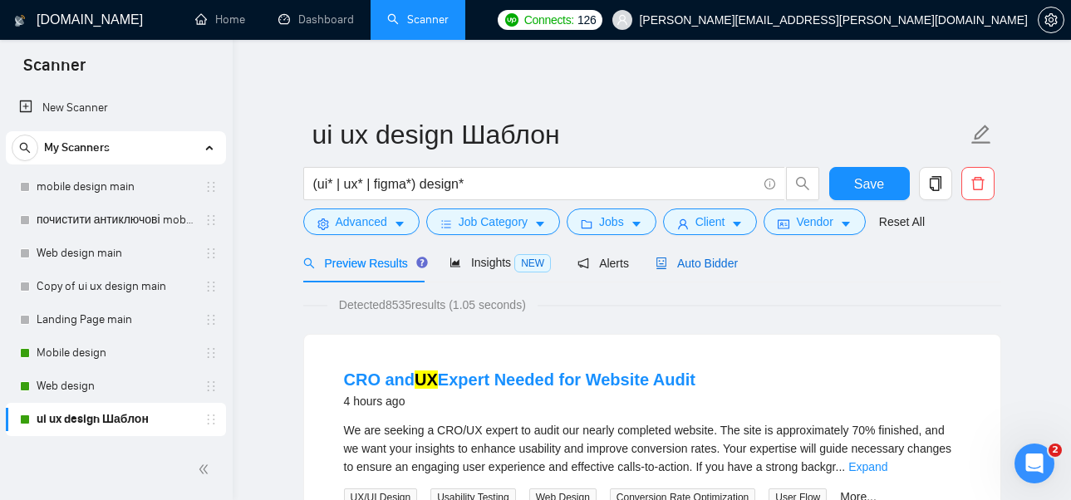
click at [699, 260] on span "Auto Bidder" at bounding box center [697, 263] width 82 height 13
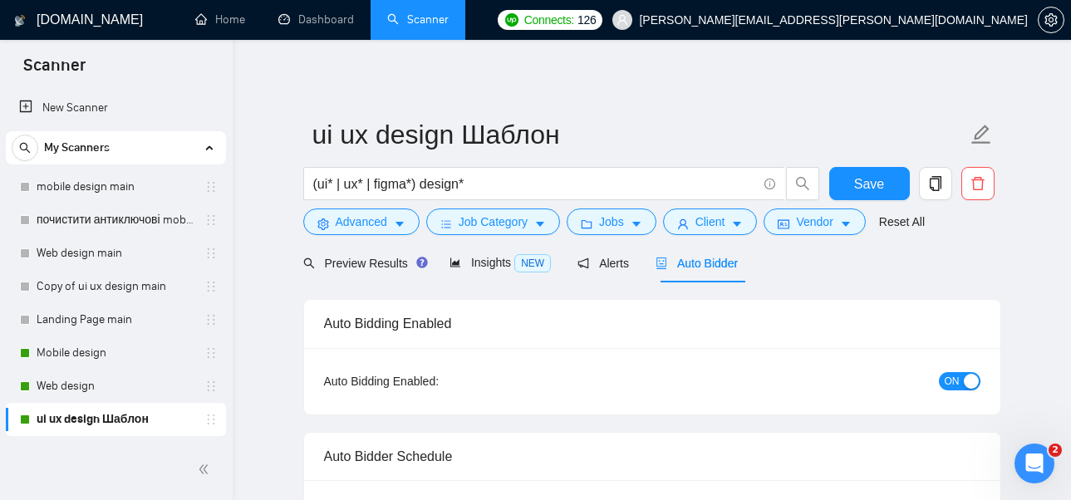
checkbox input "true"
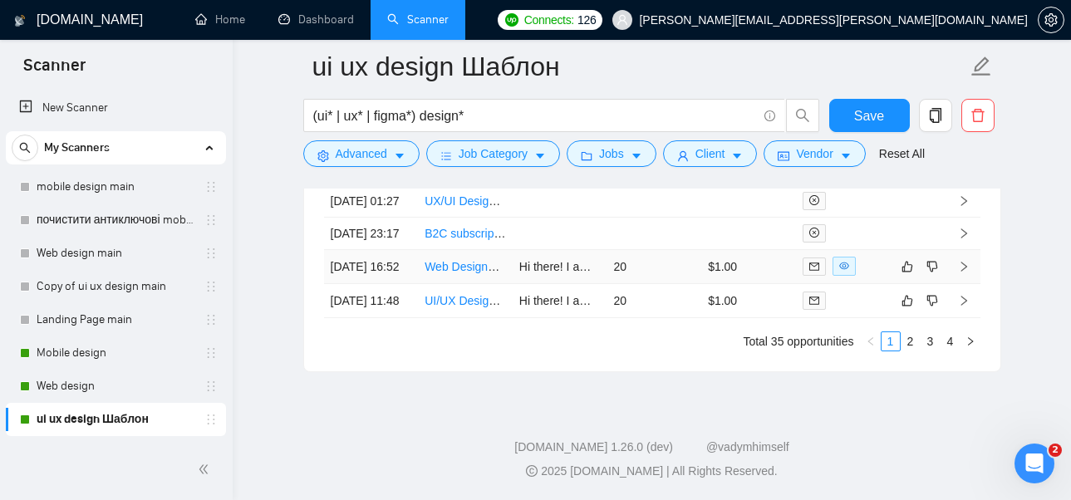
scroll to position [4750, 0]
click at [908, 351] on link "2" at bounding box center [911, 341] width 18 height 18
click at [929, 351] on link "3" at bounding box center [931, 341] width 18 height 18
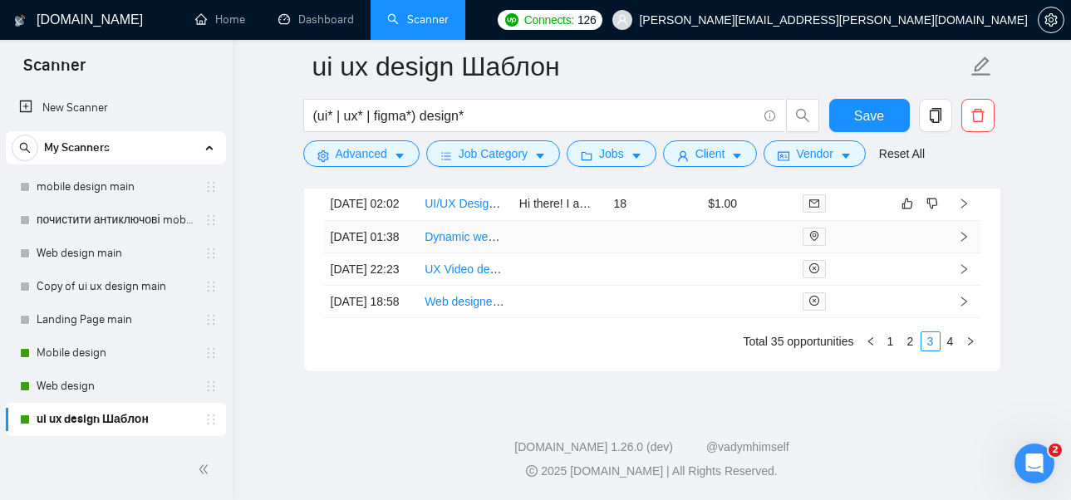
scroll to position [4781, 0]
click at [952, 351] on link "4" at bounding box center [951, 341] width 18 height 18
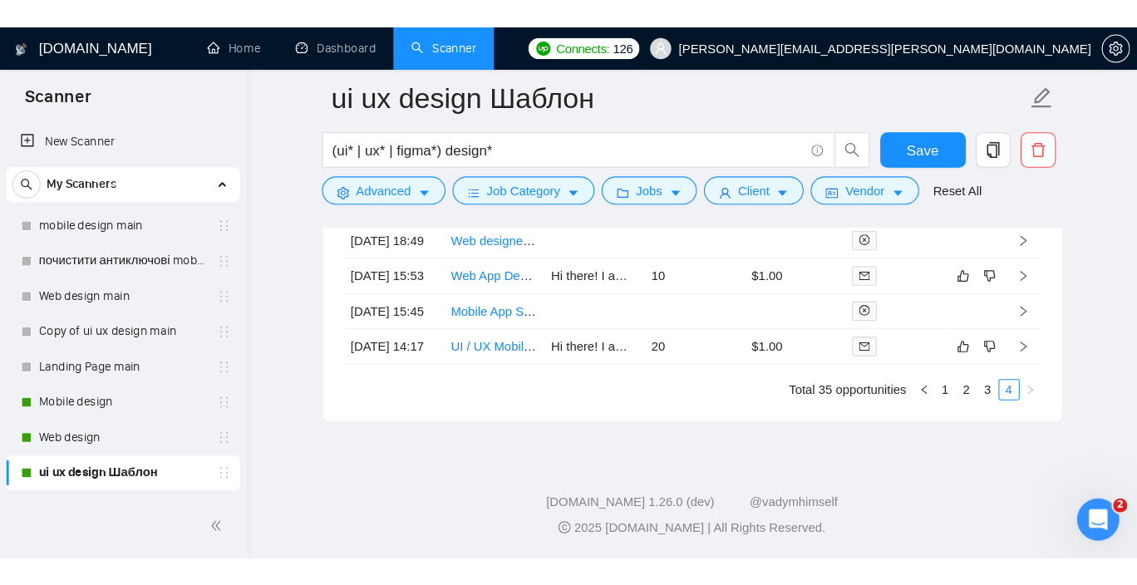
scroll to position [4462, 0]
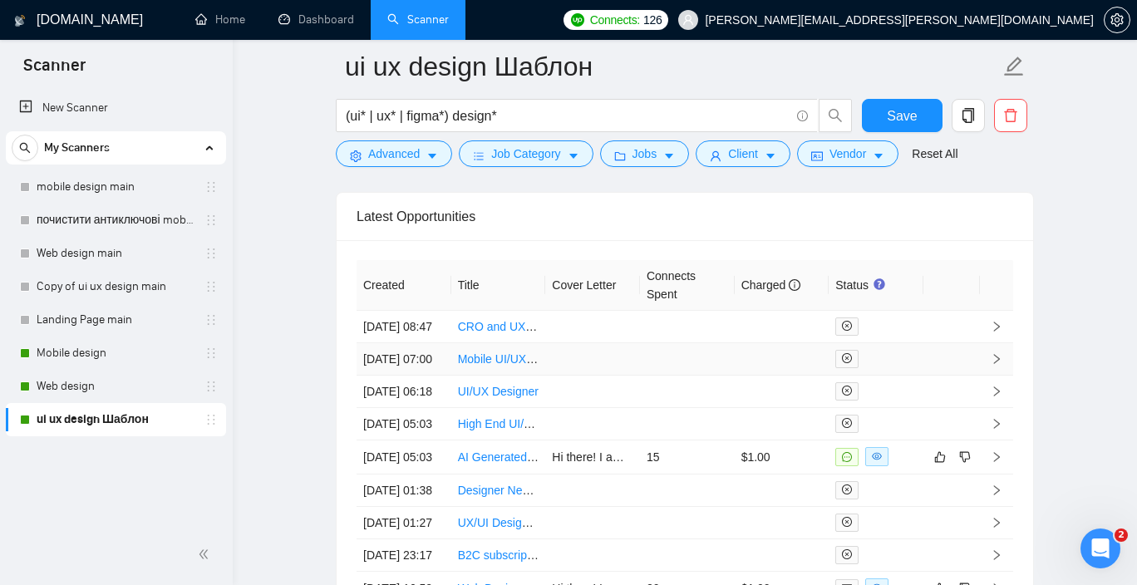
scroll to position [4300, 0]
click at [120, 388] on link "Web design" at bounding box center [116, 386] width 158 height 33
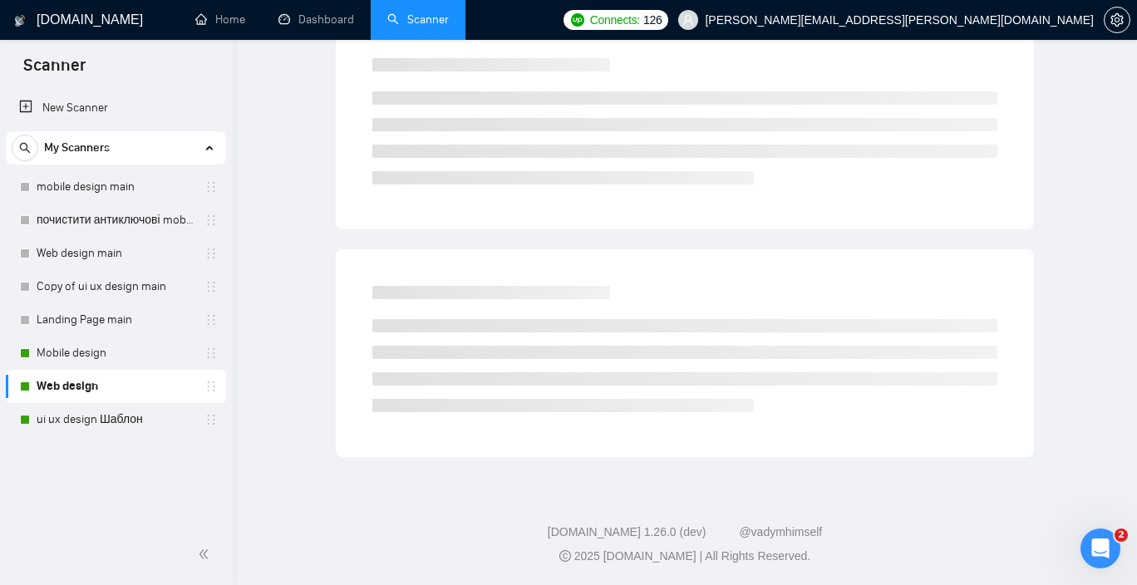
scroll to position [22, 0]
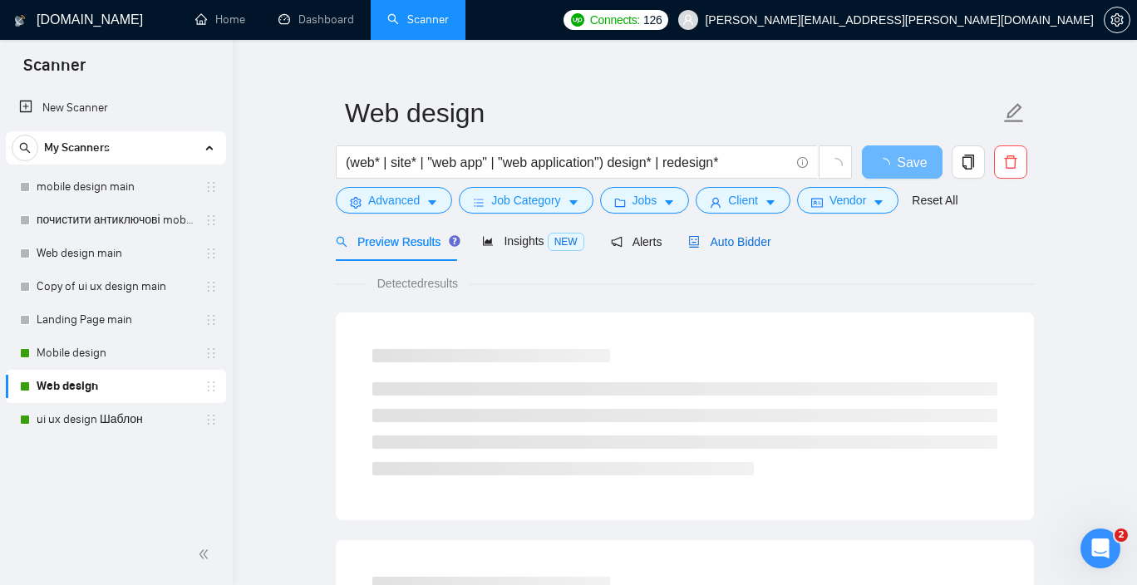
click at [752, 239] on span "Auto Bidder" at bounding box center [729, 241] width 82 height 13
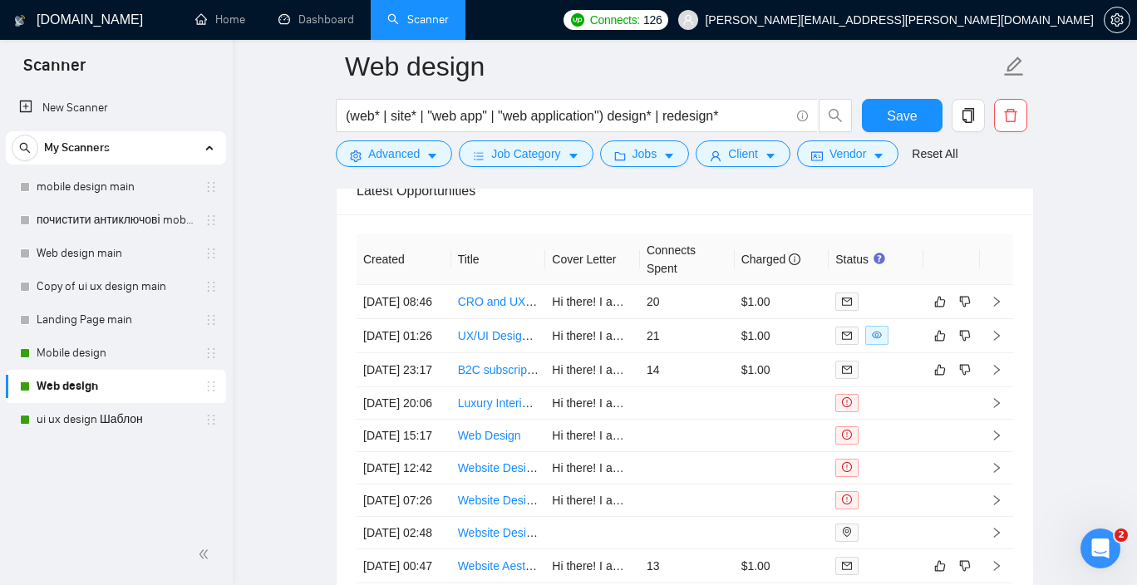
scroll to position [4000, 0]
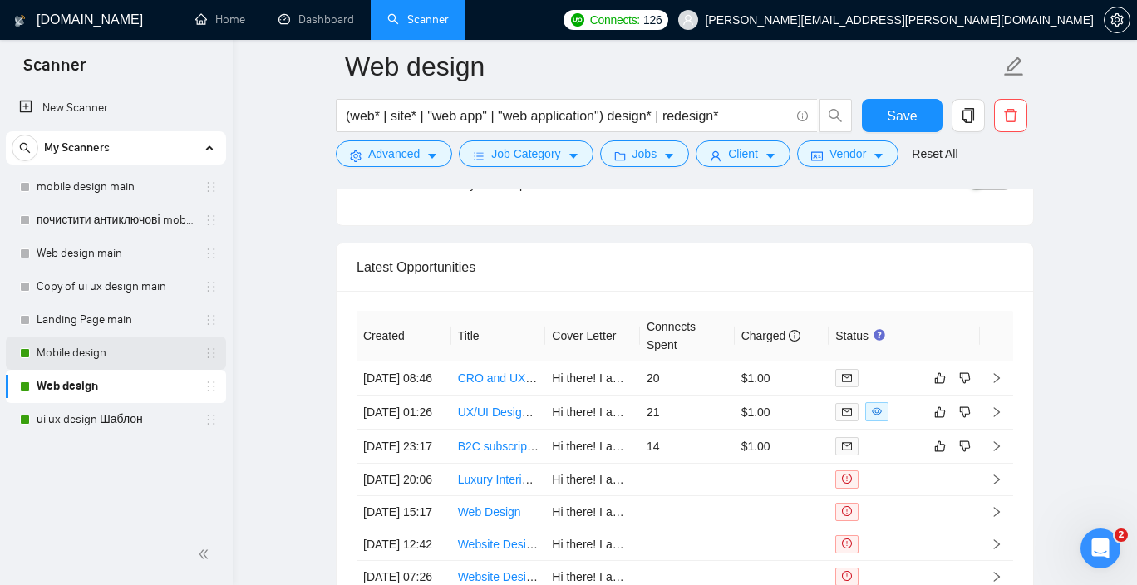
click at [109, 350] on link "Mobile design" at bounding box center [116, 353] width 158 height 33
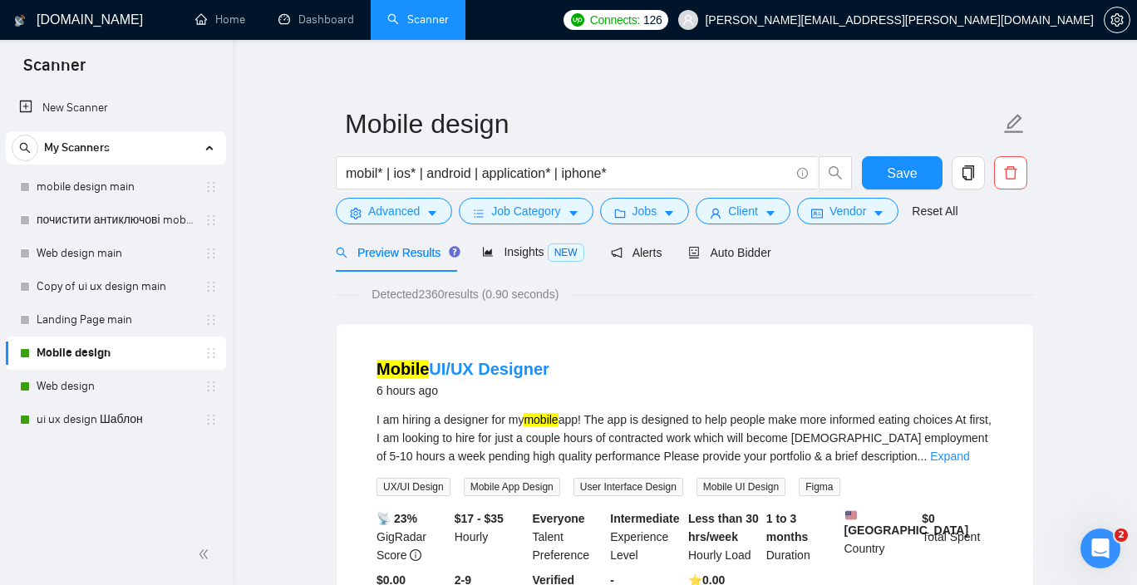
scroll to position [17, 0]
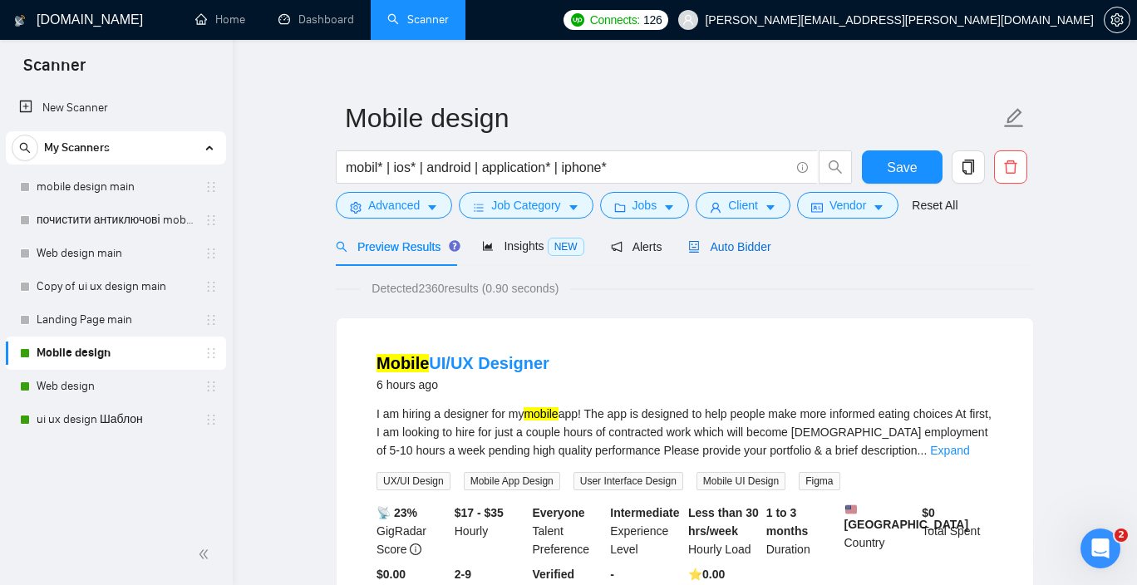
click at [738, 242] on span "Auto Bidder" at bounding box center [729, 246] width 82 height 13
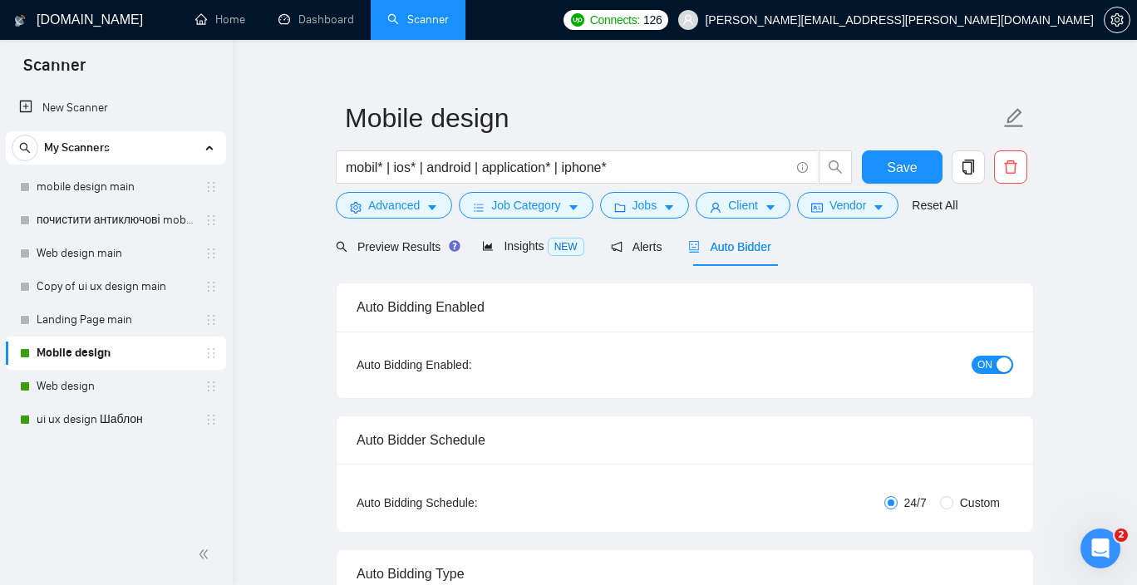
checkbox input "true"
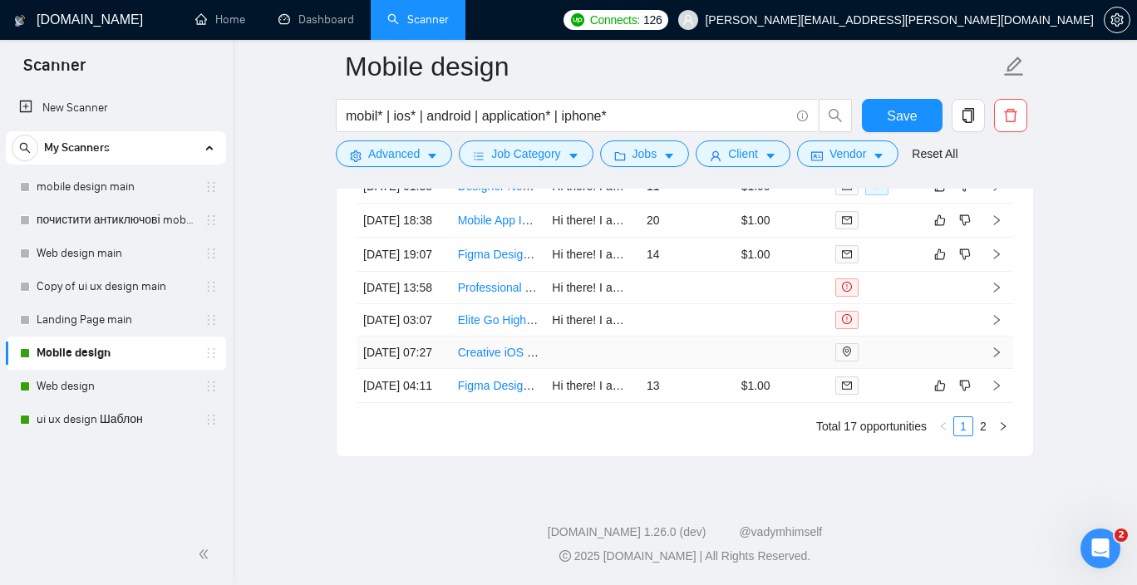
scroll to position [4689, 0]
click at [977, 425] on link "2" at bounding box center [983, 426] width 18 height 18
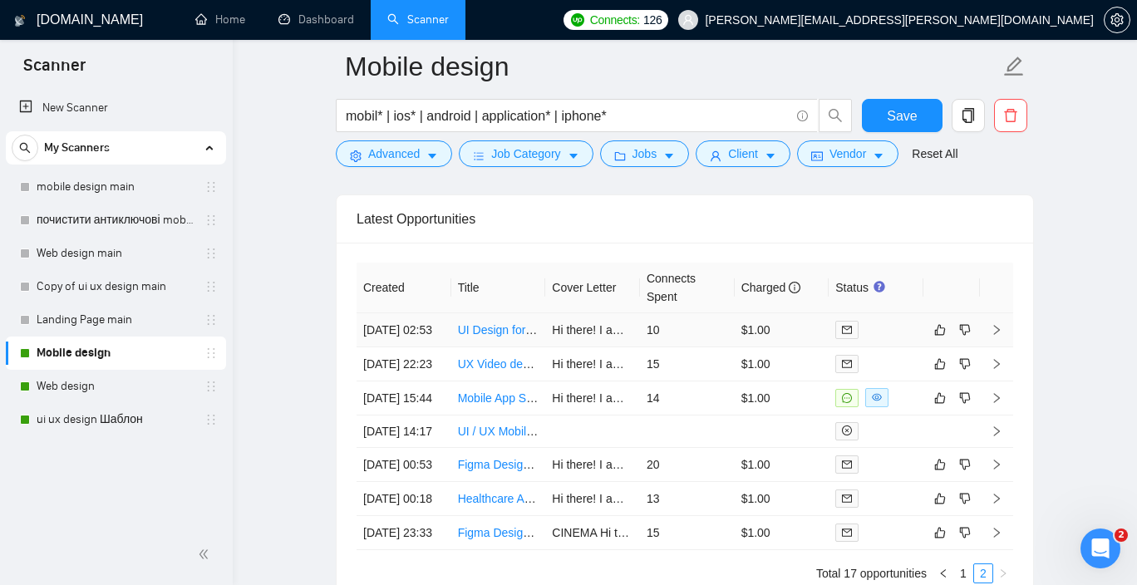
scroll to position [4328, 0]
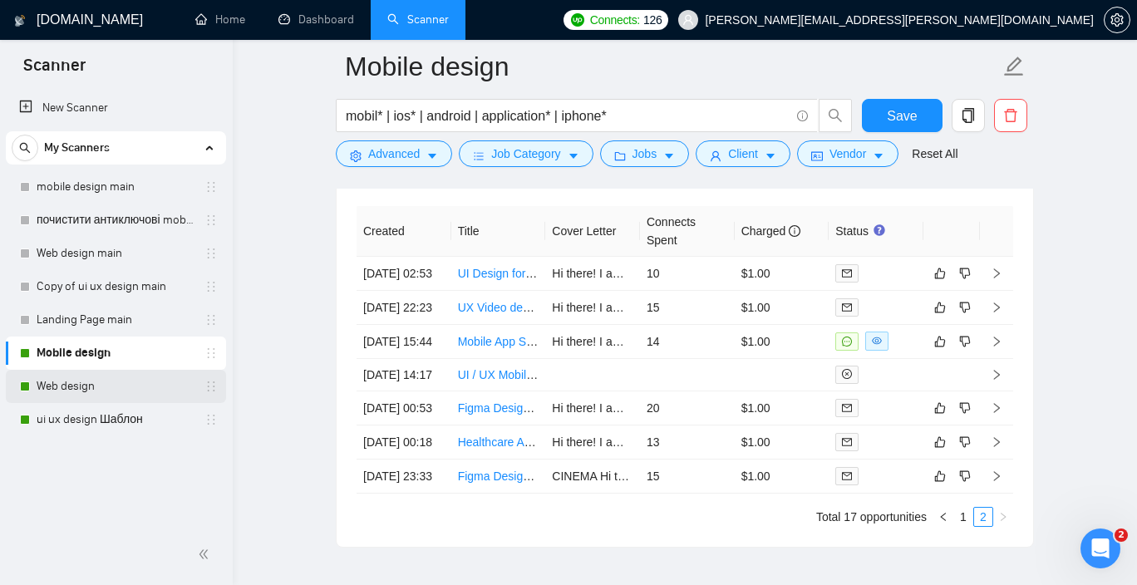
click at [97, 389] on link "Web design" at bounding box center [116, 386] width 158 height 33
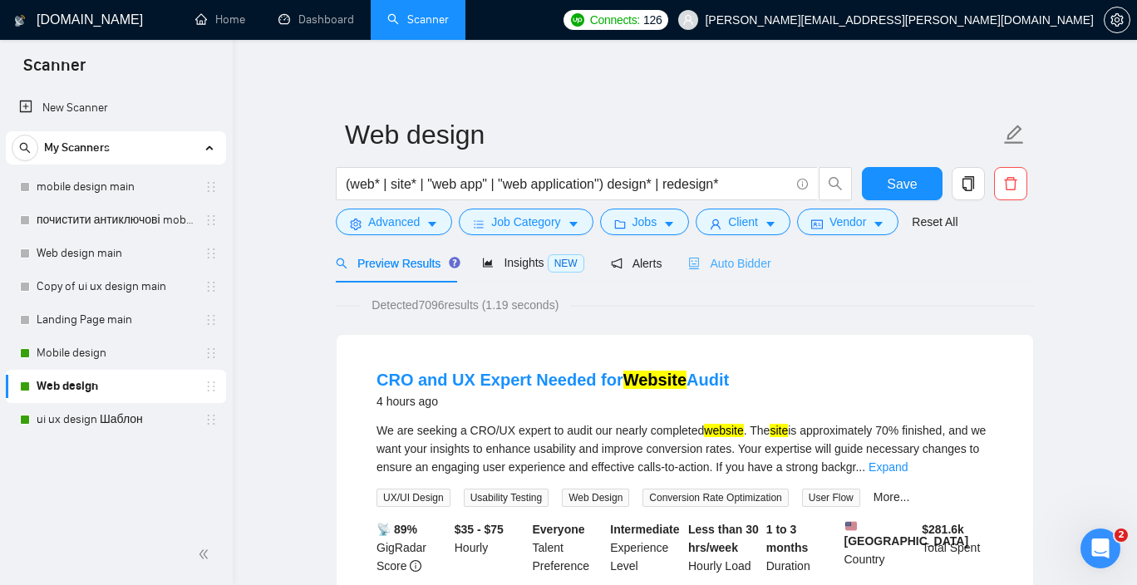
click at [728, 275] on div "Auto Bidder" at bounding box center [729, 262] width 82 height 39
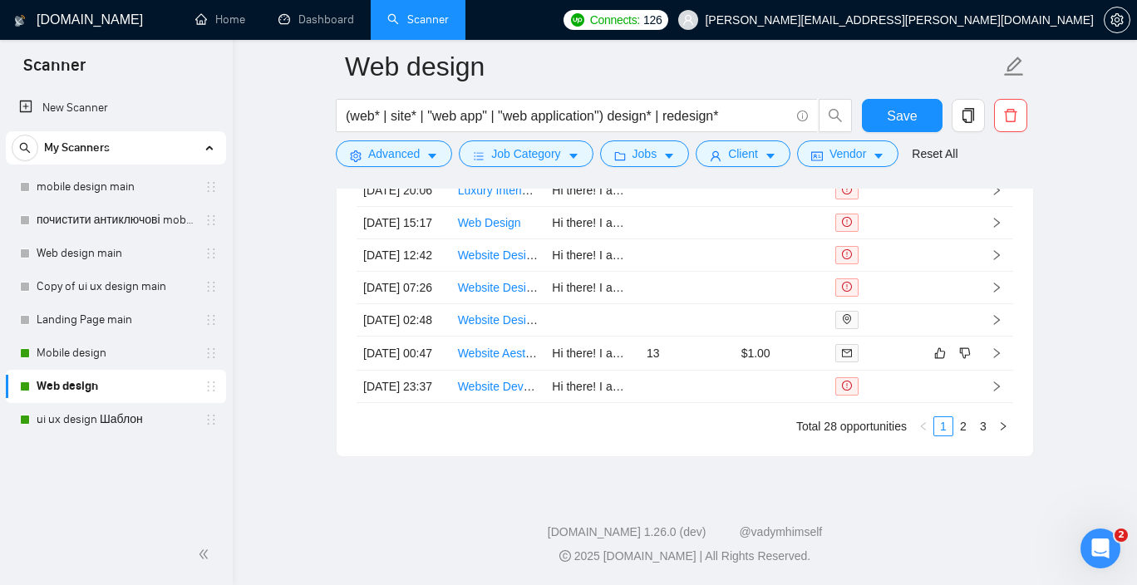
scroll to position [4465, 0]
click at [958, 425] on link "2" at bounding box center [963, 426] width 18 height 18
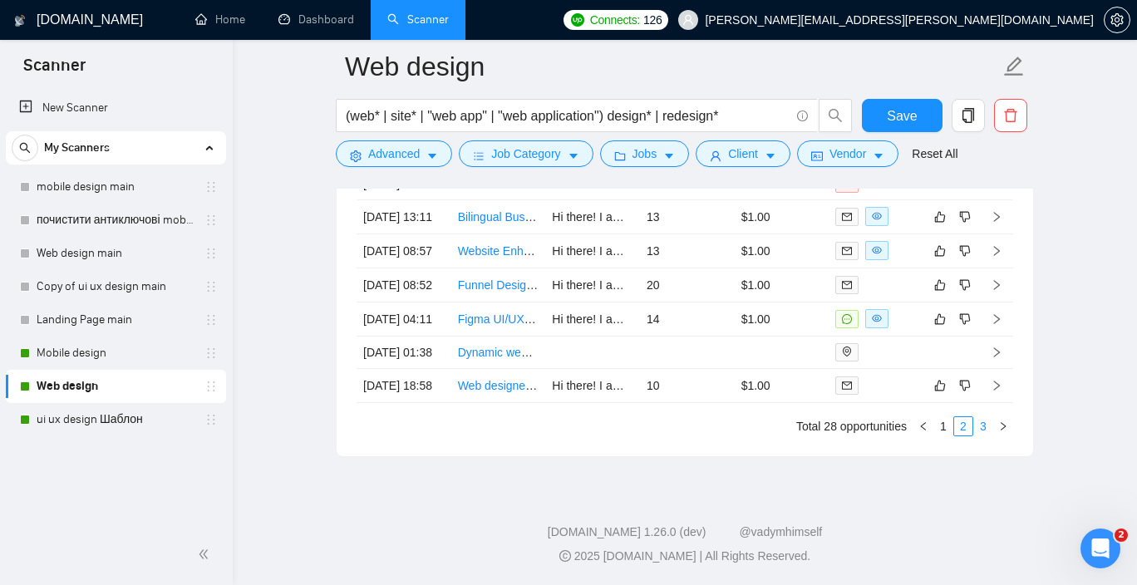
click at [982, 426] on link "3" at bounding box center [983, 426] width 18 height 18
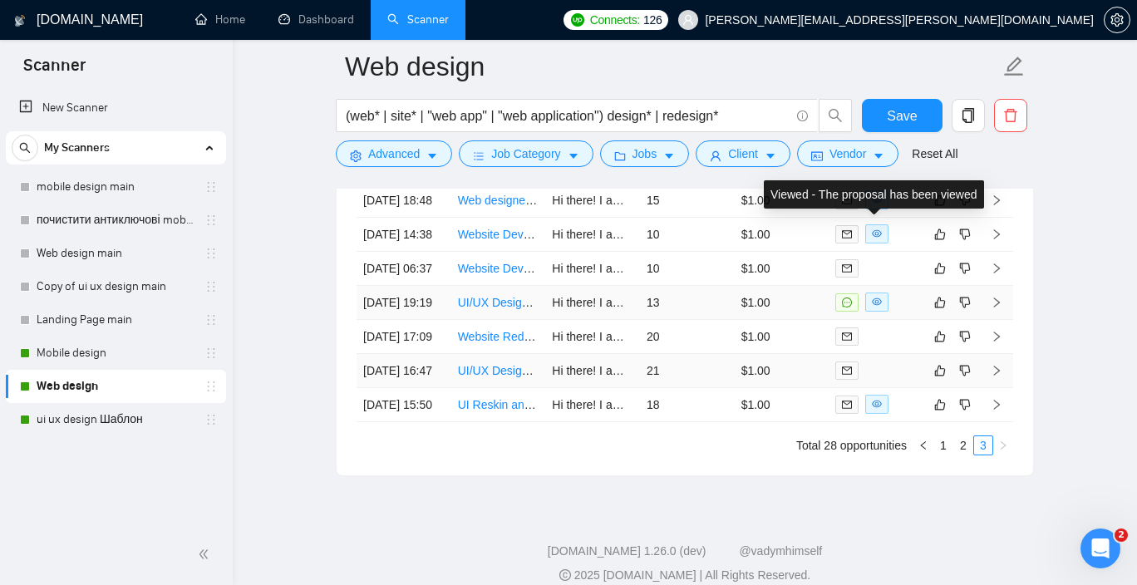
scroll to position [4236, 0]
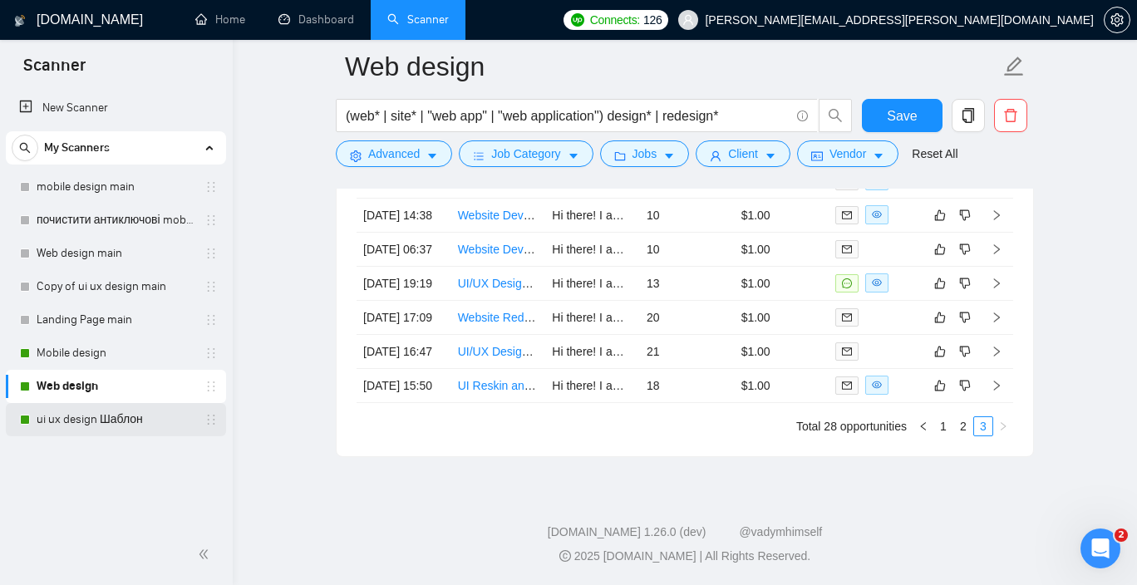
click at [75, 421] on link "ui ux design Шаблон" at bounding box center [116, 419] width 158 height 33
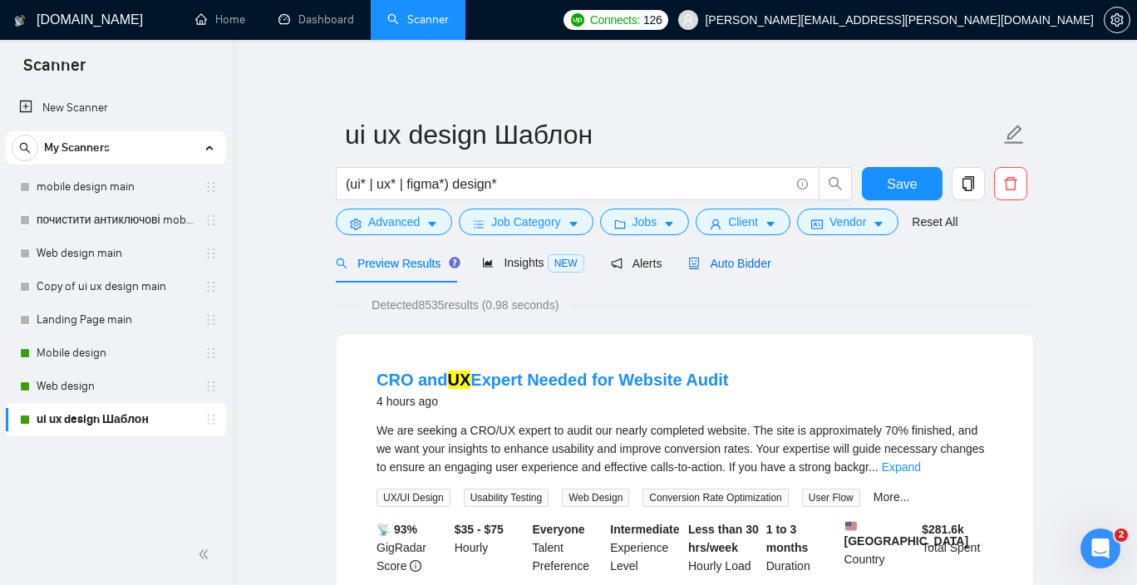
click at [730, 264] on span "Auto Bidder" at bounding box center [729, 263] width 82 height 13
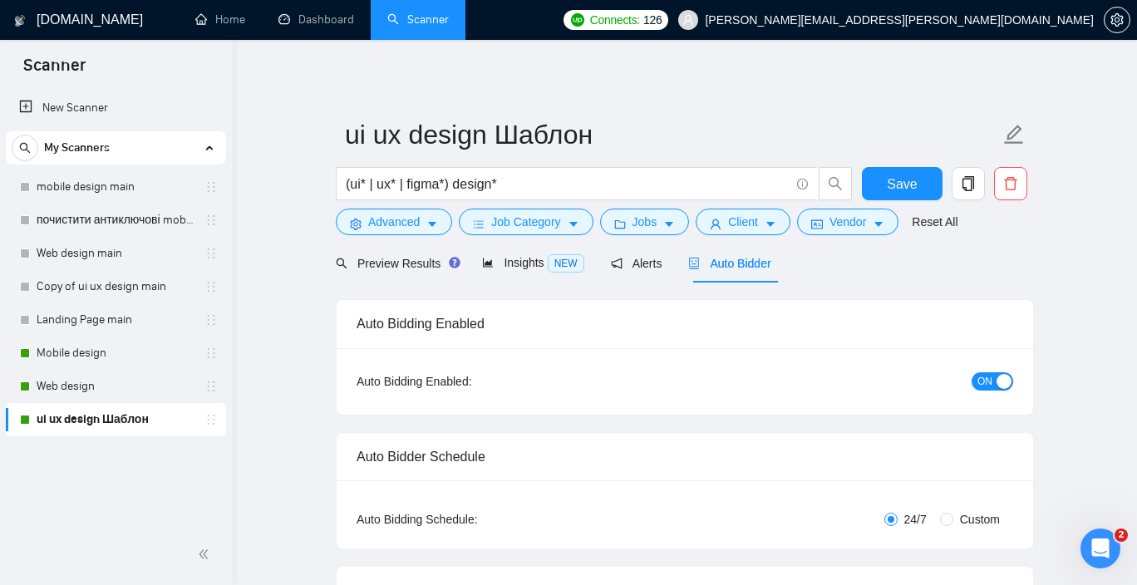
checkbox input "true"
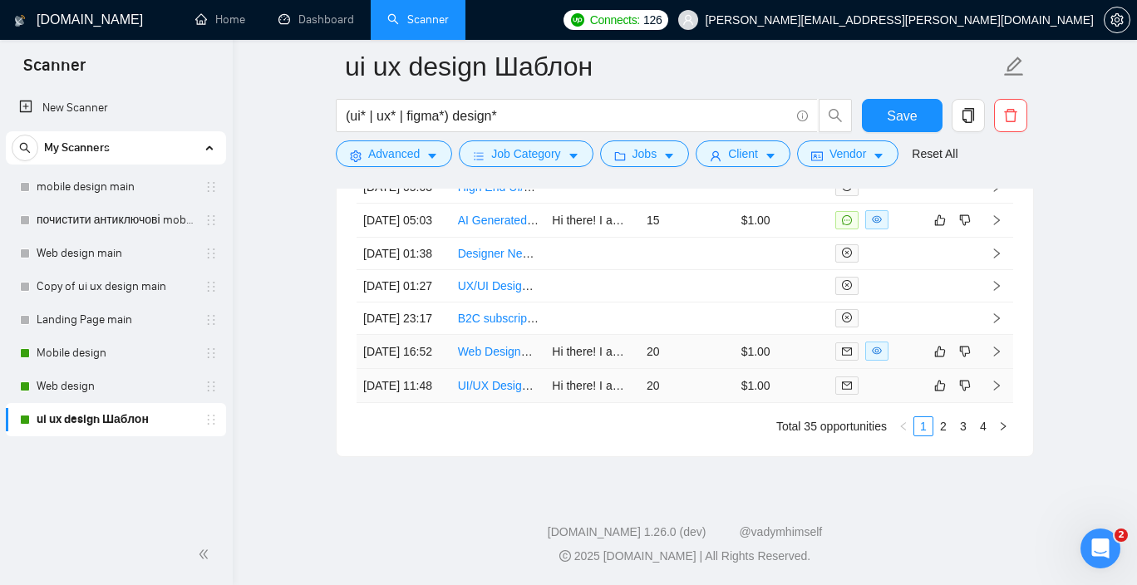
scroll to position [4709, 0]
click at [944, 433] on link "2" at bounding box center [943, 426] width 18 height 18
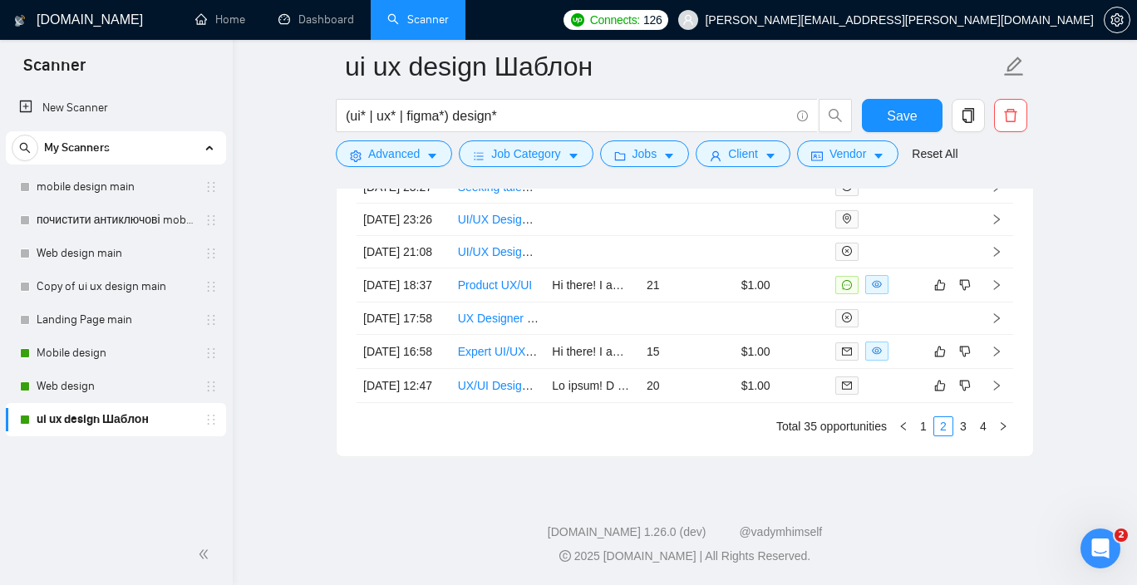
scroll to position [4715, 0]
click at [965, 427] on link "3" at bounding box center [963, 426] width 18 height 18
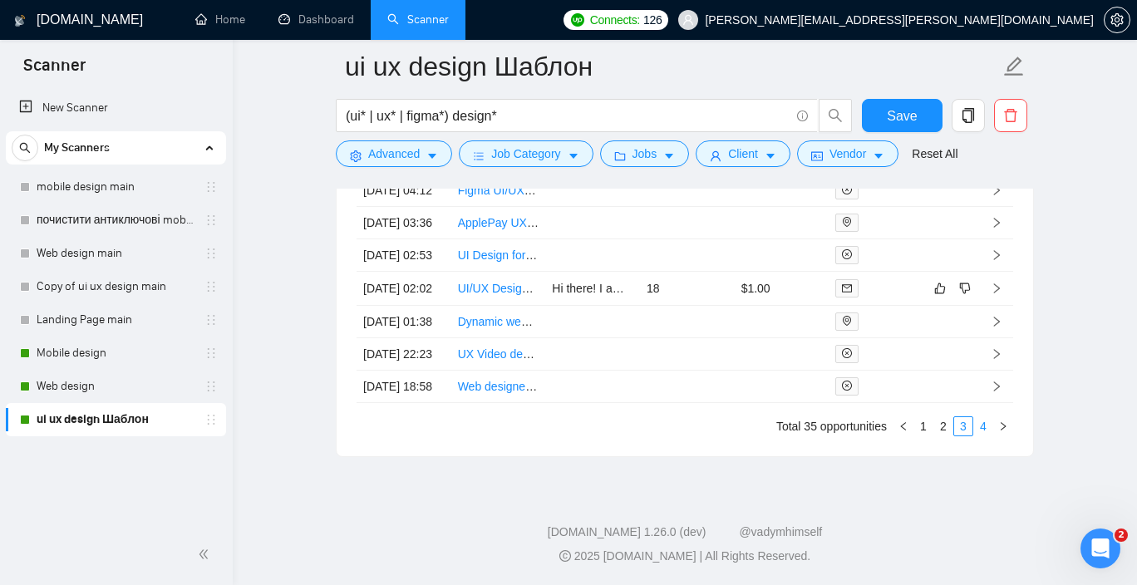
click at [980, 430] on link "4" at bounding box center [983, 426] width 18 height 18
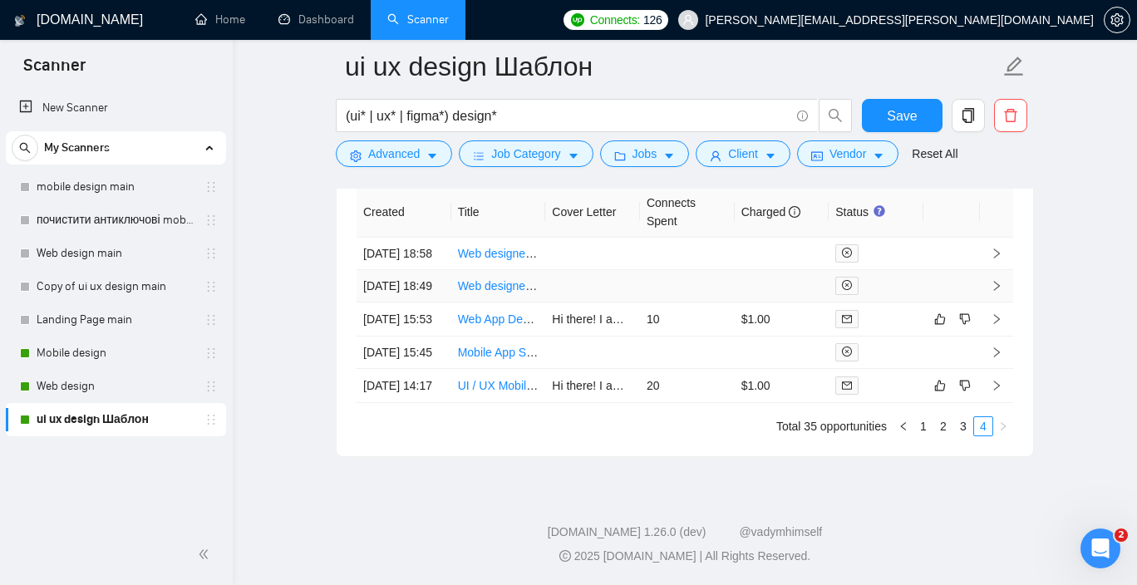
scroll to position [4400, 0]
